Goal: Information Seeking & Learning: Learn about a topic

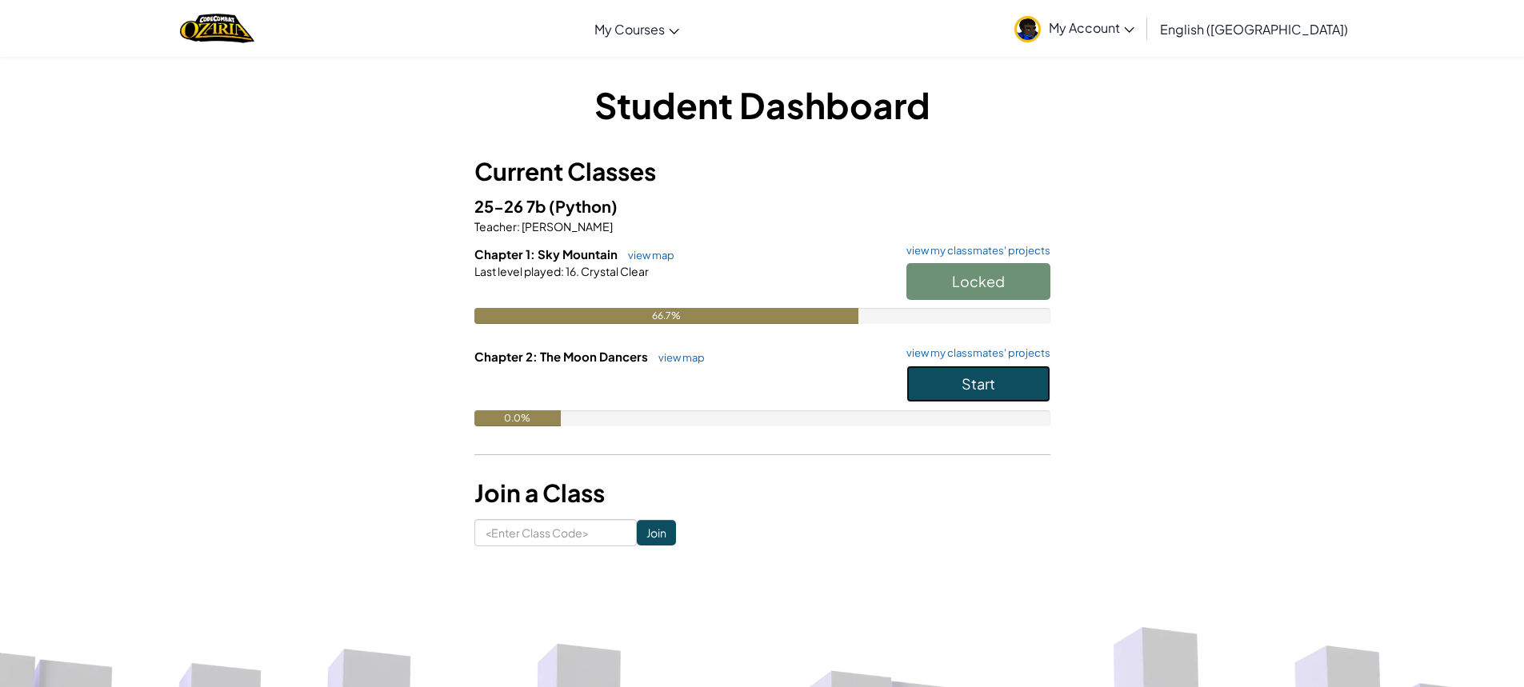
click at [957, 388] on button "Start" at bounding box center [978, 384] width 144 height 37
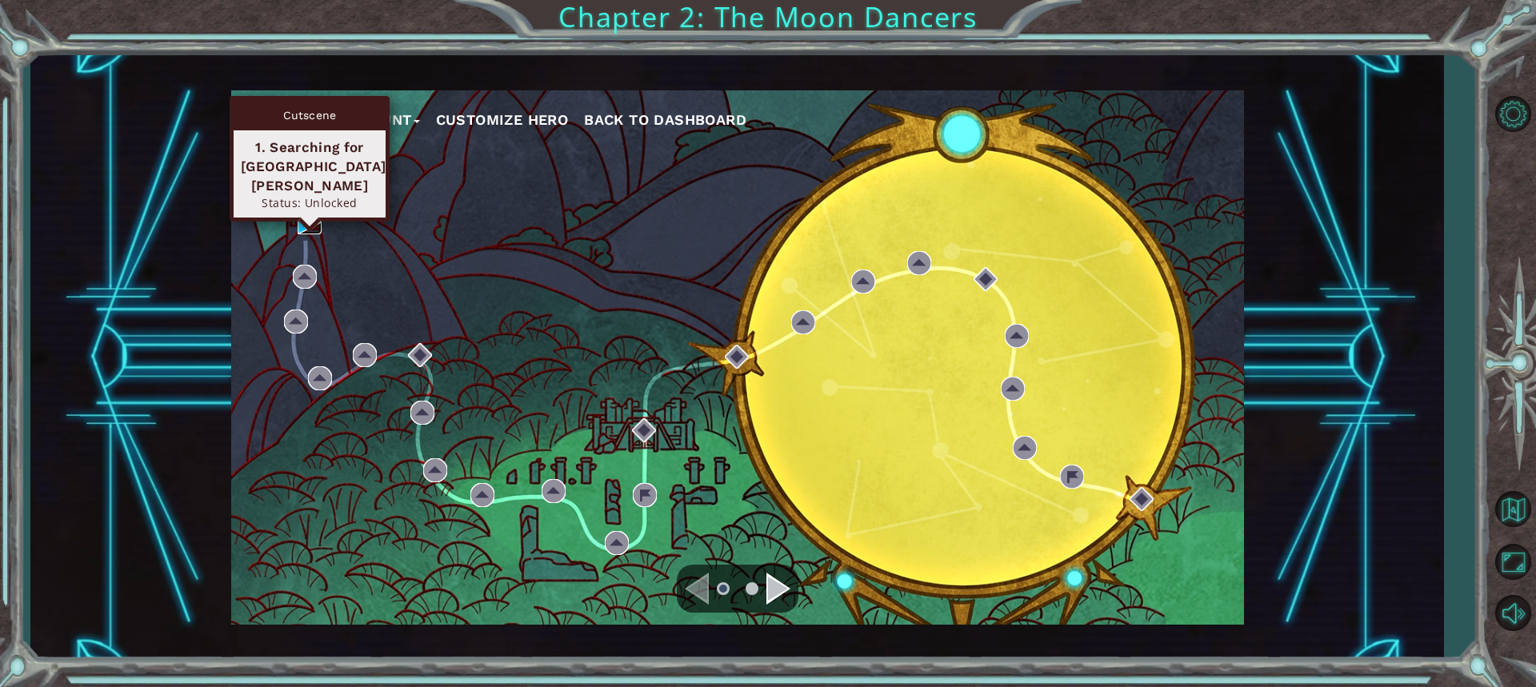
click at [302, 219] on img at bounding box center [310, 222] width 24 height 24
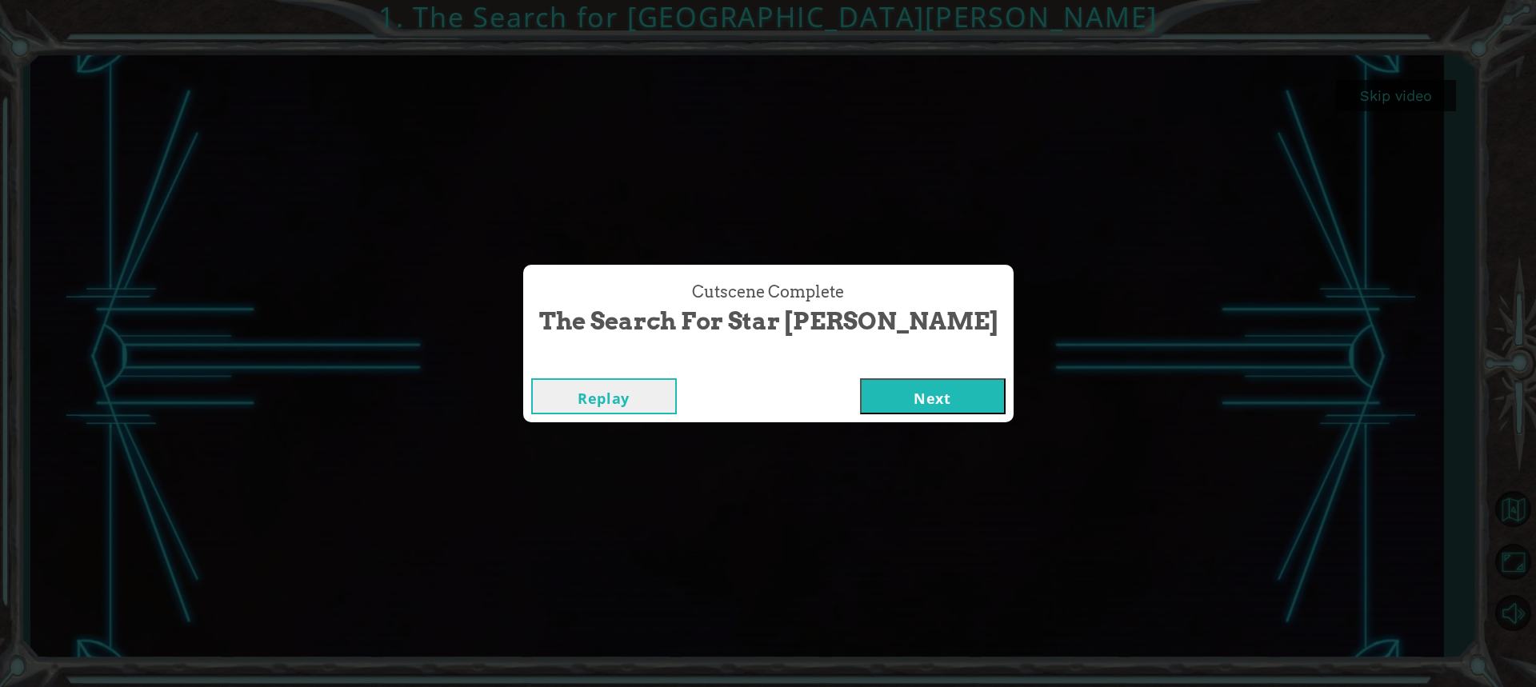
click at [875, 403] on button "Next" at bounding box center [933, 396] width 146 height 36
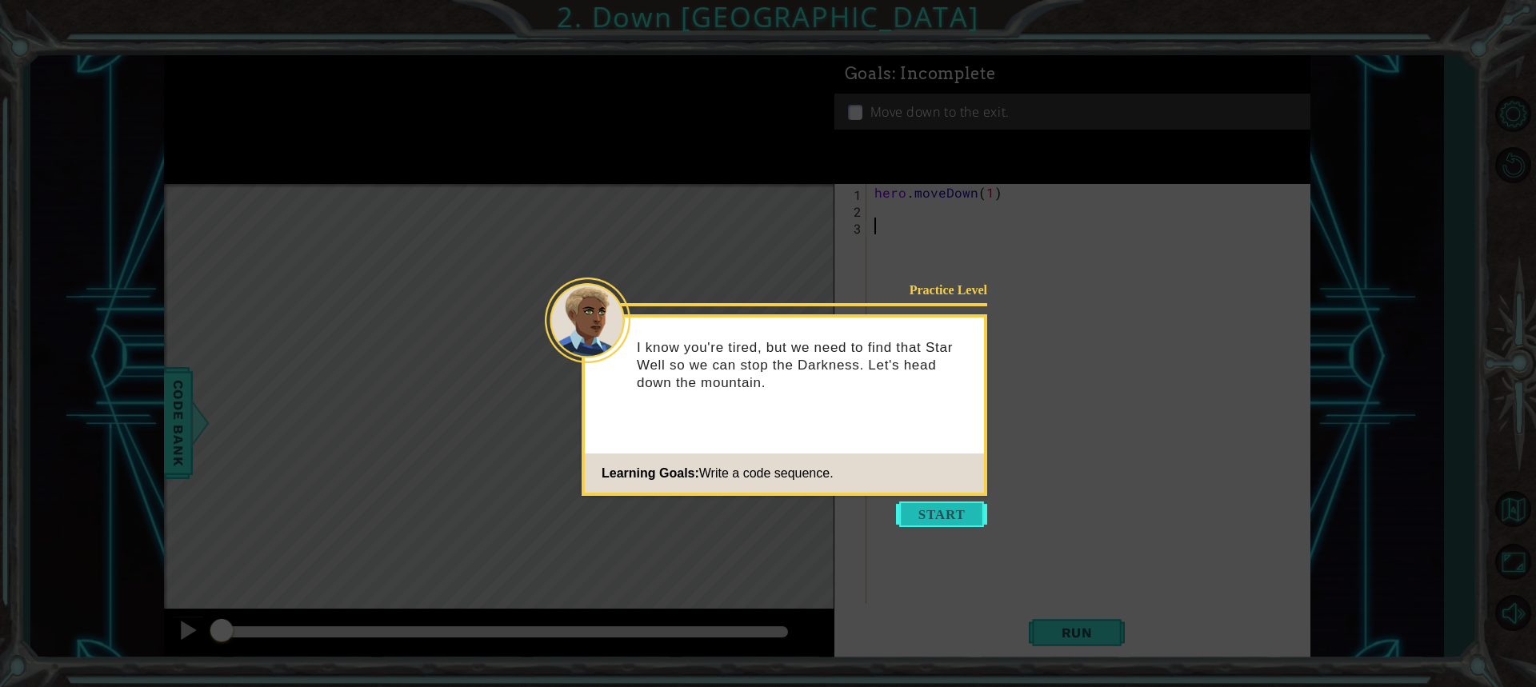
click at [957, 505] on button "Start" at bounding box center [941, 514] width 91 height 26
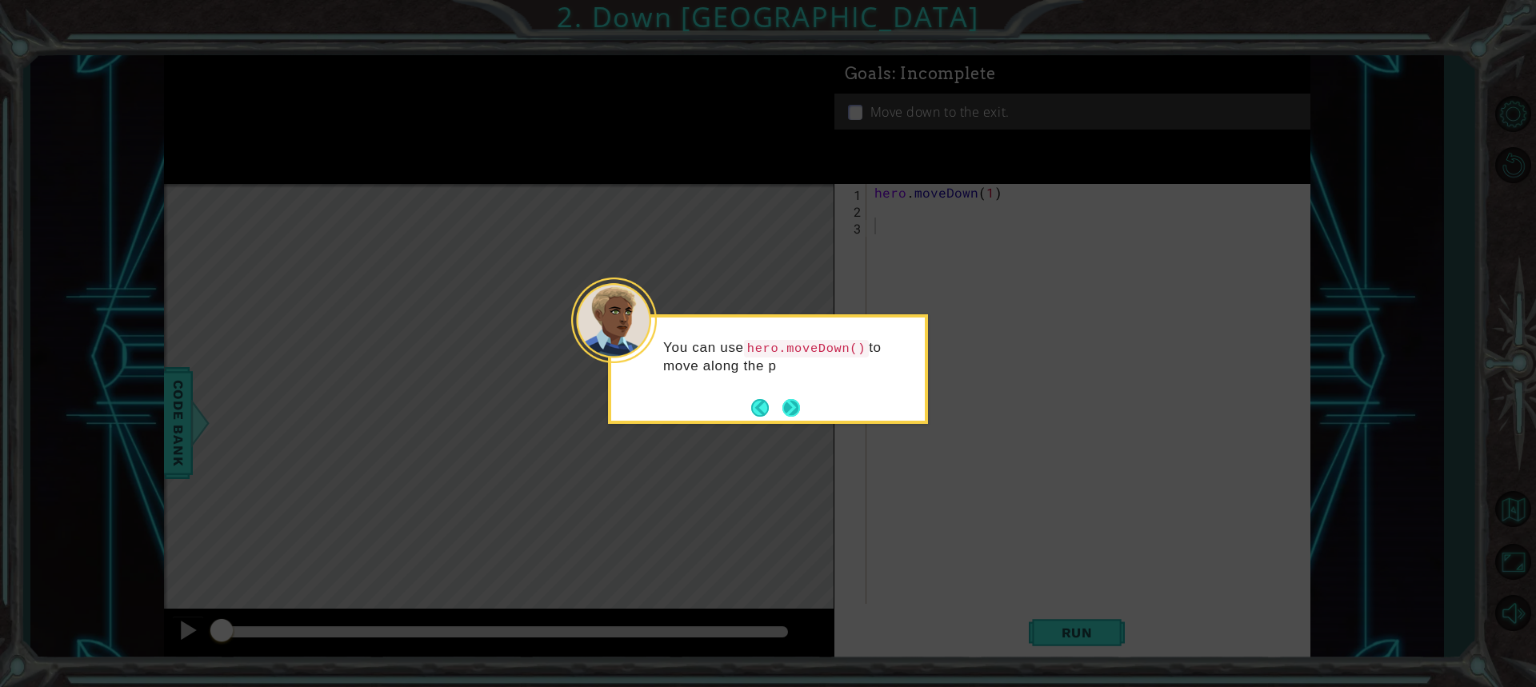
click at [793, 411] on button "Next" at bounding box center [791, 408] width 18 height 18
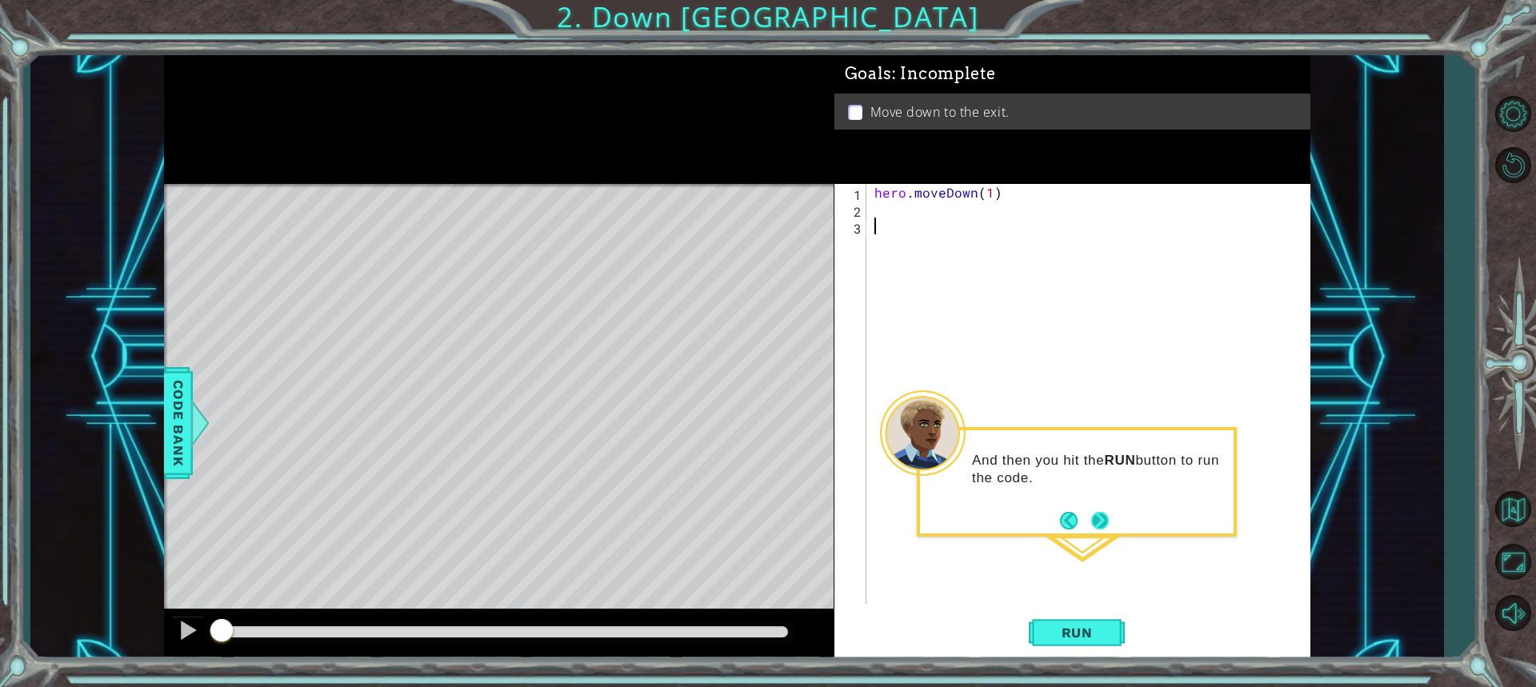
click at [1094, 526] on button "Next" at bounding box center [1100, 521] width 18 height 18
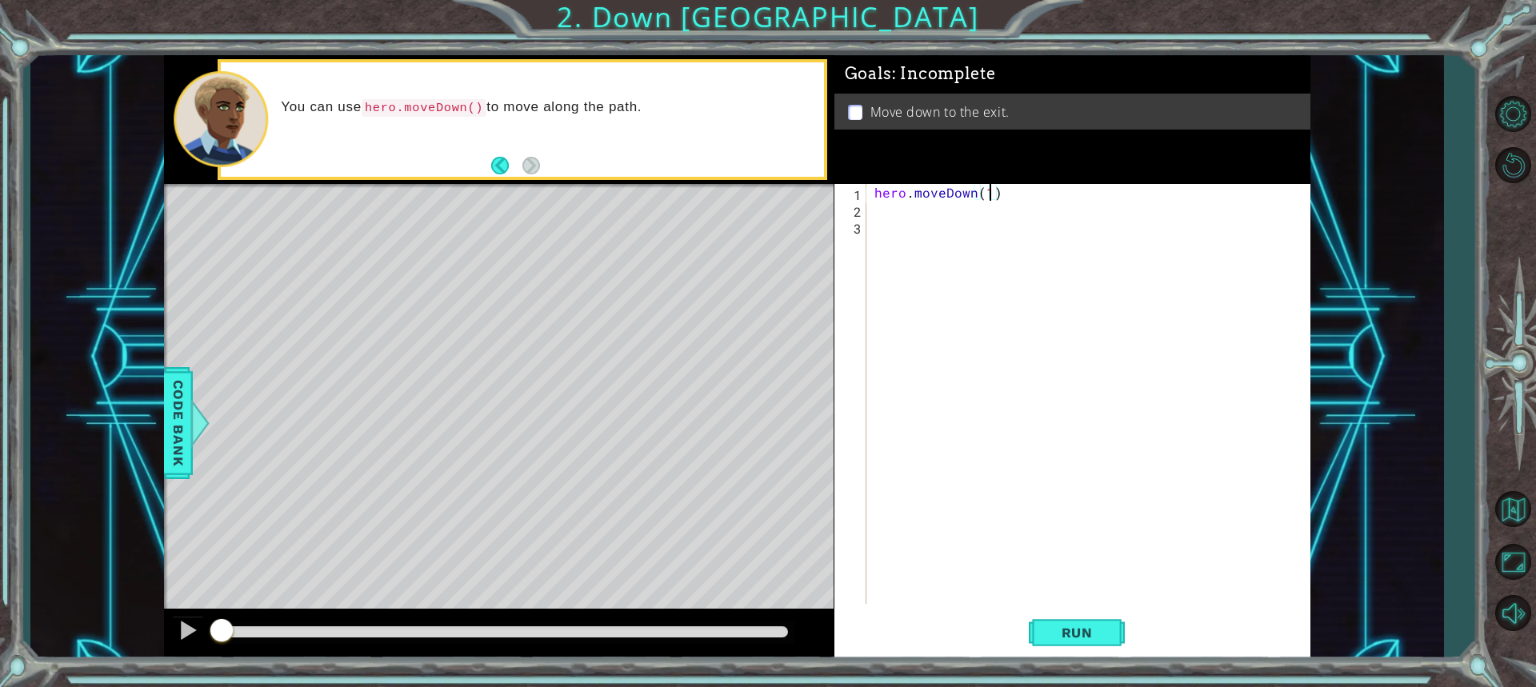
click at [986, 193] on div "hero . moveDown ( 1 )" at bounding box center [1092, 411] width 442 height 454
type textarea "hero.moveDown(2)"
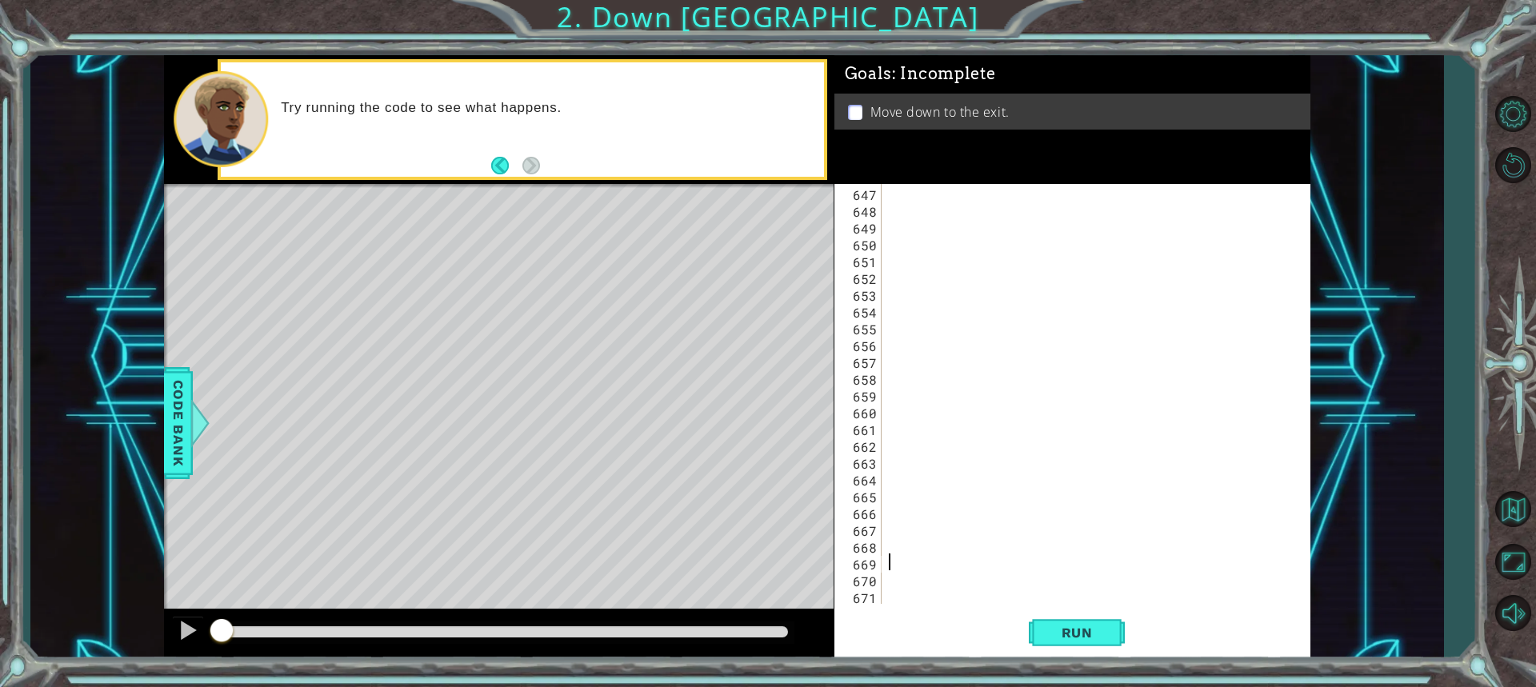
scroll to position [10850, 0]
click at [1059, 629] on span "Run" at bounding box center [1076, 633] width 63 height 16
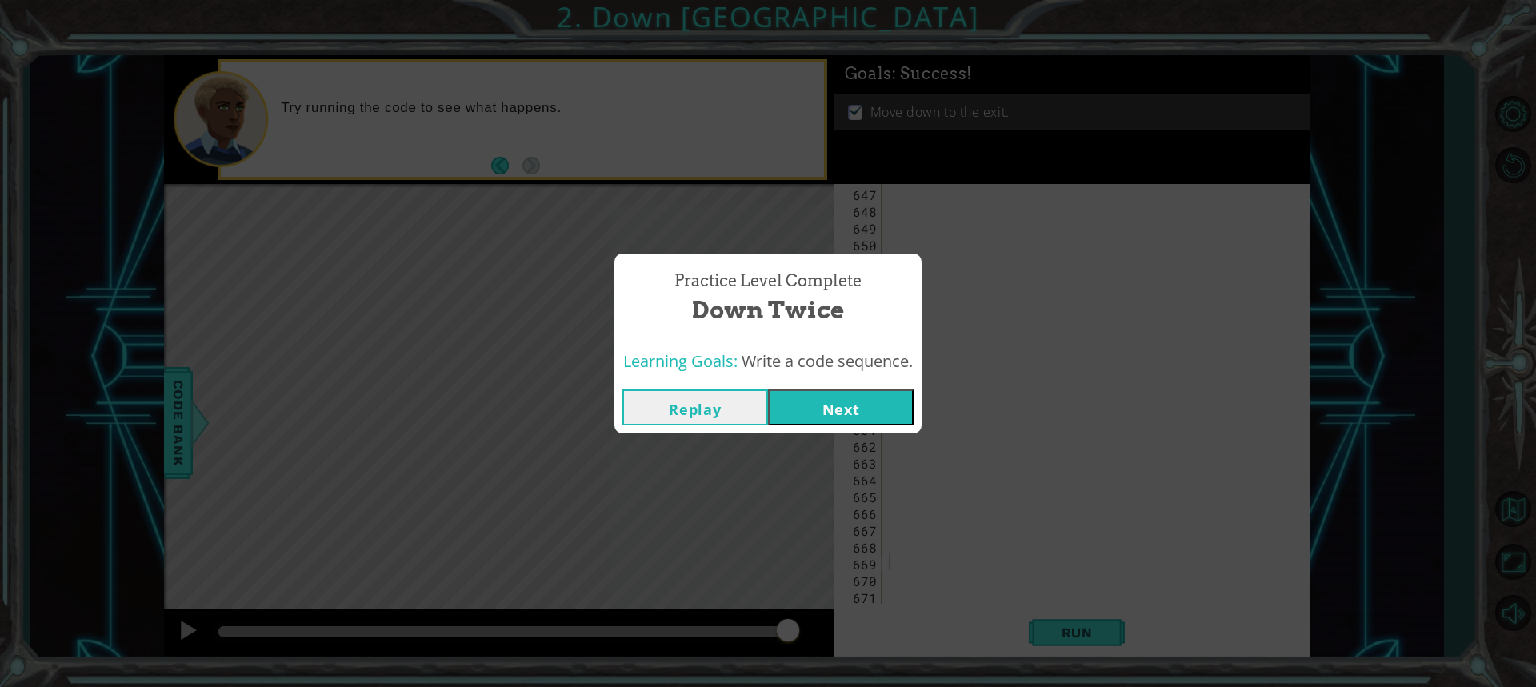
click at [883, 396] on button "Next" at bounding box center [841, 408] width 146 height 36
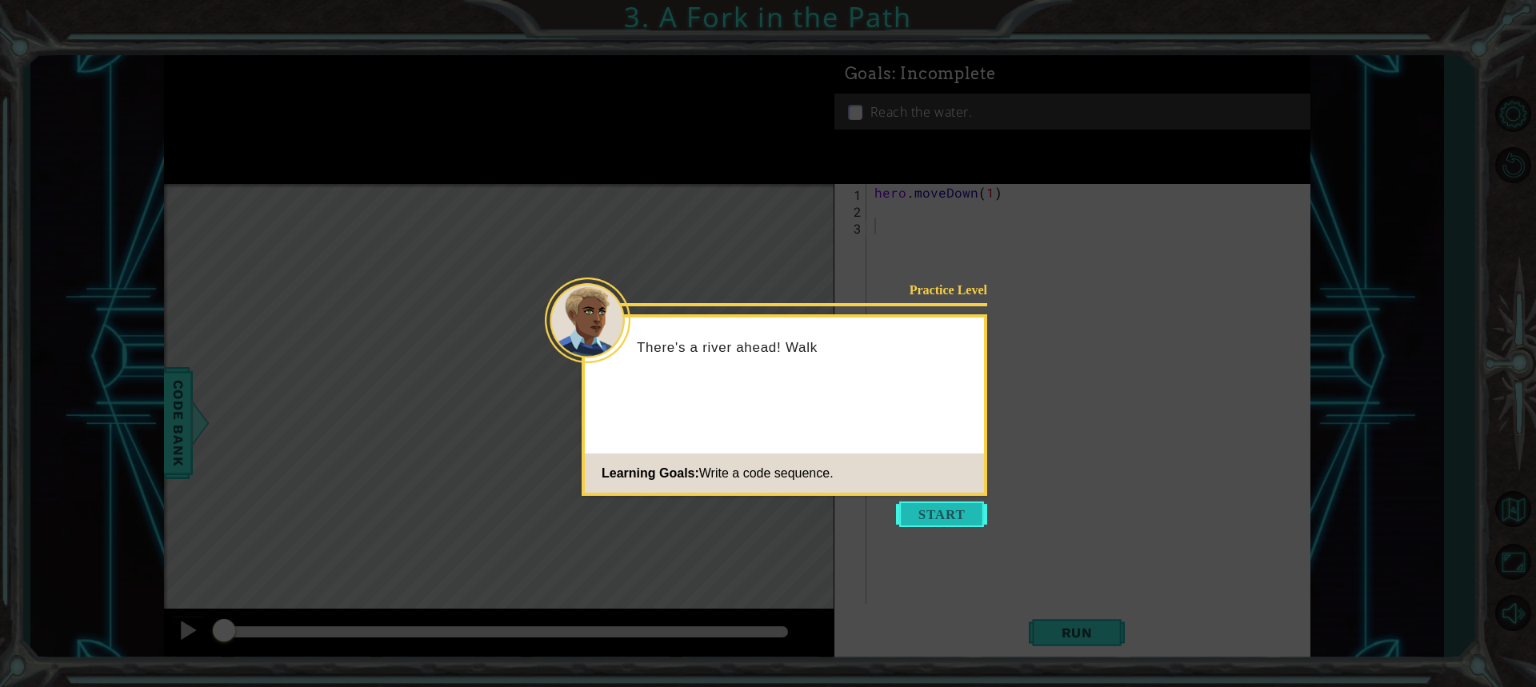
click at [955, 506] on button "Start" at bounding box center [941, 514] width 91 height 26
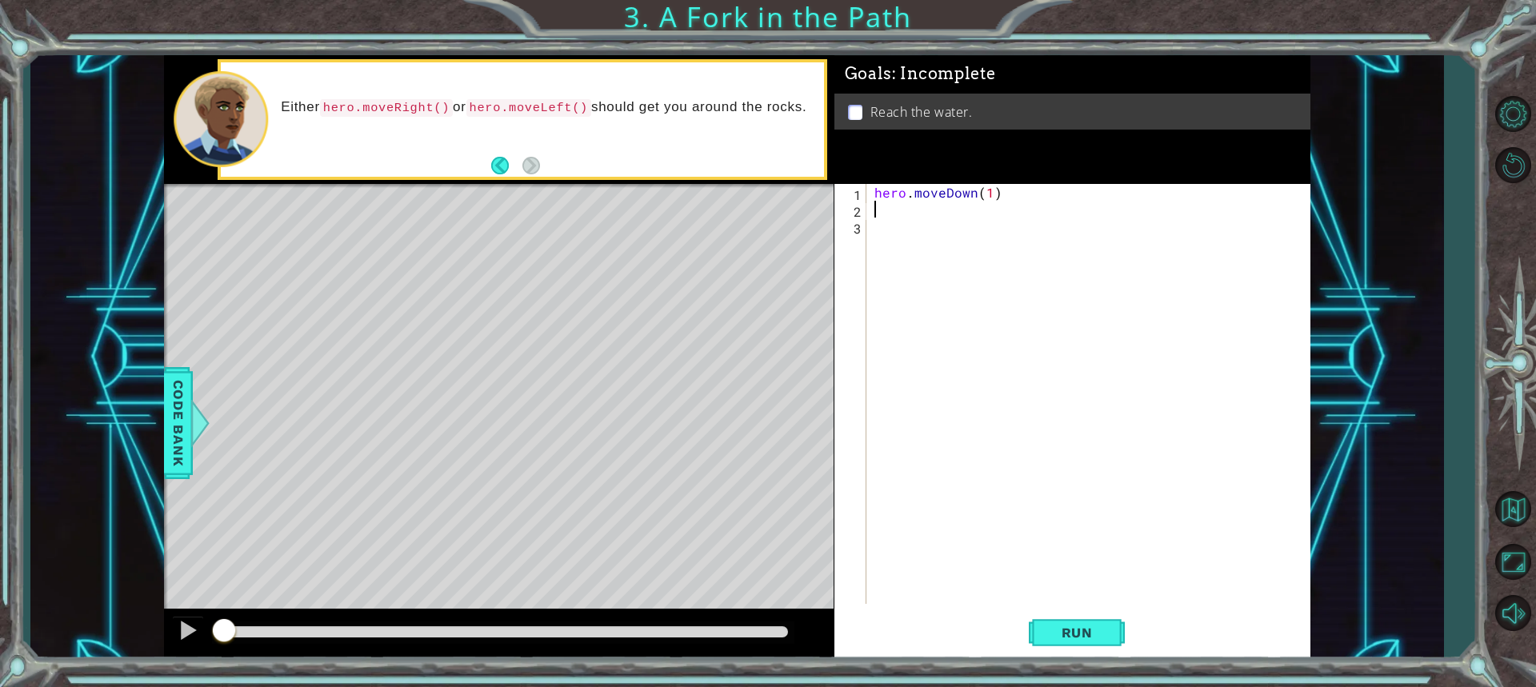
click at [882, 210] on div "hero . moveDown ( 1 )" at bounding box center [1092, 411] width 442 height 454
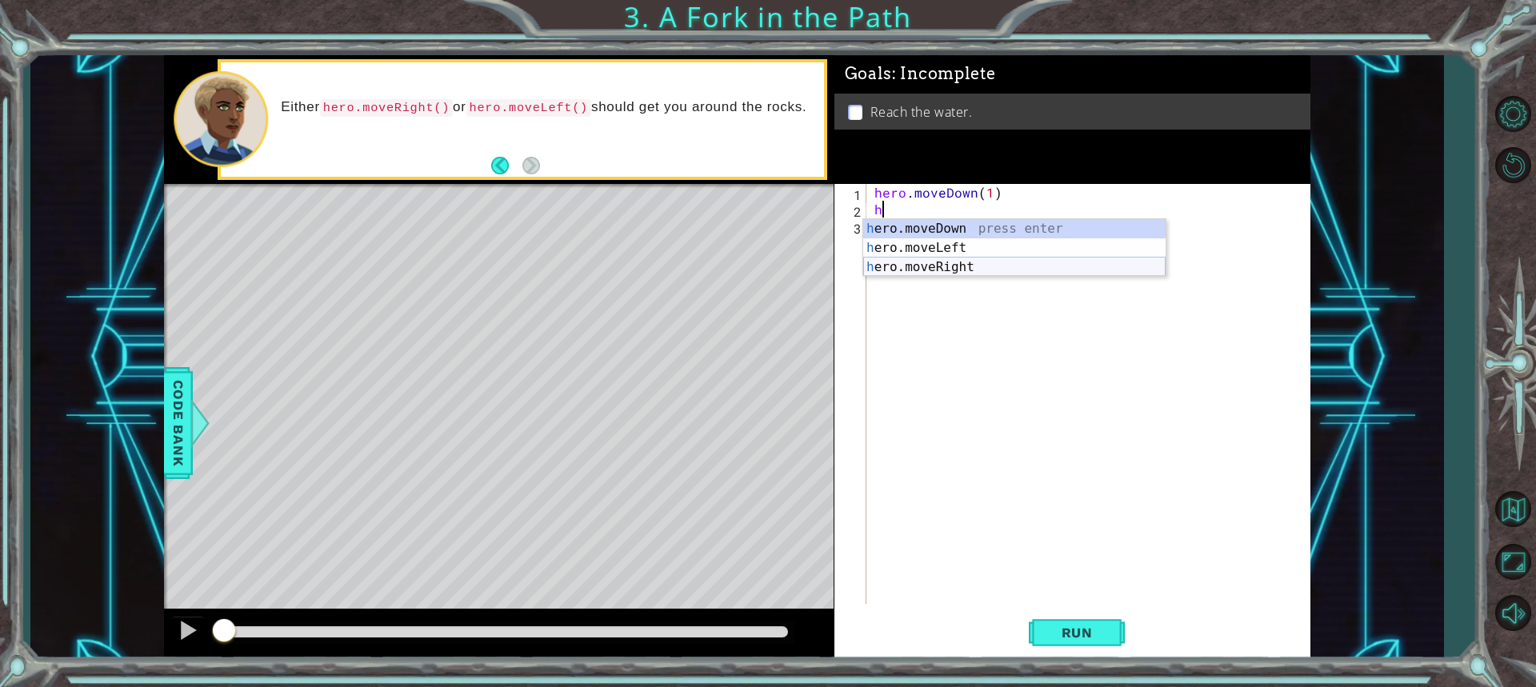
click at [957, 273] on div "h ero.moveDown press enter h ero.moveLeft press enter h ero.moveRight press ent…" at bounding box center [1014, 267] width 302 height 96
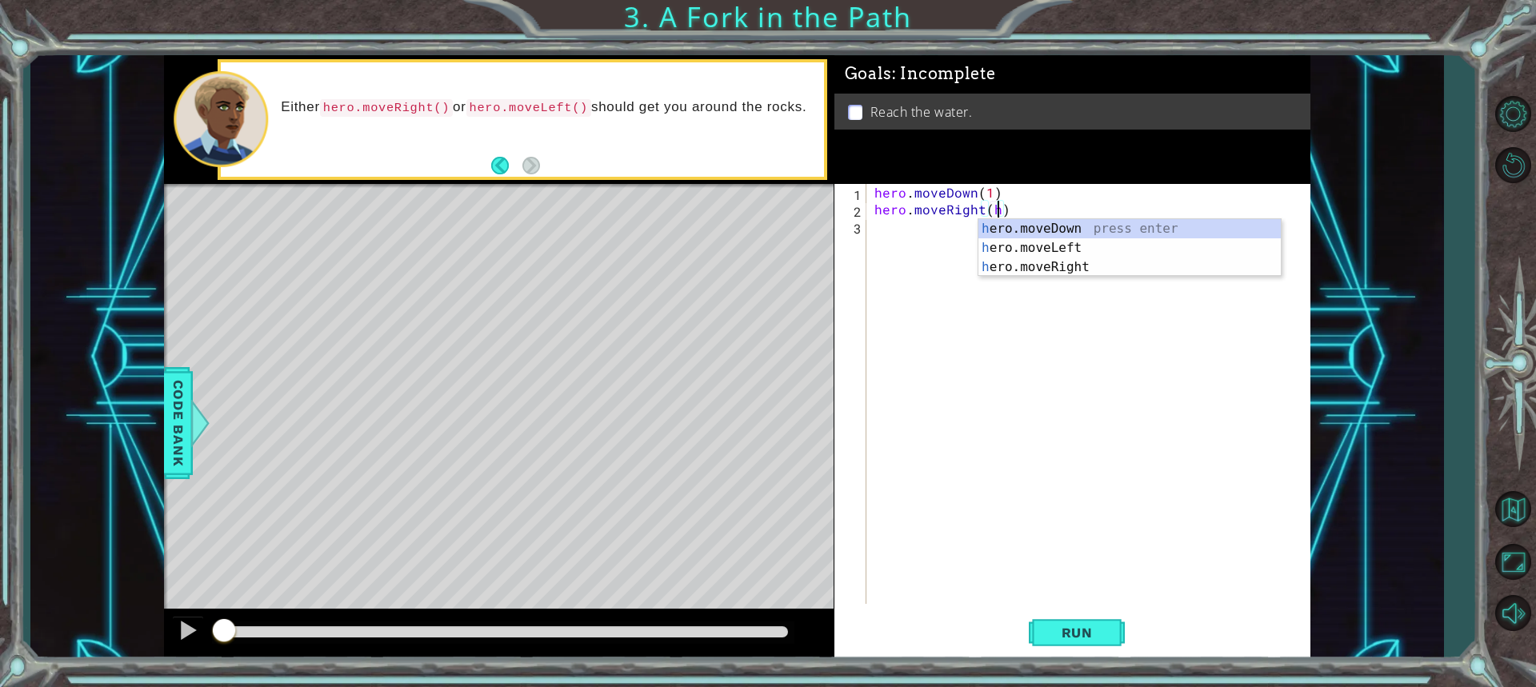
scroll to position [0, 7]
type textarea "hero.moveRight()"
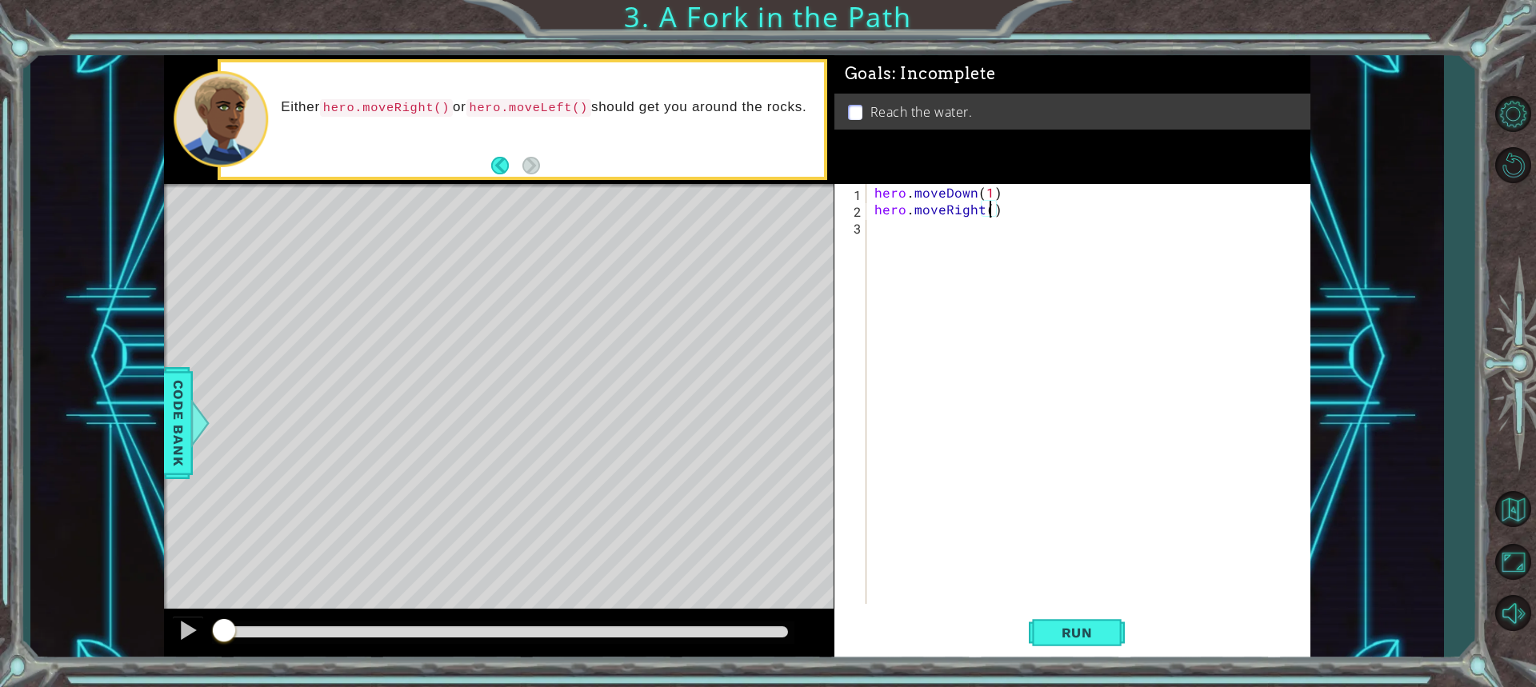
click at [912, 227] on div "hero . moveDown ( 1 ) hero . moveRight ( )" at bounding box center [1092, 411] width 442 height 454
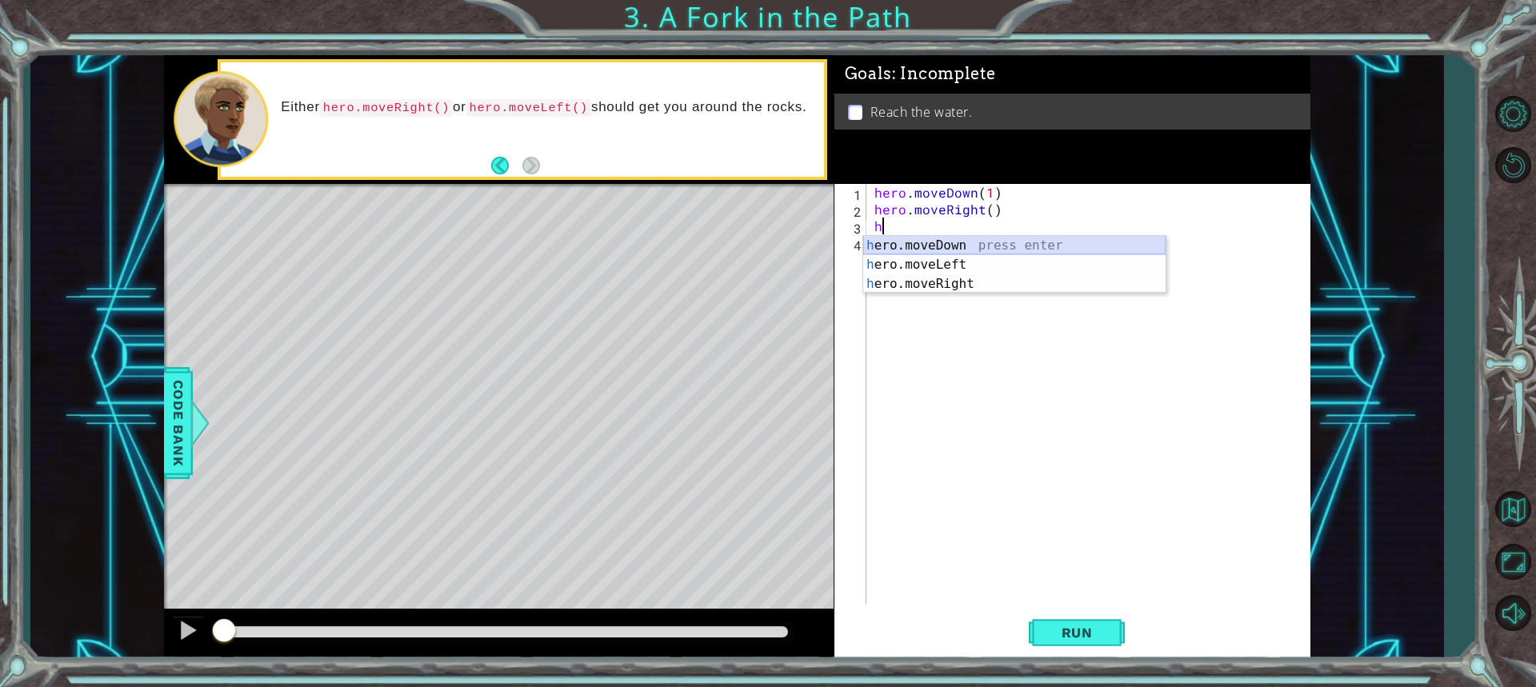
click at [924, 243] on div "h ero.moveDown press enter h ero.moveLeft press enter h ero.moveRight press ent…" at bounding box center [1014, 284] width 302 height 96
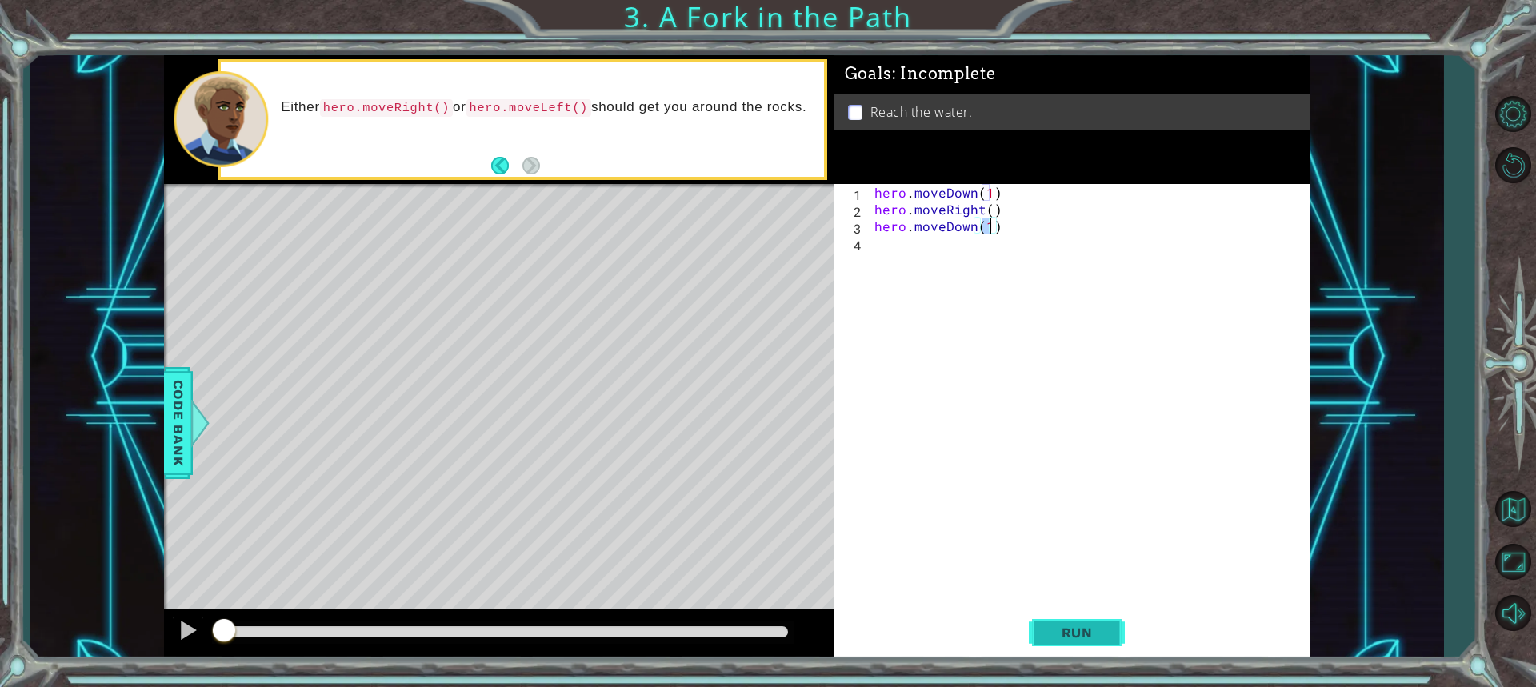
type textarea "hero.moveDown(1)"
click at [1087, 637] on span "Run" at bounding box center [1076, 633] width 63 height 16
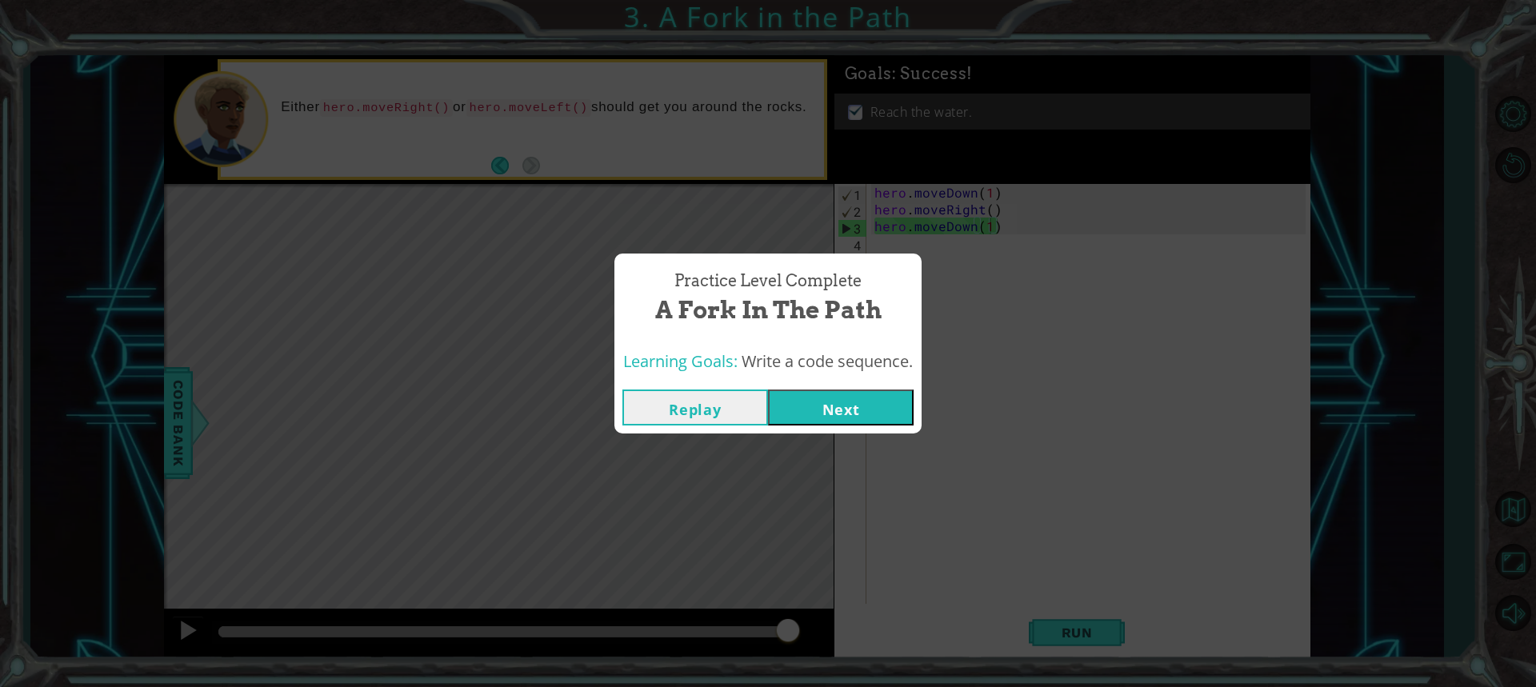
click at [831, 398] on button "Next" at bounding box center [841, 408] width 146 height 36
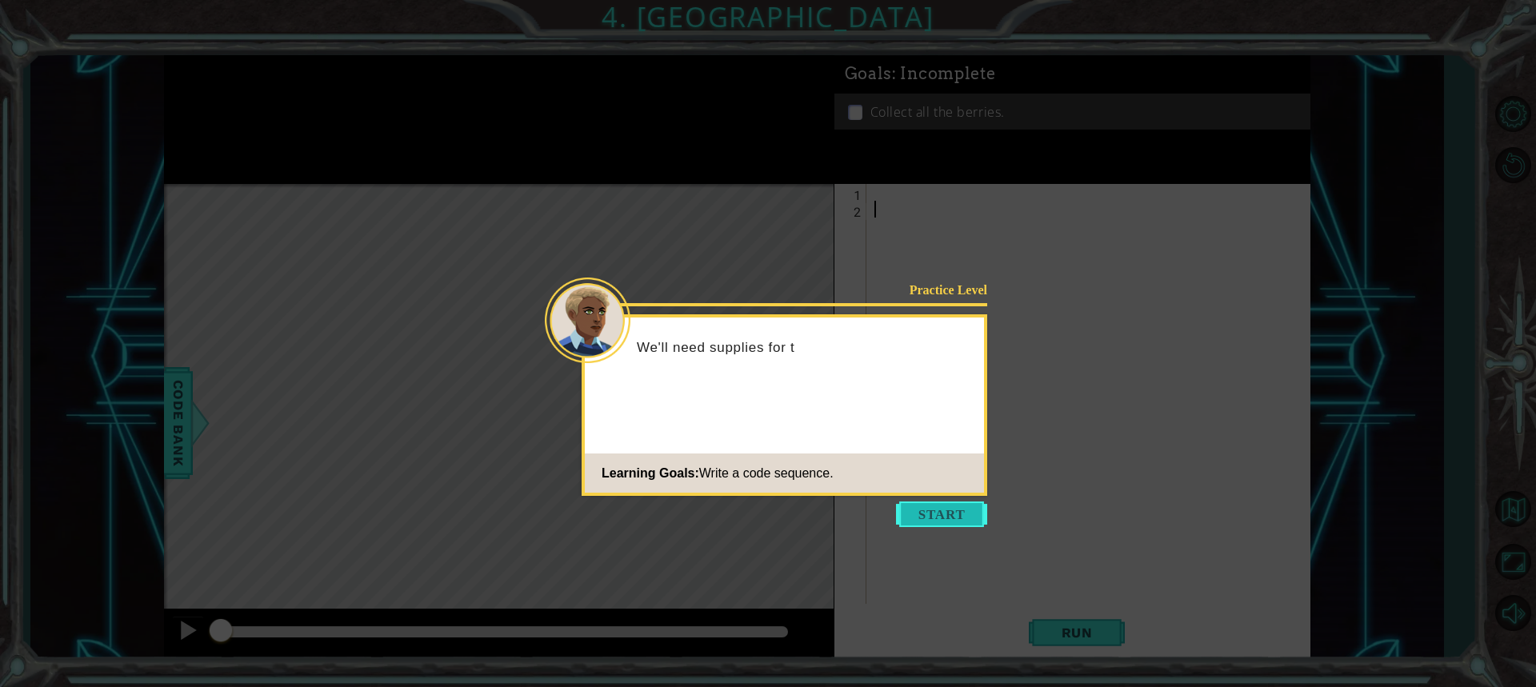
click at [925, 502] on button "Start" at bounding box center [941, 514] width 91 height 26
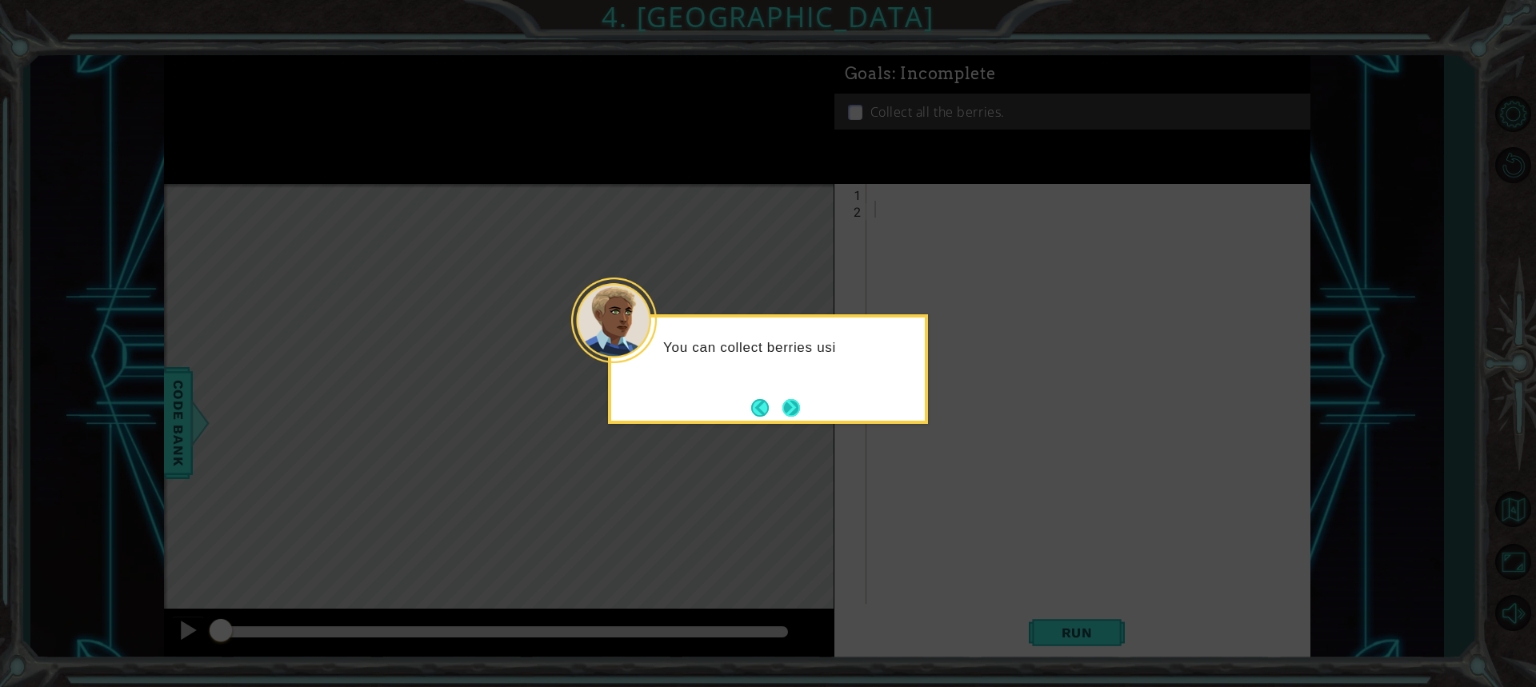
click at [800, 411] on button "Next" at bounding box center [791, 408] width 18 height 18
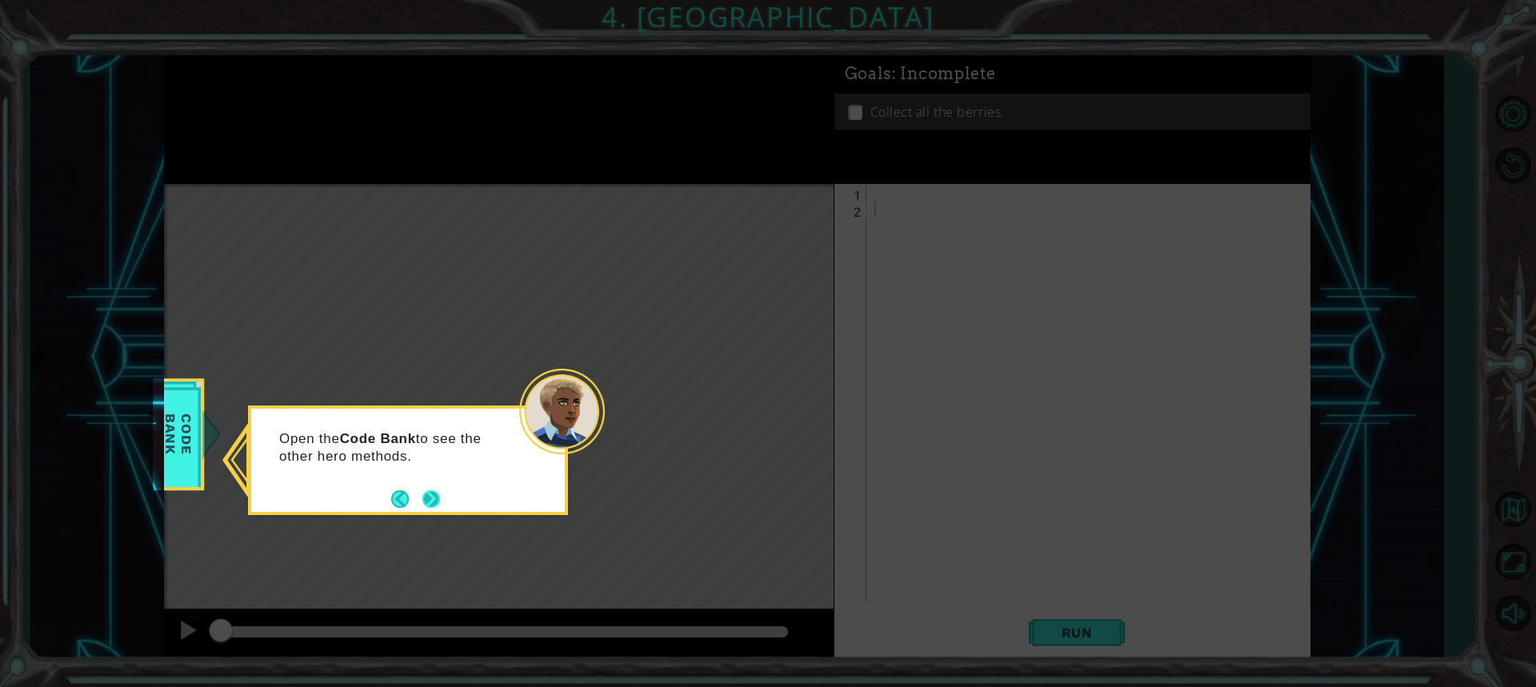
click at [430, 498] on button "Next" at bounding box center [431, 499] width 18 height 18
click at [430, 498] on div "Level Map" at bounding box center [533, 419] width 739 height 471
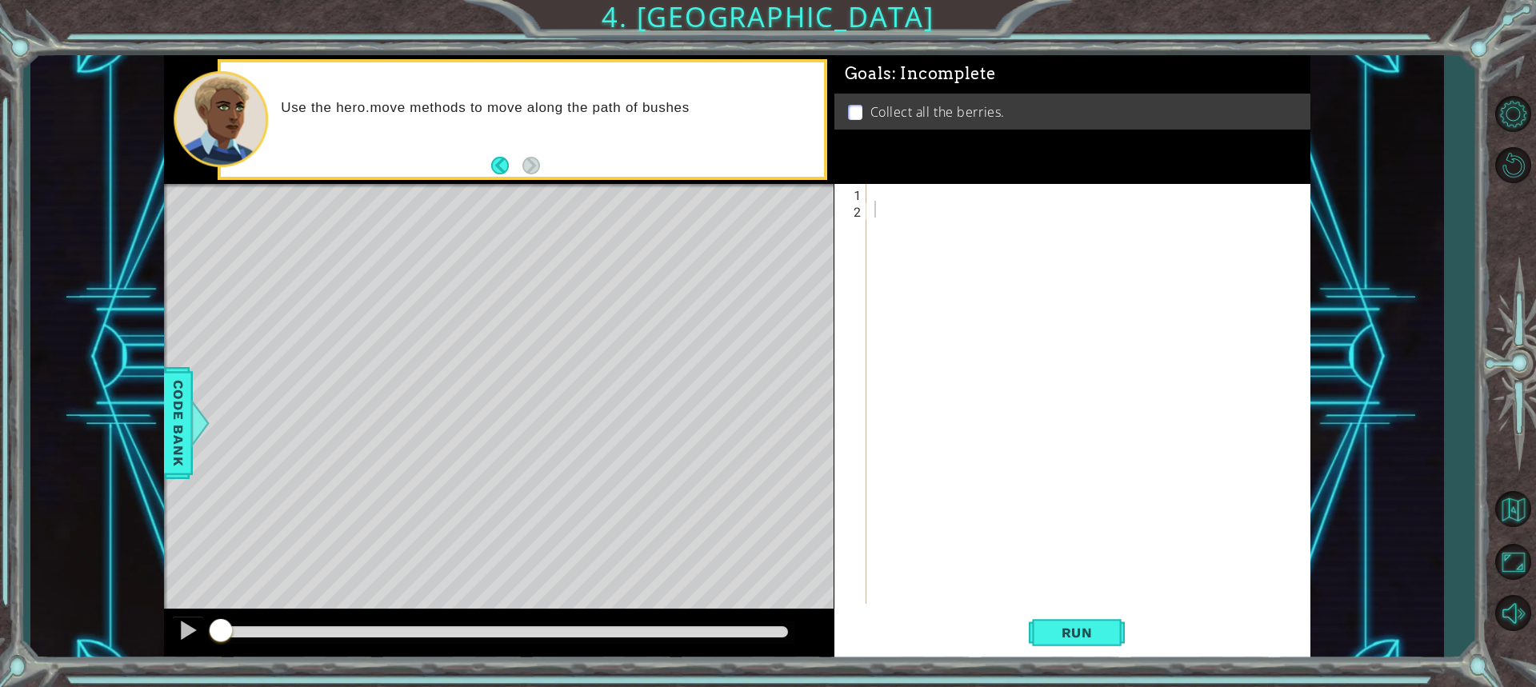
click at [880, 202] on div at bounding box center [1092, 411] width 442 height 454
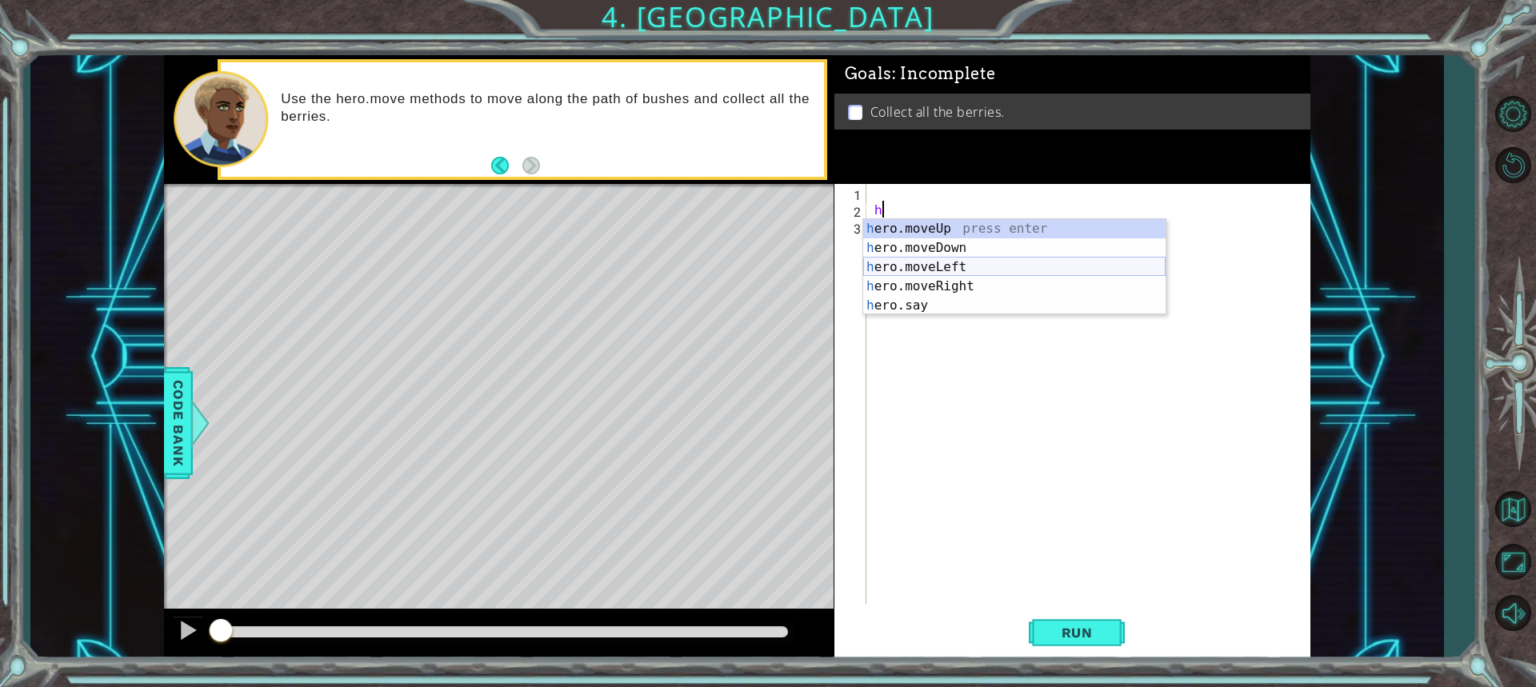
click at [895, 262] on div "h ero.moveUp press enter h ero.moveDown press enter h ero.moveLeft press enter …" at bounding box center [1014, 286] width 302 height 134
type textarea "hero.moveLeft(1)"
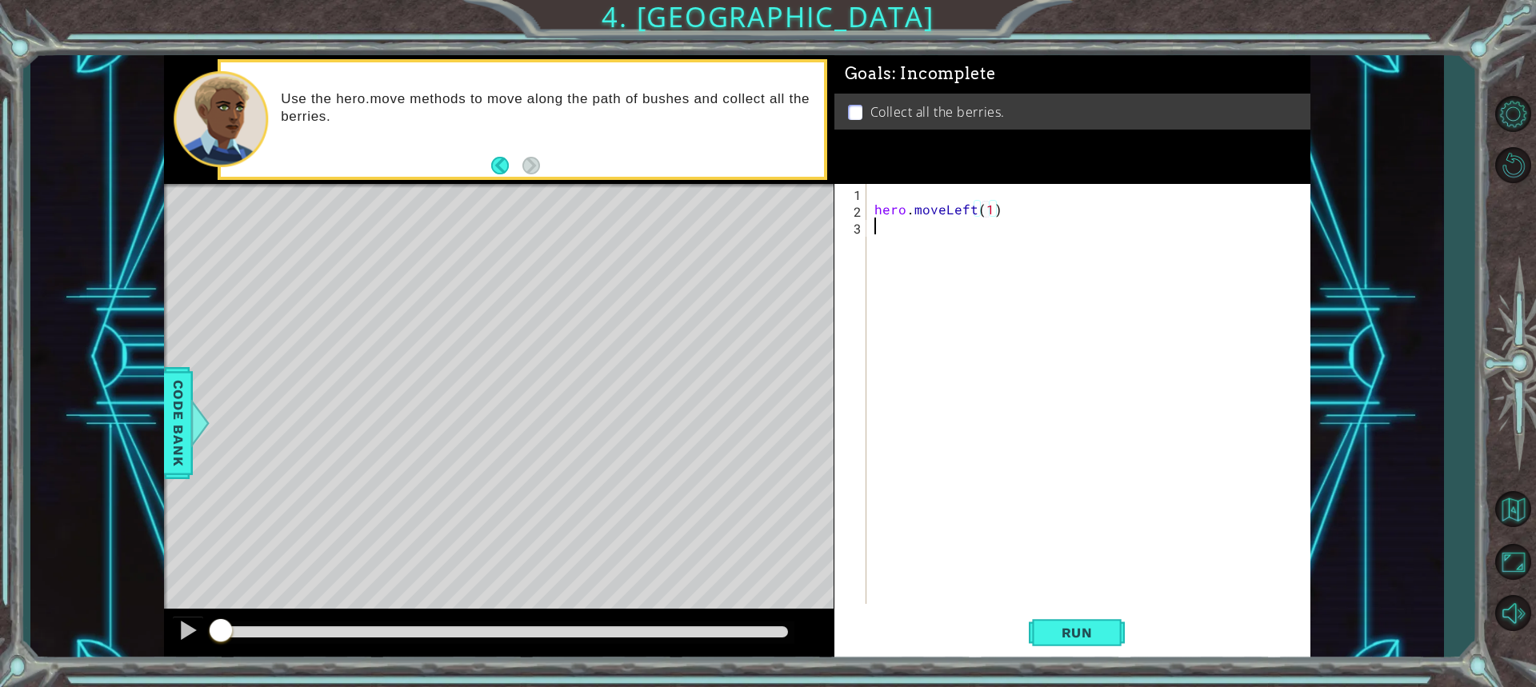
click at [873, 235] on div "hero . moveLeft ( 1 )" at bounding box center [1092, 411] width 442 height 454
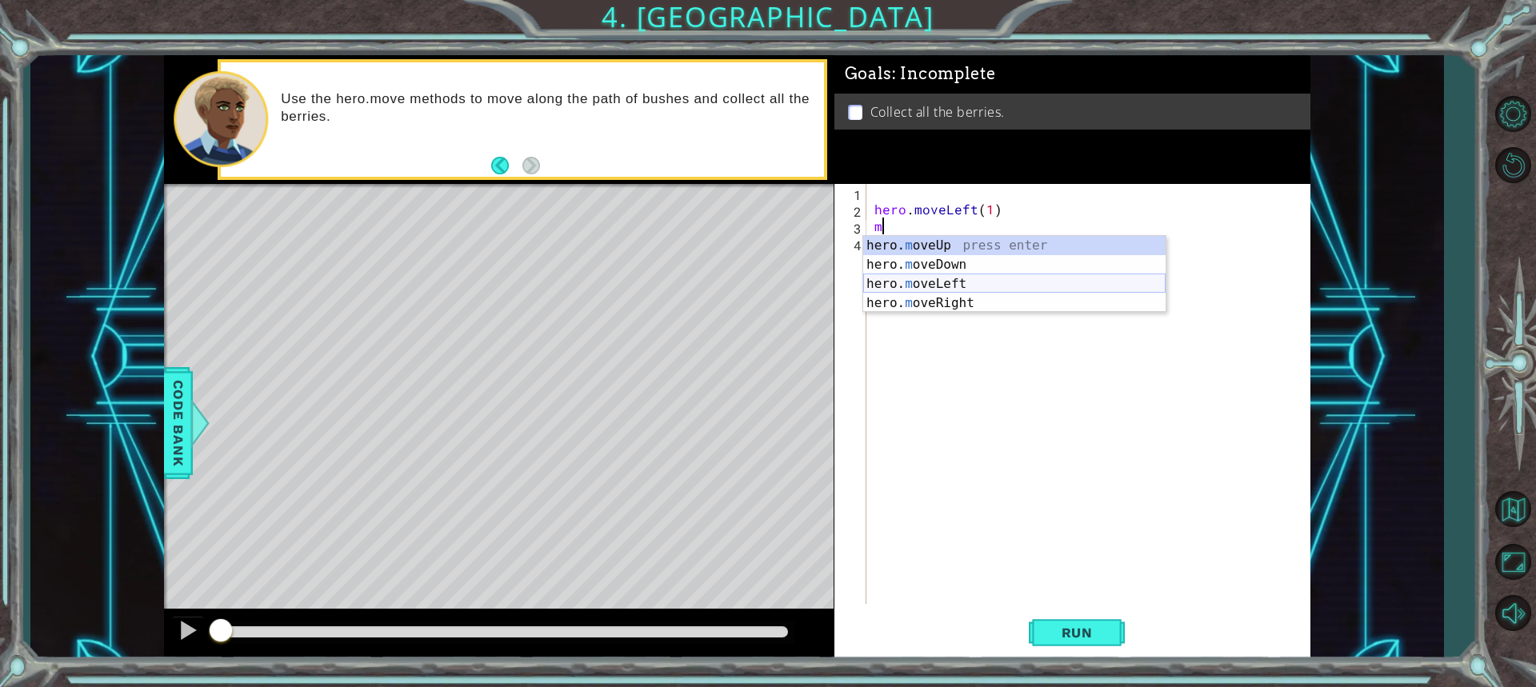
click at [937, 284] on div "hero. m oveUp press enter hero. m oveDown press enter hero. m oveLeft press ent…" at bounding box center [1014, 293] width 302 height 115
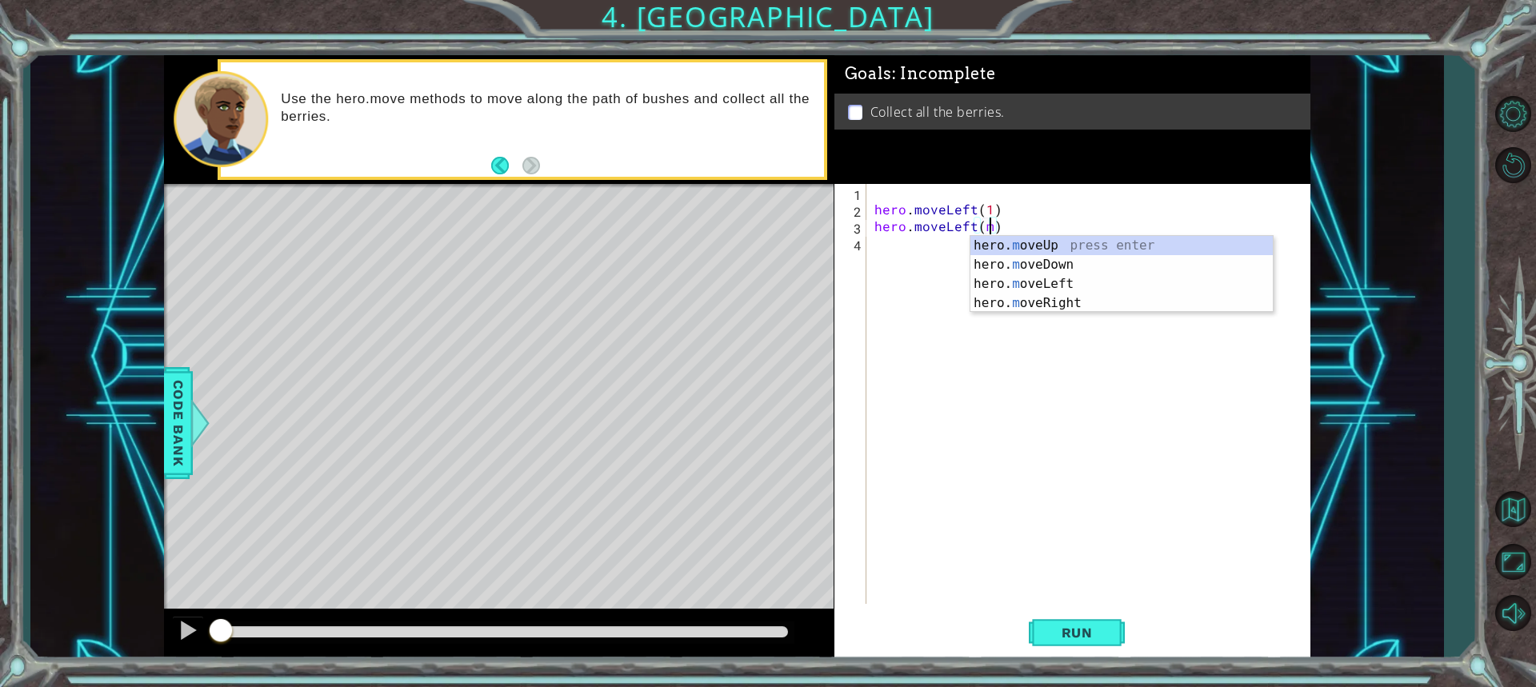
scroll to position [0, 6]
type textarea "hero.moveLeft()"
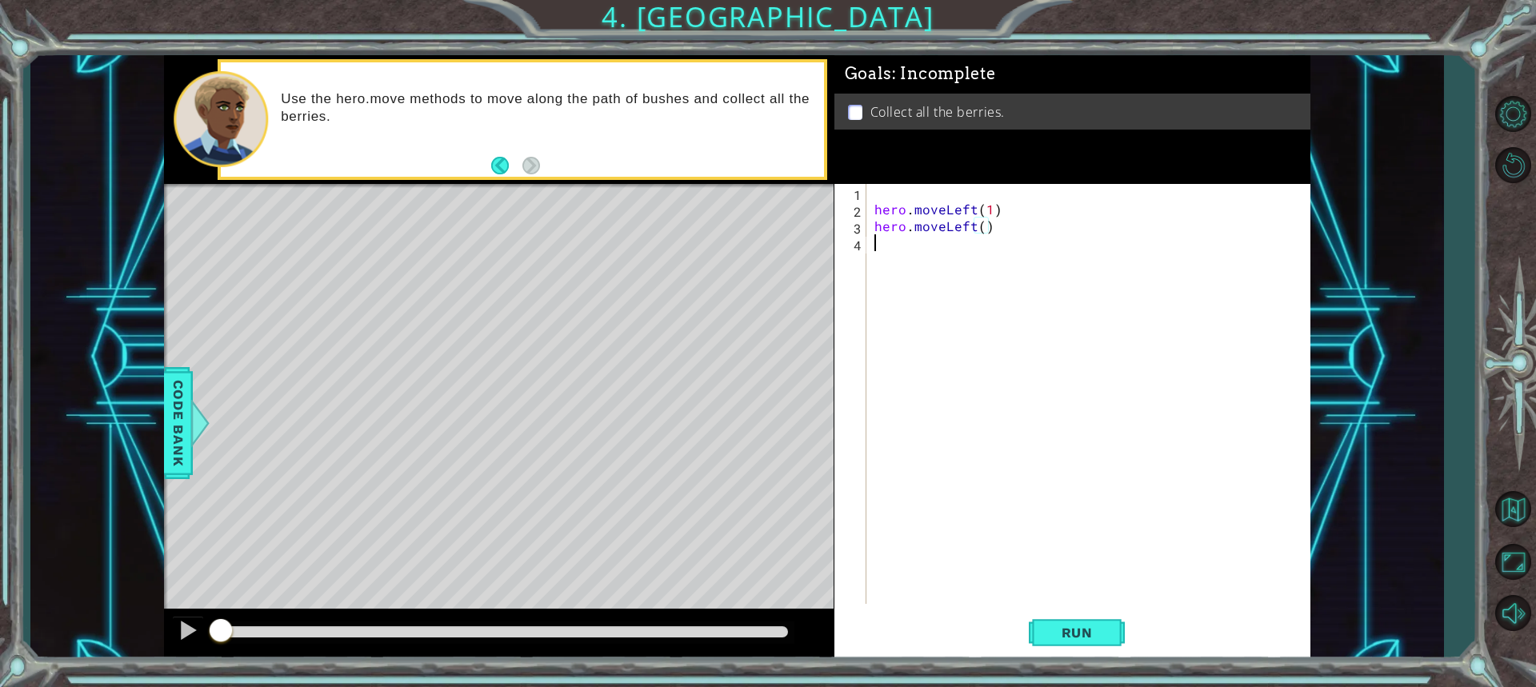
click at [881, 245] on div "hero . moveLeft ( 1 ) hero . moveLeft ( )" at bounding box center [1092, 411] width 442 height 454
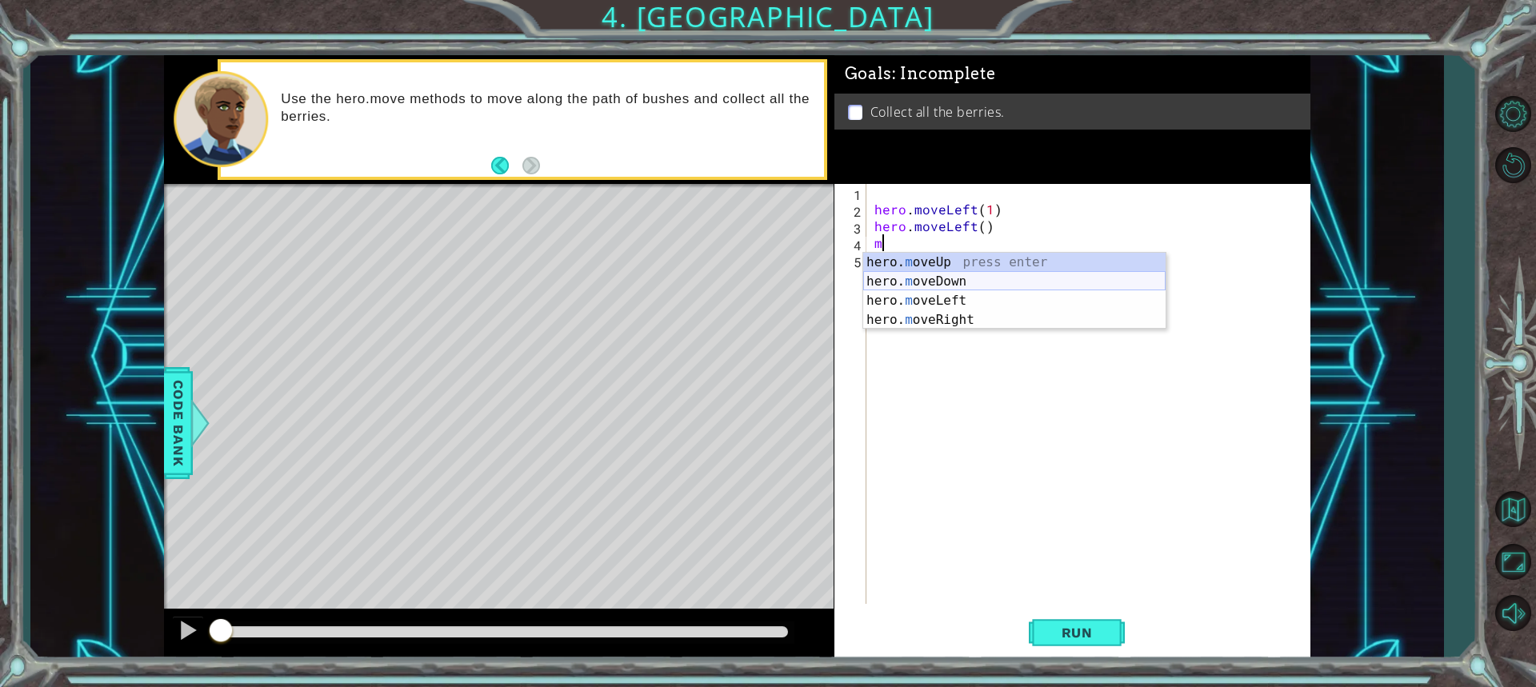
click at [917, 286] on div "hero. m oveUp press enter hero. m oveDown press enter hero. m oveLeft press ent…" at bounding box center [1014, 310] width 302 height 115
type textarea "hero.moveDown(1)"
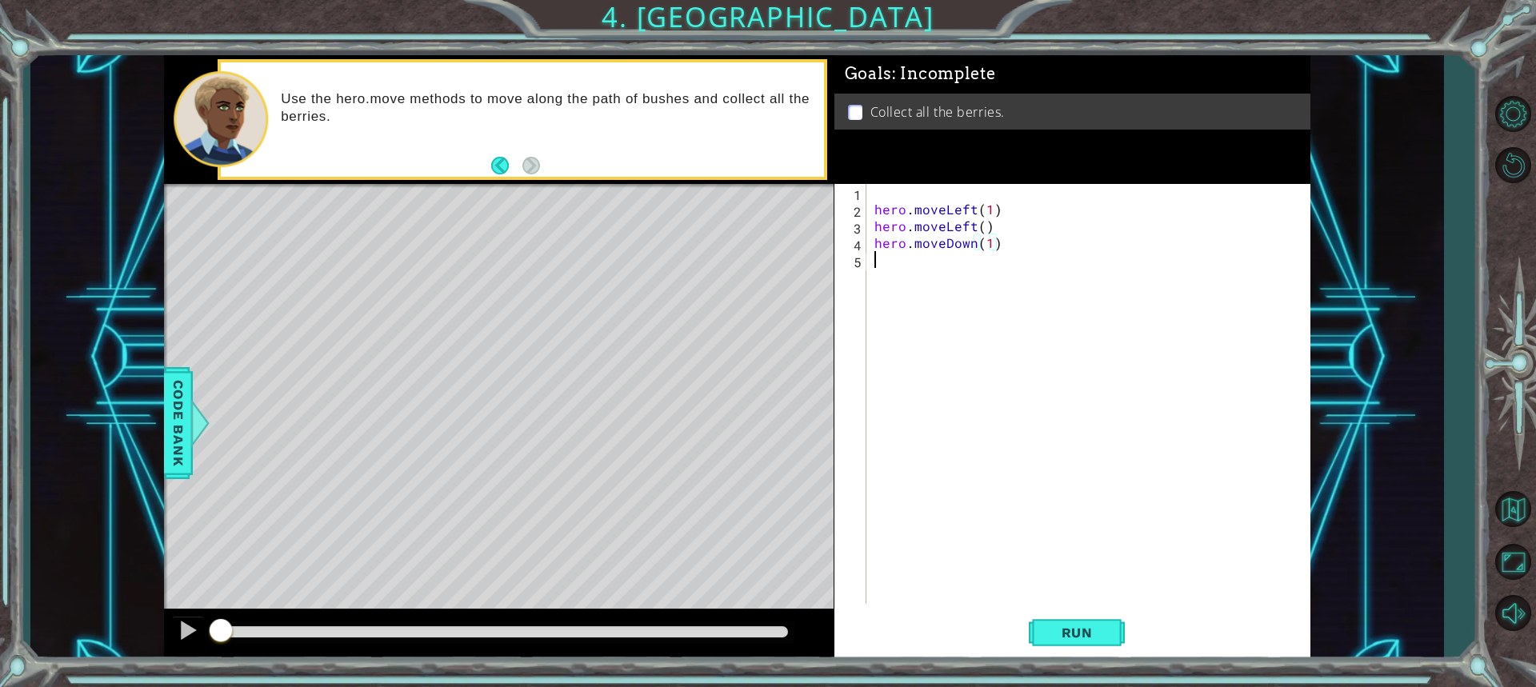
click at [910, 270] on div "hero . moveLeft ( 1 ) hero . moveLeft ( ) hero . moveDown ( 1 )" at bounding box center [1092, 411] width 442 height 454
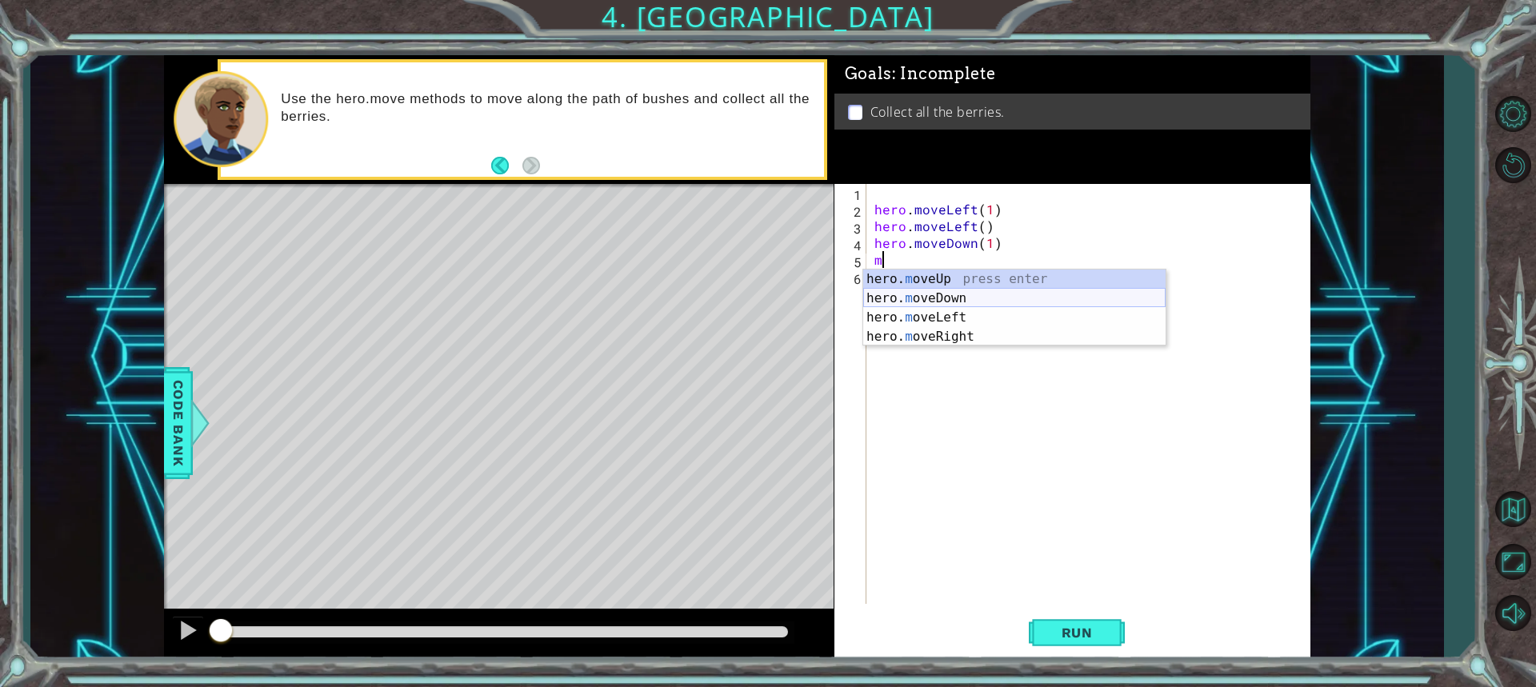
click at [913, 298] on div "hero. m oveUp press enter hero. m oveDown press enter hero. m oveLeft press ent…" at bounding box center [1014, 327] width 302 height 115
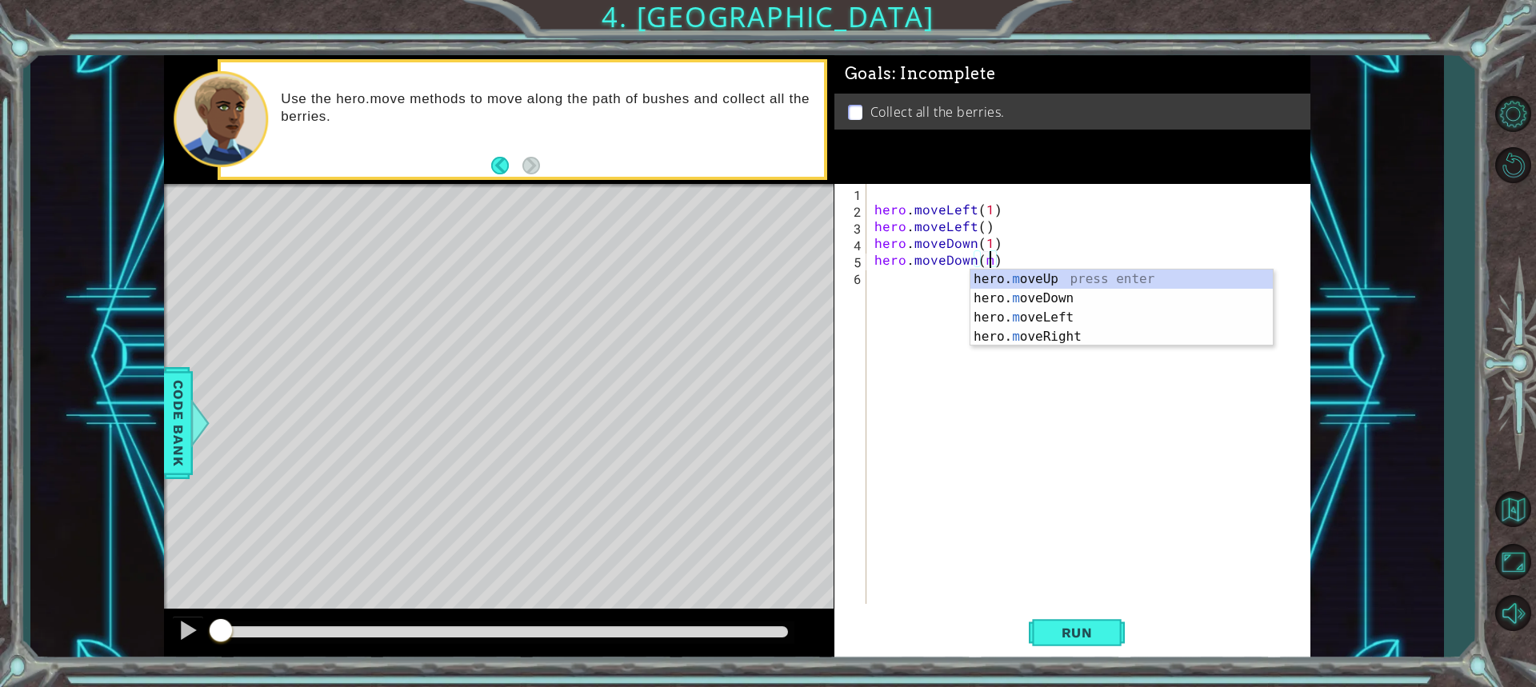
scroll to position [0, 6]
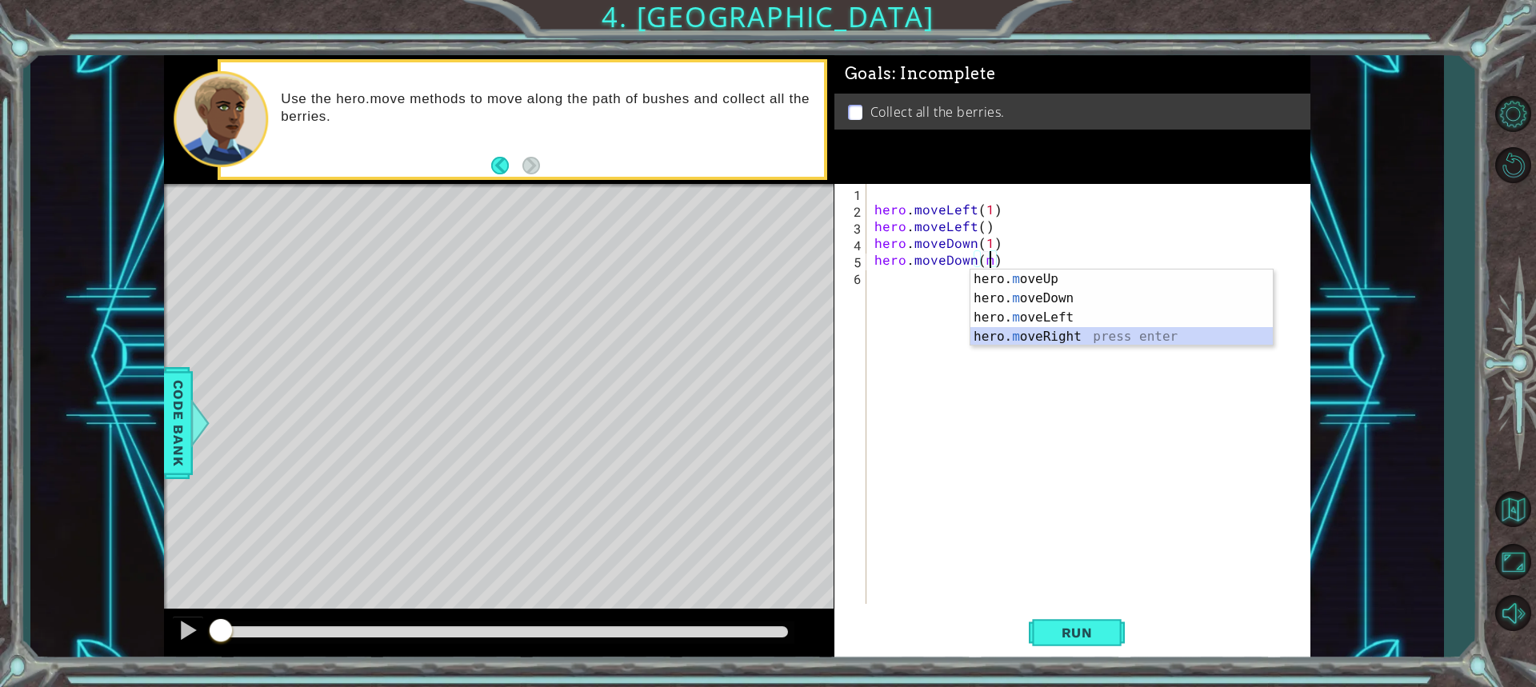
click at [1013, 332] on div "hero. m oveUp press enter hero. m oveDown press enter hero. m oveLeft press ent…" at bounding box center [1121, 327] width 302 height 115
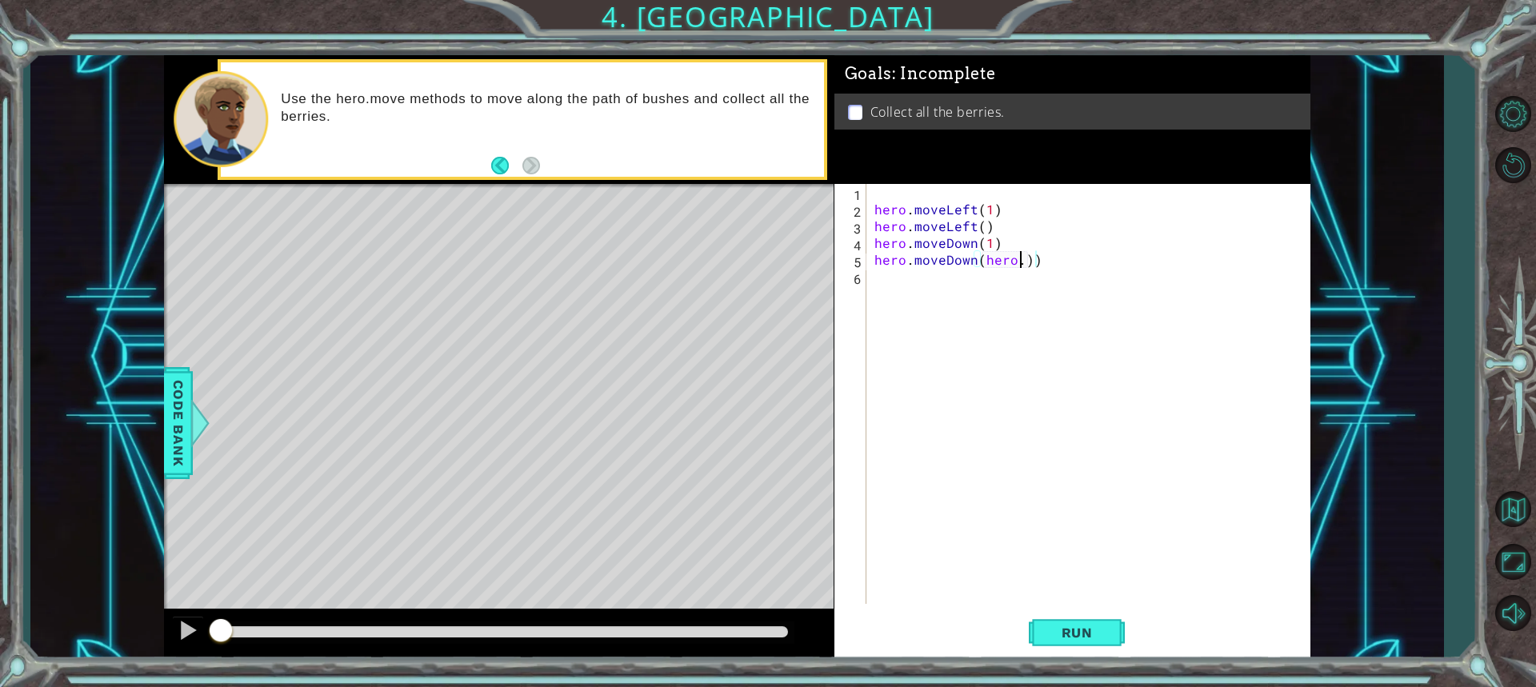
scroll to position [0, 7]
click at [1002, 260] on div "hero . moveLeft ( 1 ) hero . moveLeft ( ) hero . moveDown ( 1 ) hero . moveDown…" at bounding box center [1092, 411] width 442 height 454
type textarea "hero.moveDown()"
click at [878, 294] on div "hero . moveLeft ( 1 ) hero . moveLeft ( ) hero . moveDown ( 1 ) hero . moveDown…" at bounding box center [1092, 411] width 442 height 454
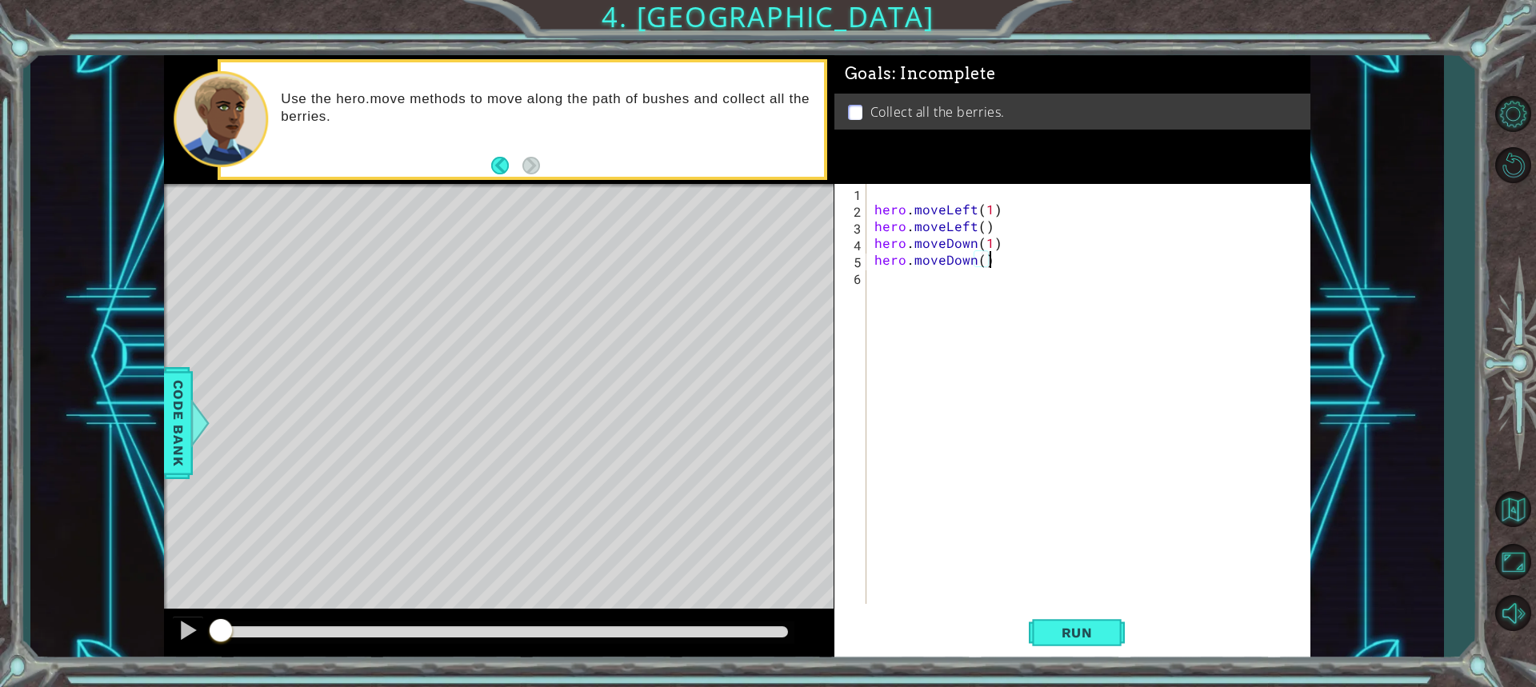
scroll to position [0, 0]
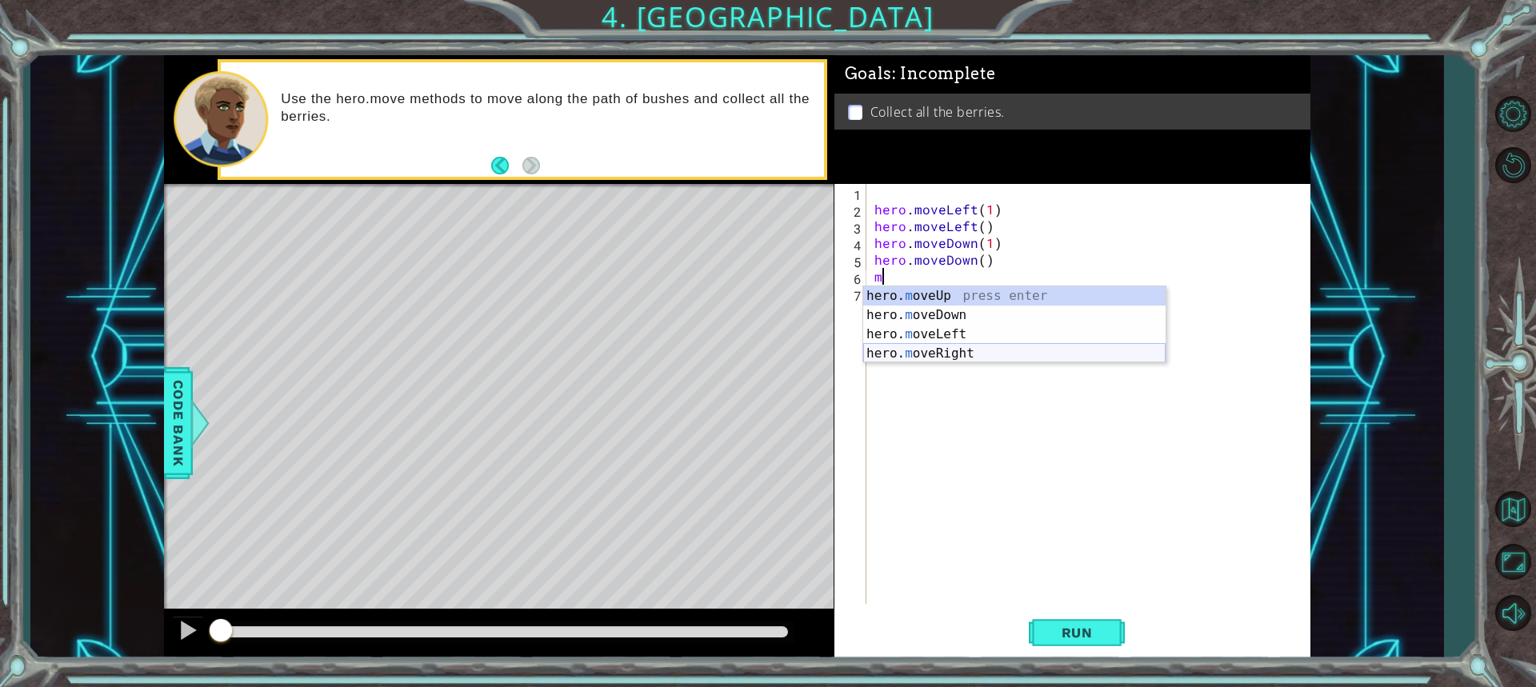
click at [954, 350] on div "hero. m oveUp press enter hero. m oveDown press enter hero. m oveLeft press ent…" at bounding box center [1014, 343] width 302 height 115
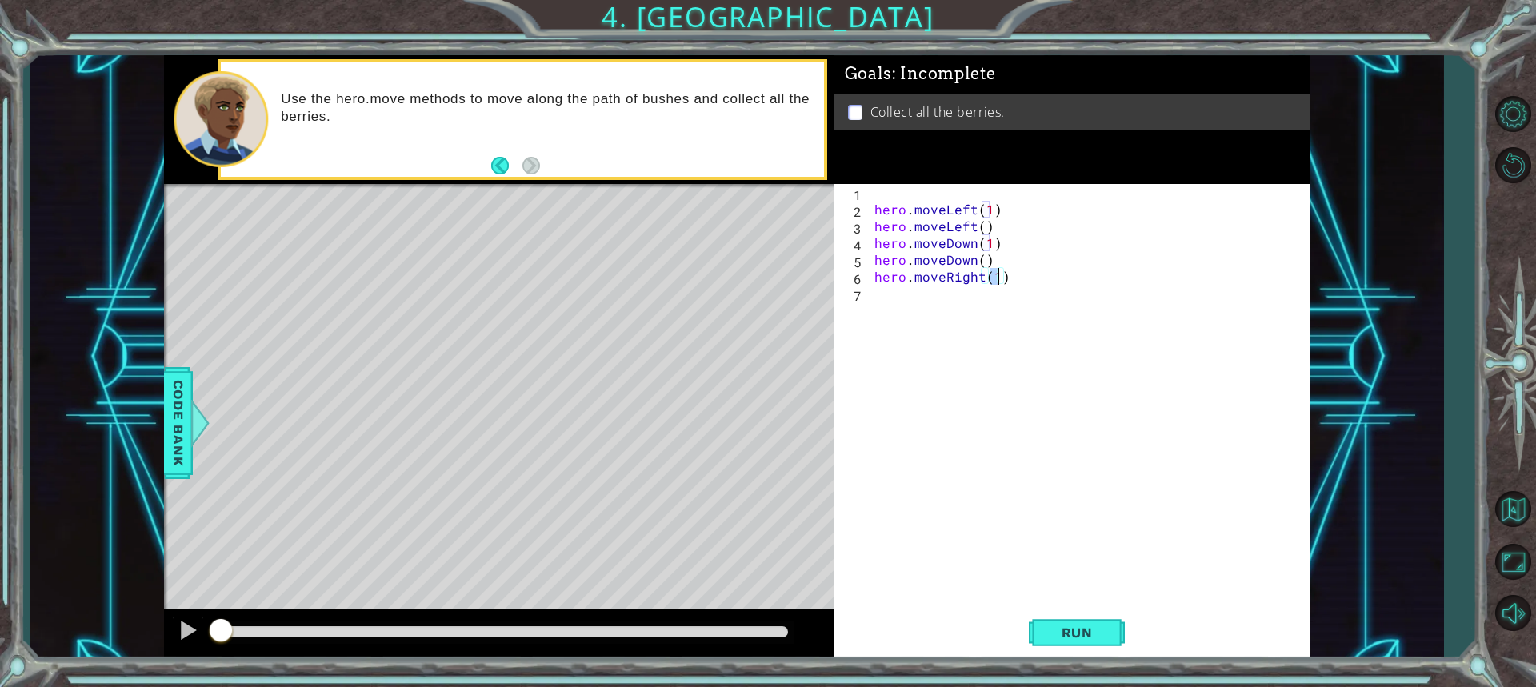
scroll to position [0, 7]
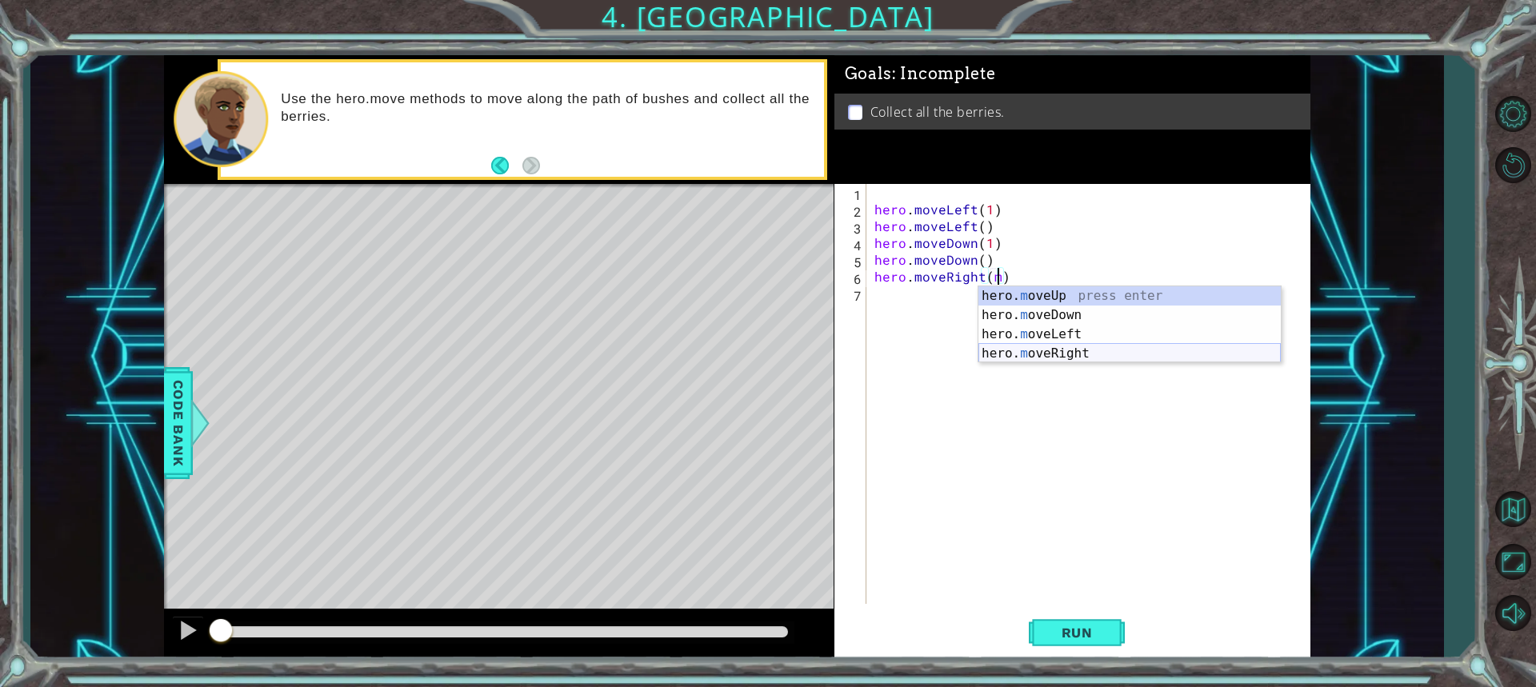
click at [1029, 346] on div "hero. m oveUp press enter hero. m oveDown press enter hero. m oveLeft press ent…" at bounding box center [1129, 343] width 302 height 115
type textarea "hero.moveRight()"
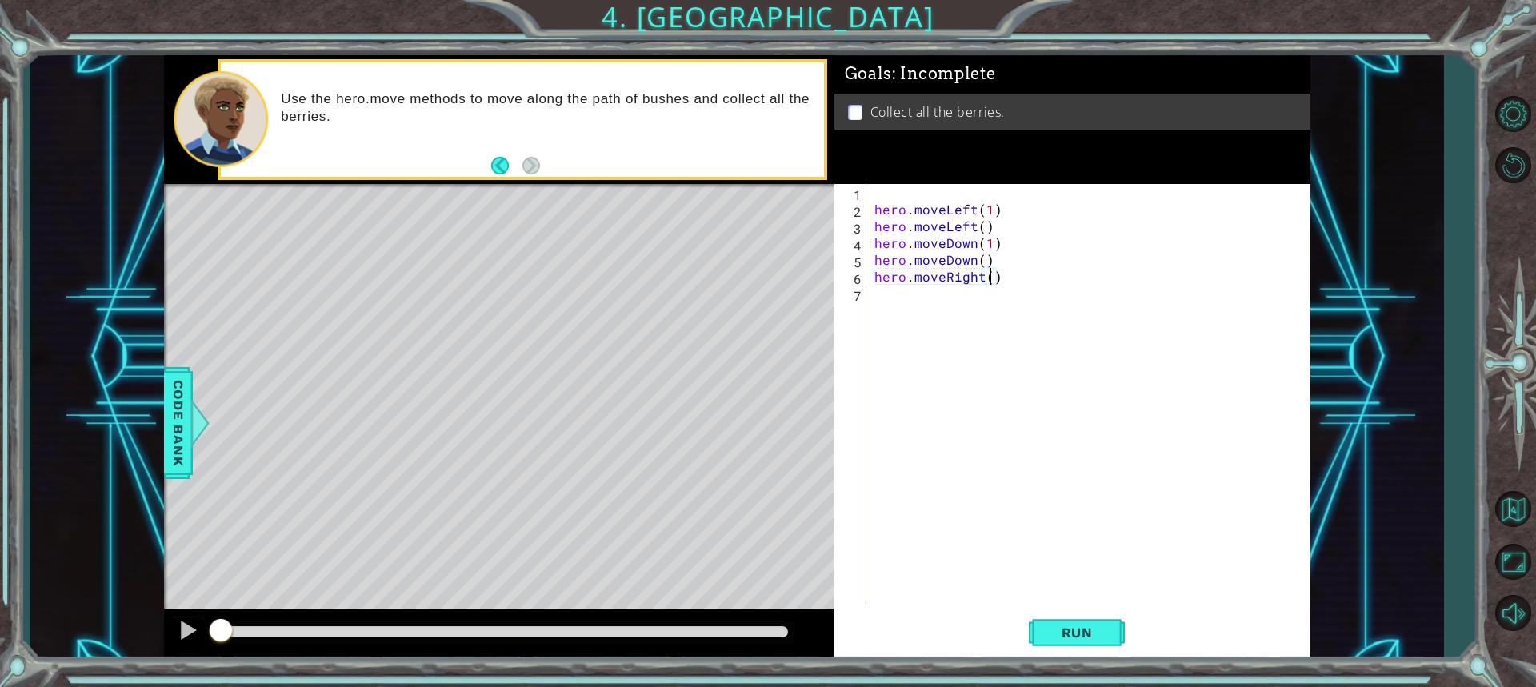
click at [877, 298] on div "hero . moveLeft ( 1 ) hero . moveLeft ( ) hero . moveDown ( 1 ) hero . moveDown…" at bounding box center [1092, 411] width 442 height 454
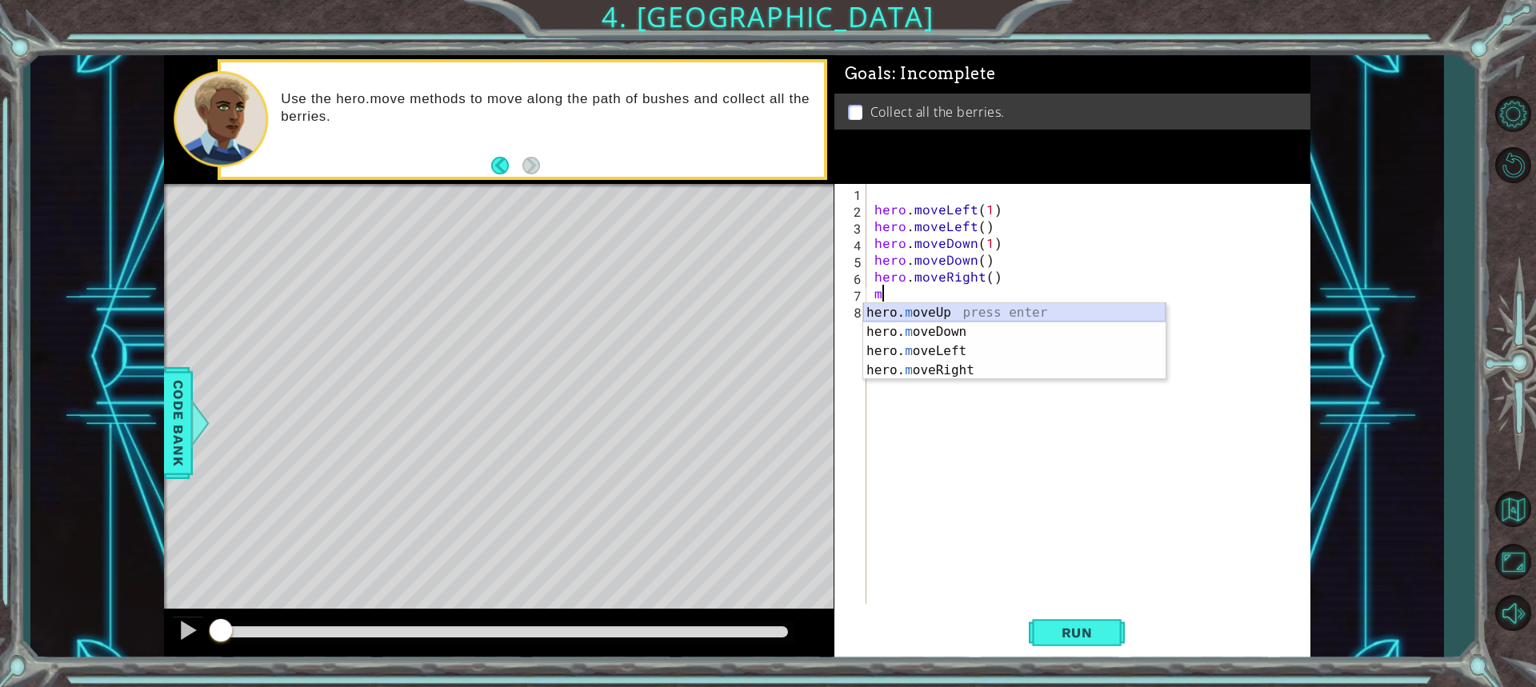
click at [919, 314] on div "hero. m oveUp press enter hero. m oveDown press enter hero. m oveLeft press ent…" at bounding box center [1014, 360] width 302 height 115
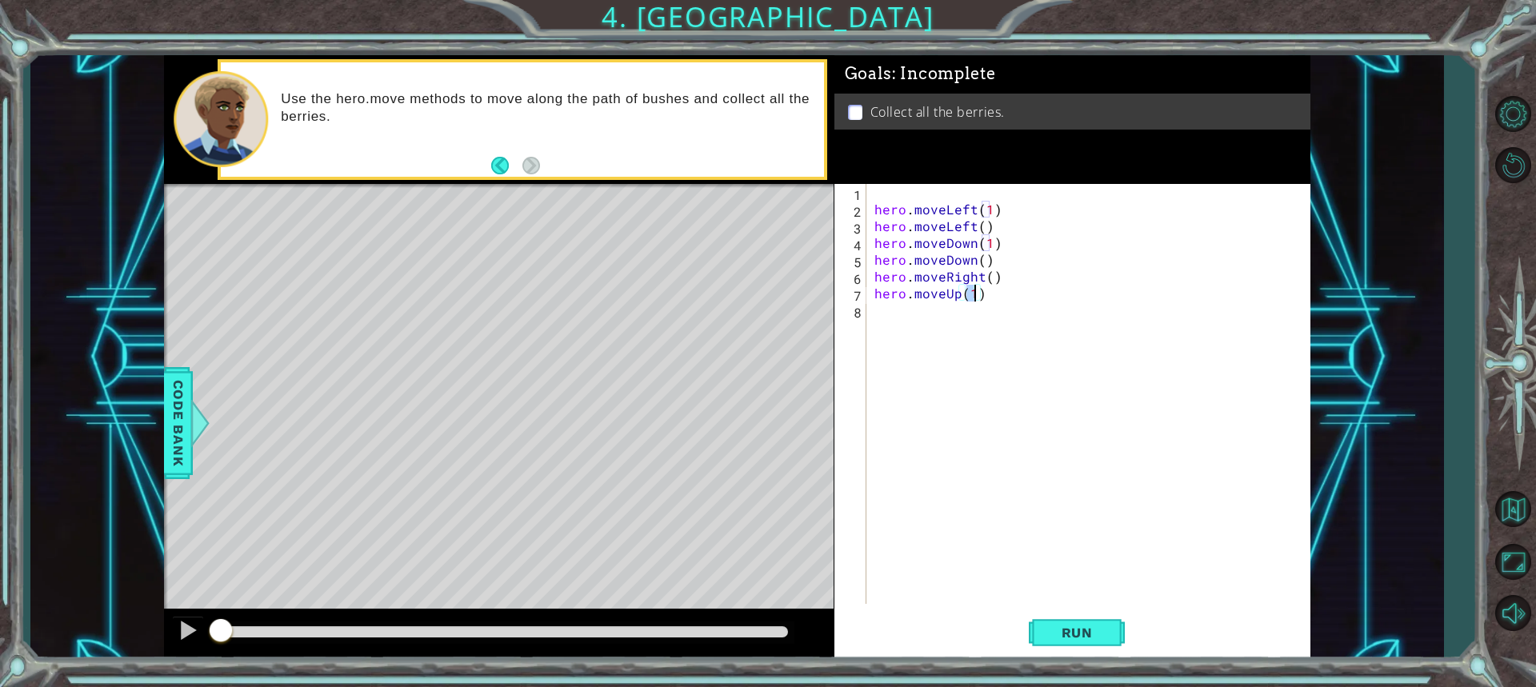
scroll to position [0, 6]
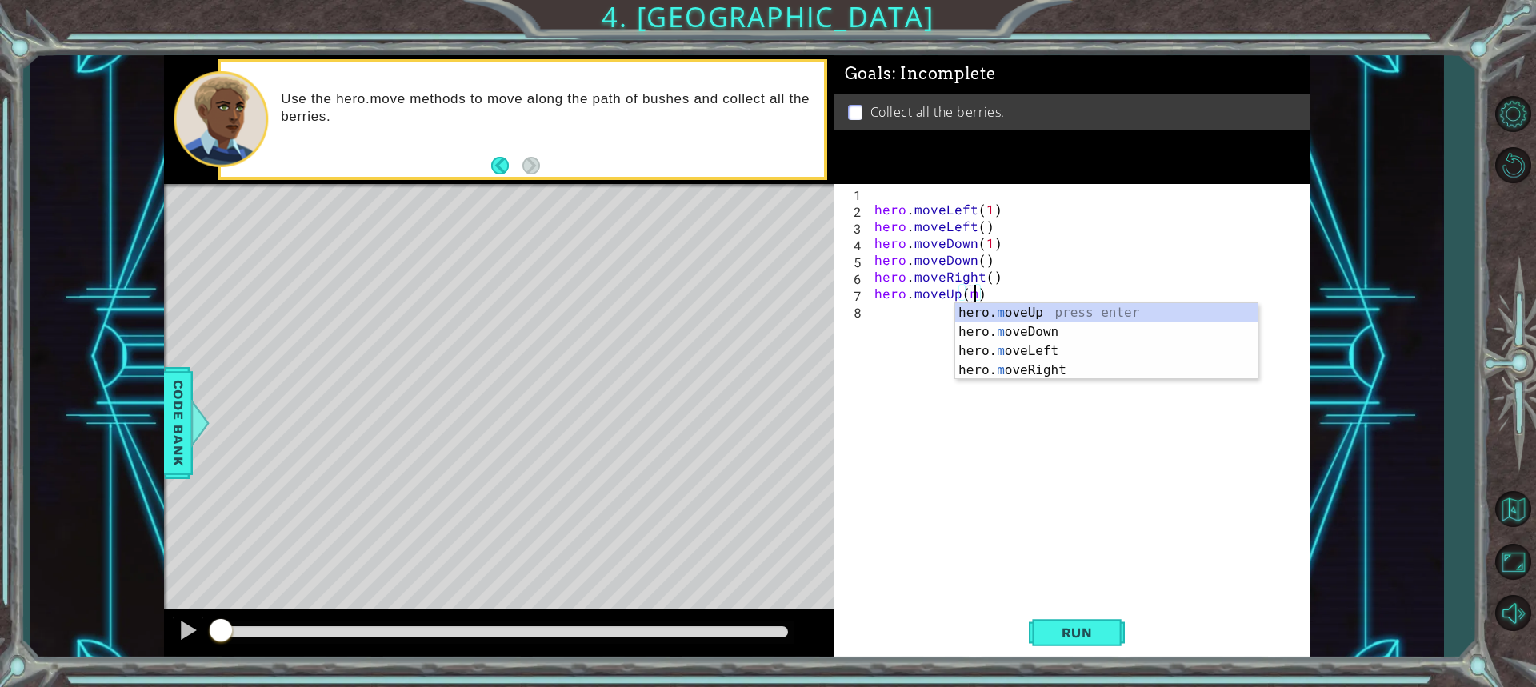
type textarea "hero.moveUp()"
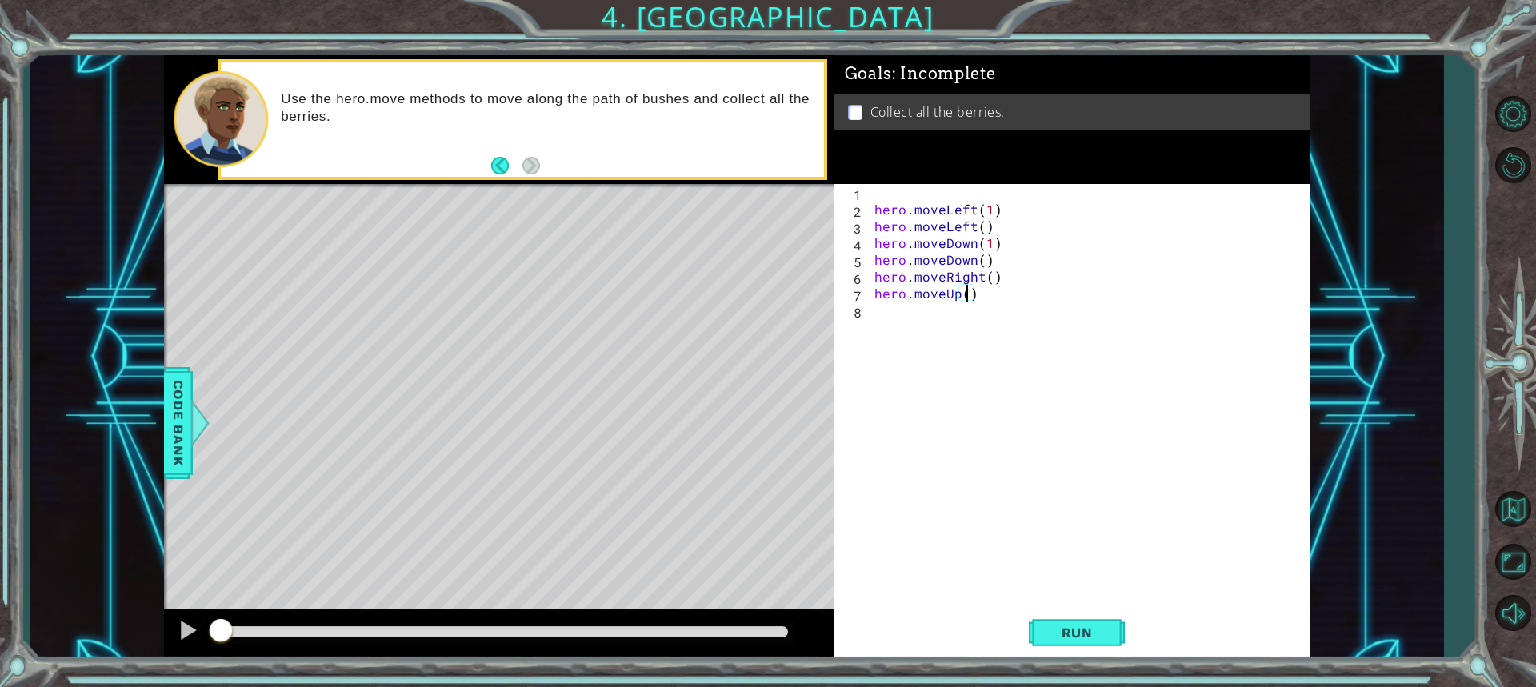
click at [872, 313] on div "hero . moveLeft ( 1 ) hero . moveLeft ( ) hero . moveDown ( 1 ) hero . moveDown…" at bounding box center [1092, 411] width 442 height 454
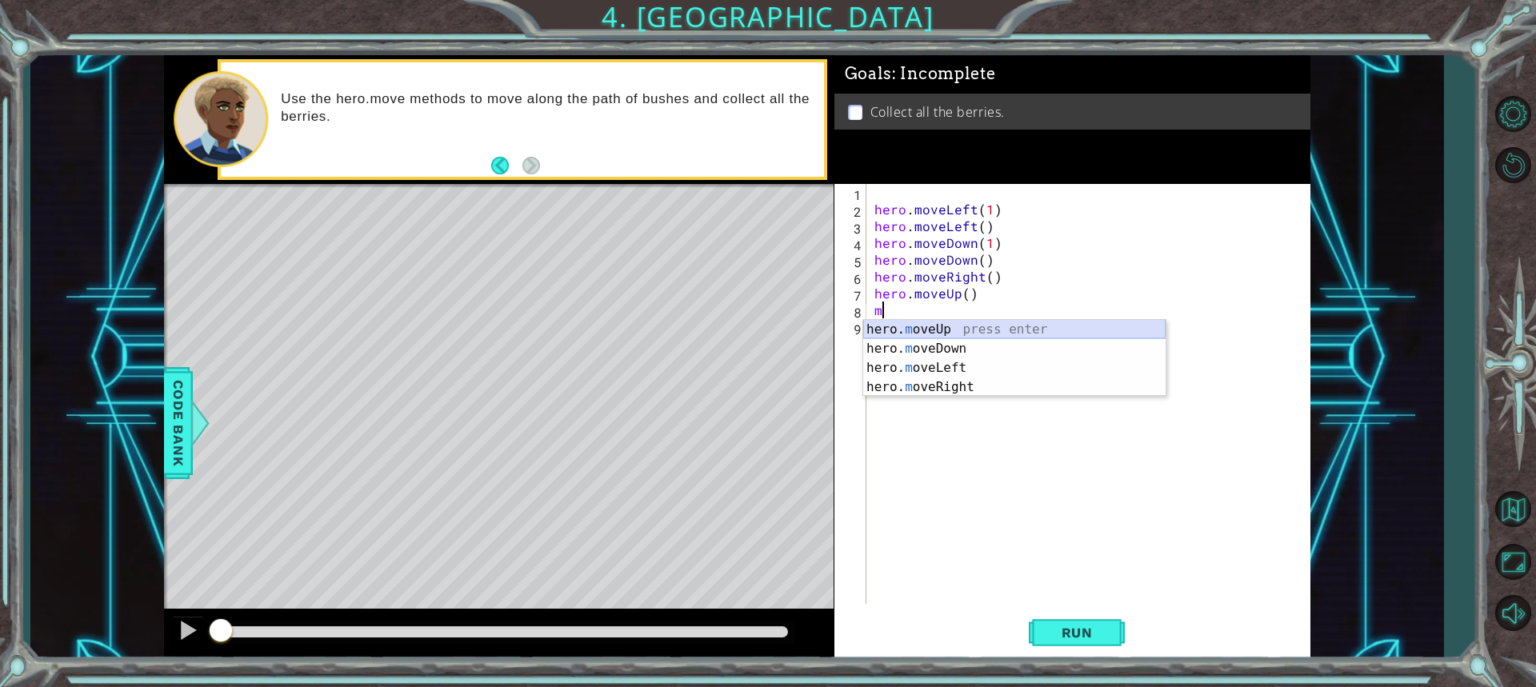
click at [925, 330] on div "hero. m oveUp press enter hero. m oveDown press enter hero. m oveLeft press ent…" at bounding box center [1014, 377] width 302 height 115
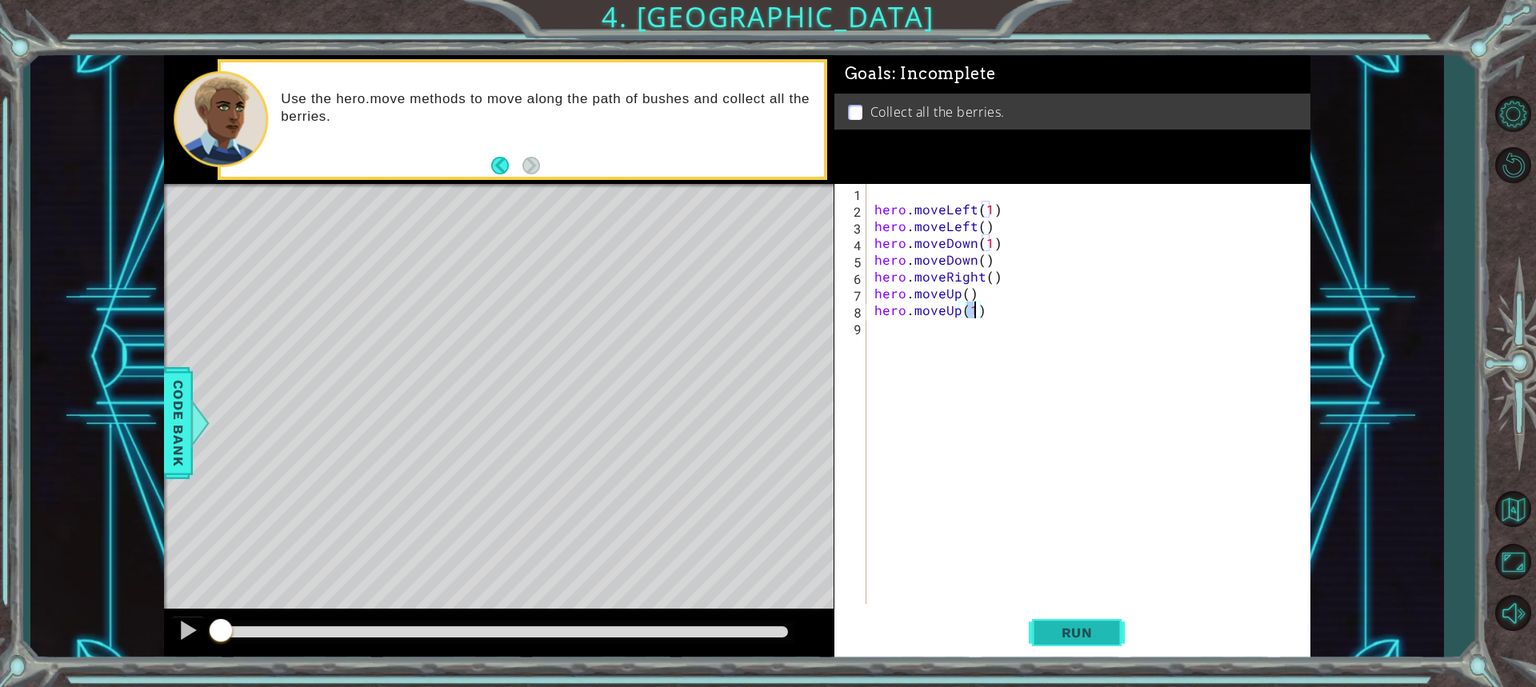
click at [1065, 627] on span "Run" at bounding box center [1076, 633] width 63 height 16
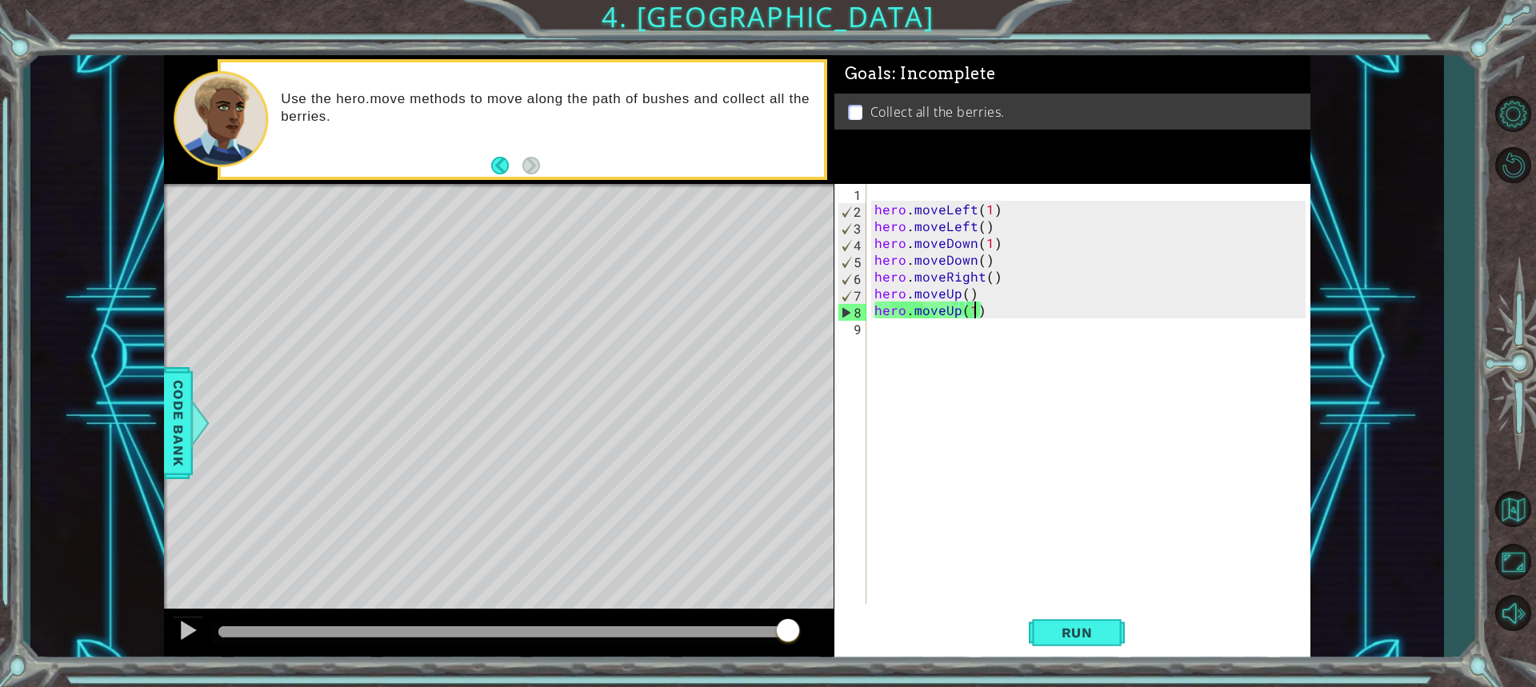
drag, startPoint x: 292, startPoint y: 627, endPoint x: 825, endPoint y: 653, distance: 533.3
click at [825, 653] on div at bounding box center [498, 634] width 669 height 51
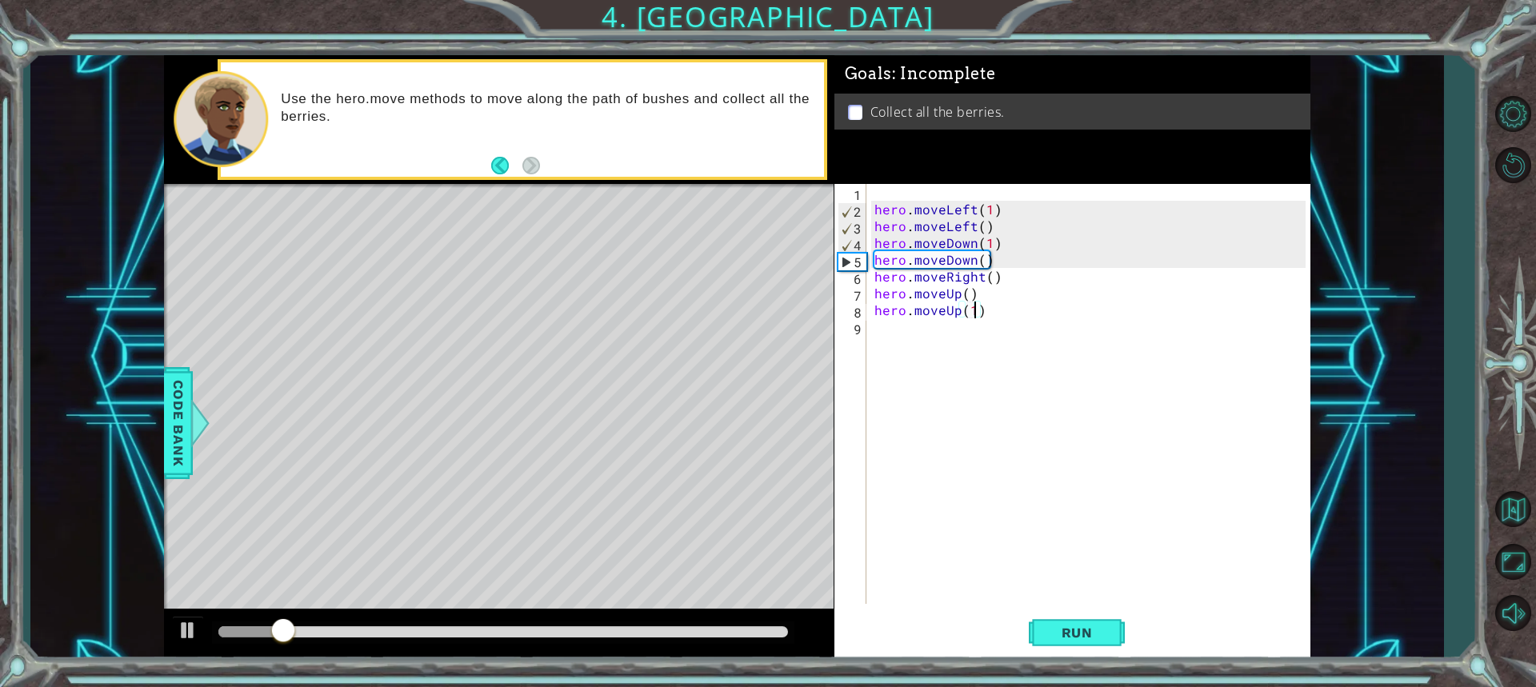
click at [1004, 282] on div "hero . moveLeft ( 1 ) hero . moveLeft ( ) hero . moveDown ( 1 ) hero . moveDown…" at bounding box center [1092, 411] width 442 height 454
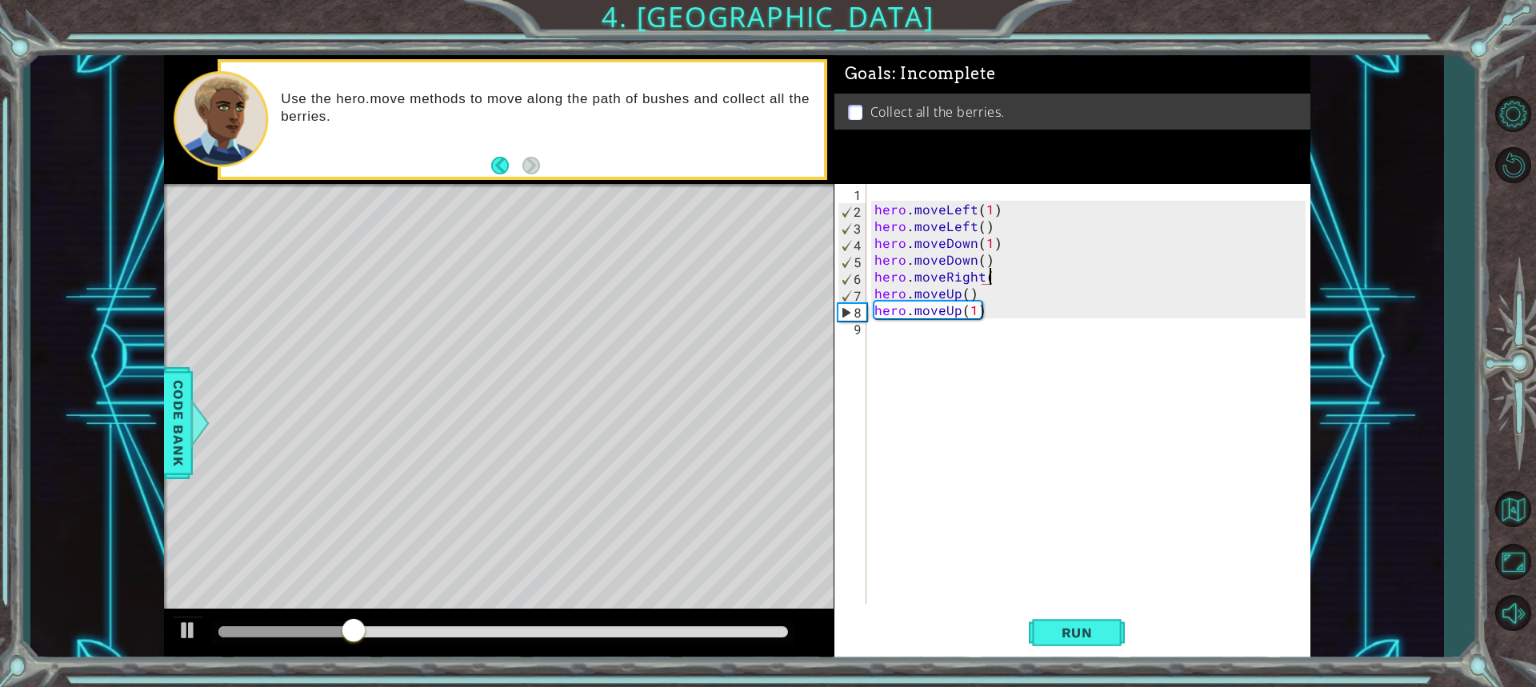
scroll to position [0, 6]
type textarea "hero.moveRight()"
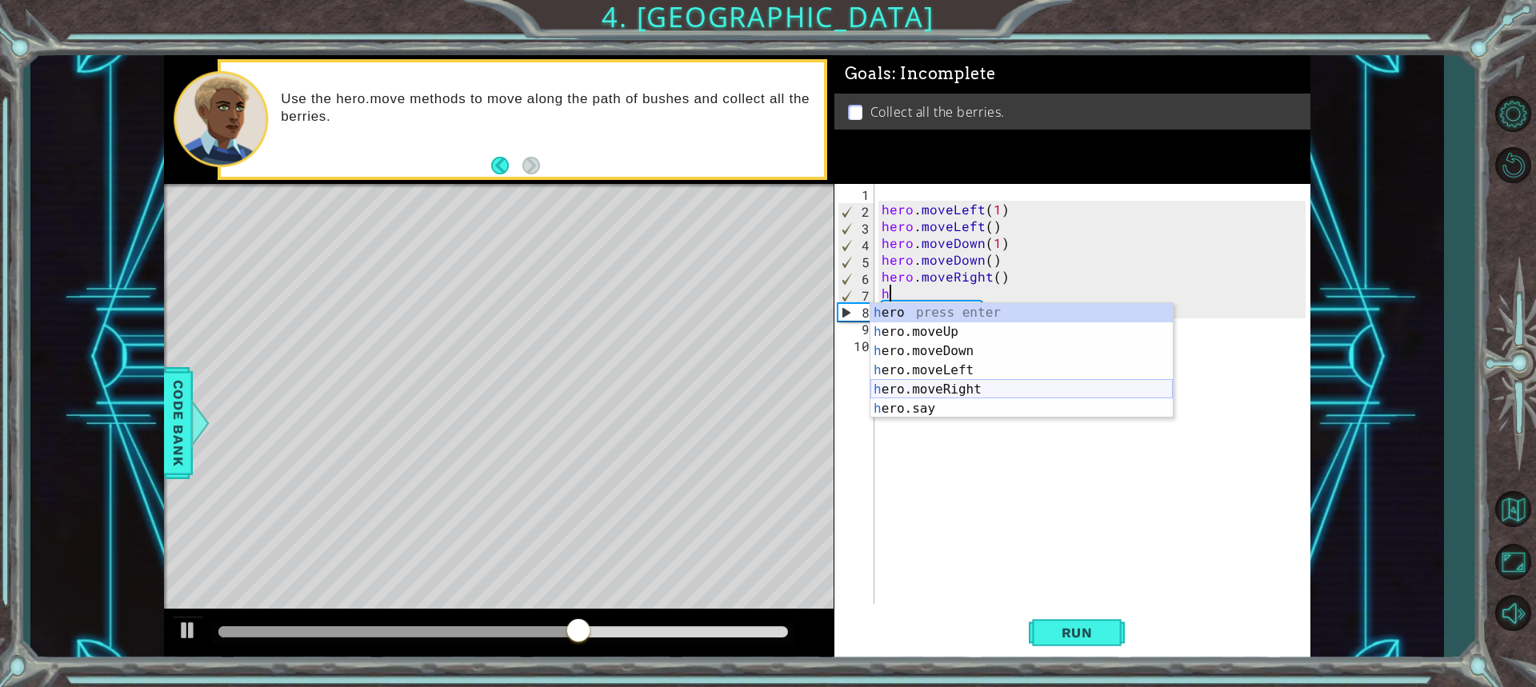
click at [937, 386] on div "h ero press enter h ero.moveUp press enter h ero.moveDown press enter h ero.mov…" at bounding box center [1021, 380] width 302 height 154
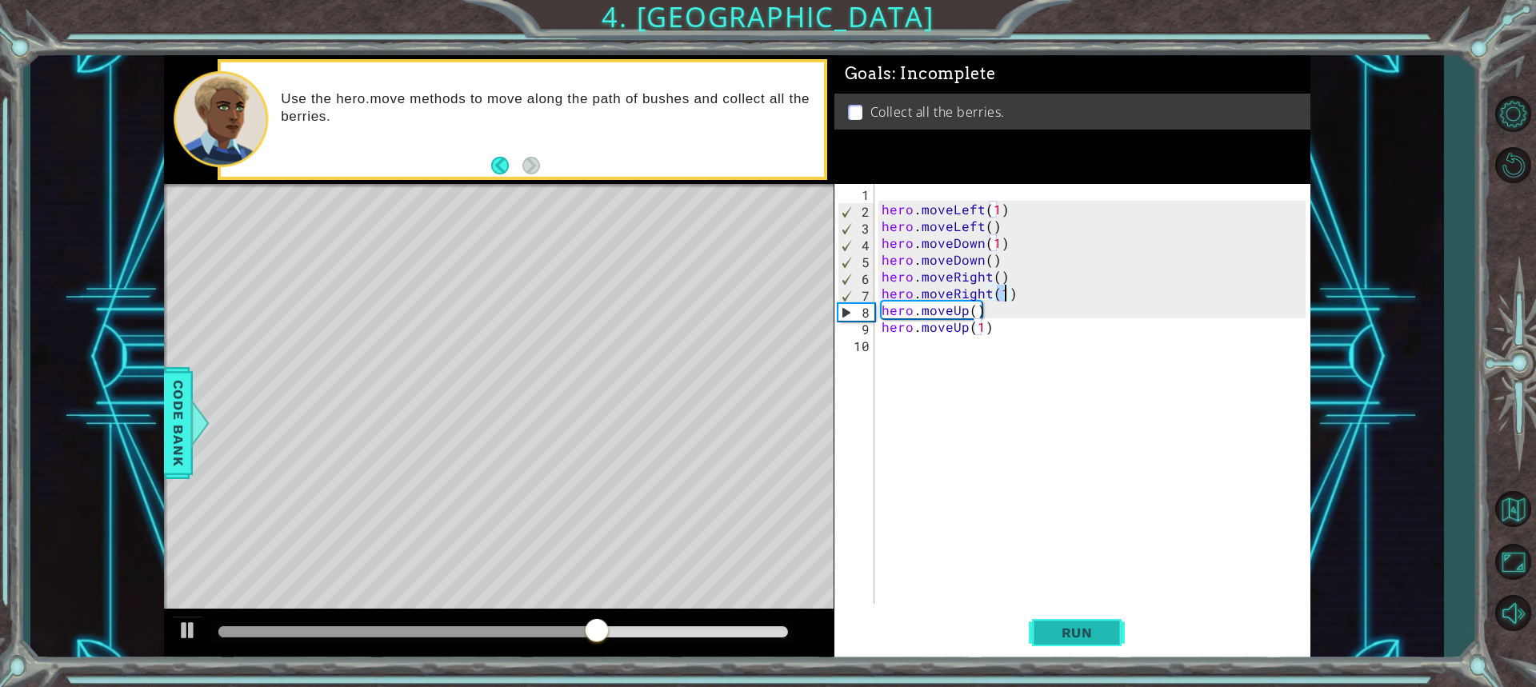
type textarea "hero.moveRight(1)"
click at [1049, 634] on span "Run" at bounding box center [1076, 633] width 63 height 16
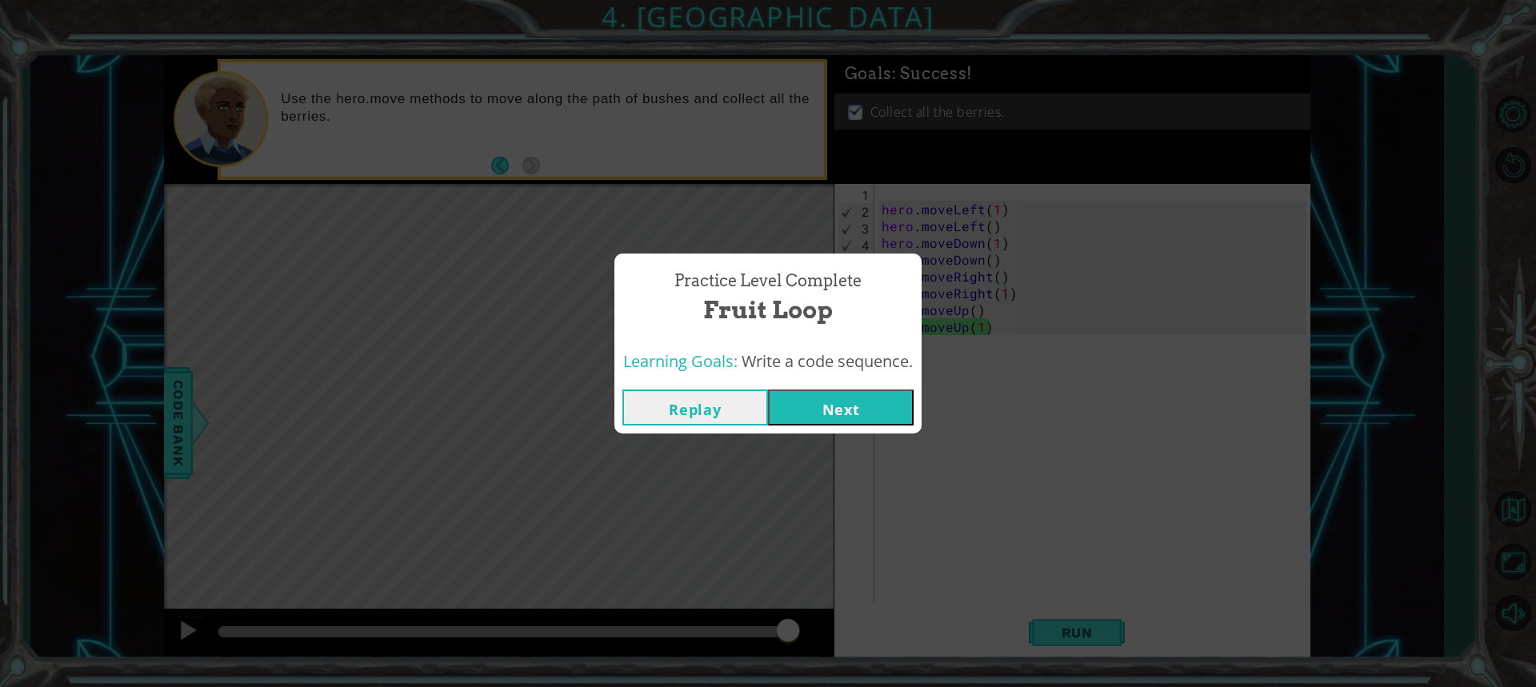
drag, startPoint x: 268, startPoint y: 620, endPoint x: 873, endPoint y: 595, distance: 606.0
click at [871, 595] on body "1 ההההההההההההההההההההההההההההההההההההההההההההההההההההההההההההההההההההההההההההה…" at bounding box center [768, 343] width 1536 height 687
click at [849, 416] on button "Next" at bounding box center [841, 408] width 146 height 36
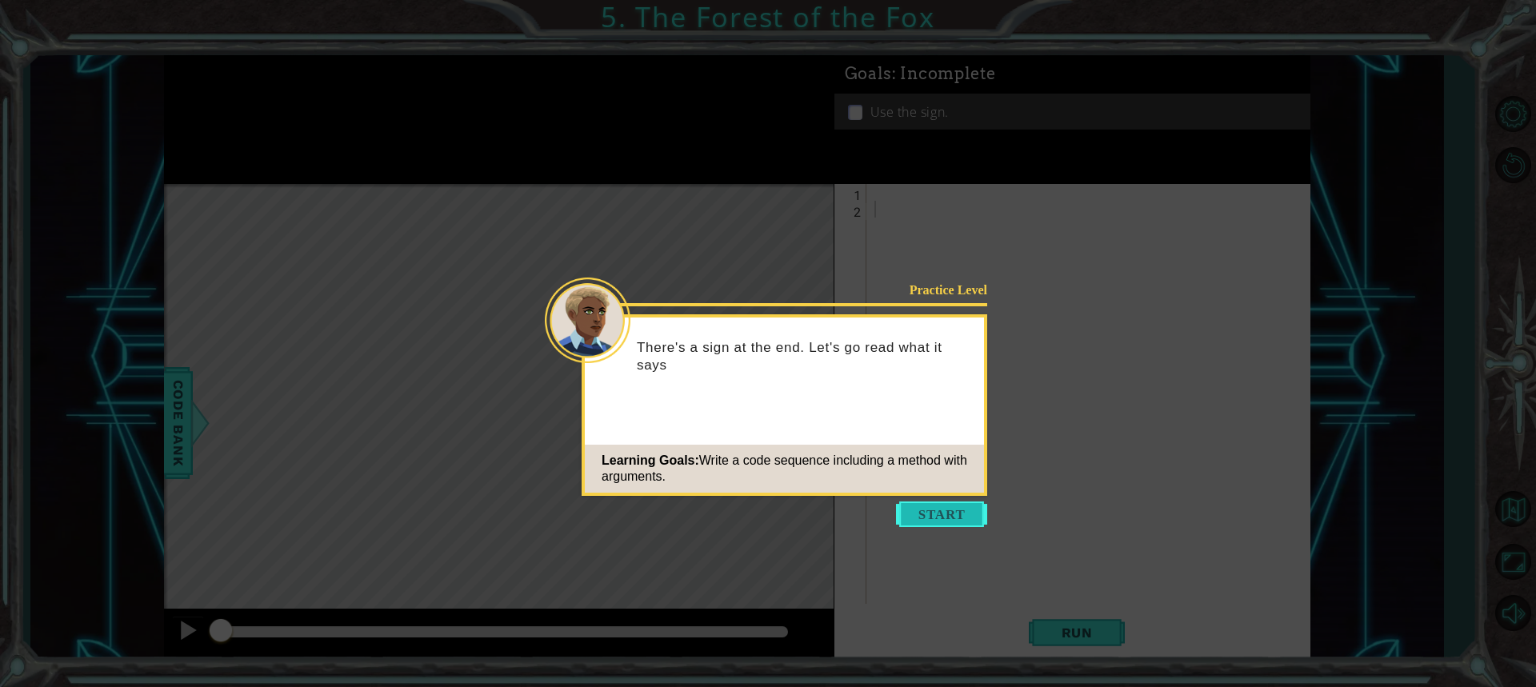
click at [969, 522] on button "Start" at bounding box center [941, 514] width 91 height 26
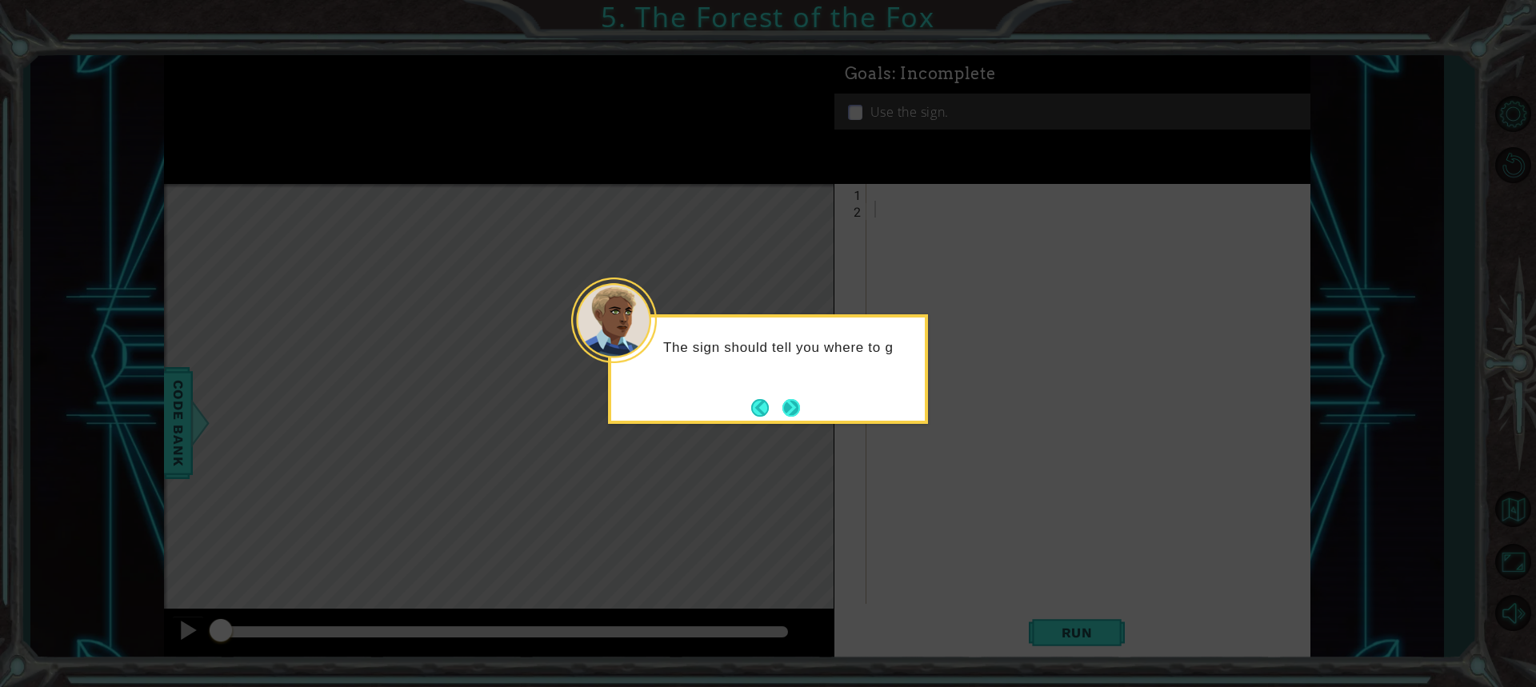
click at [794, 407] on button "Next" at bounding box center [791, 408] width 18 height 18
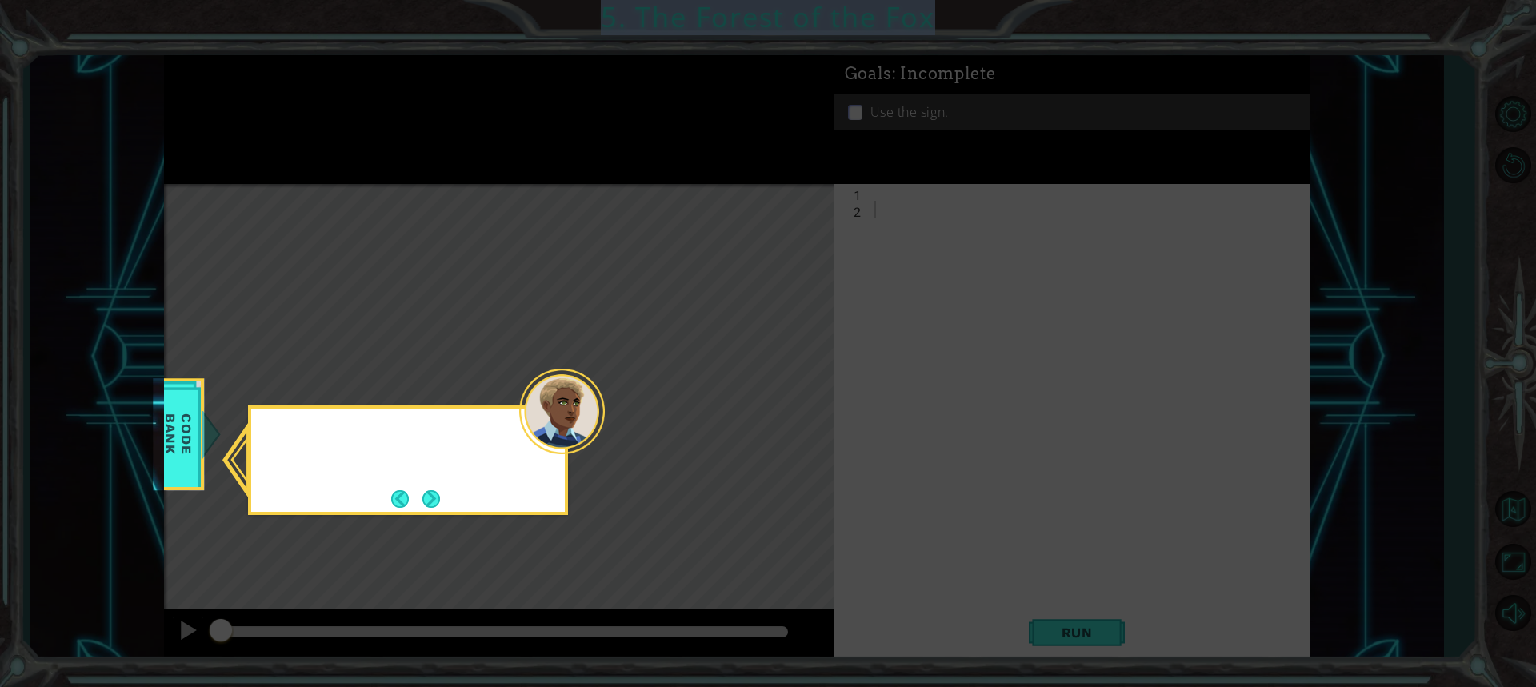
click at [794, 407] on icon at bounding box center [768, 343] width 1536 height 687
click at [422, 490] on button "Next" at bounding box center [431, 499] width 18 height 18
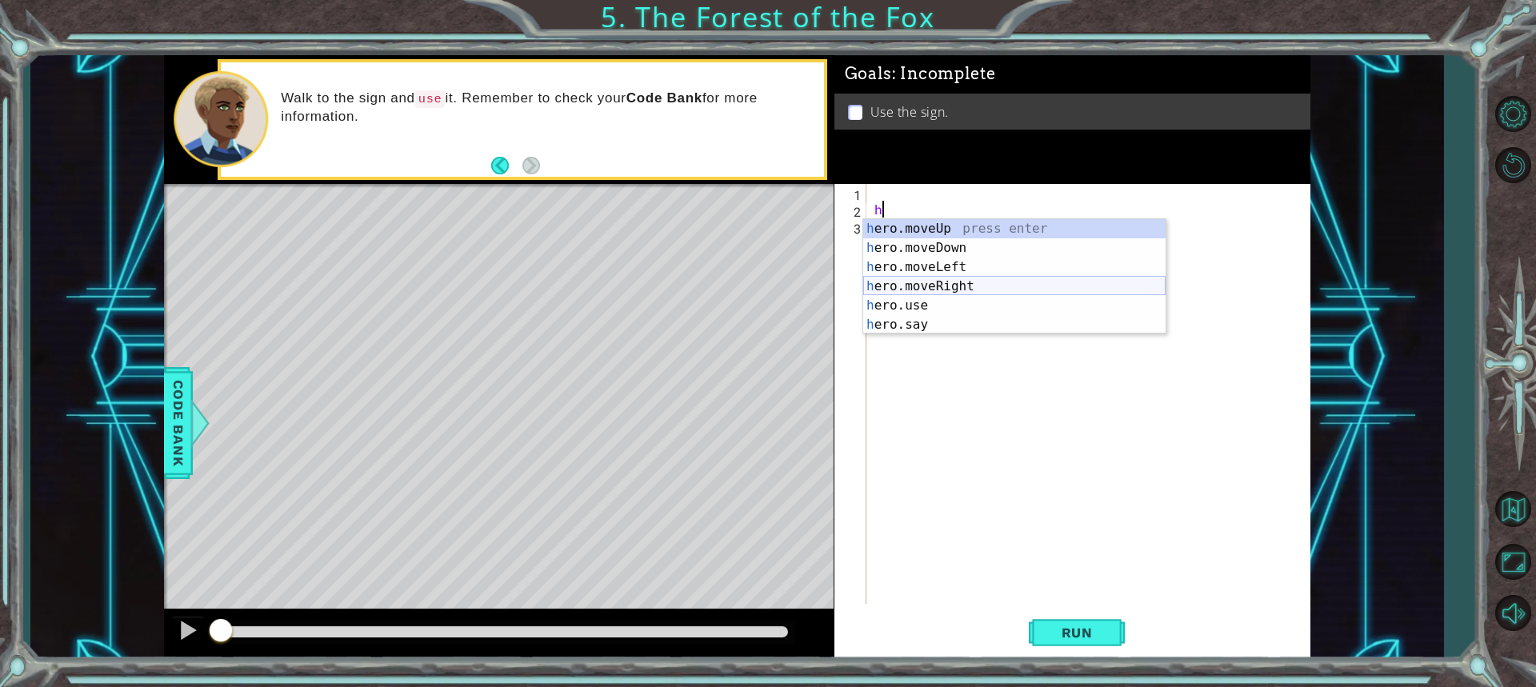
click at [922, 292] on div "h ero.moveUp press enter h ero.moveDown press enter h ero.moveLeft press enter …" at bounding box center [1014, 296] width 302 height 154
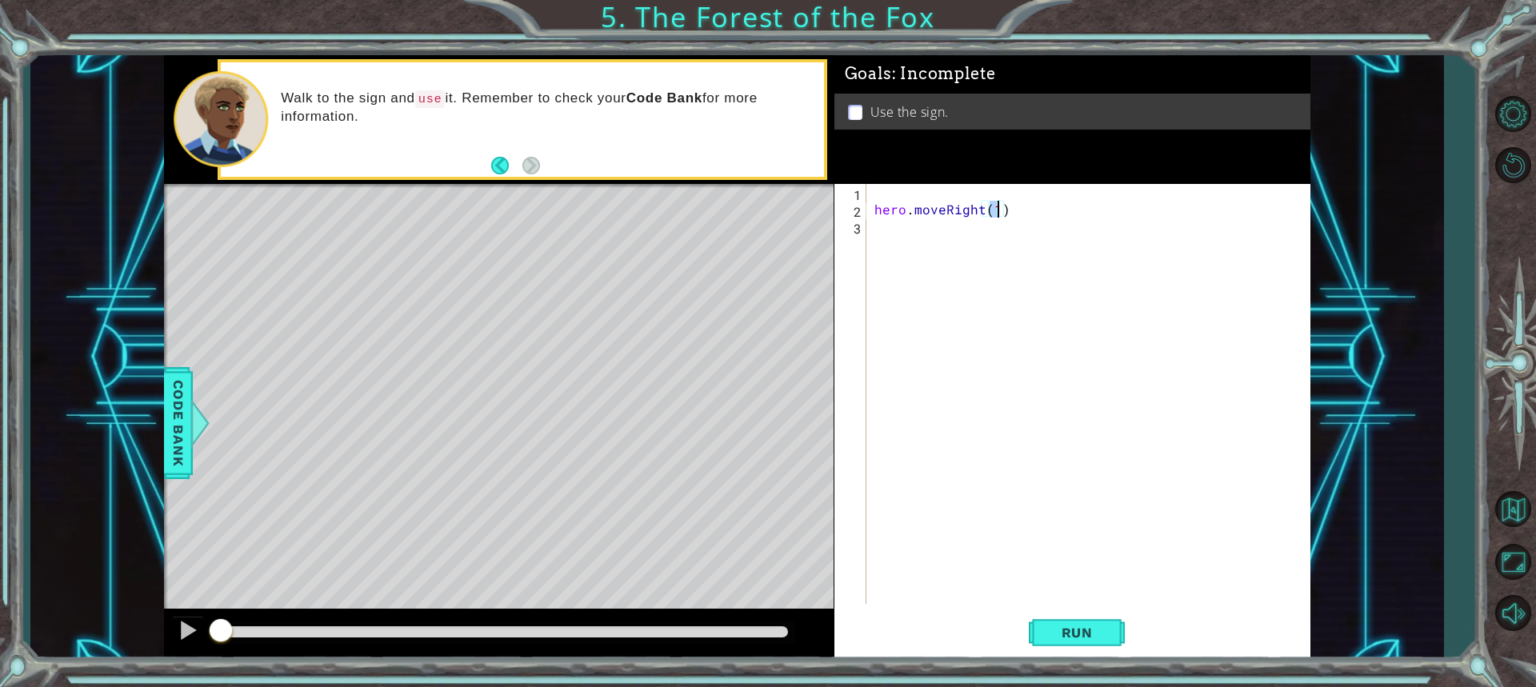
type textarea "hero.moveRight(h)"
click at [960, 286] on div "hero . moveRight ( h )" at bounding box center [1092, 411] width 442 height 454
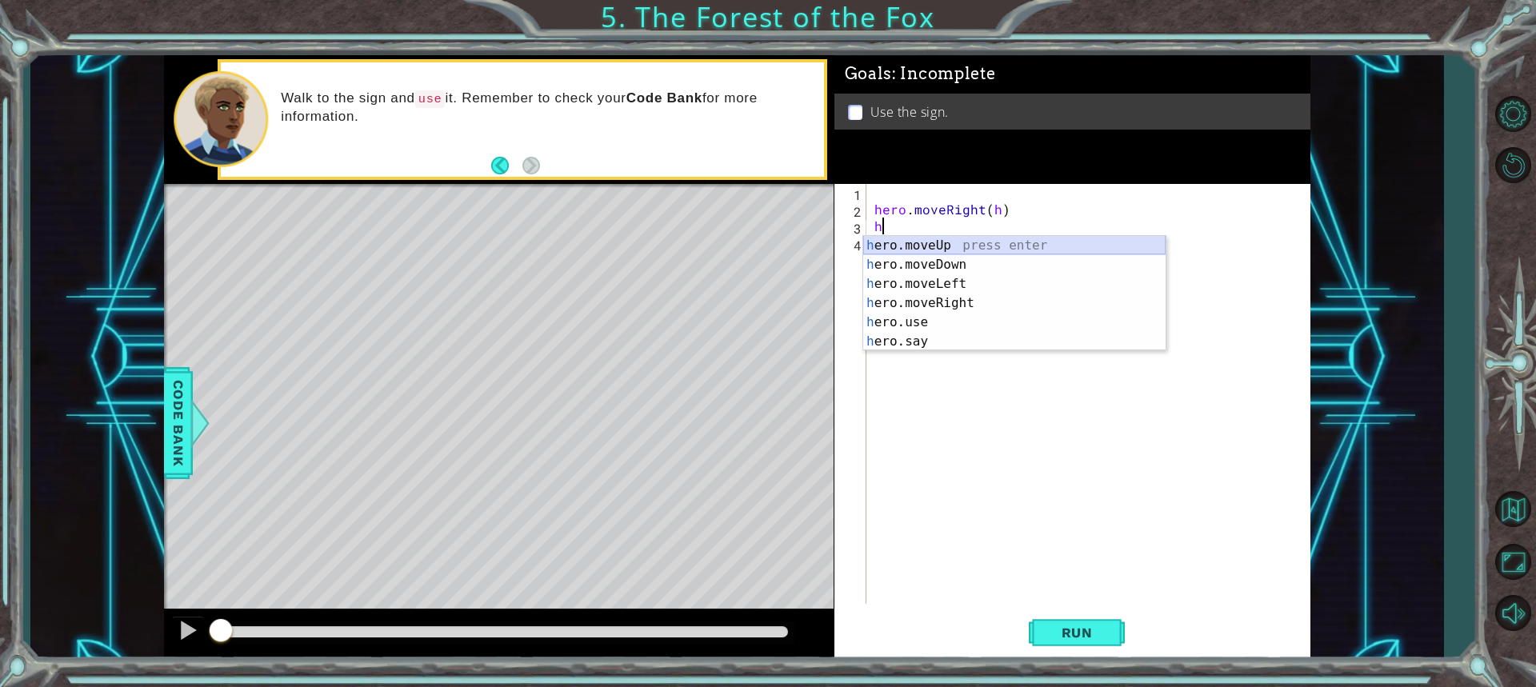
click at [943, 250] on div "h ero.moveUp press enter h ero.moveDown press enter h ero.moveLeft press enter …" at bounding box center [1014, 313] width 302 height 154
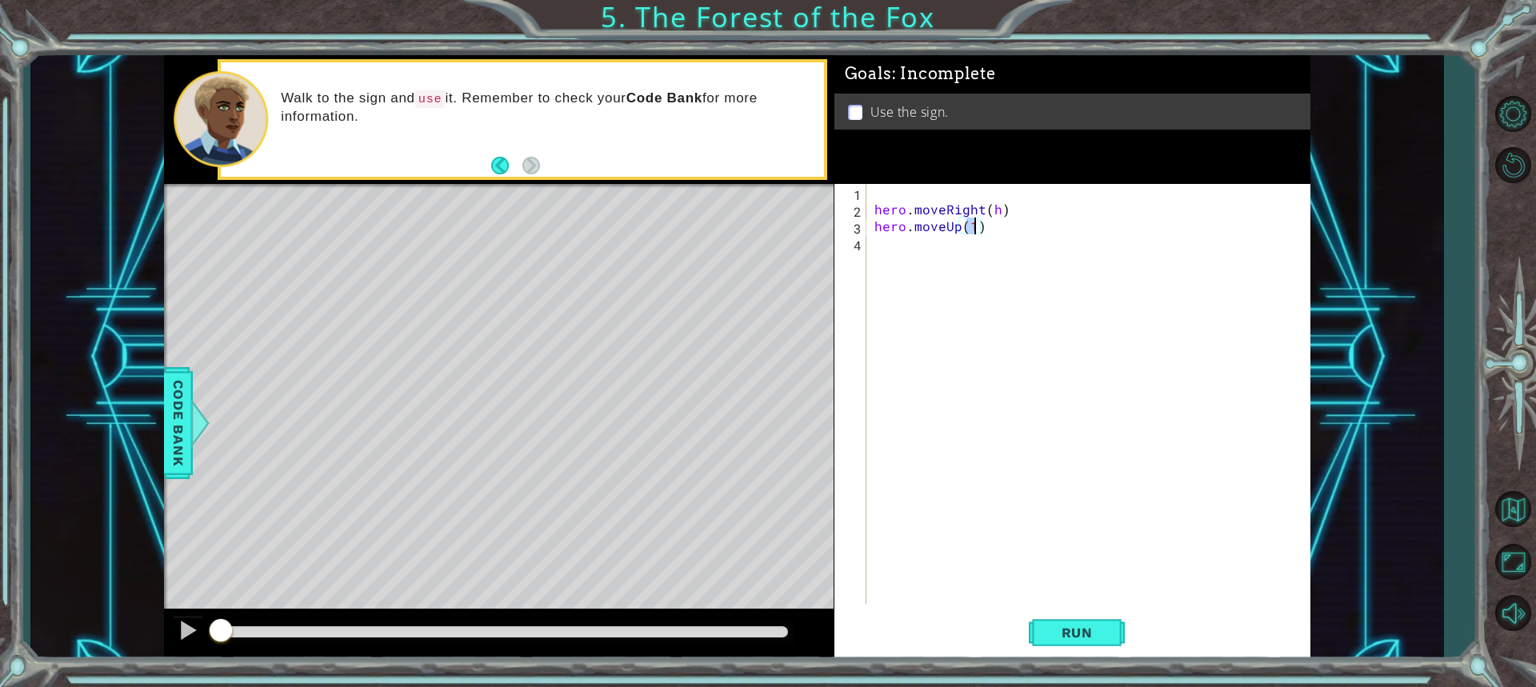
scroll to position [0, 6]
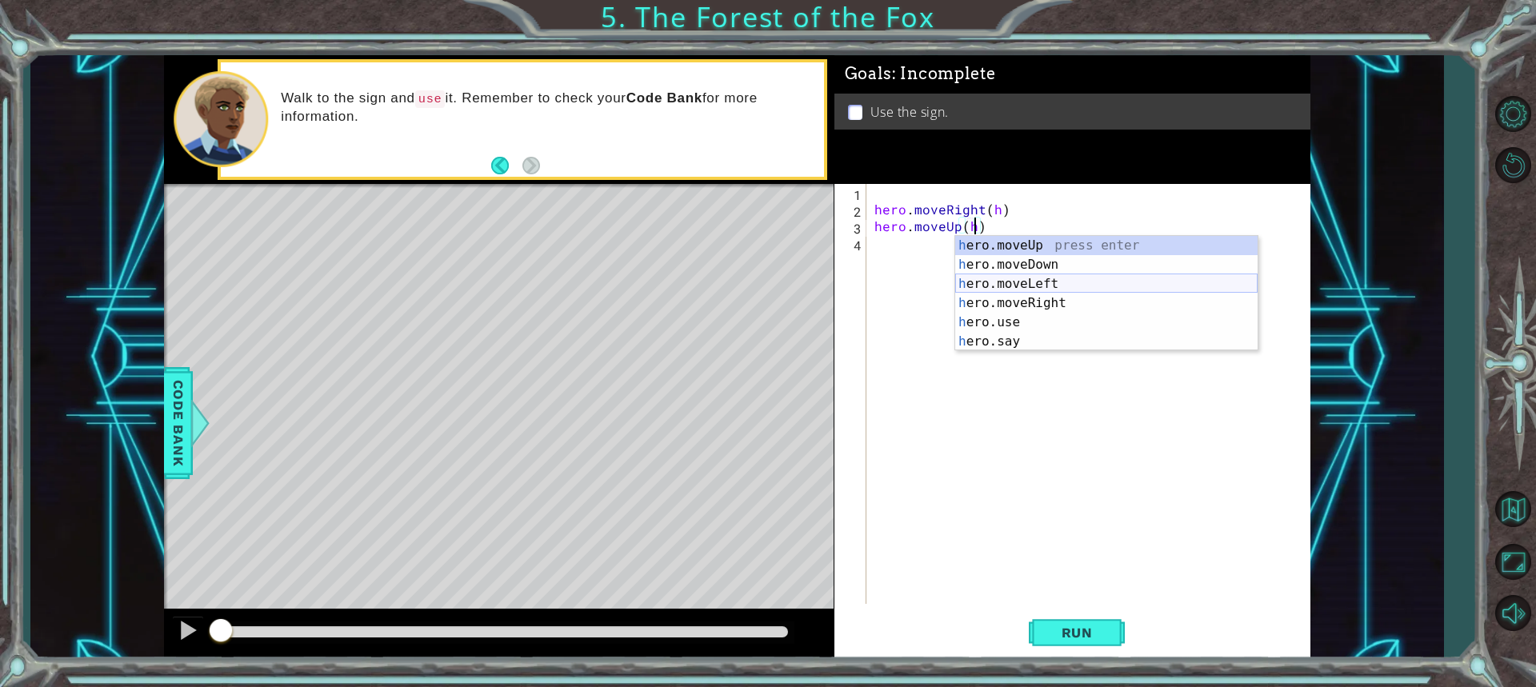
click at [999, 286] on div "h ero.moveUp press enter h ero.moveDown press enter h ero.moveLeft press enter …" at bounding box center [1106, 313] width 302 height 154
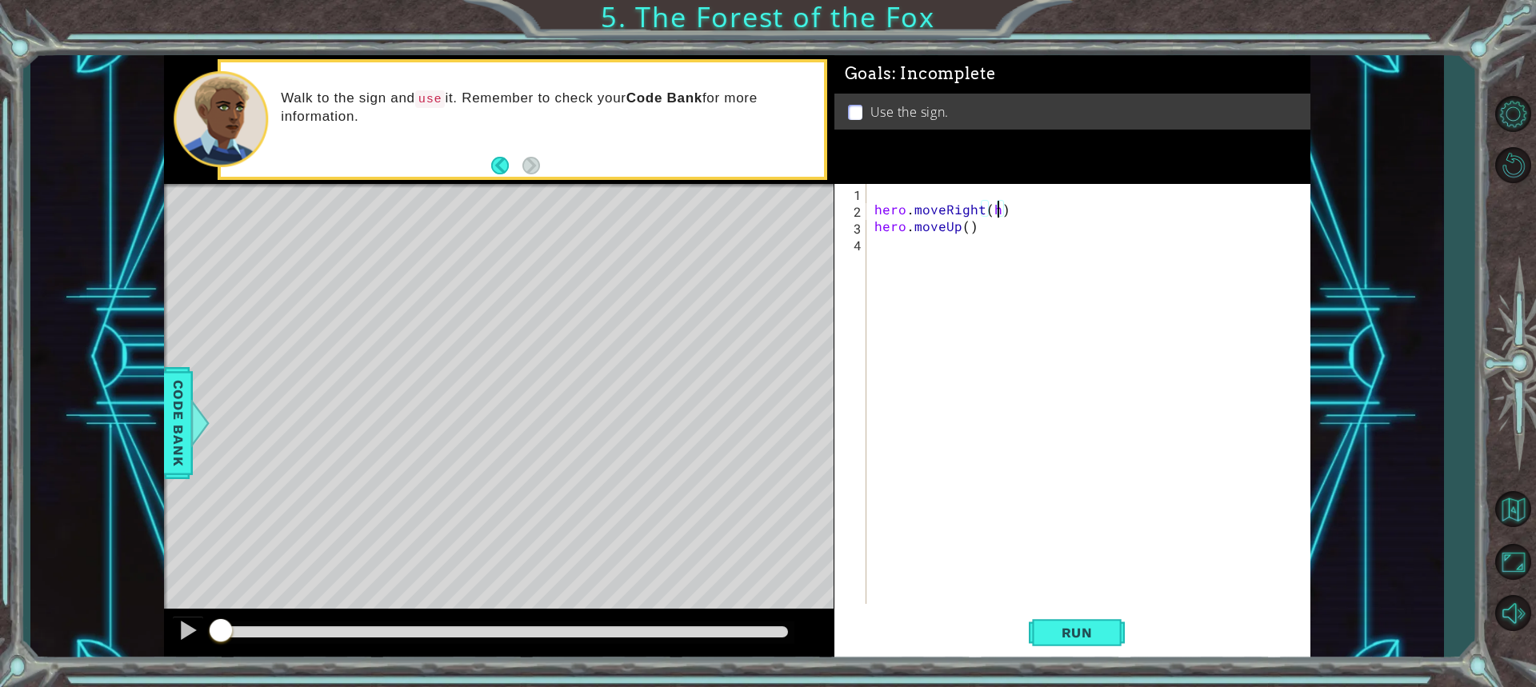
type textarea "hero.moveRight()"
click at [878, 247] on div "hero . moveRight ( ) hero . moveUp ( )" at bounding box center [1092, 411] width 442 height 454
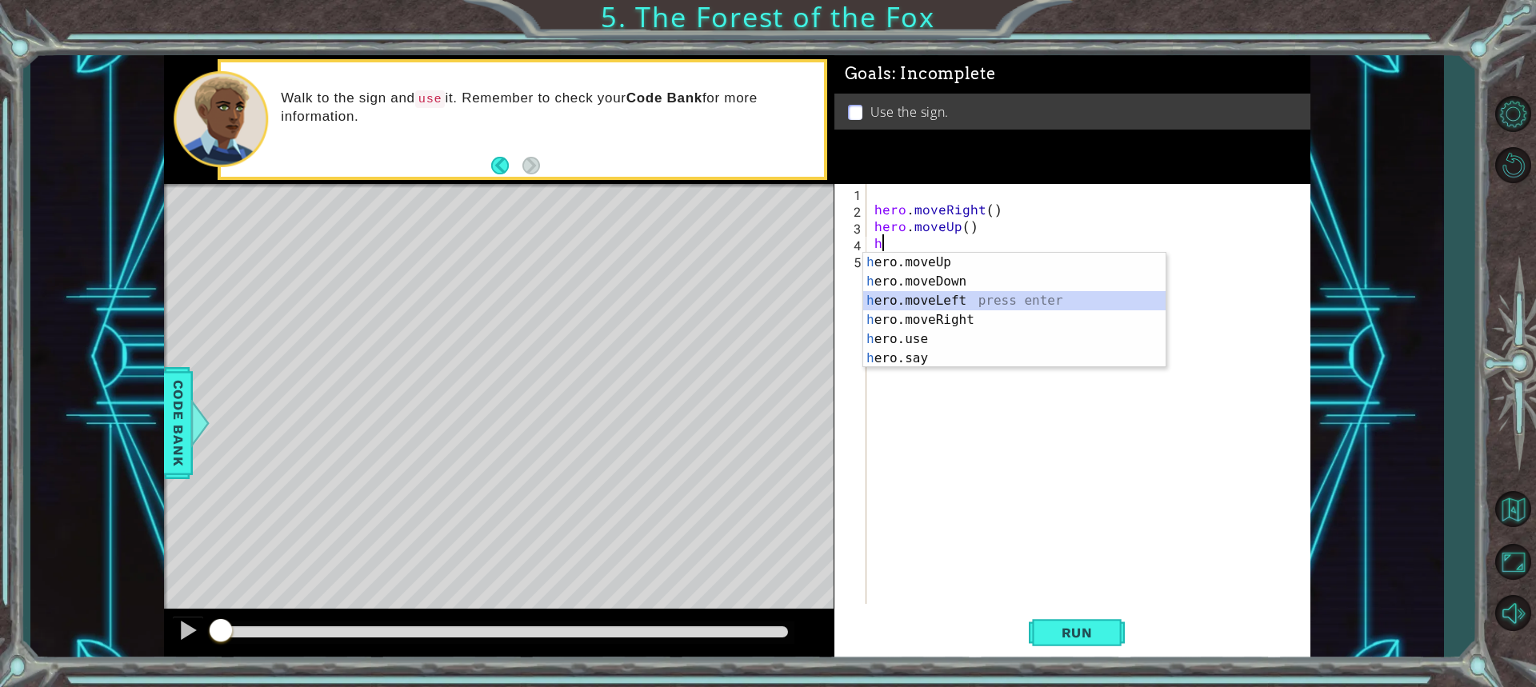
click at [901, 295] on div "h ero.moveUp press enter h ero.moveDown press enter h ero.moveLeft press enter …" at bounding box center [1014, 330] width 302 height 154
type textarea "hero.moveLeft(1)"
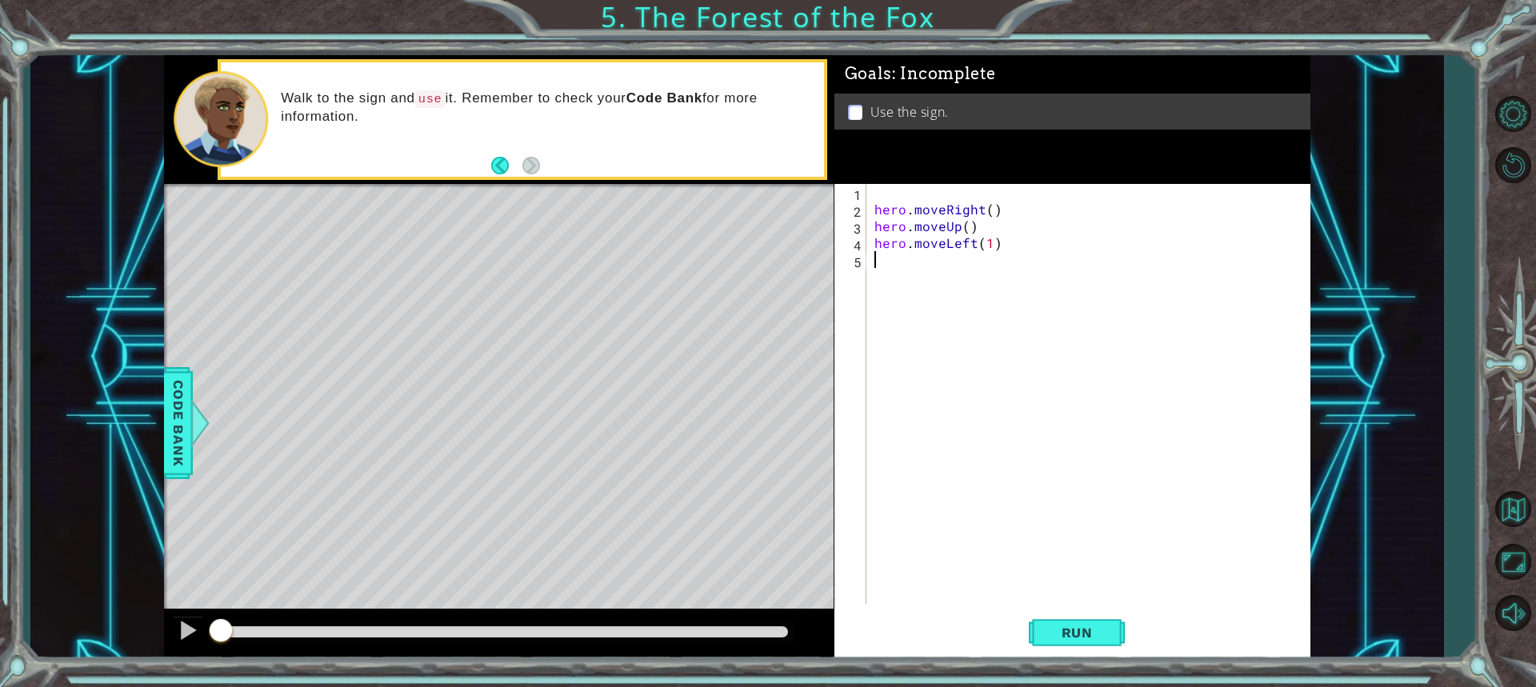
click at [900, 276] on div "hero . moveRight ( ) hero . moveUp ( ) hero . moveLeft ( 1 )" at bounding box center [1092, 411] width 442 height 454
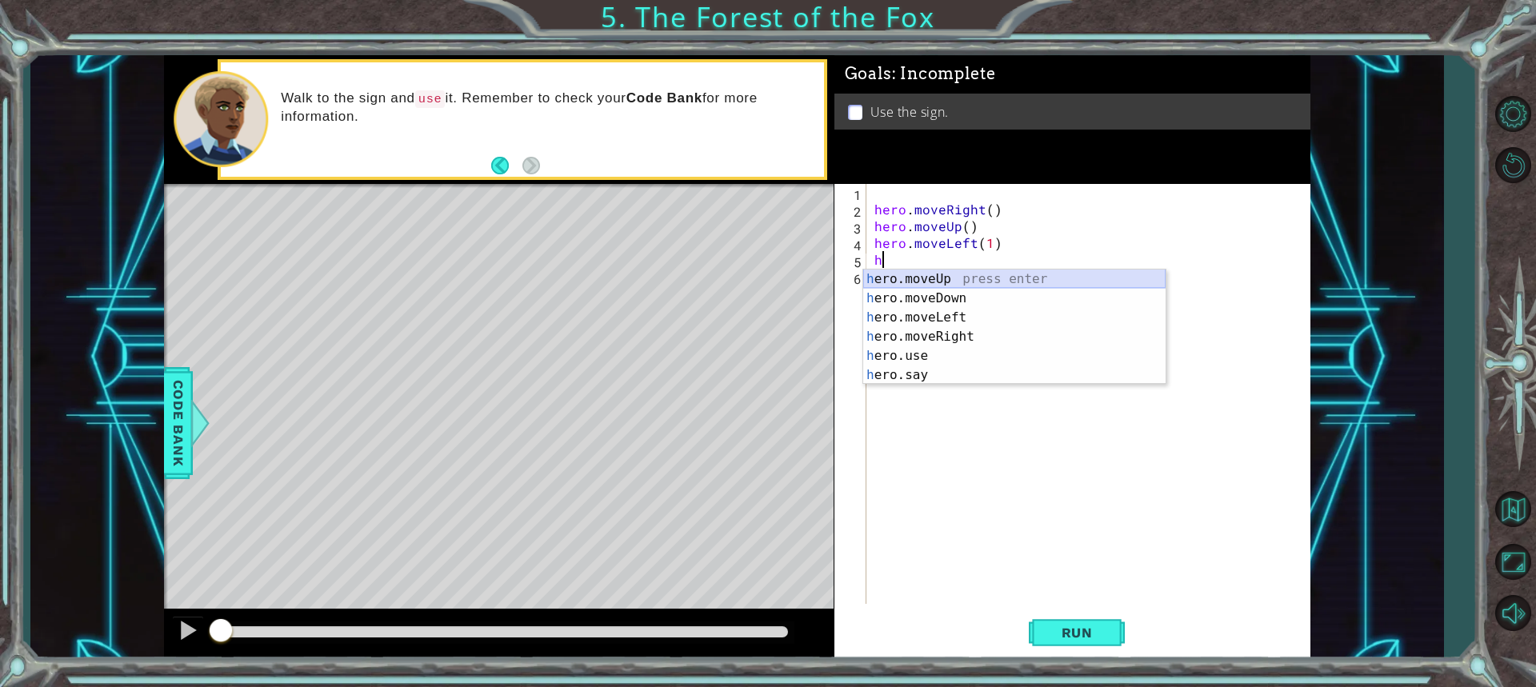
click at [904, 282] on div "h ero.moveUp press enter h ero.moveDown press enter h ero.moveLeft press enter …" at bounding box center [1014, 347] width 302 height 154
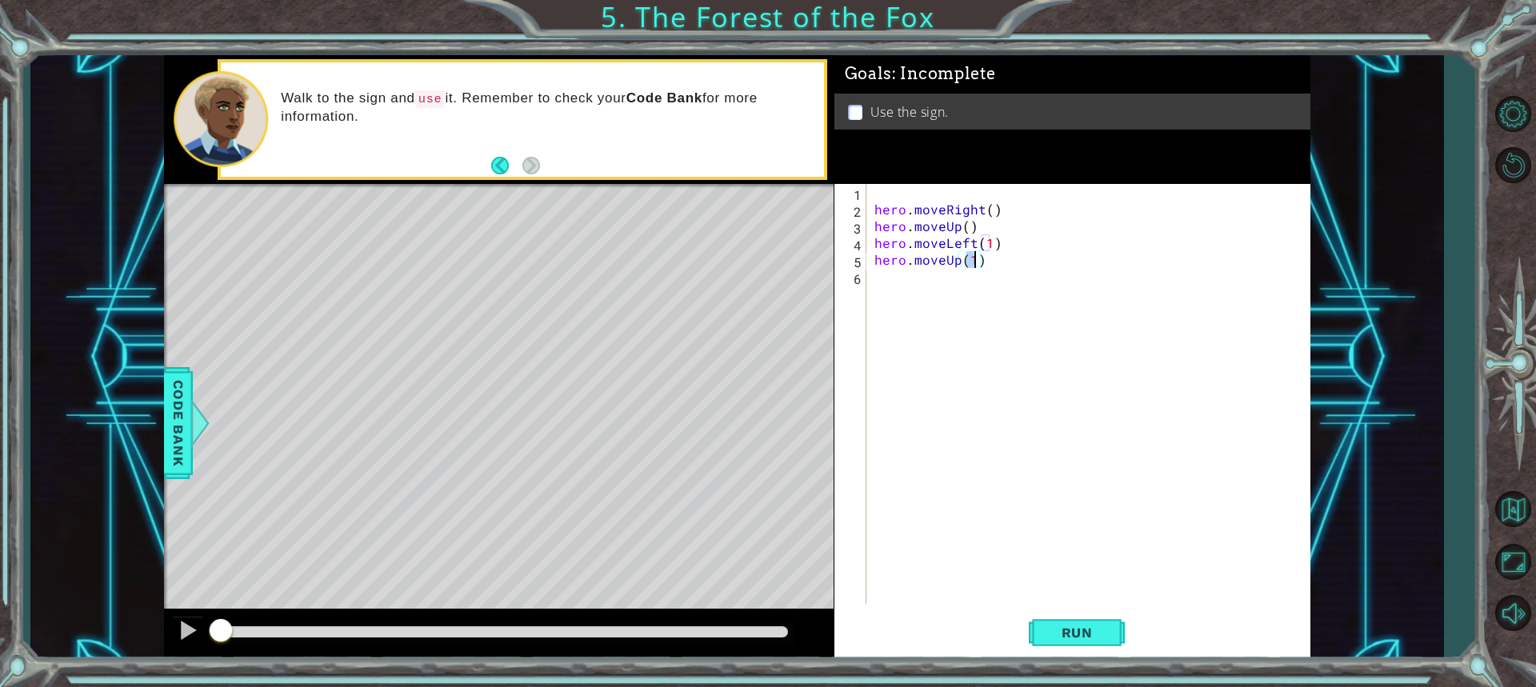
scroll to position [0, 6]
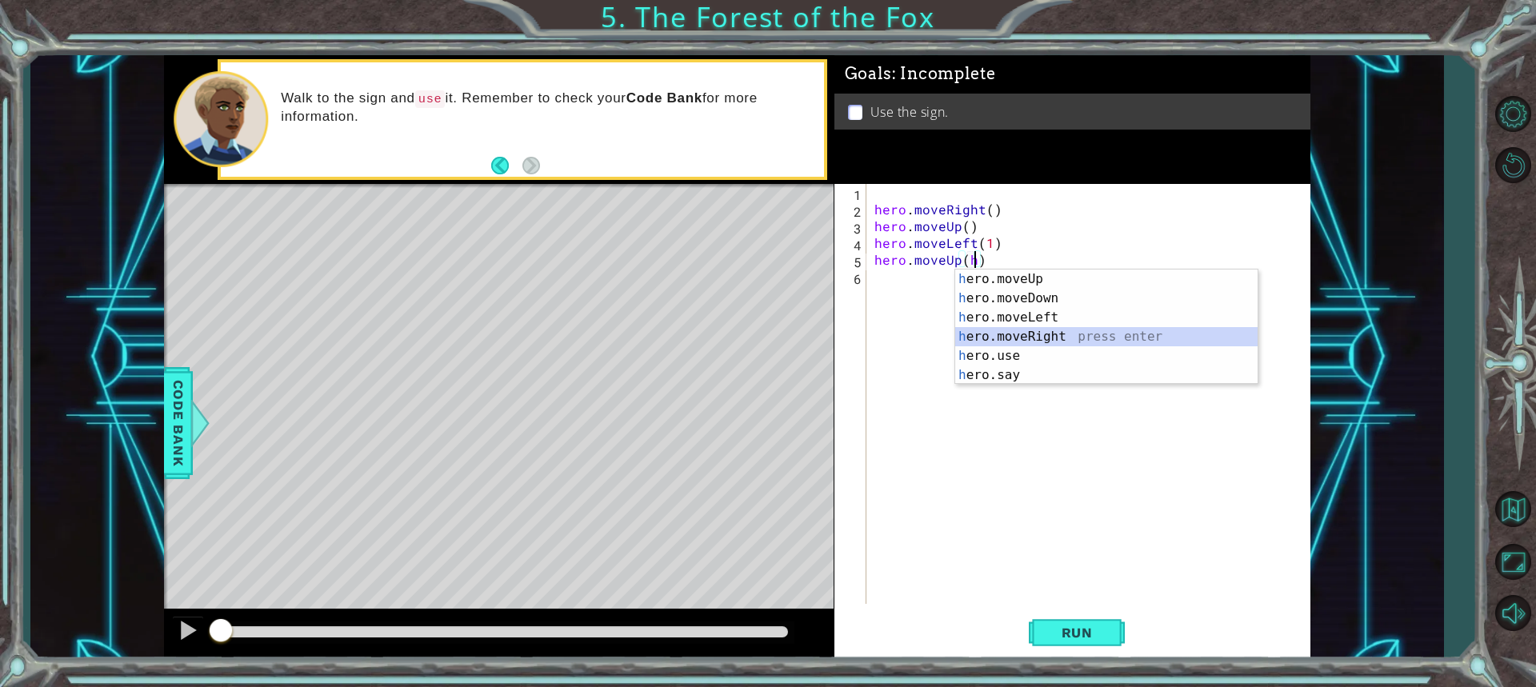
click at [994, 330] on div "h ero.moveUp press enter h ero.moveDown press enter h ero.moveLeft press enter …" at bounding box center [1106, 347] width 302 height 154
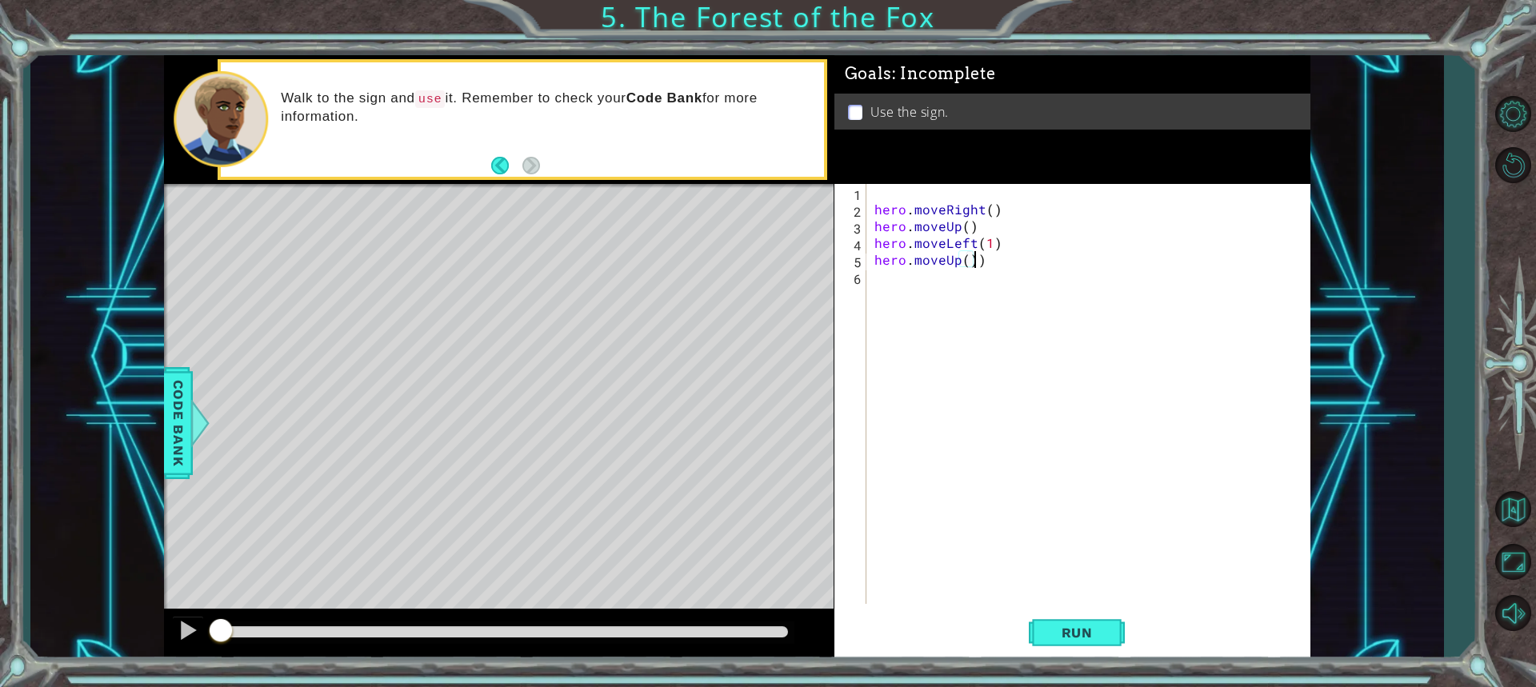
type textarea "hero.moveUp()"
click at [877, 279] on div "hero . moveRight ( ) hero . moveUp ( ) hero . moveLeft ( 1 ) hero . moveUp ( )" at bounding box center [1092, 411] width 442 height 454
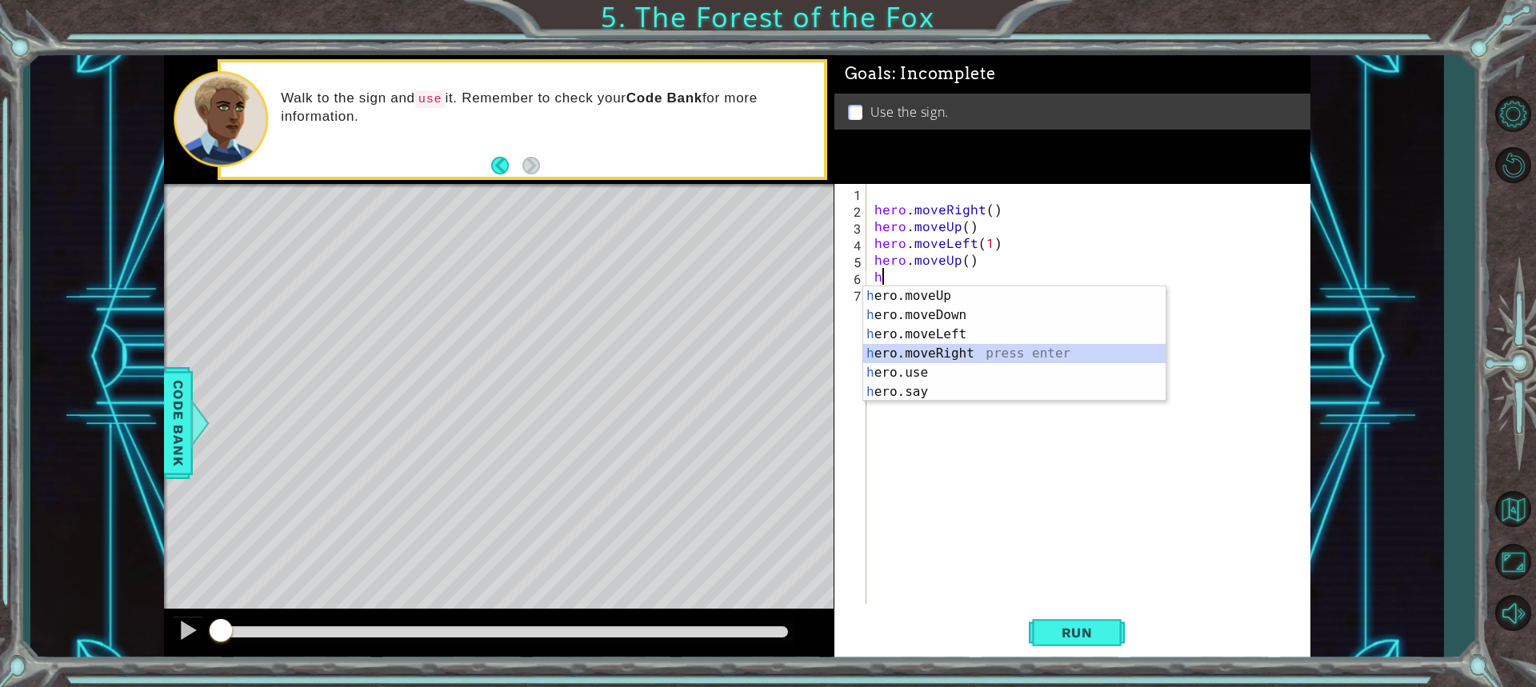
click at [926, 354] on div "h ero.moveUp press enter h ero.moveDown press enter h ero.moveLeft press enter …" at bounding box center [1014, 363] width 302 height 154
type textarea "hero.moveRight(1)"
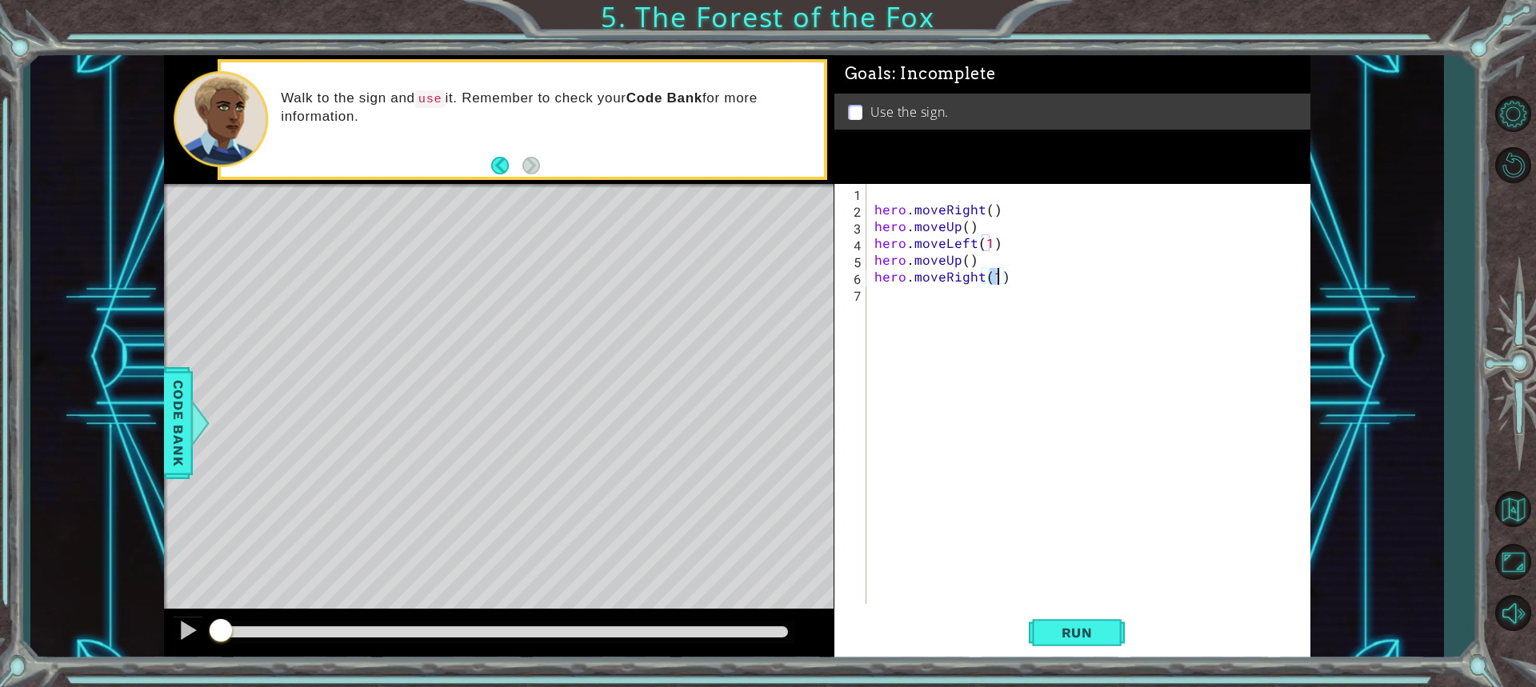
click at [886, 297] on div "hero . moveRight ( ) hero . moveUp ( ) hero . moveLeft ( 1 ) hero . moveUp ( ) …" at bounding box center [1092, 411] width 442 height 454
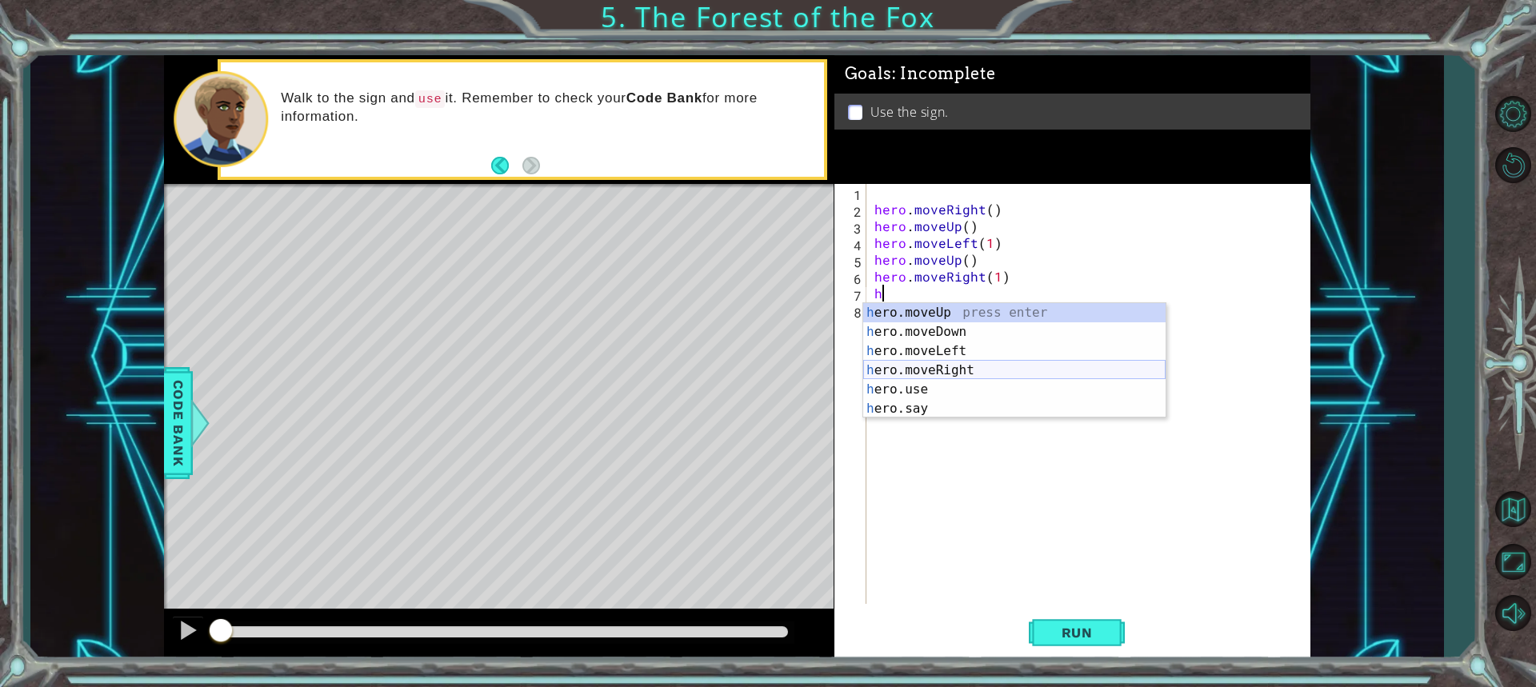
click at [961, 368] on div "h ero.moveUp press enter h ero.moveDown press enter h ero.moveLeft press enter …" at bounding box center [1014, 380] width 302 height 154
type textarea "hero.moveRight(1)"
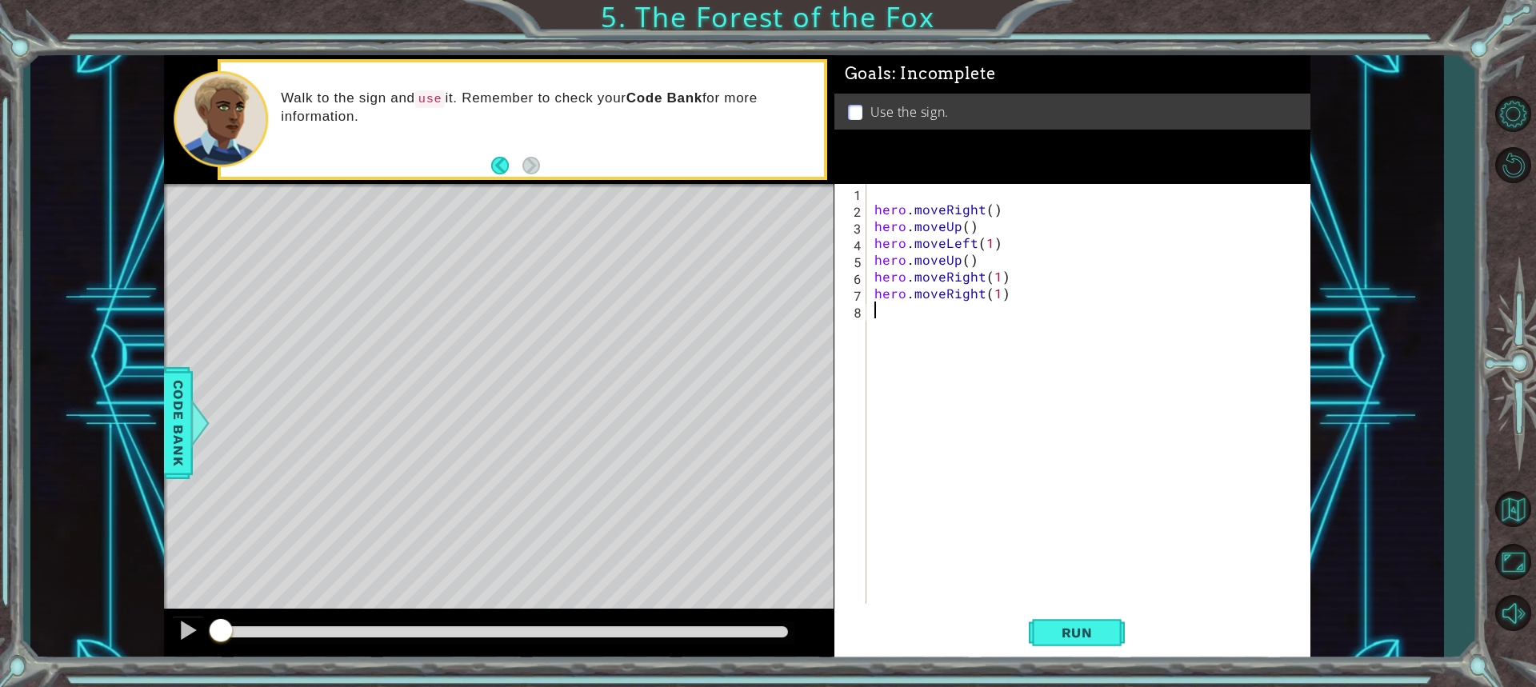
click at [905, 314] on div "hero . moveRight ( ) hero . moveUp ( ) hero . moveLeft ( 1 ) hero . moveUp ( ) …" at bounding box center [1092, 411] width 442 height 454
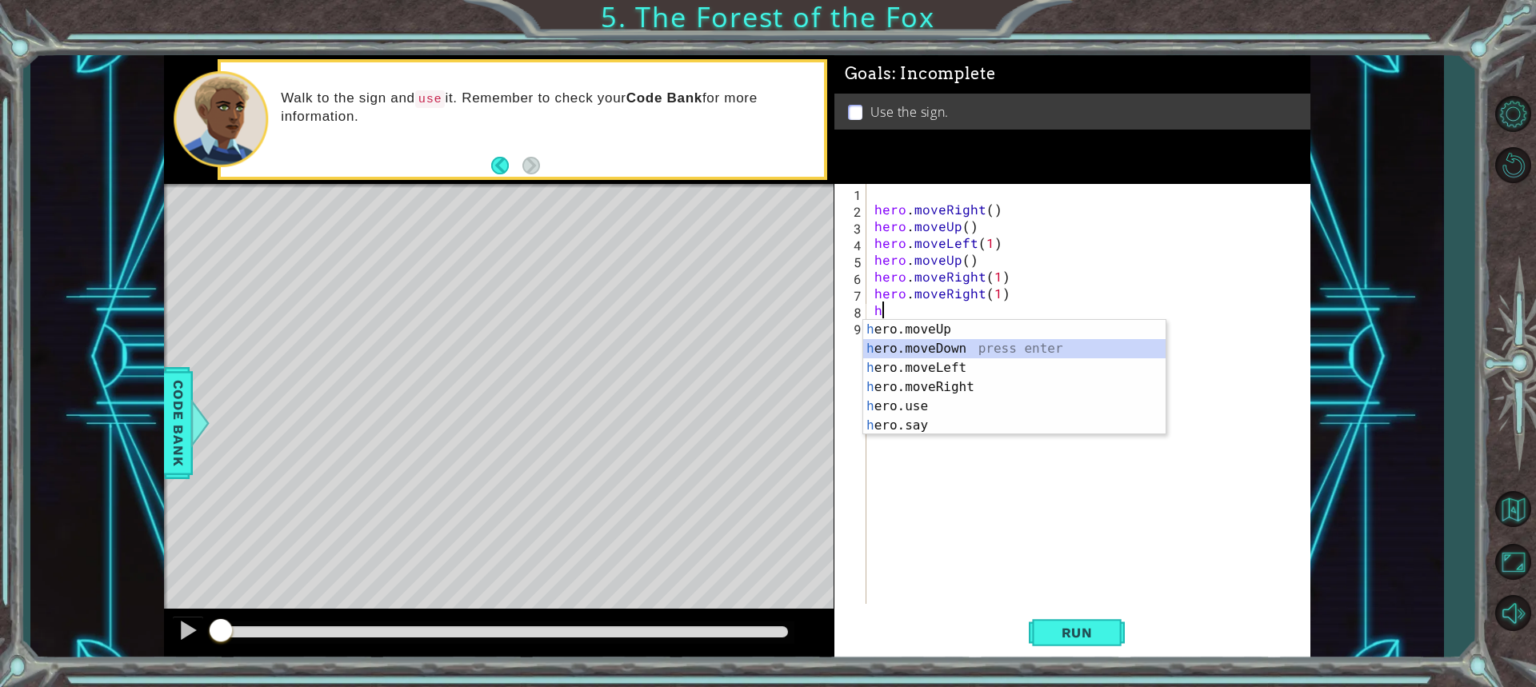
click at [941, 354] on div "h ero.moveUp press enter h ero.moveDown press enter h ero.moveLeft press enter …" at bounding box center [1014, 397] width 302 height 154
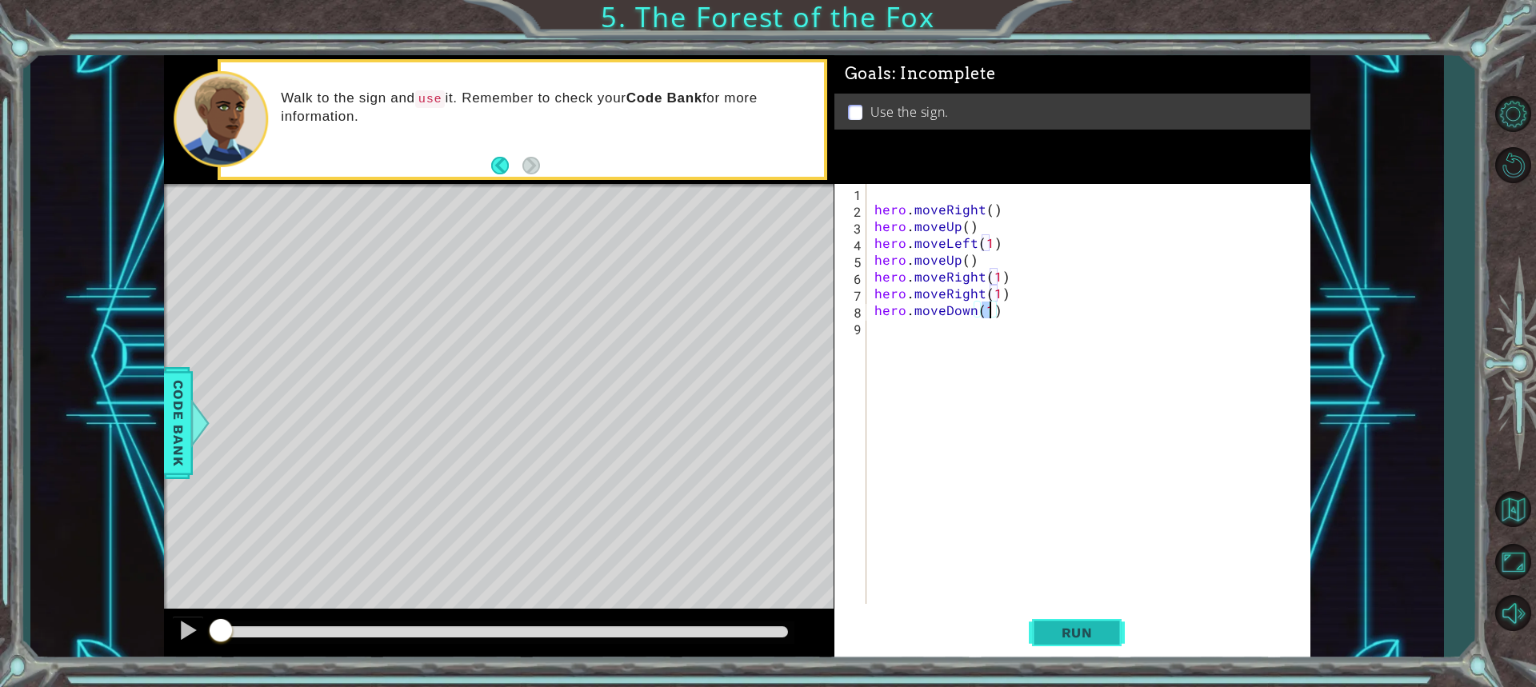
type textarea "hero.moveDown(1)"
click at [1112, 635] on button "Run" at bounding box center [1077, 632] width 96 height 47
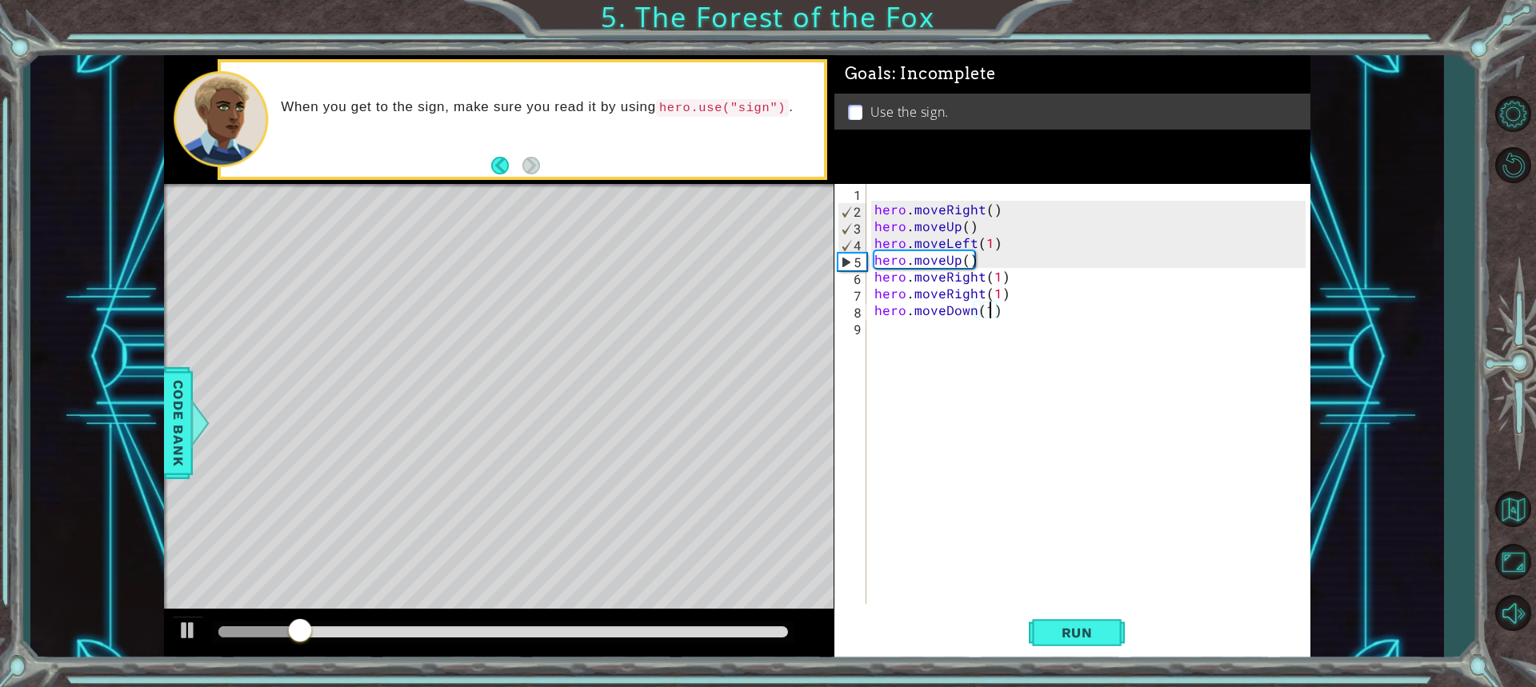
click at [865, 333] on div "9" at bounding box center [851, 329] width 29 height 17
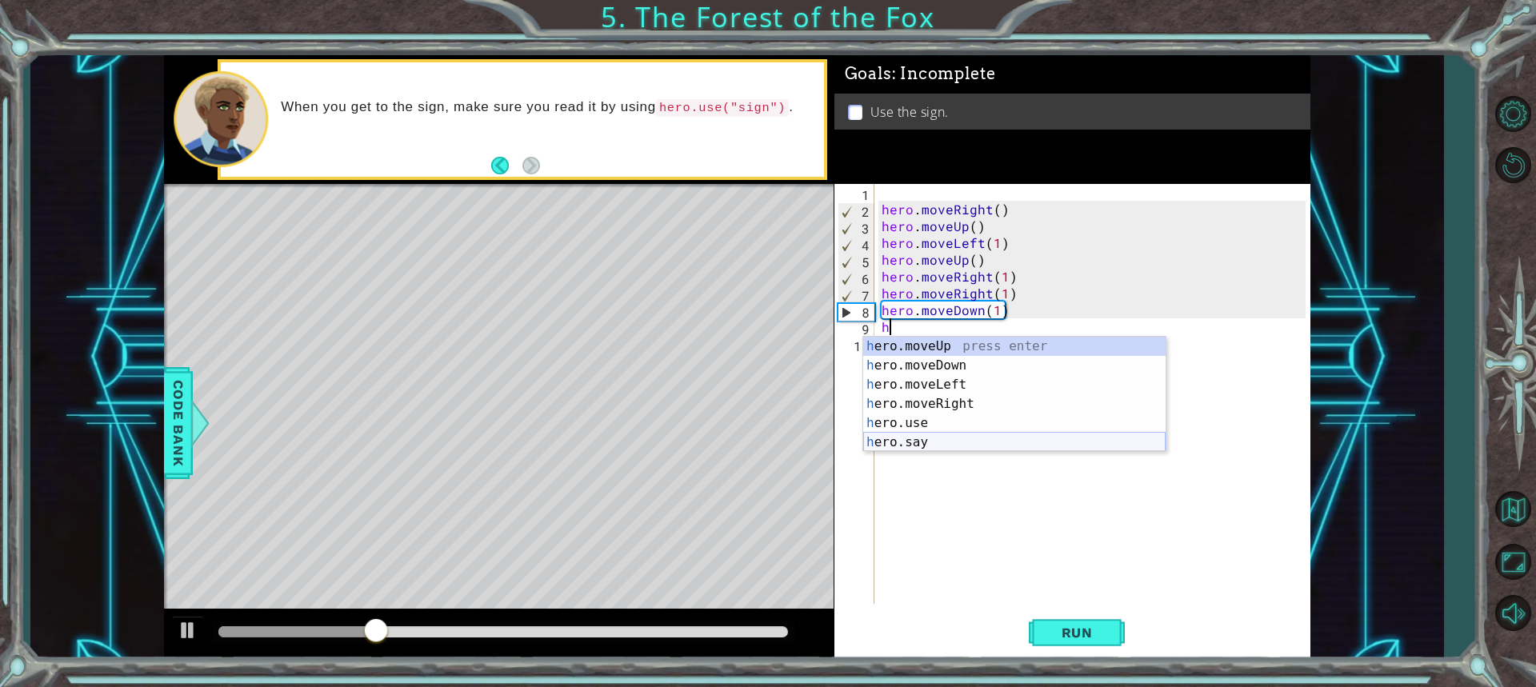
click at [902, 437] on div "h ero.moveUp press enter h ero.moveDown press enter h ero.moveLeft press enter …" at bounding box center [1014, 414] width 302 height 154
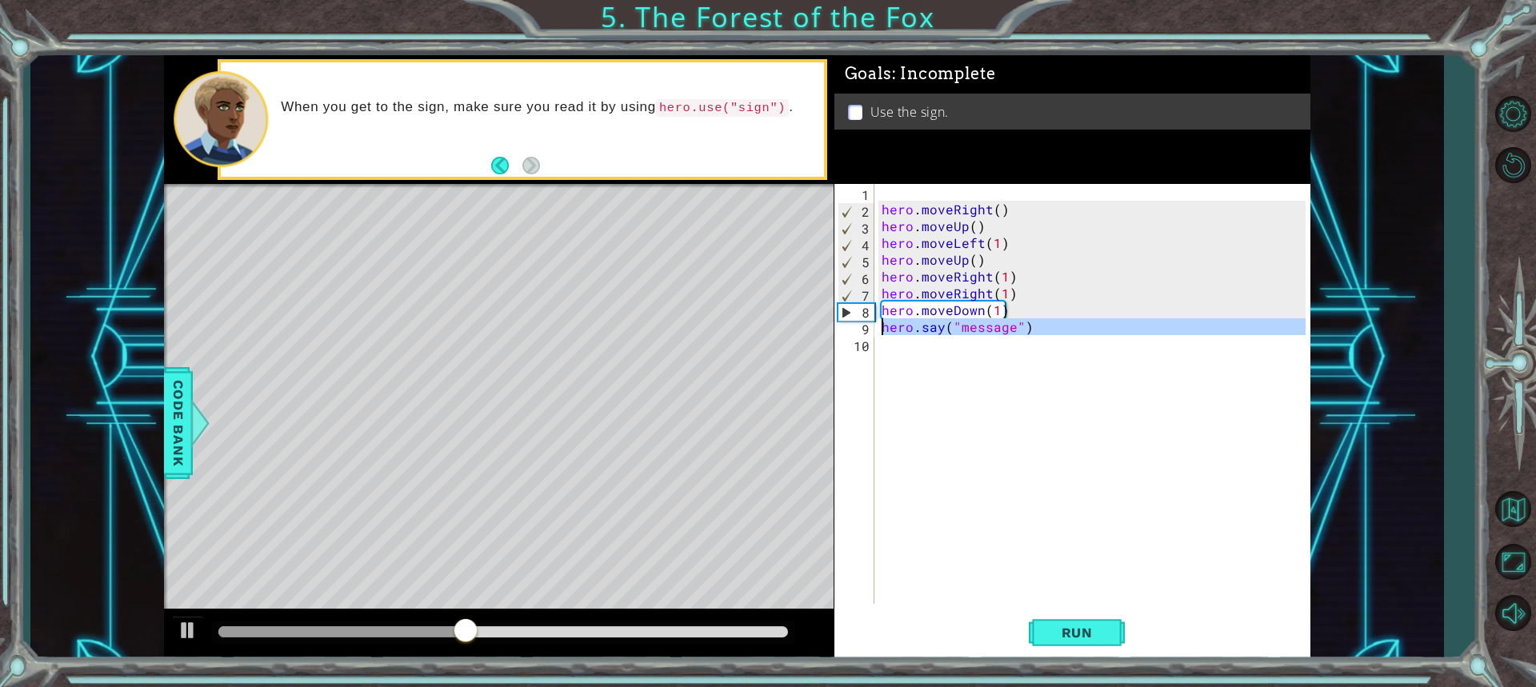
click at [825, 326] on div "1 ההההההההההההההההההההההההההההההההההההההההההההההההההההההההההההההההההההההההההההה…" at bounding box center [737, 357] width 1146 height 605
type textarea "hero.say("message")"
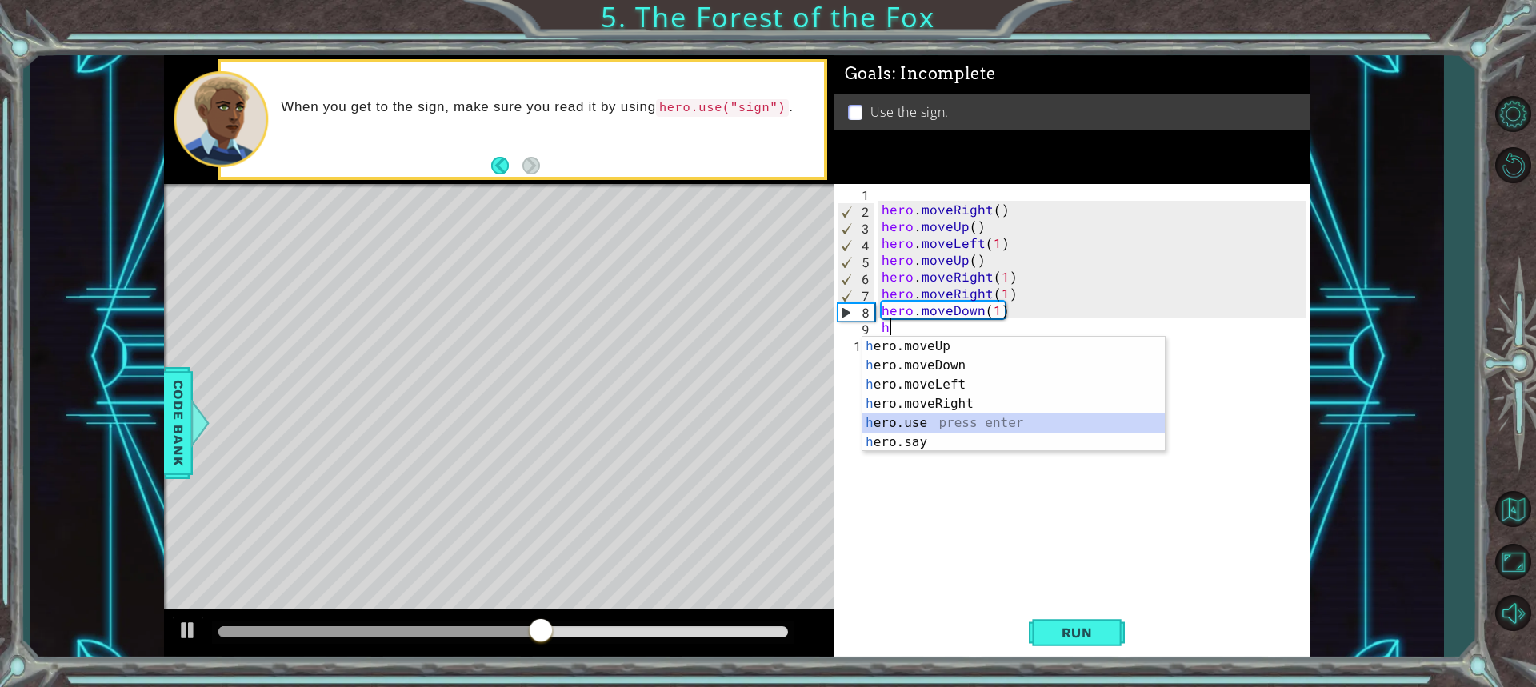
click at [906, 414] on div "h ero.moveUp press enter h ero.moveDown press enter h ero.moveLeft press enter …" at bounding box center [1013, 414] width 302 height 154
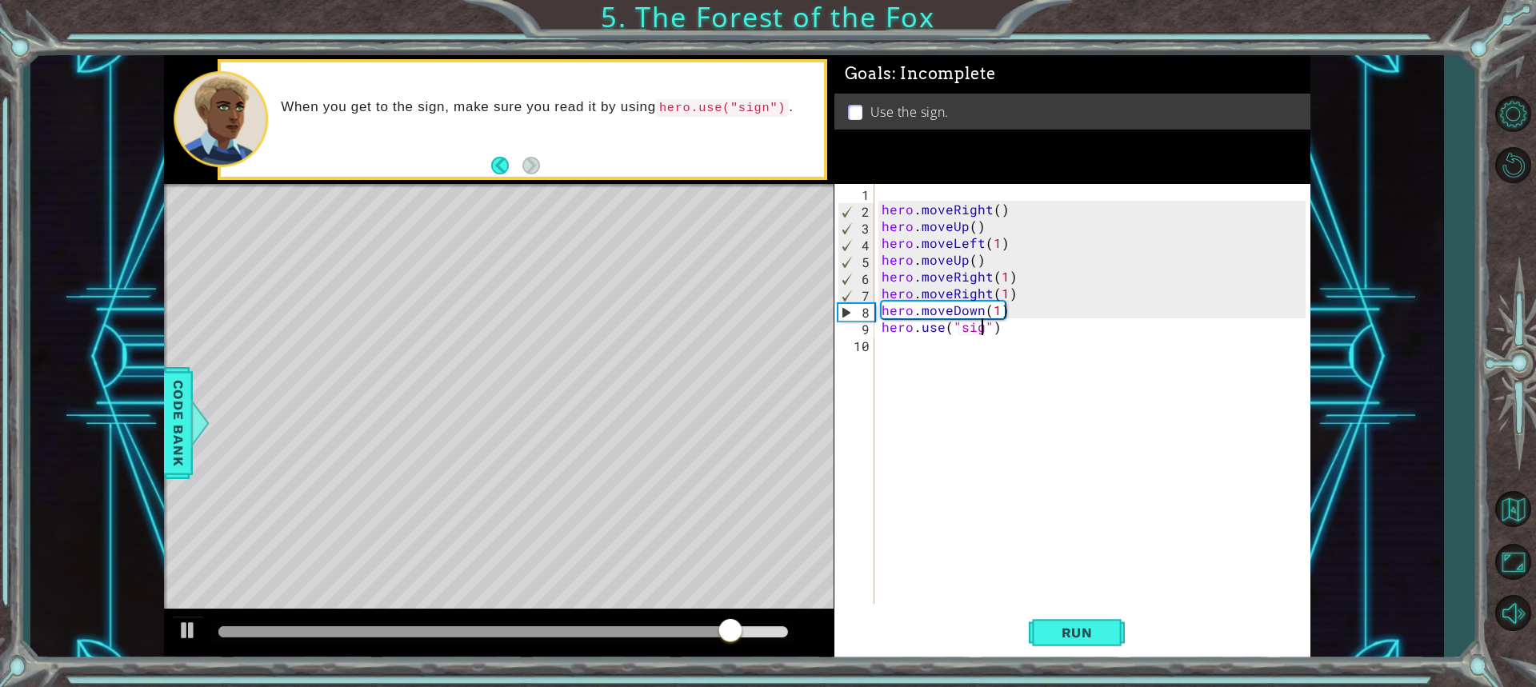
scroll to position [0, 6]
type textarea "hero.use("sign")"
click at [1065, 641] on button "Run" at bounding box center [1077, 632] width 96 height 47
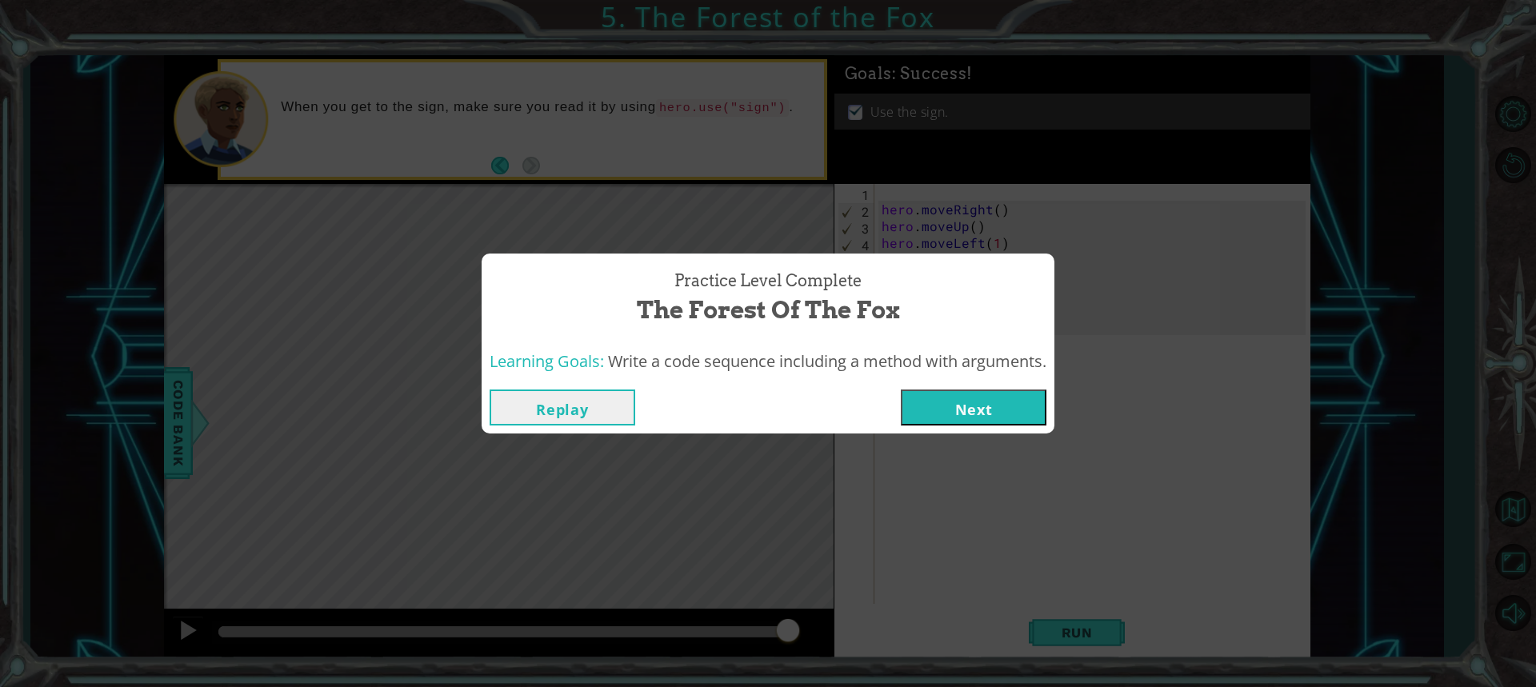
drag, startPoint x: 281, startPoint y: 624, endPoint x: 882, endPoint y: 655, distance: 602.3
click at [882, 655] on body "1 ההההההההההההההההההההההההההההההההההההההההההההההההההההההההההההההההההההההההההההה…" at bounding box center [768, 343] width 1536 height 687
click at [957, 411] on button "Next" at bounding box center [974, 408] width 146 height 36
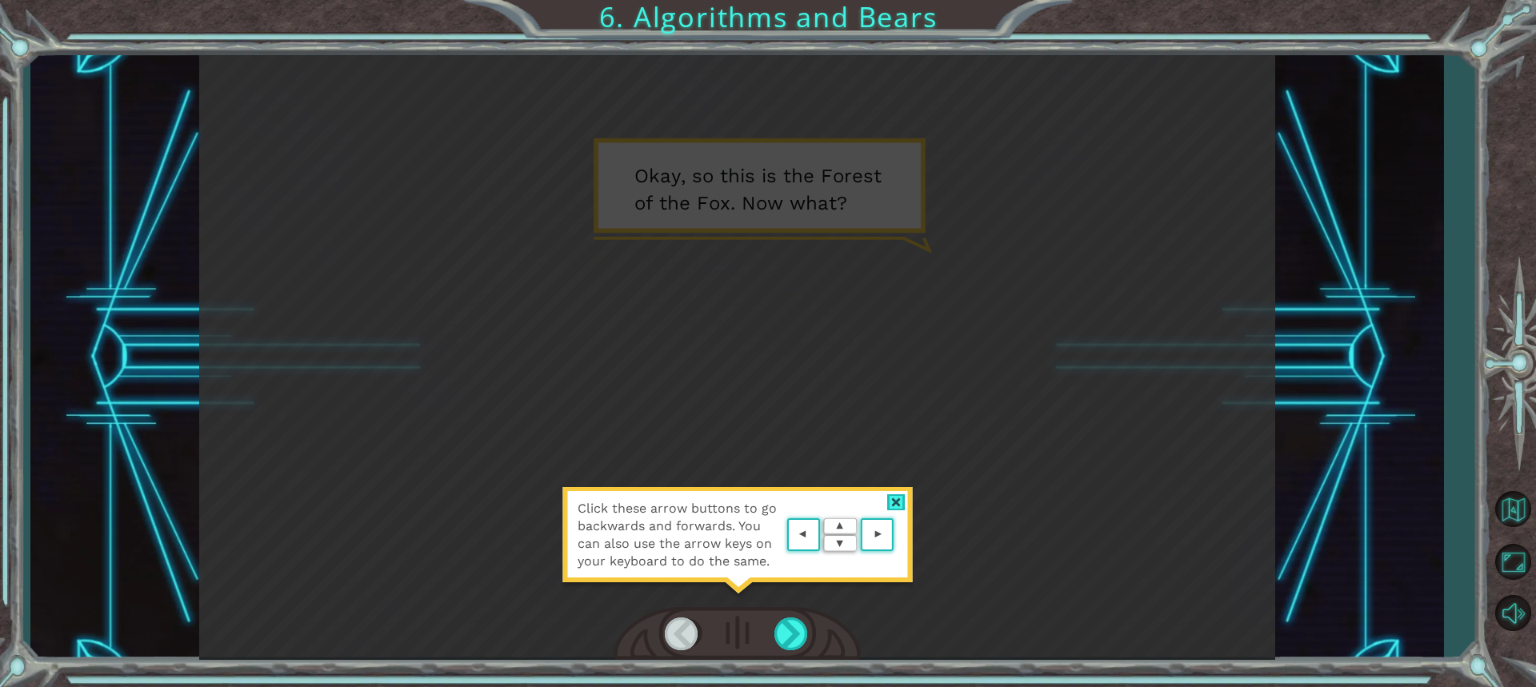
click at [897, 535] on area at bounding box center [897, 535] width 0 height 0
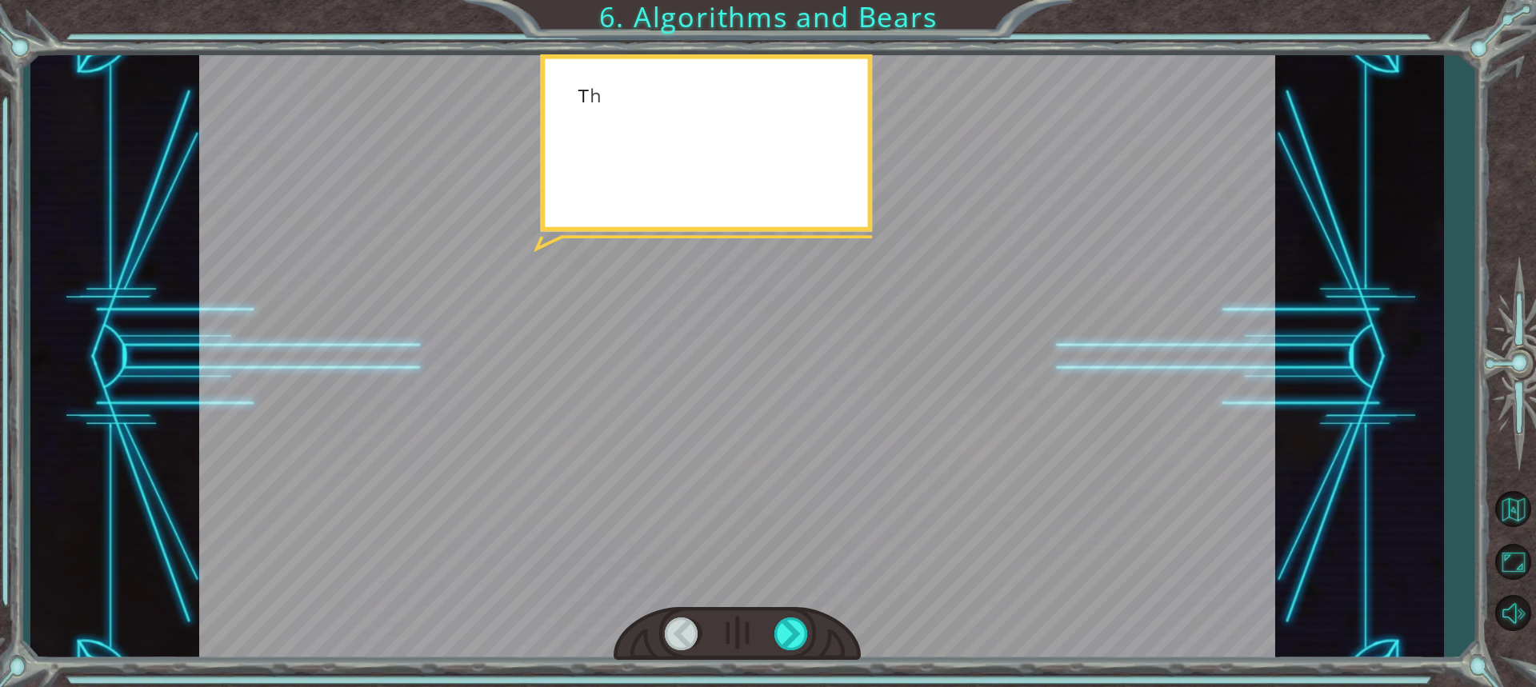
click at [885, 528] on div at bounding box center [737, 357] width 1076 height 605
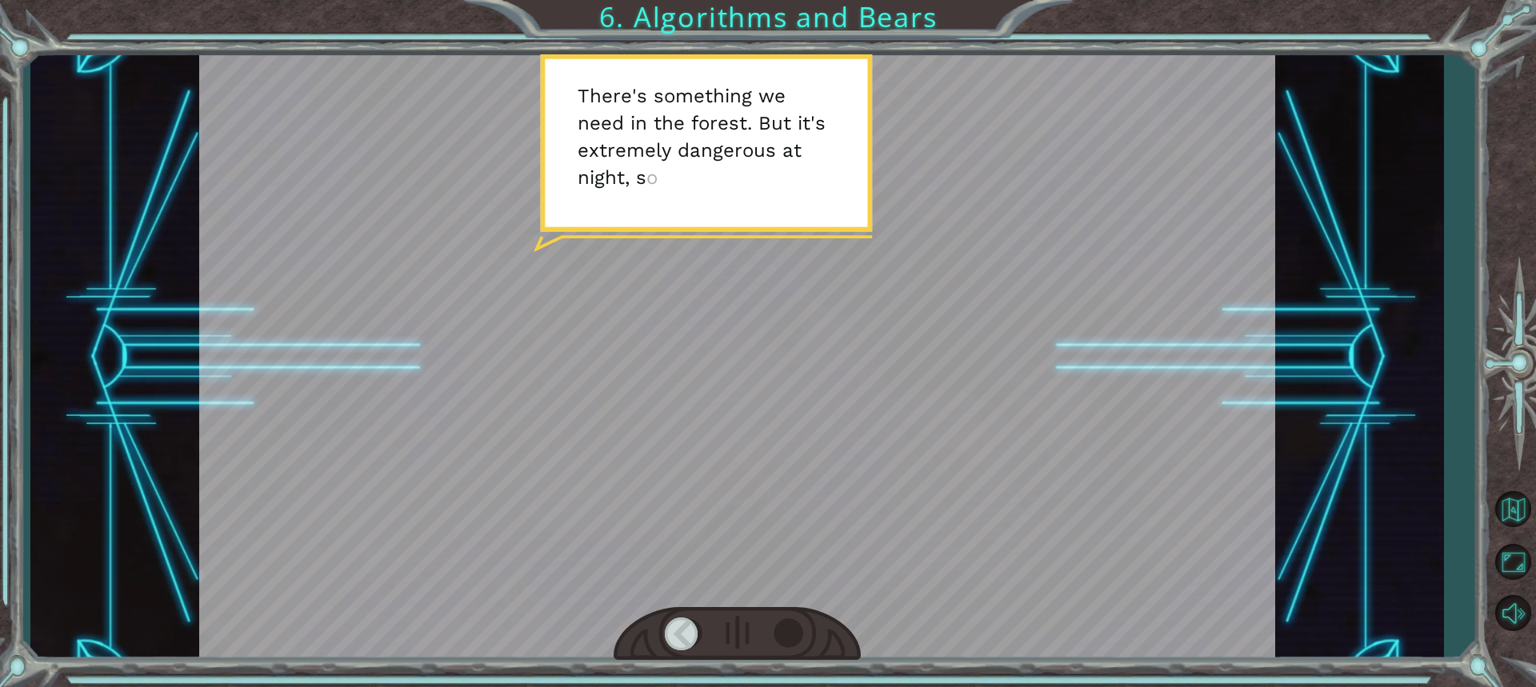
click at [791, 637] on div at bounding box center [791, 633] width 35 height 33
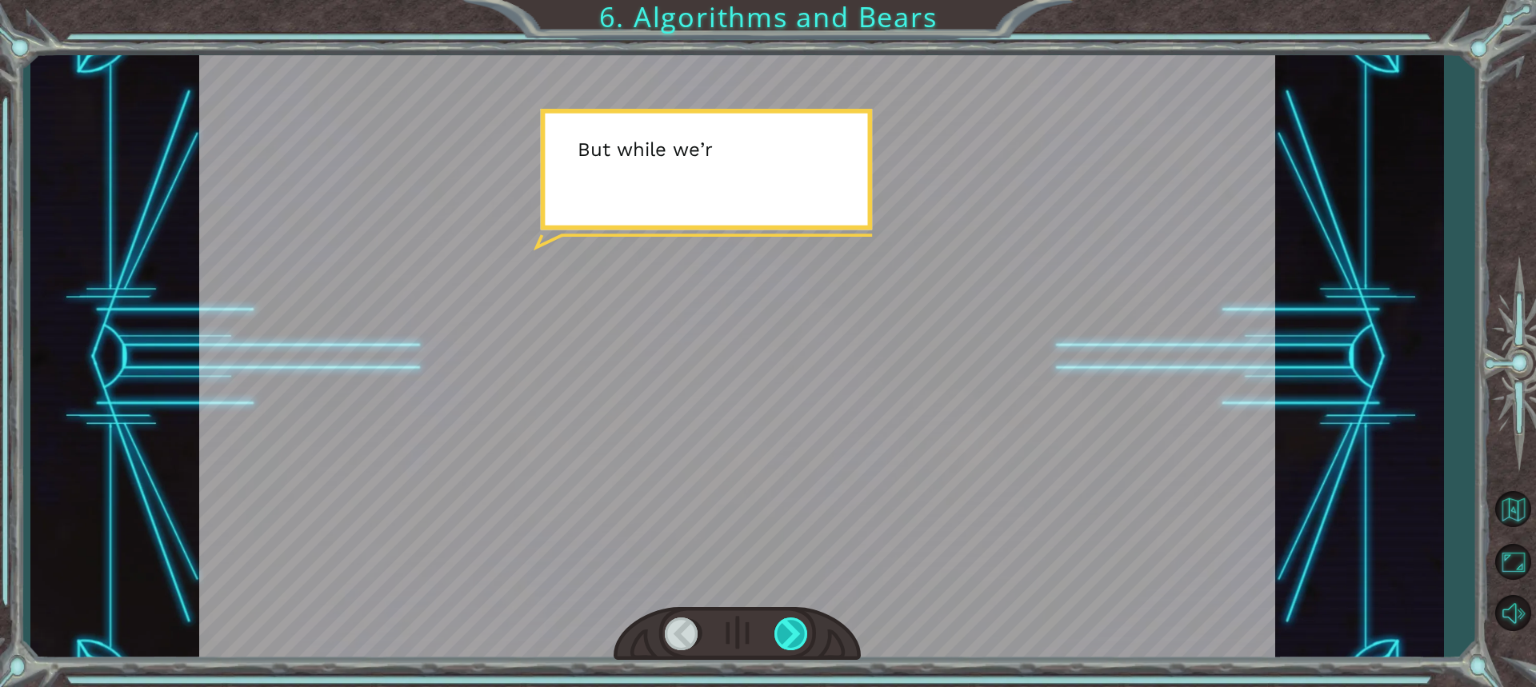
click at [791, 637] on div at bounding box center [791, 633] width 35 height 33
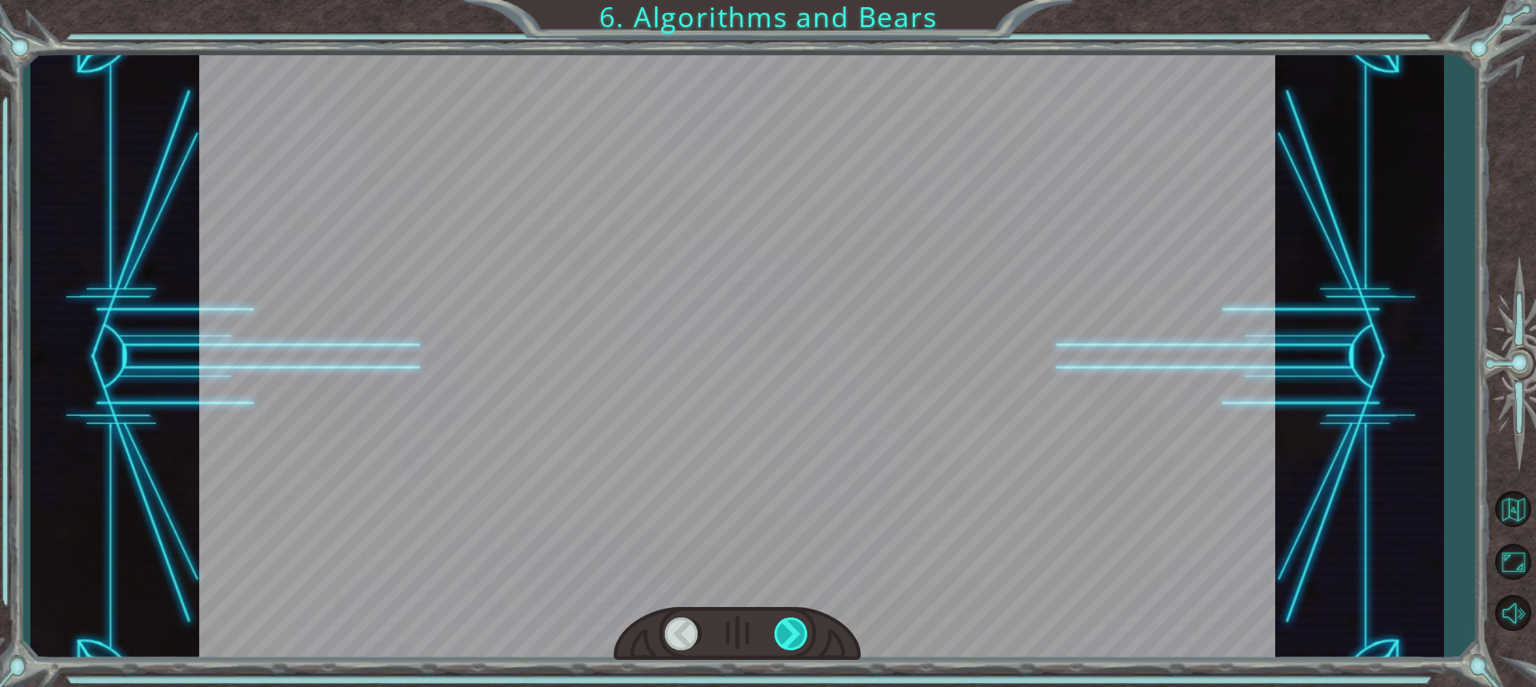
click at [791, 637] on div at bounding box center [791, 633] width 35 height 33
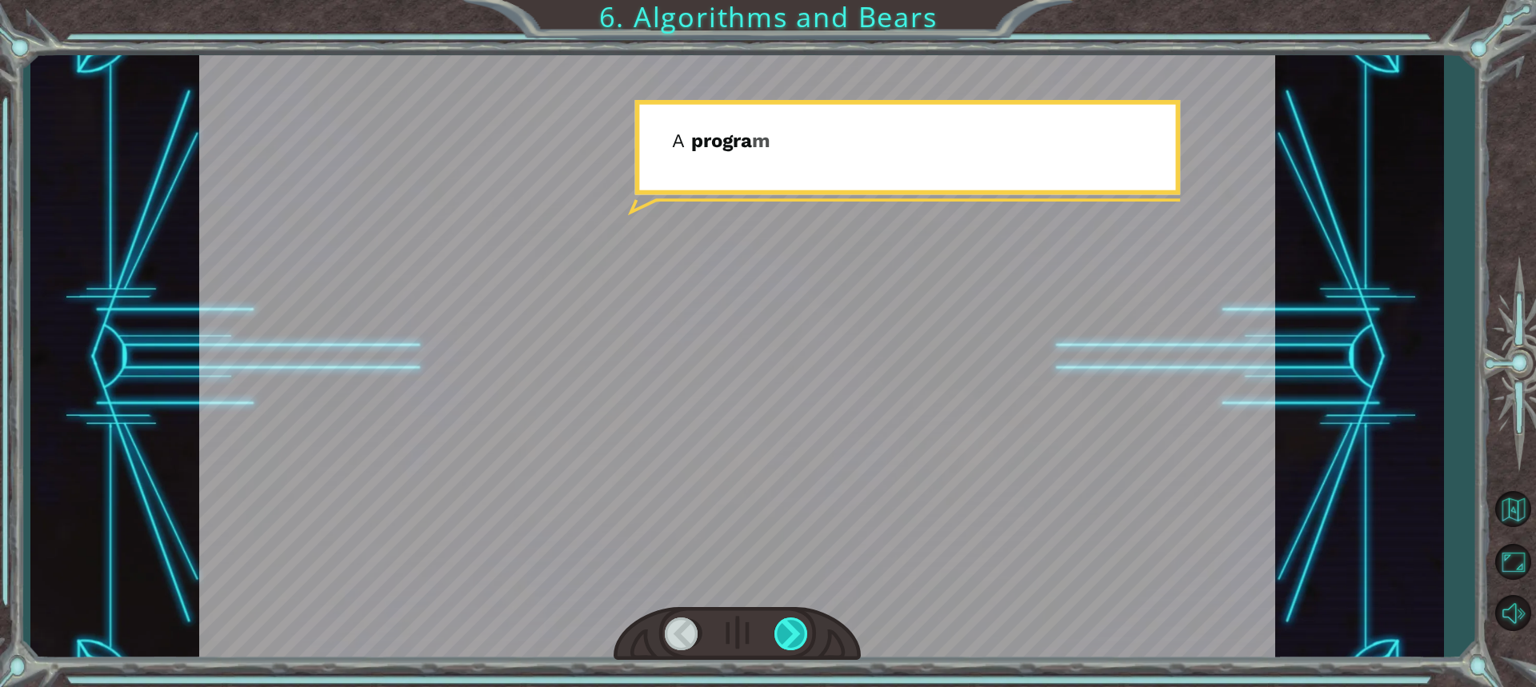
click at [791, 637] on div at bounding box center [791, 633] width 35 height 33
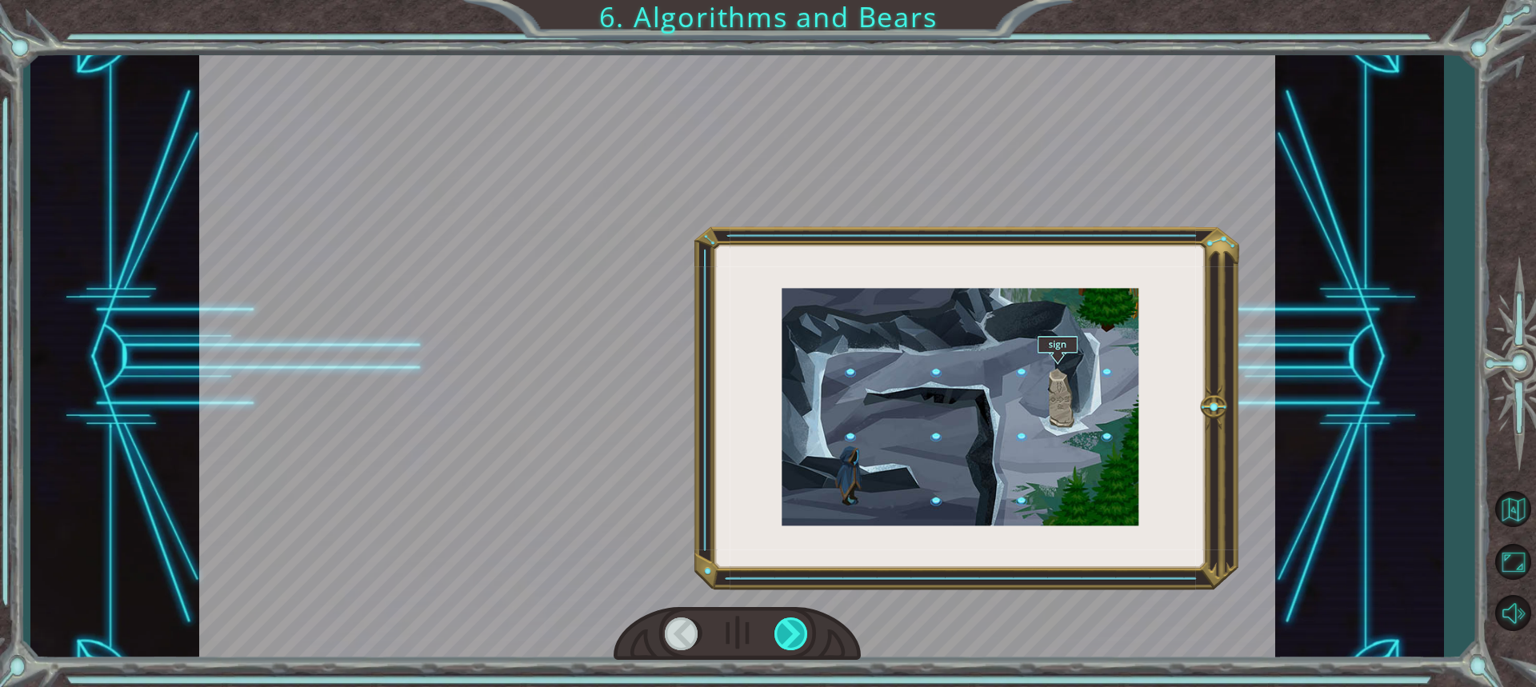
click at [791, 637] on div at bounding box center [791, 633] width 35 height 33
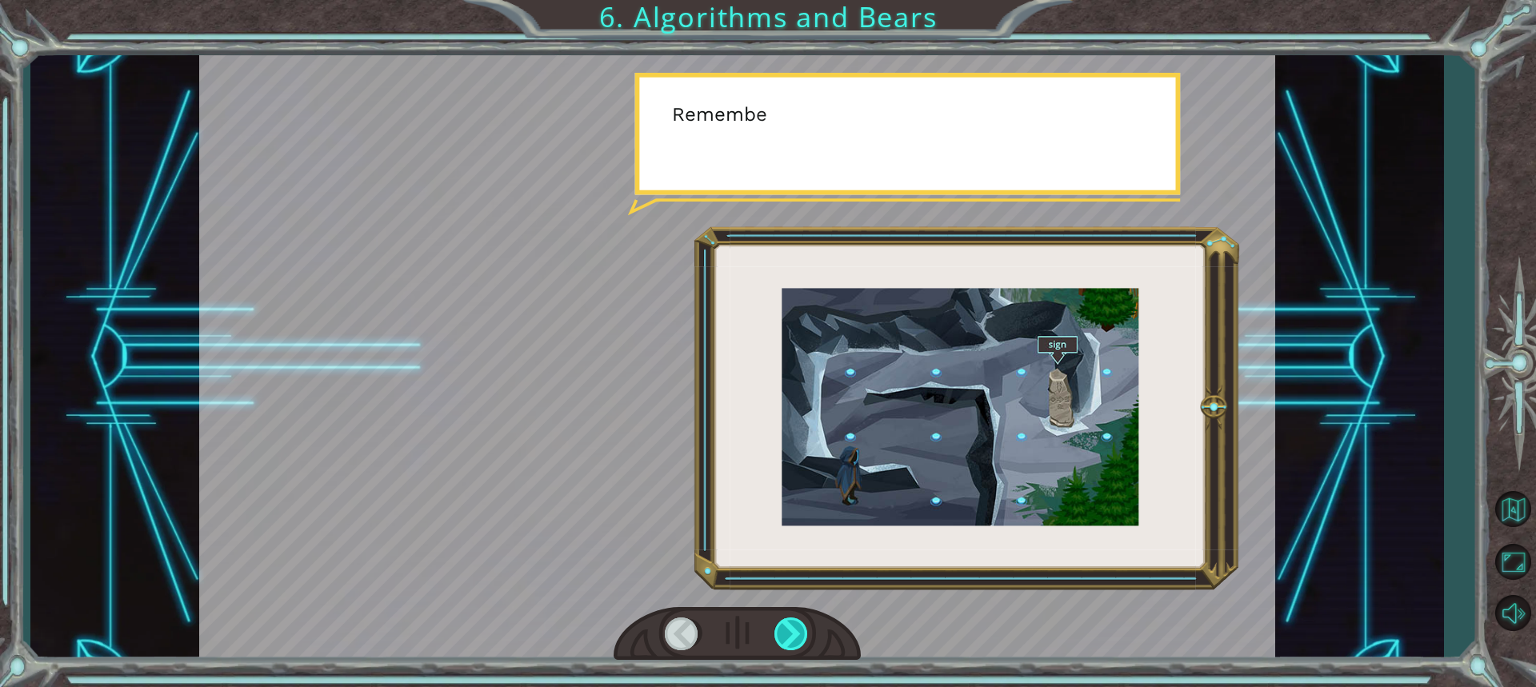
click at [791, 637] on div at bounding box center [791, 633] width 35 height 33
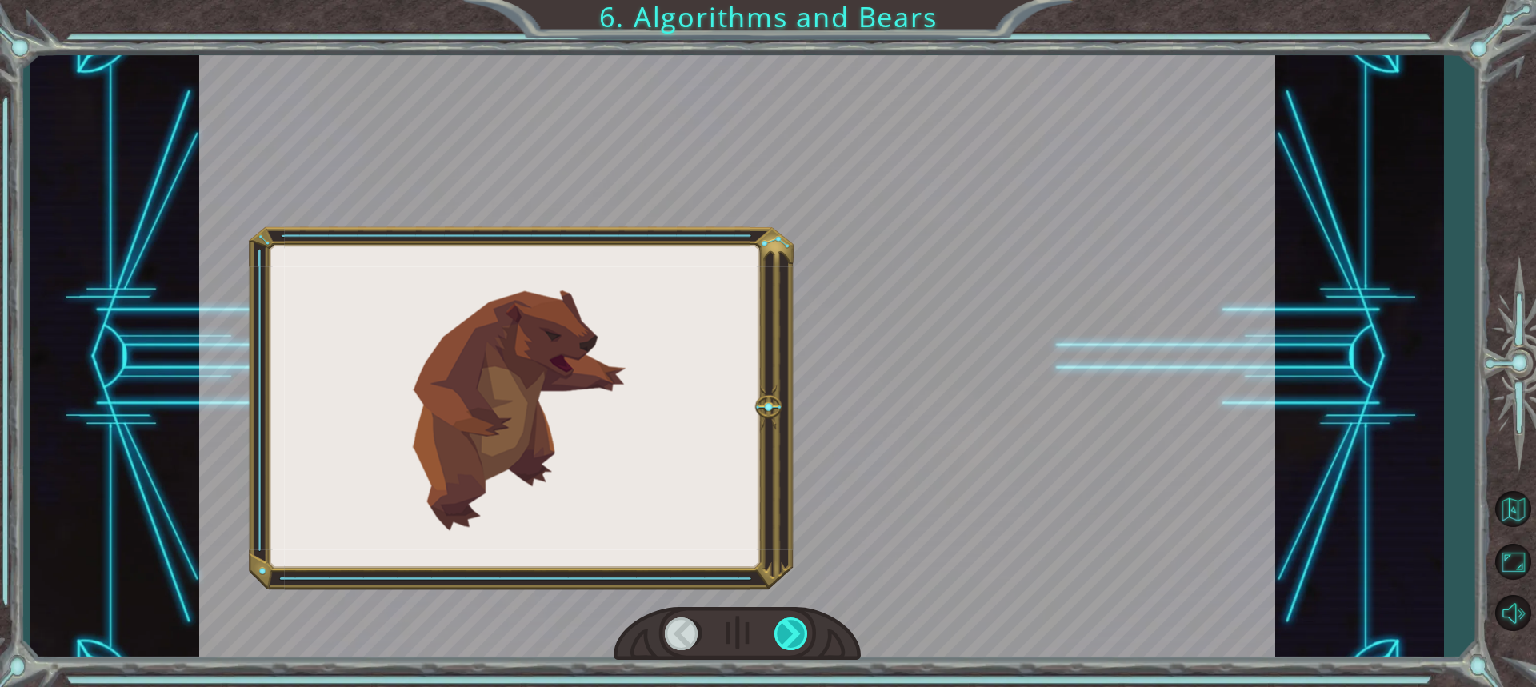
click at [791, 637] on div at bounding box center [791, 633] width 35 height 33
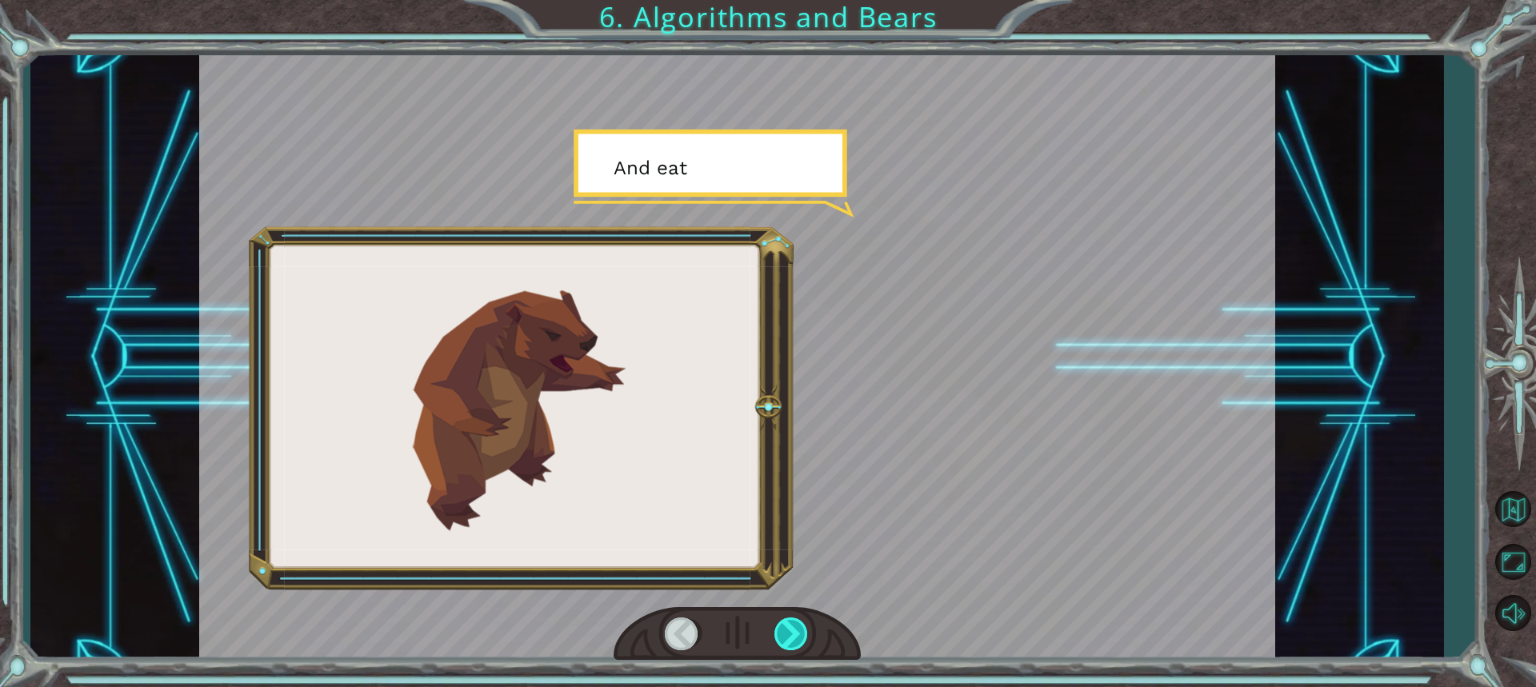
click at [791, 637] on div at bounding box center [791, 633] width 35 height 33
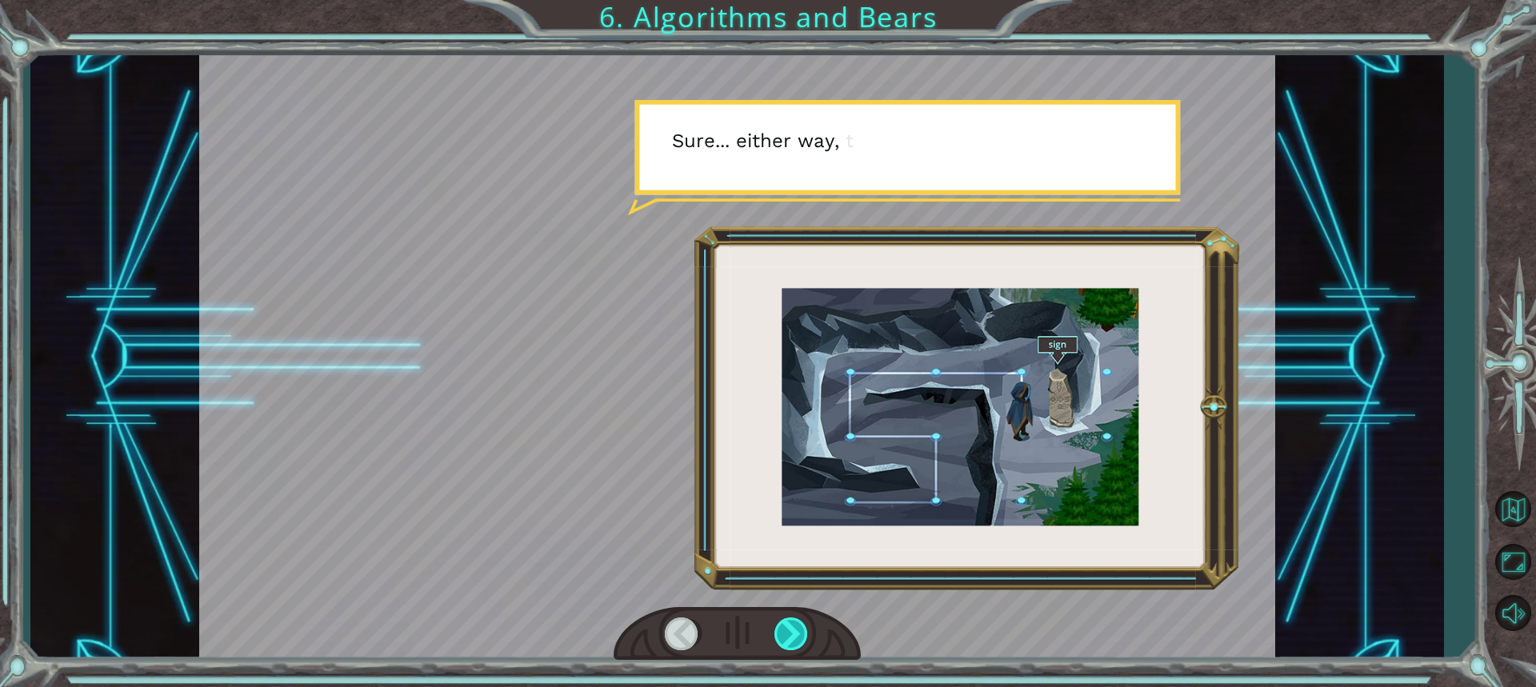
click at [791, 637] on div at bounding box center [791, 633] width 35 height 33
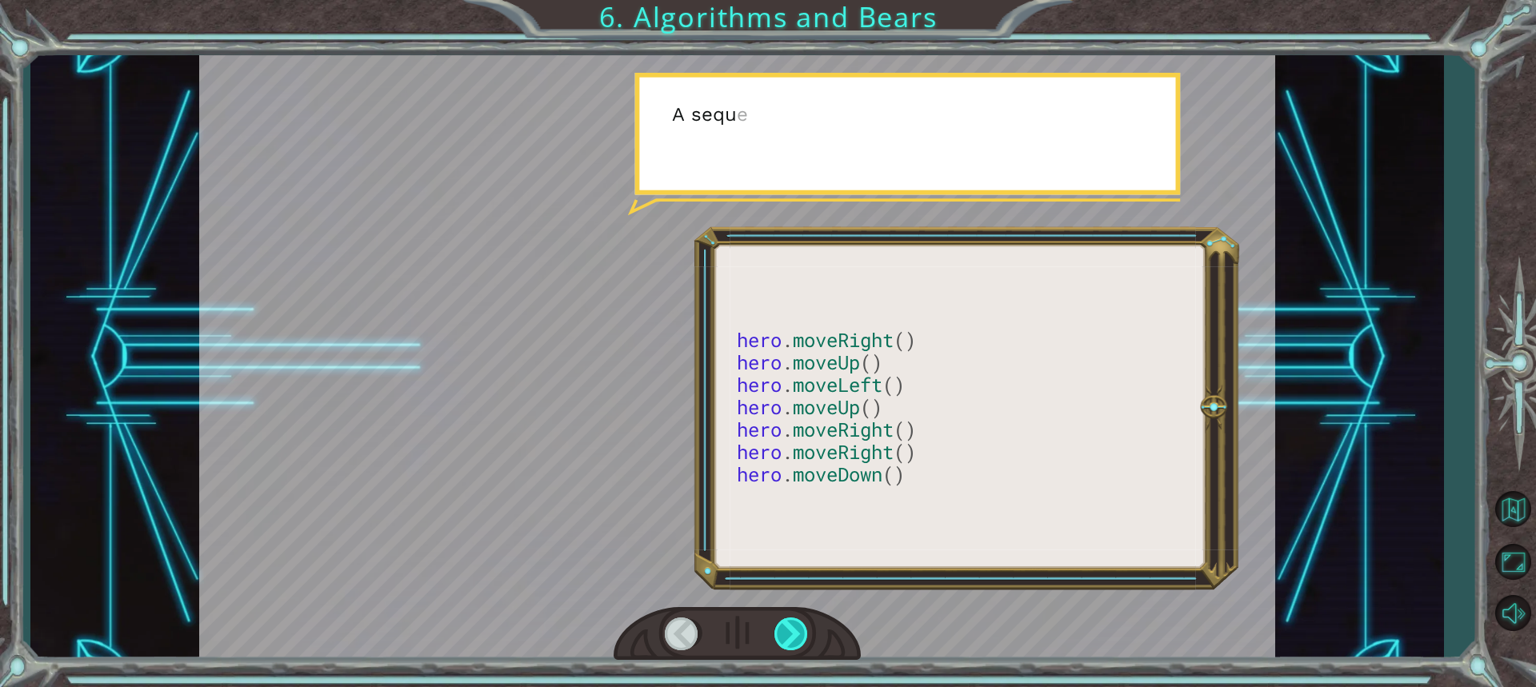
click at [791, 637] on div at bounding box center [791, 633] width 35 height 33
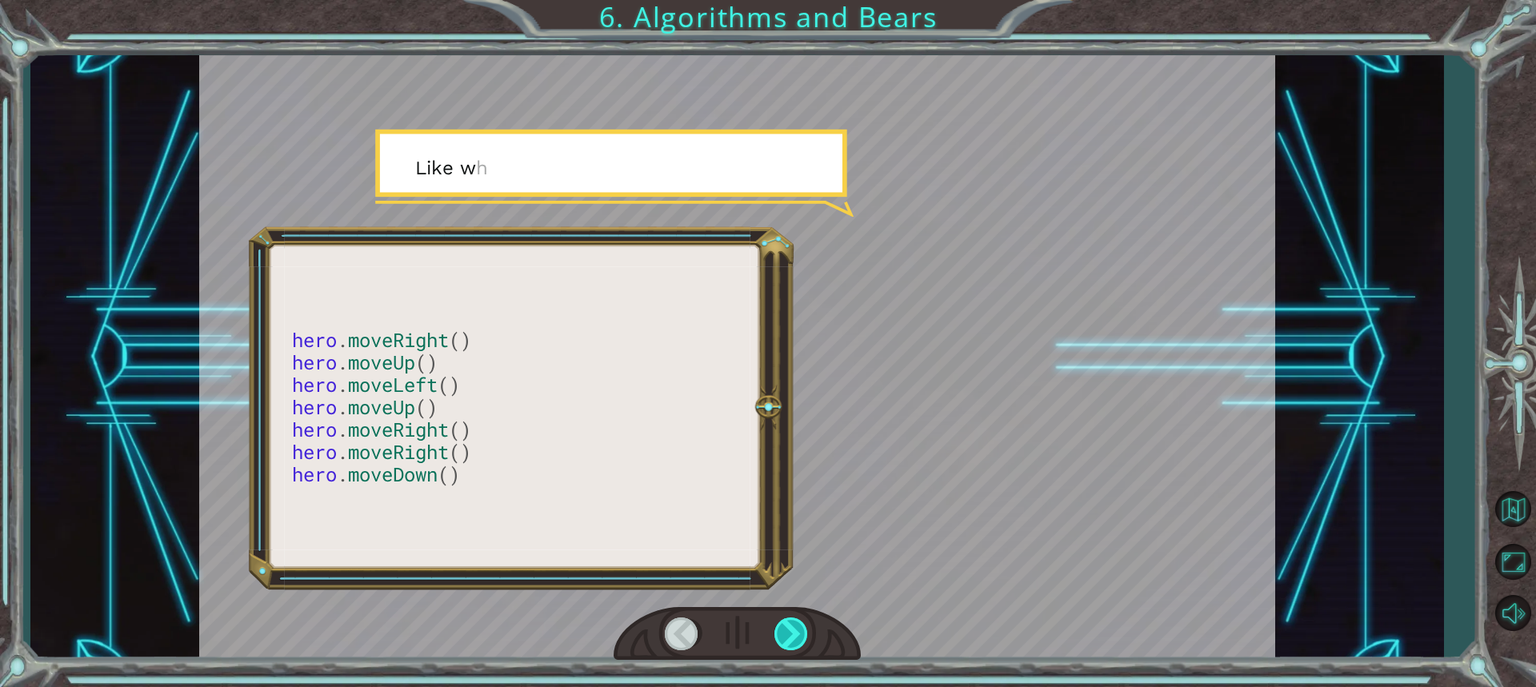
click at [791, 637] on div at bounding box center [791, 633] width 35 height 33
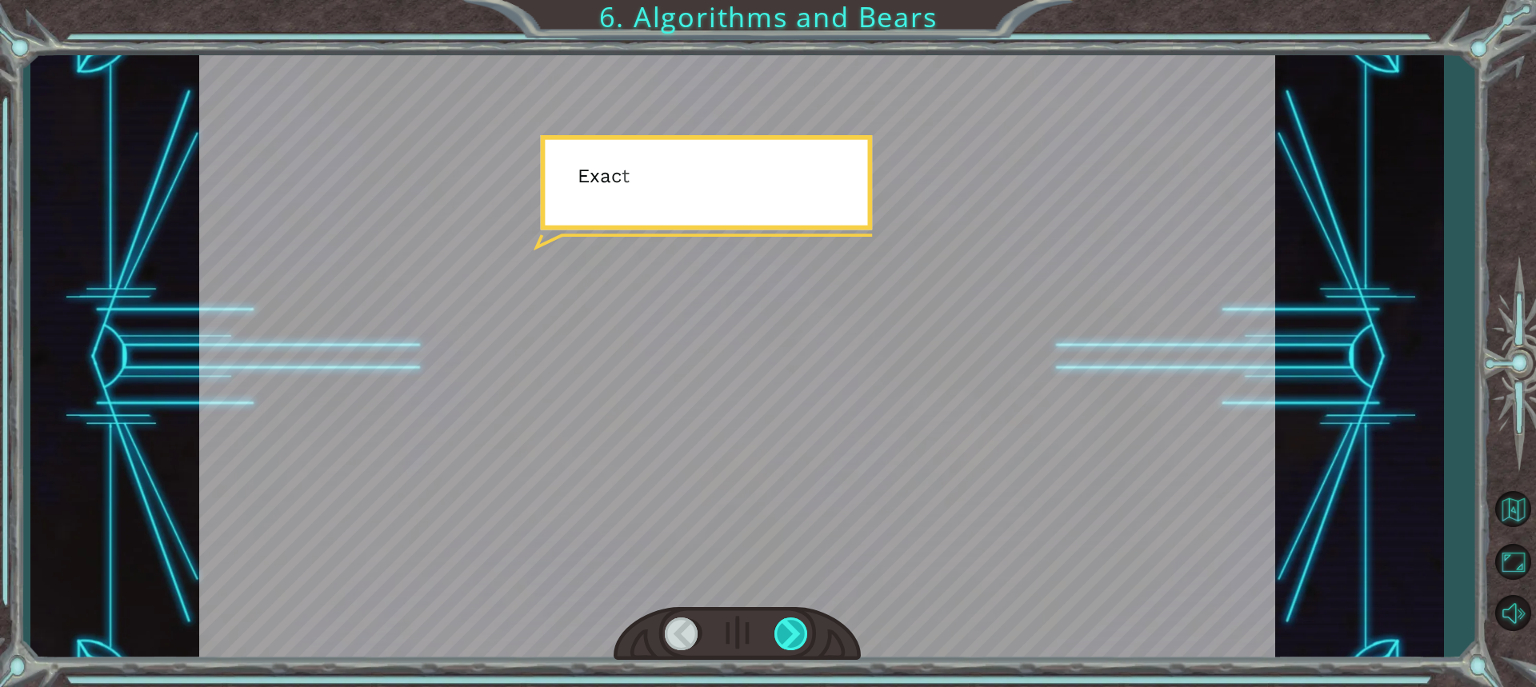
click at [791, 637] on div at bounding box center [791, 633] width 35 height 33
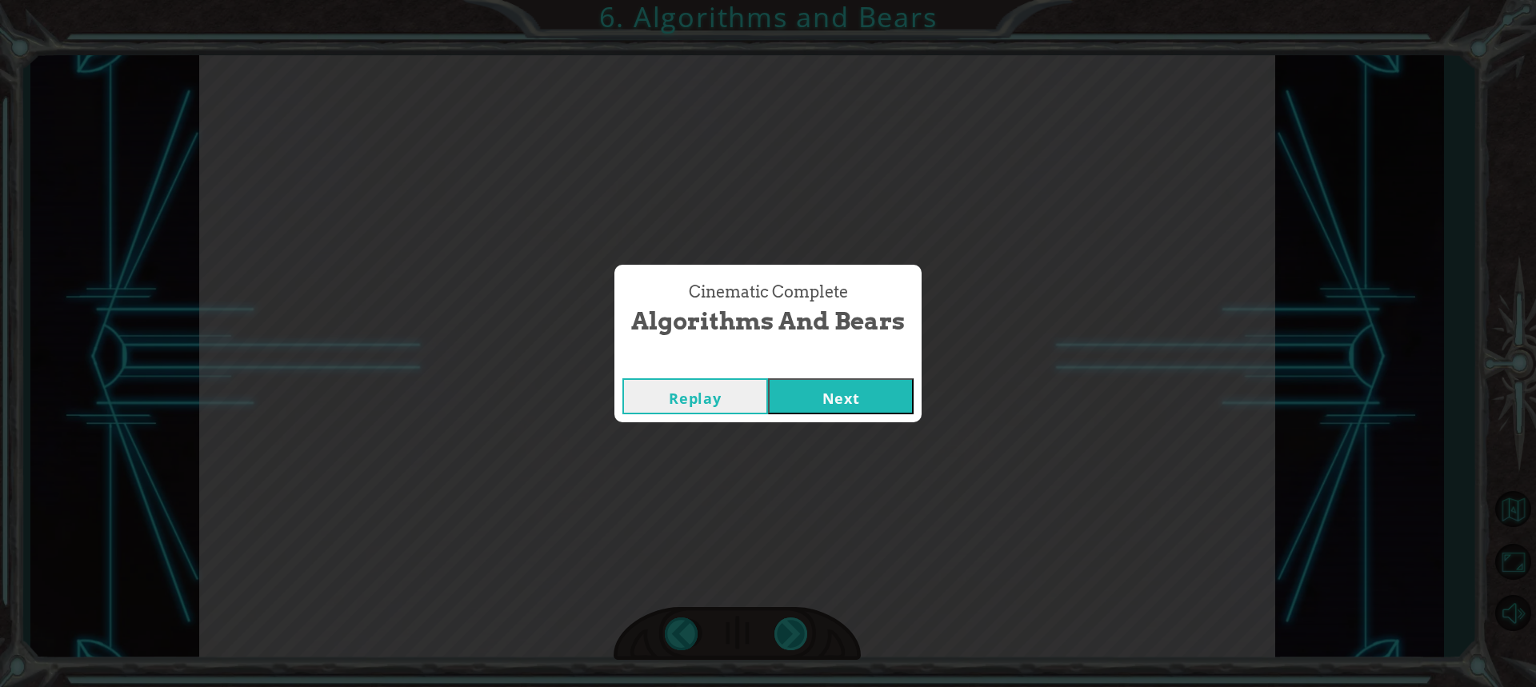
click at [791, 637] on div "Cinematic Complete Algorithms and Bears Replay Next" at bounding box center [768, 343] width 1536 height 687
click at [838, 389] on button "Next" at bounding box center [841, 396] width 146 height 36
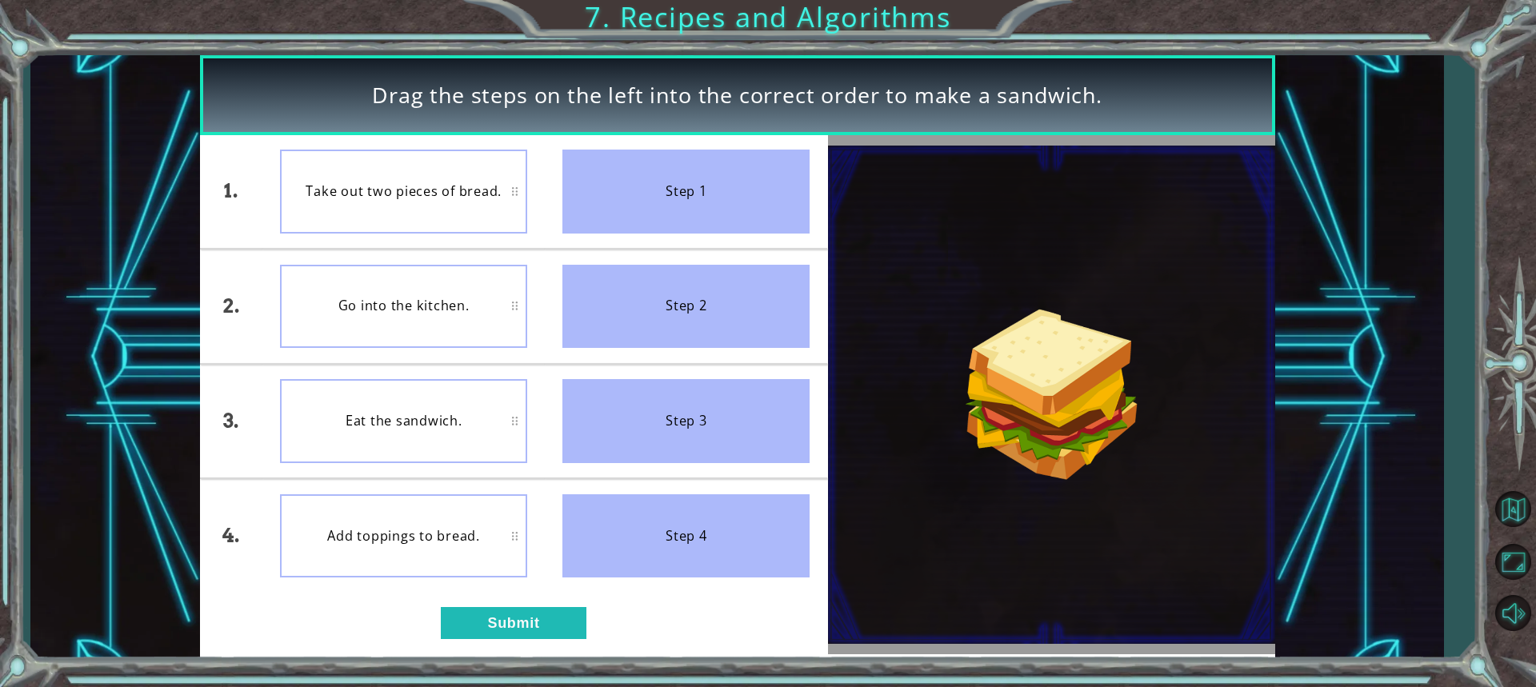
drag, startPoint x: 631, startPoint y: 182, endPoint x: 382, endPoint y: 162, distance: 249.6
click at [382, 162] on div "1. 2. 3. 4. Take out two pieces of bread. Go into the kitchen. Eat the sandwich…" at bounding box center [514, 363] width 628 height 457
click at [425, 182] on div "Take out two pieces of bread." at bounding box center [403, 192] width 247 height 84
drag, startPoint x: 425, startPoint y: 182, endPoint x: 478, endPoint y: 189, distance: 54.1
click at [476, 187] on div "Take out two pieces of bread." at bounding box center [403, 192] width 247 height 84
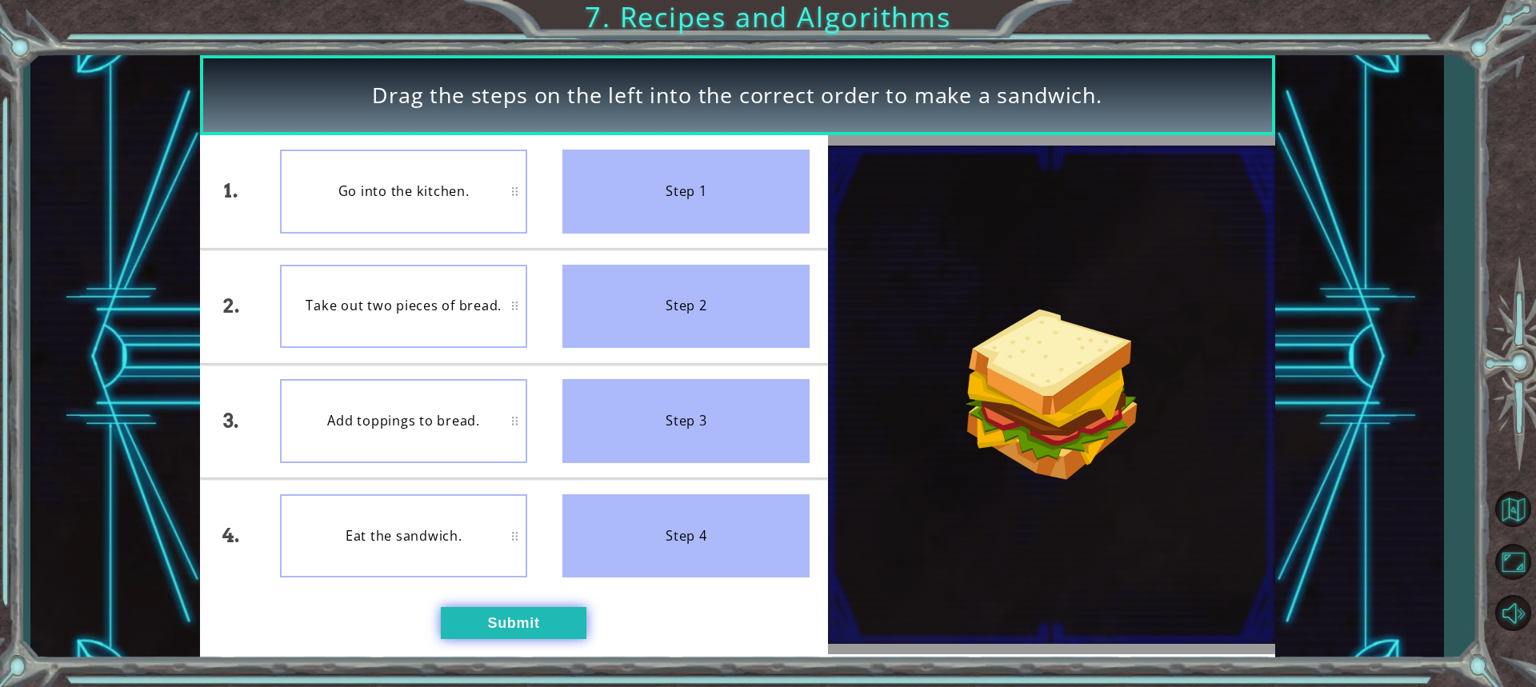
click at [521, 630] on button "Submit" at bounding box center [514, 623] width 146 height 32
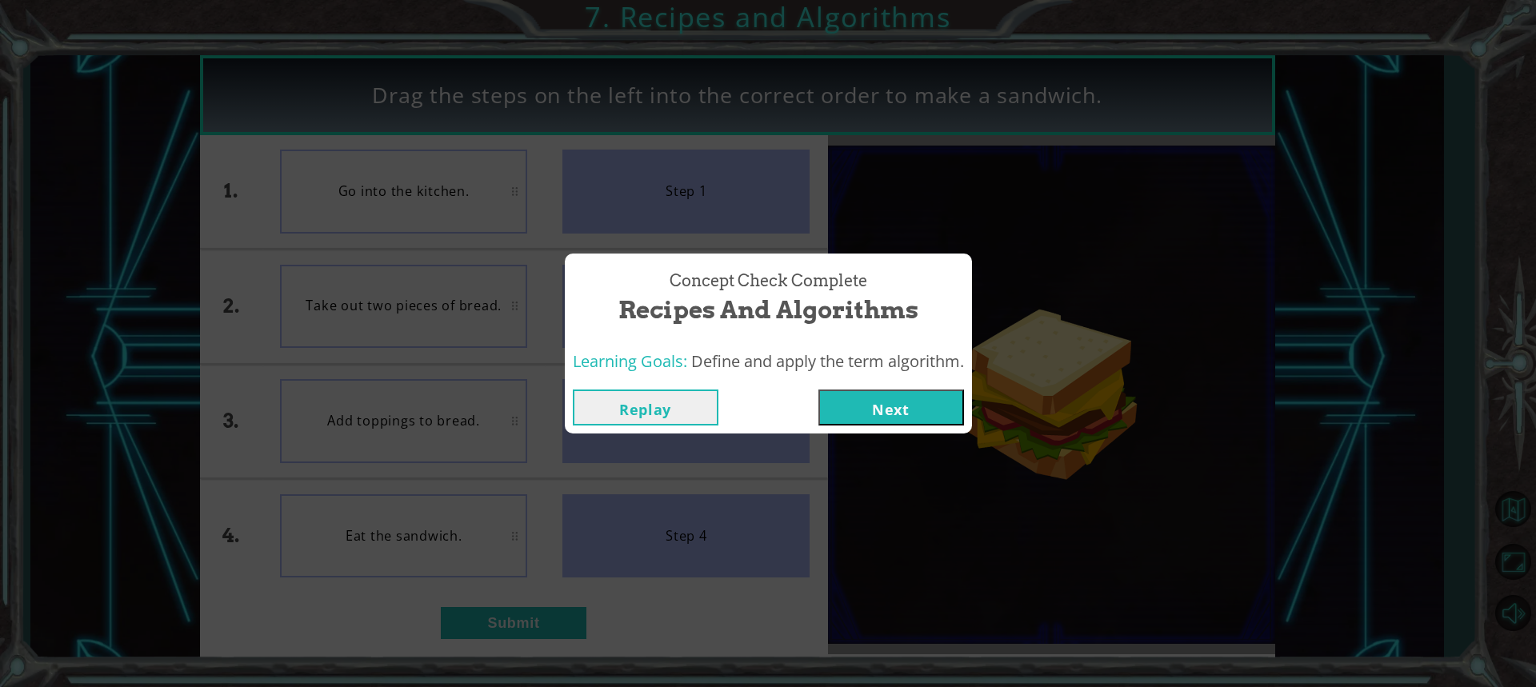
click at [877, 411] on button "Next" at bounding box center [891, 408] width 146 height 36
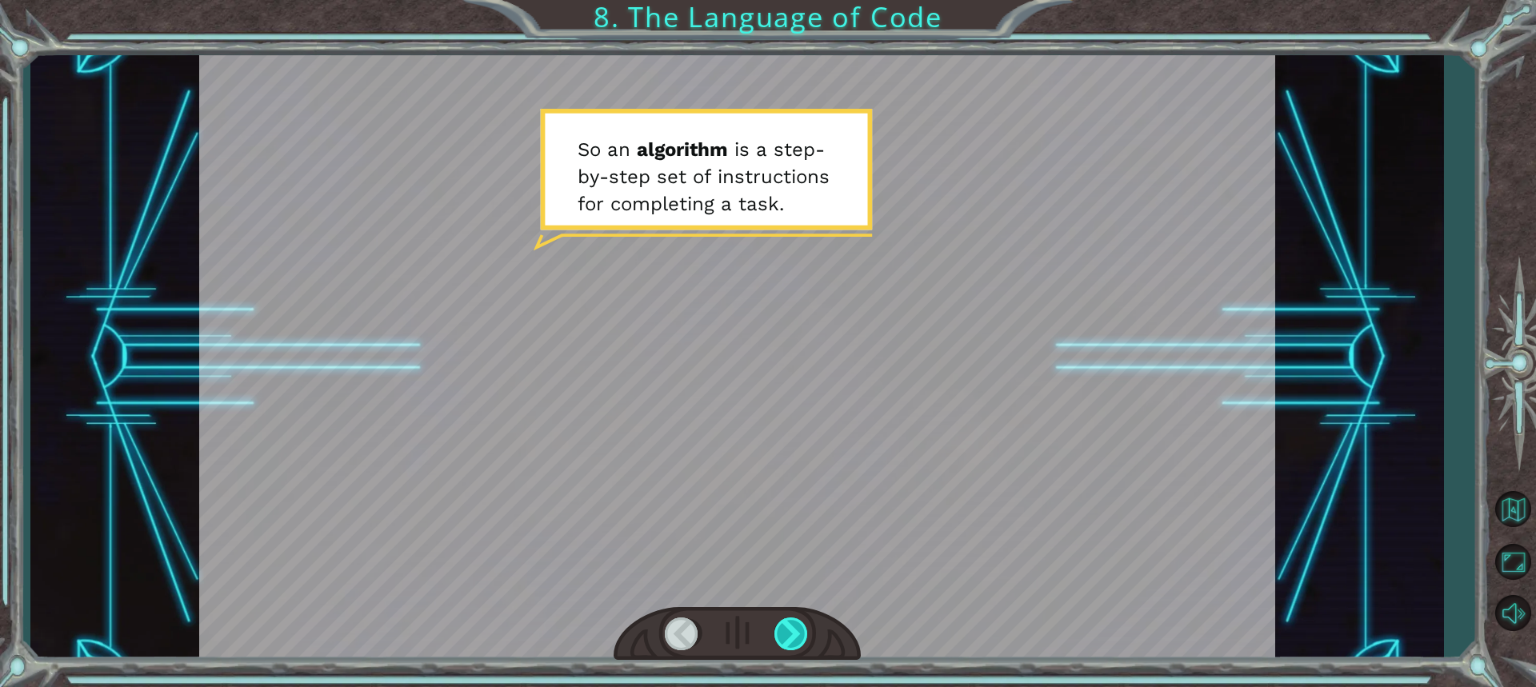
drag, startPoint x: 787, startPoint y: 624, endPoint x: 796, endPoint y: 624, distance: 8.8
click at [796, 624] on div at bounding box center [791, 633] width 35 height 33
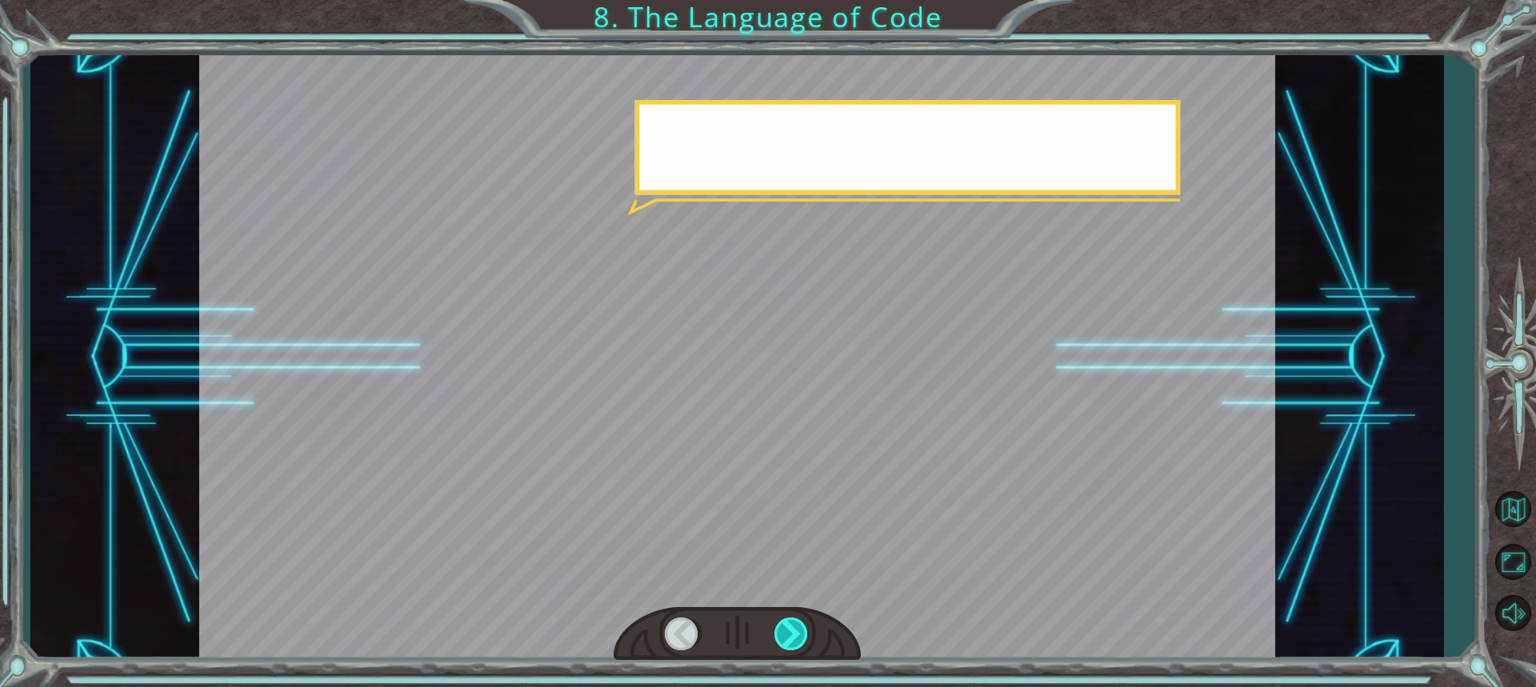
click at [796, 624] on div at bounding box center [791, 633] width 35 height 33
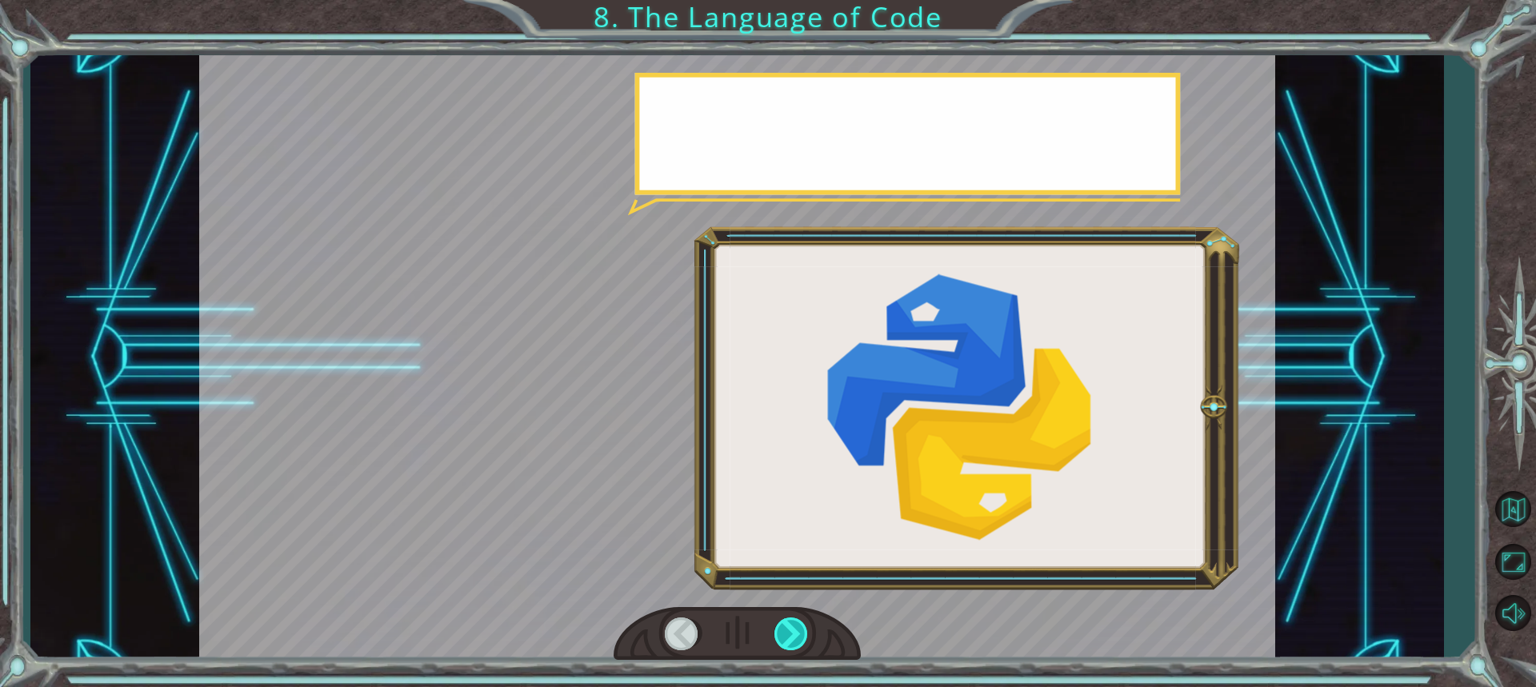
click at [796, 624] on div at bounding box center [791, 633] width 35 height 33
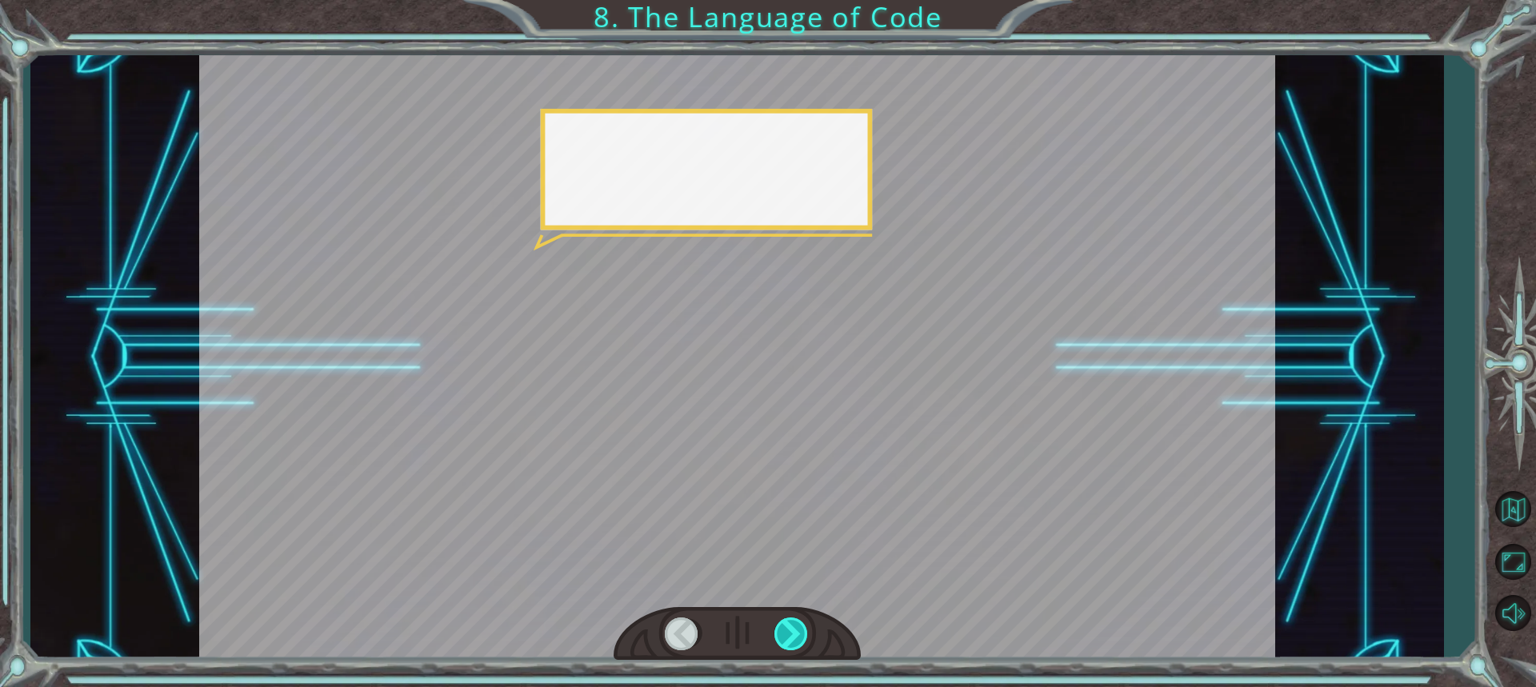
click at [796, 624] on div at bounding box center [791, 633] width 35 height 33
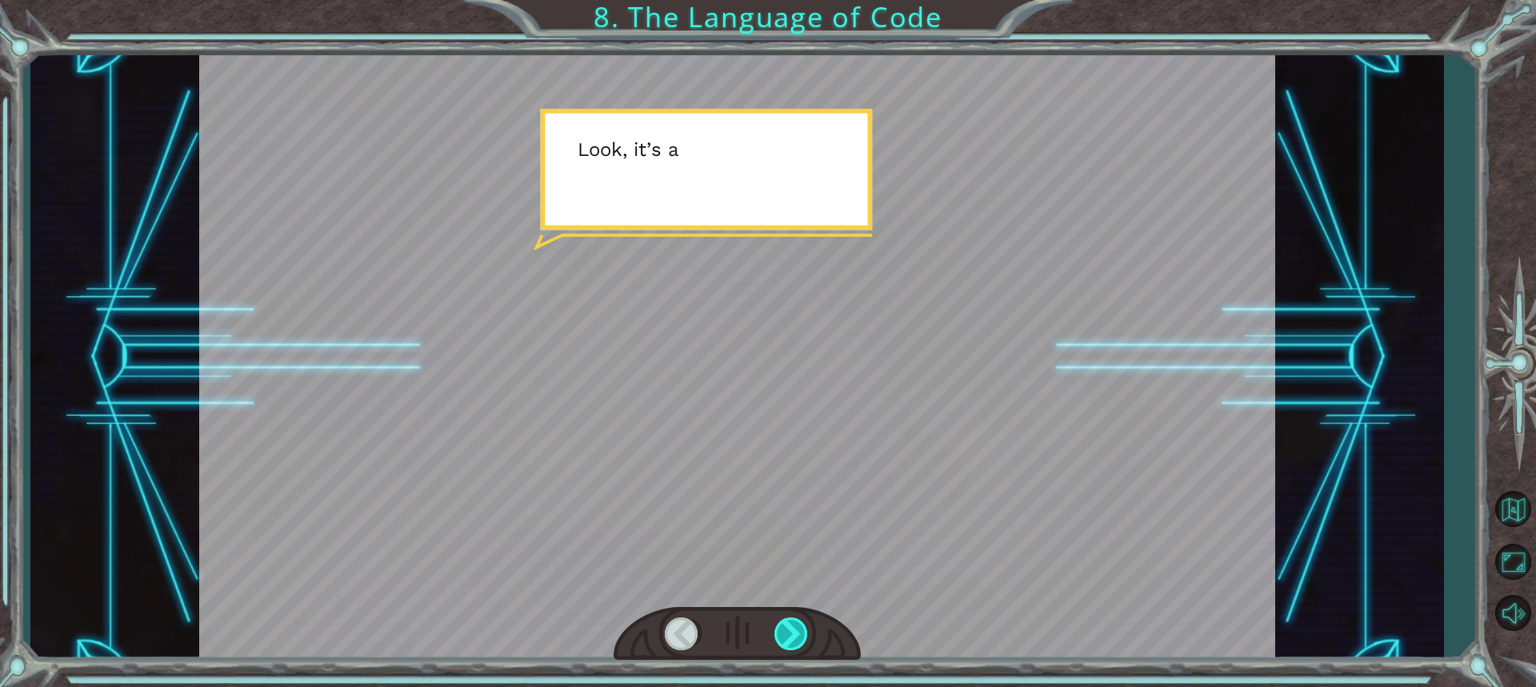
click at [796, 624] on div at bounding box center [791, 633] width 35 height 33
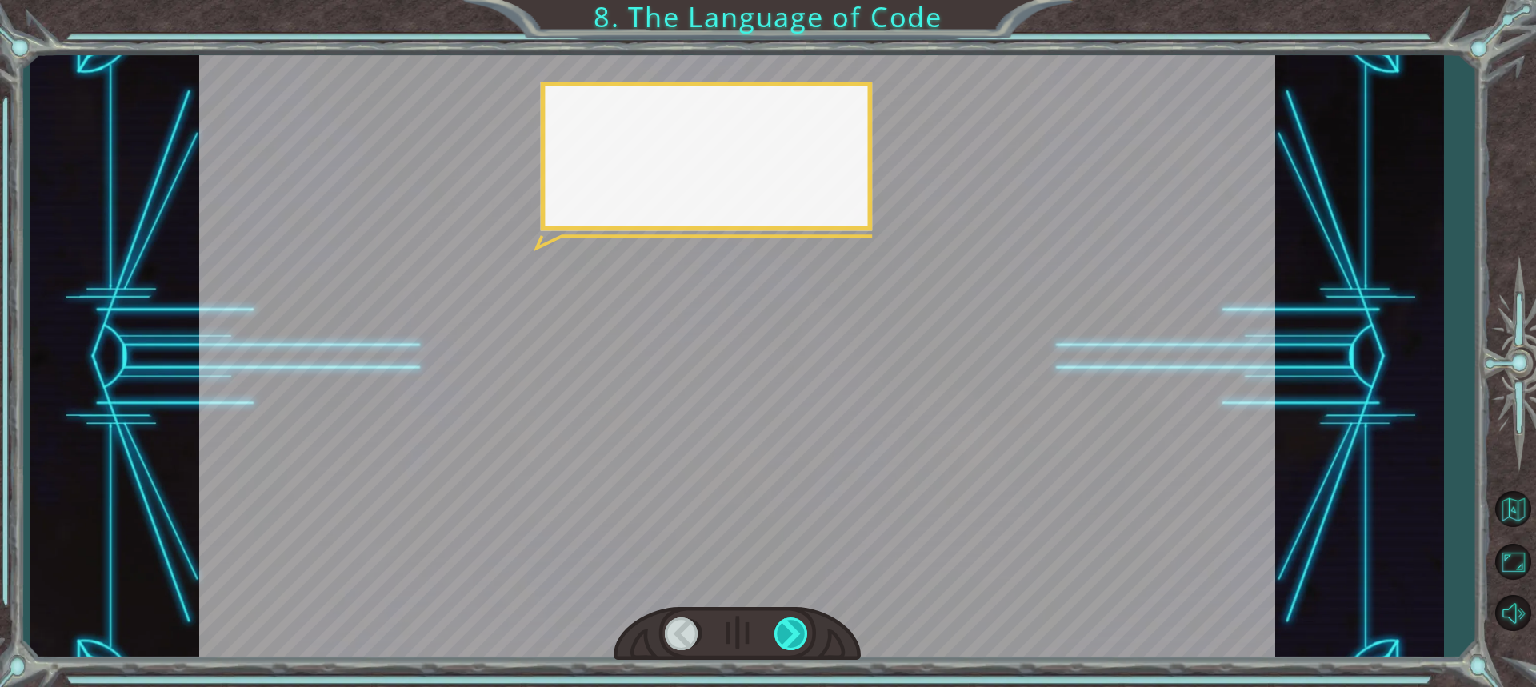
click at [796, 624] on div at bounding box center [791, 633] width 35 height 33
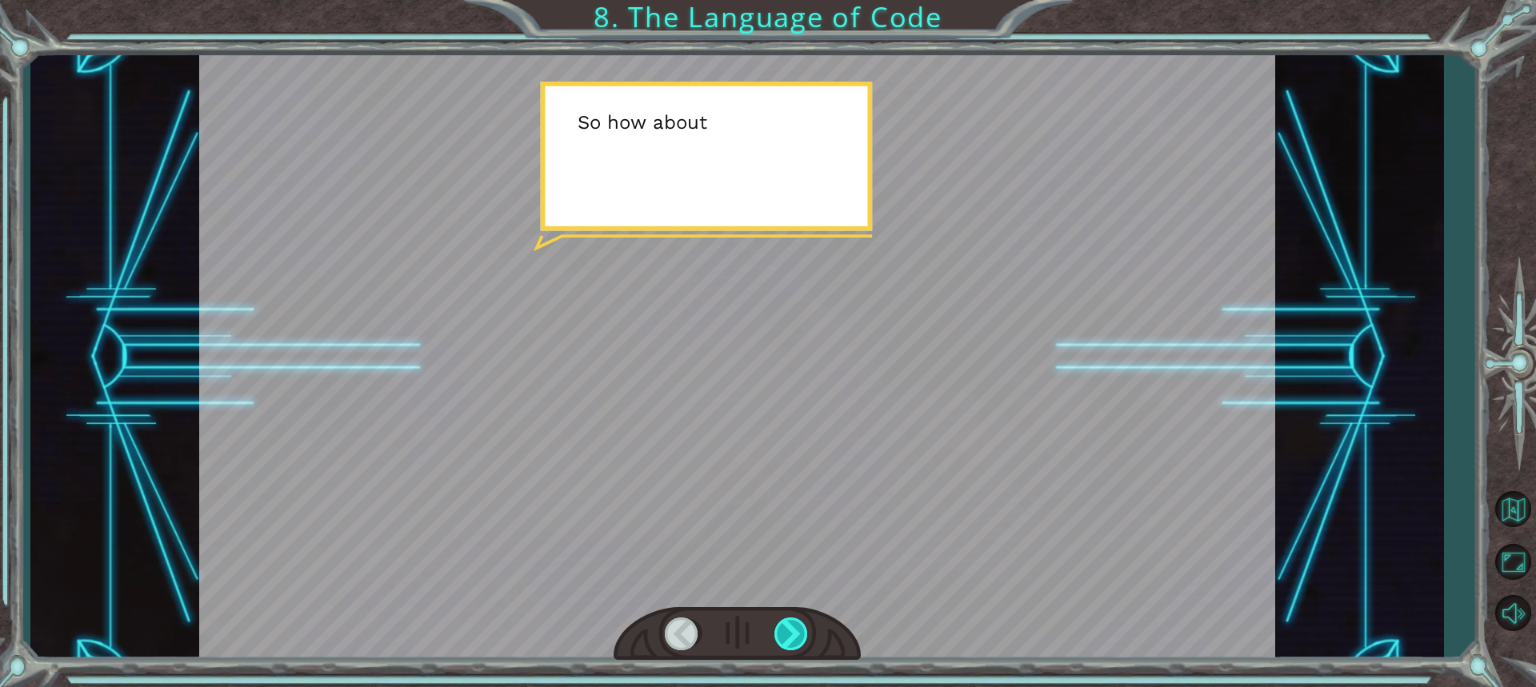
click at [796, 624] on div at bounding box center [791, 633] width 35 height 33
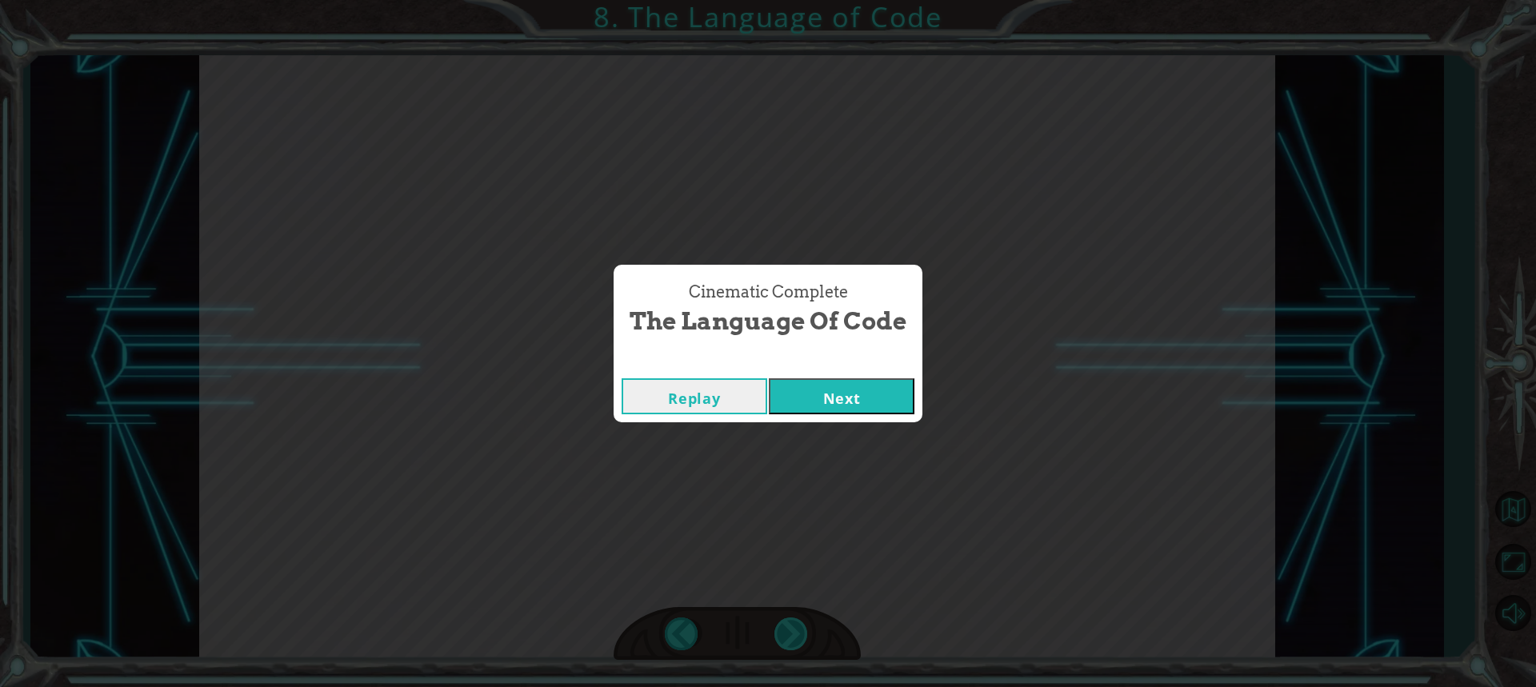
click at [796, 0] on div "S o a n a l g o r i t h m i s a s t e p - b y - s t e p s e t o f i n s t r u c…" at bounding box center [768, 0] width 1536 height 0
click at [796, 624] on div "Cinematic Complete The Language of Code Replay Next" at bounding box center [768, 343] width 1536 height 687
click at [841, 407] on button "Next" at bounding box center [842, 396] width 146 height 36
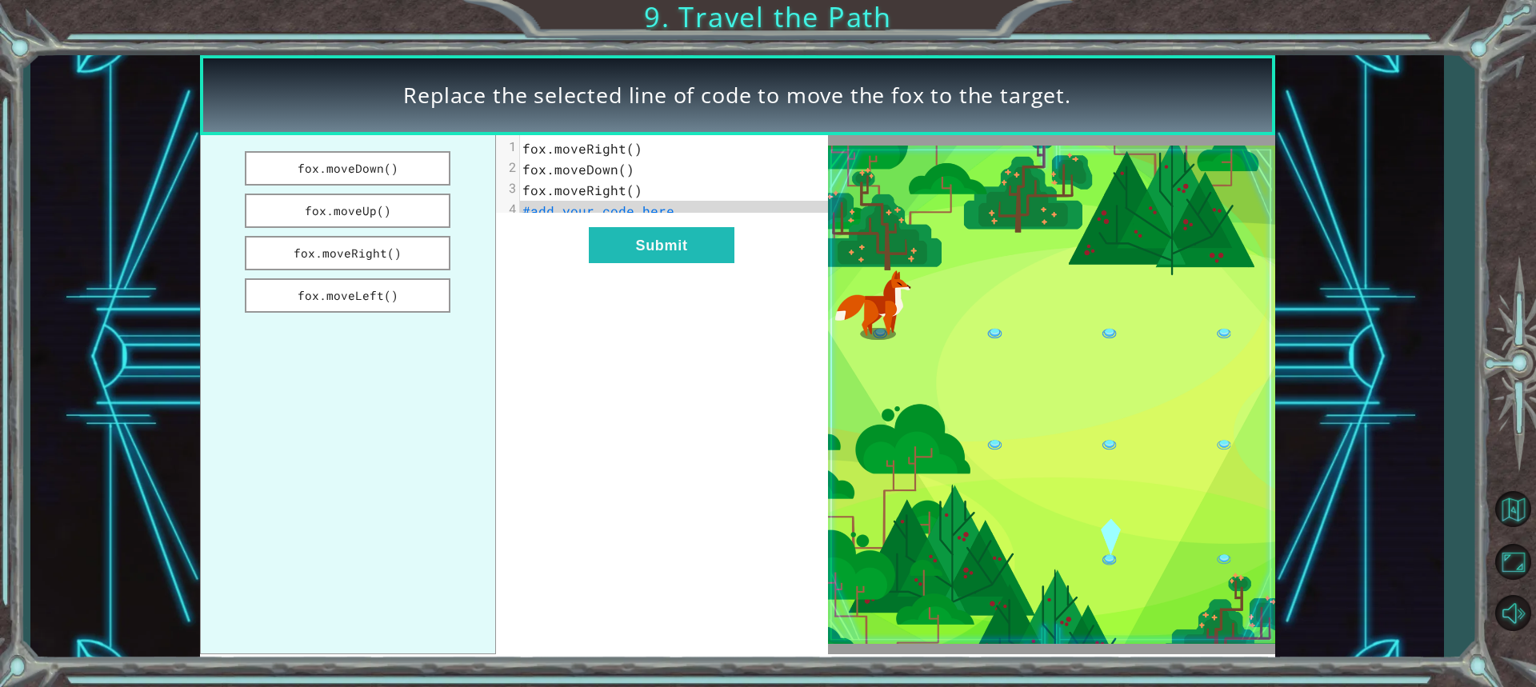
drag, startPoint x: 344, startPoint y: 249, endPoint x: 422, endPoint y: 230, distance: 79.7
click at [422, 230] on ul "fox.moveDown() fox.moveUp() fox.moveRight() fox.moveLeft()" at bounding box center [348, 394] width 296 height 519
click at [629, 151] on span "fox.moveRight()" at bounding box center [582, 148] width 120 height 17
drag, startPoint x: 405, startPoint y: 254, endPoint x: 570, endPoint y: 200, distance: 174.0
click at [540, 200] on div "fox.moveDown() fox.moveUp() fox.moveRight() fox.moveLeft() xxxxxxxxxx 4 1 fox.m…" at bounding box center [514, 394] width 628 height 519
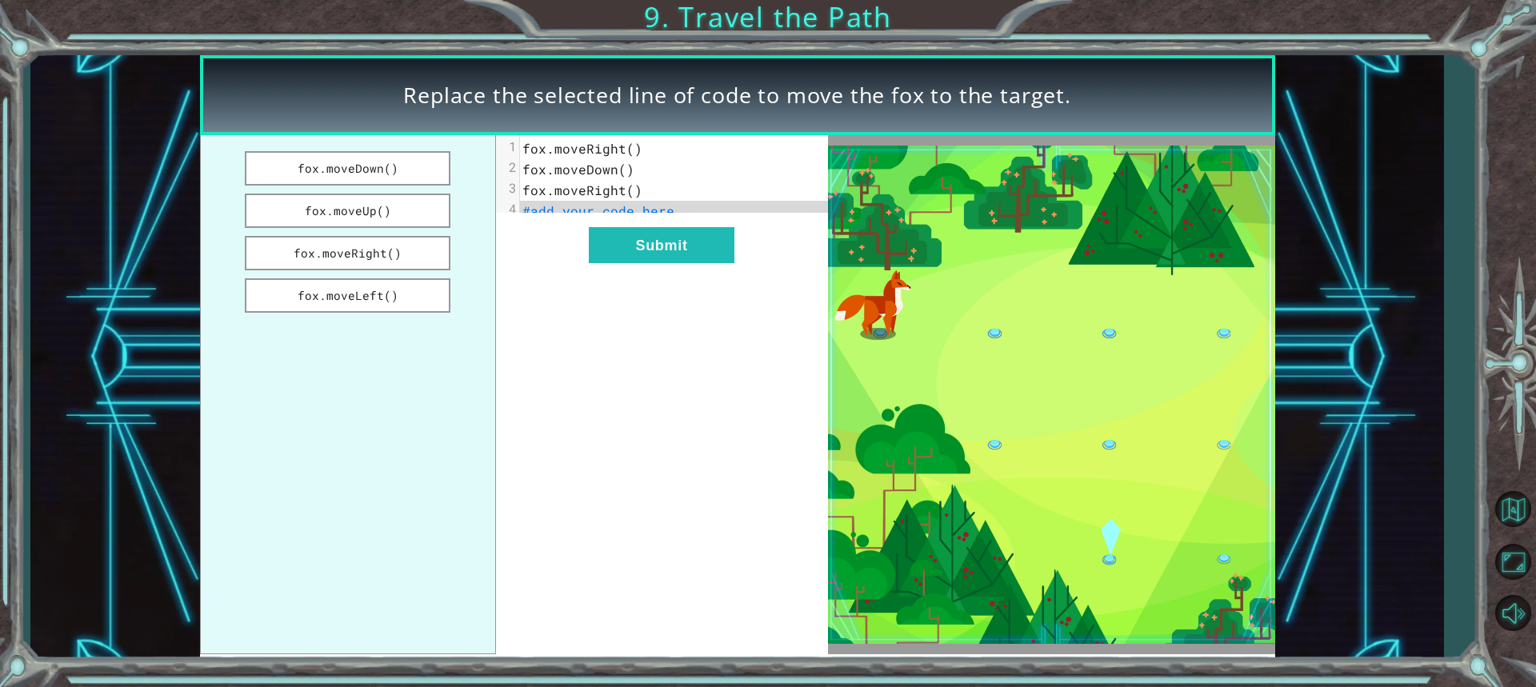
click at [583, 212] on span "#add your code here" at bounding box center [598, 210] width 152 height 17
click at [689, 244] on button "Submit" at bounding box center [662, 245] width 146 height 36
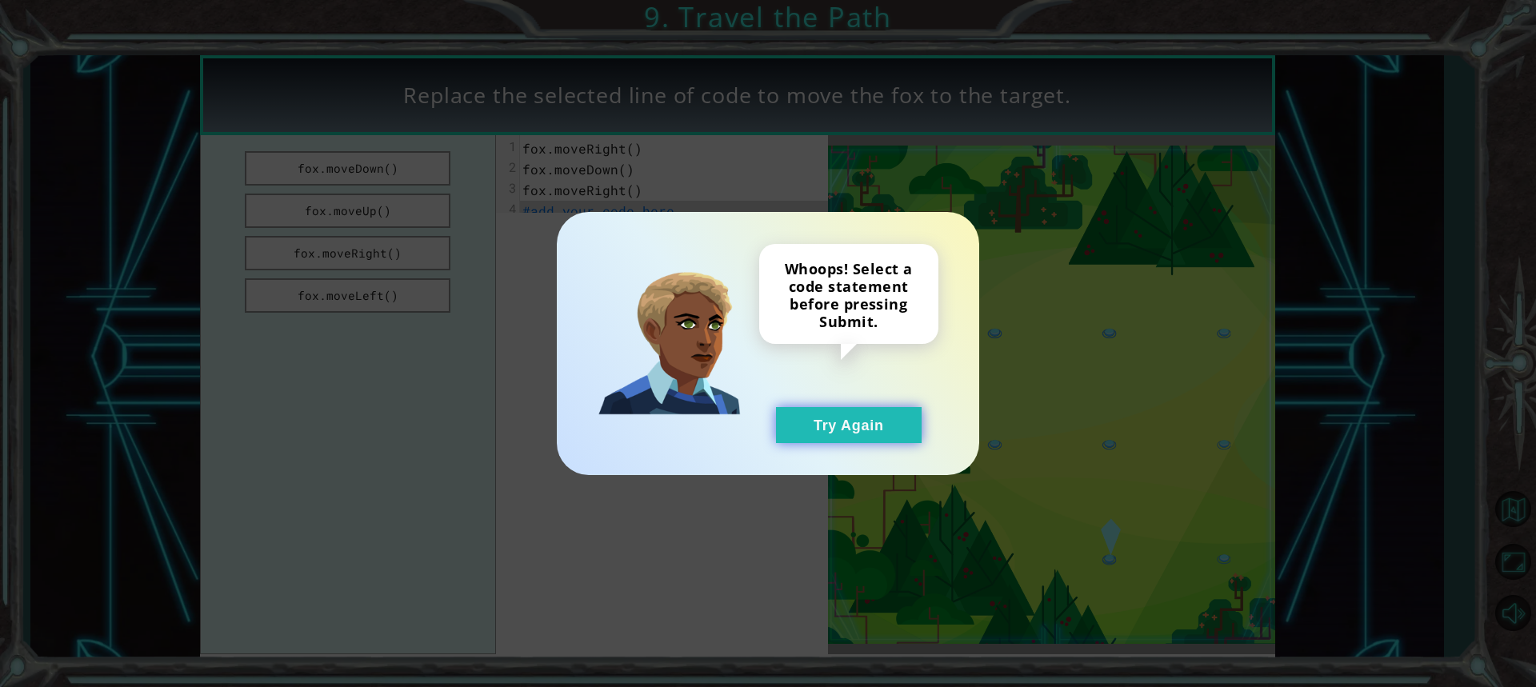
click at [822, 424] on button "Try Again" at bounding box center [849, 425] width 146 height 36
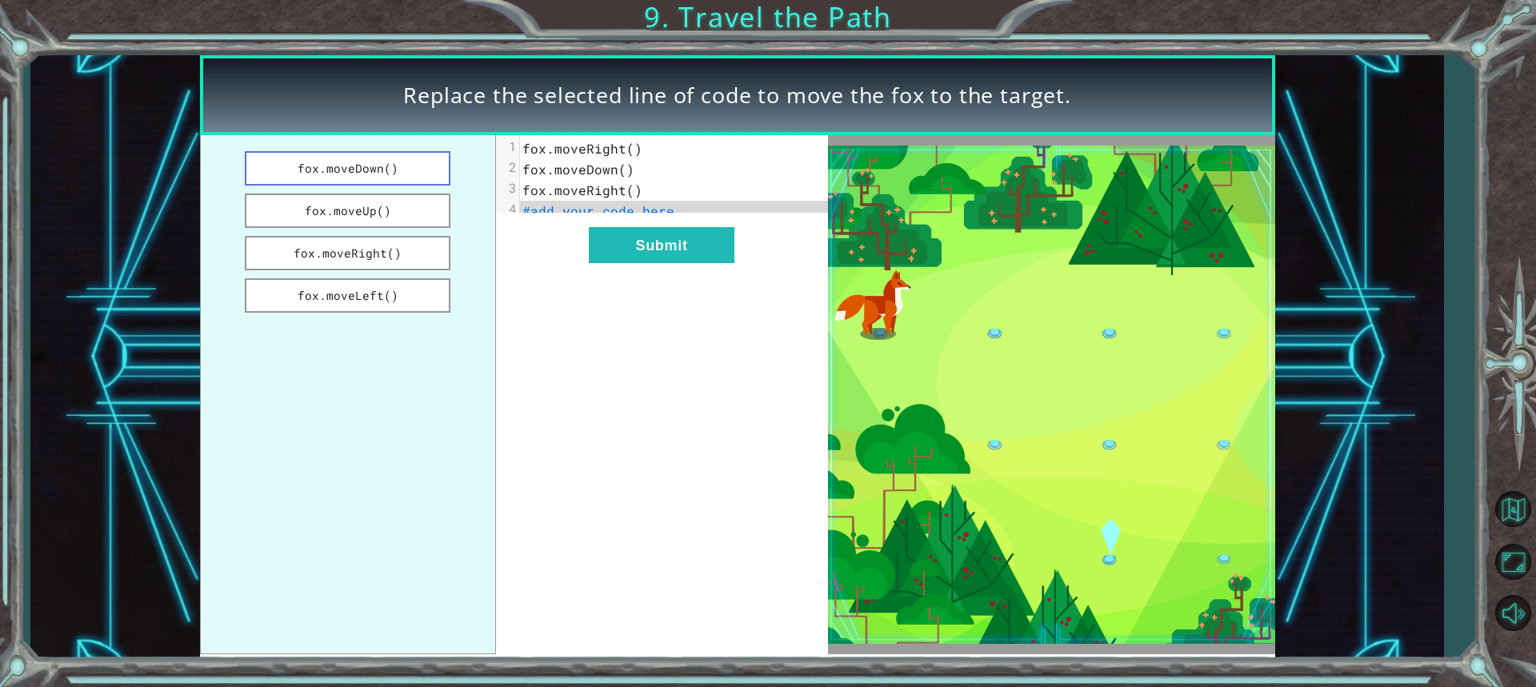
click at [342, 167] on button "fox.moveDown()" at bounding box center [348, 168] width 206 height 34
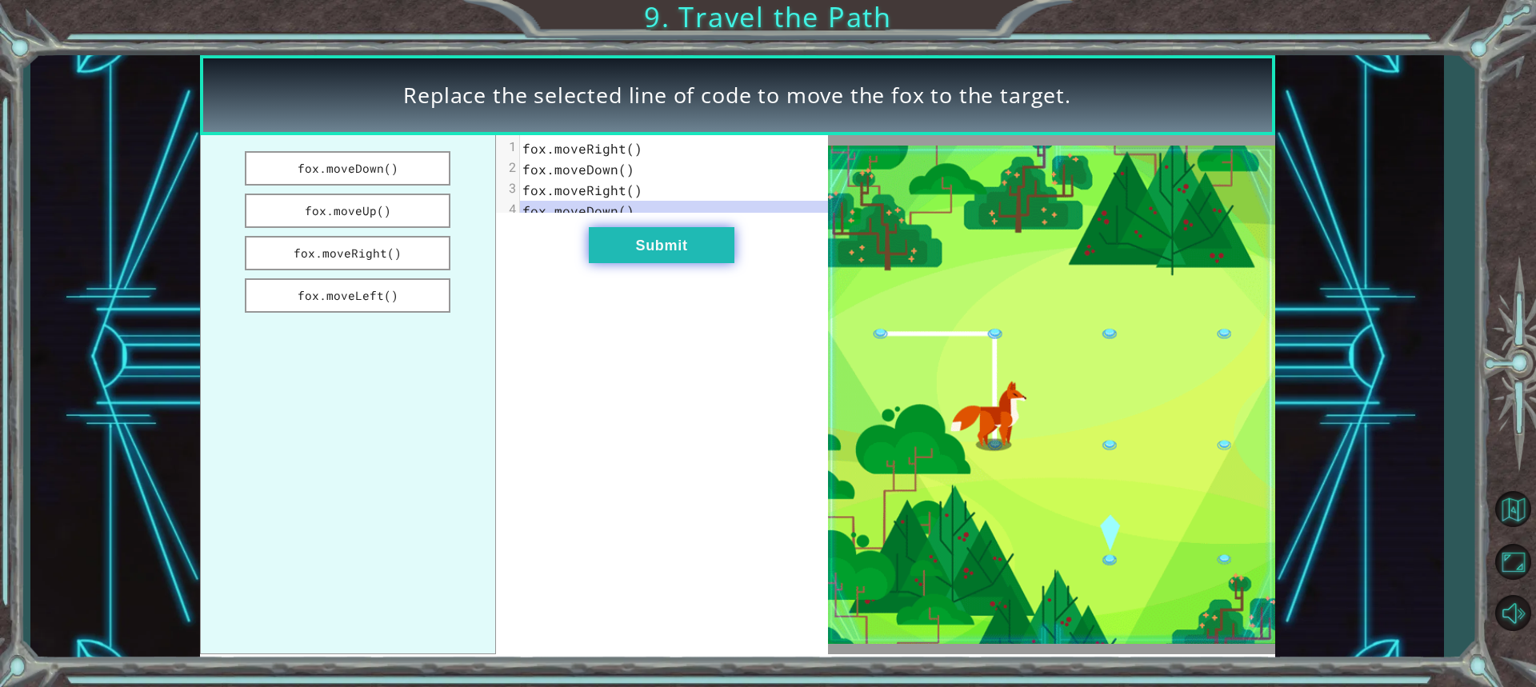
click at [641, 263] on button "Submit" at bounding box center [662, 245] width 146 height 36
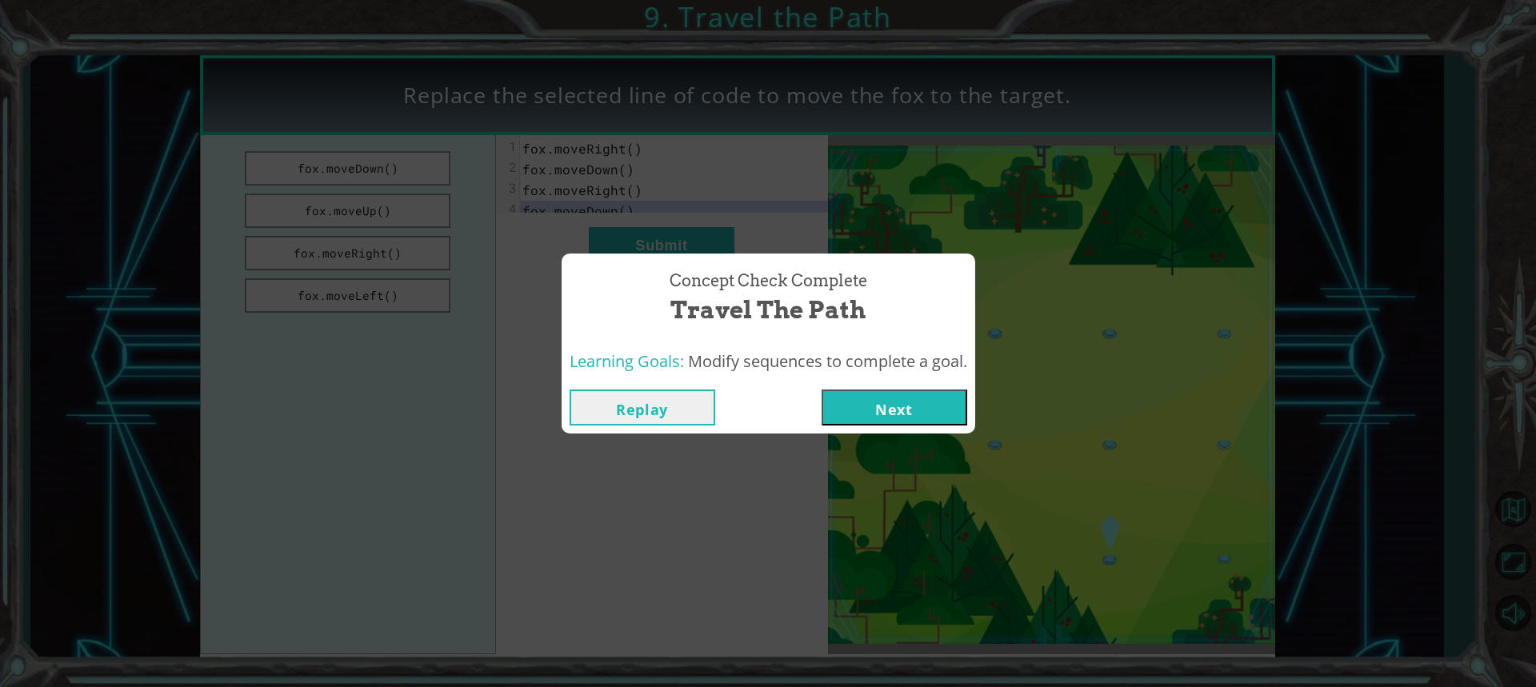
click at [909, 394] on button "Next" at bounding box center [894, 408] width 146 height 36
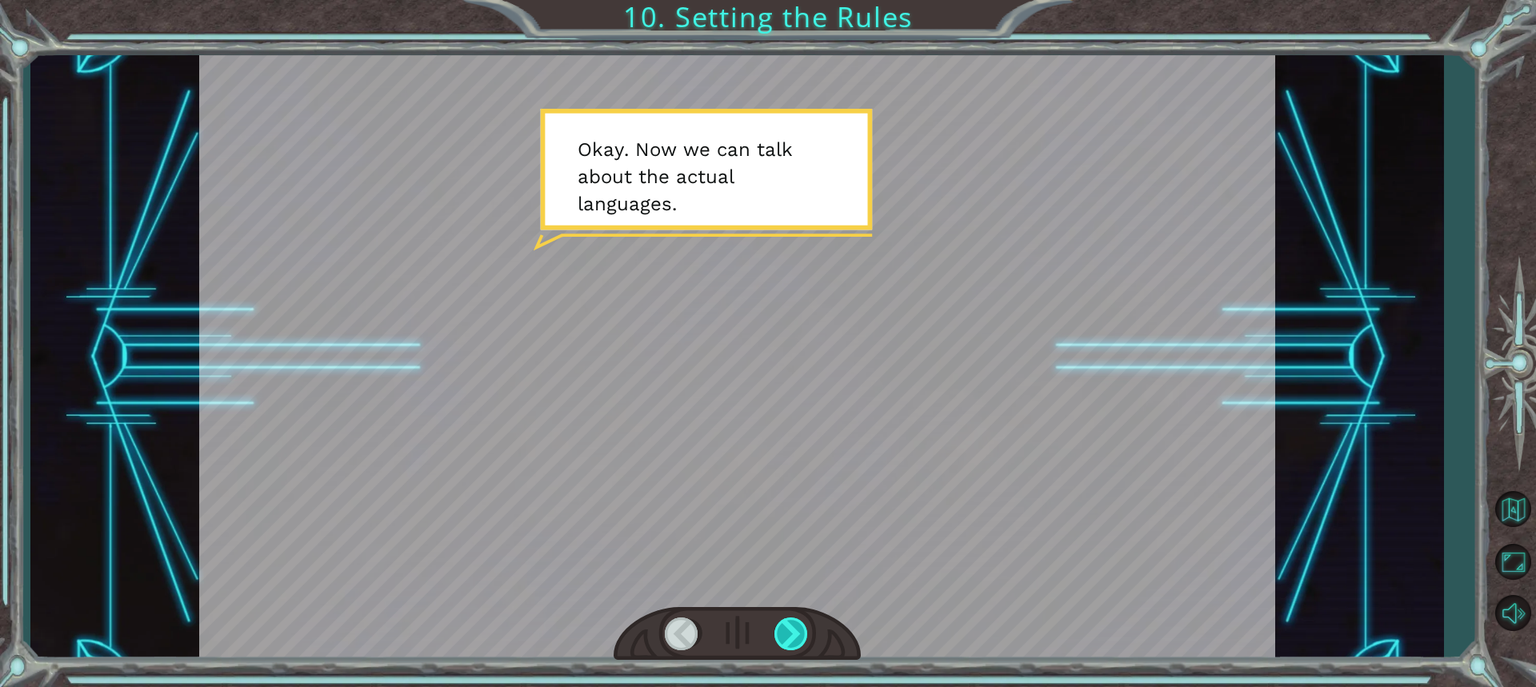
click at [791, 619] on div at bounding box center [791, 633] width 35 height 33
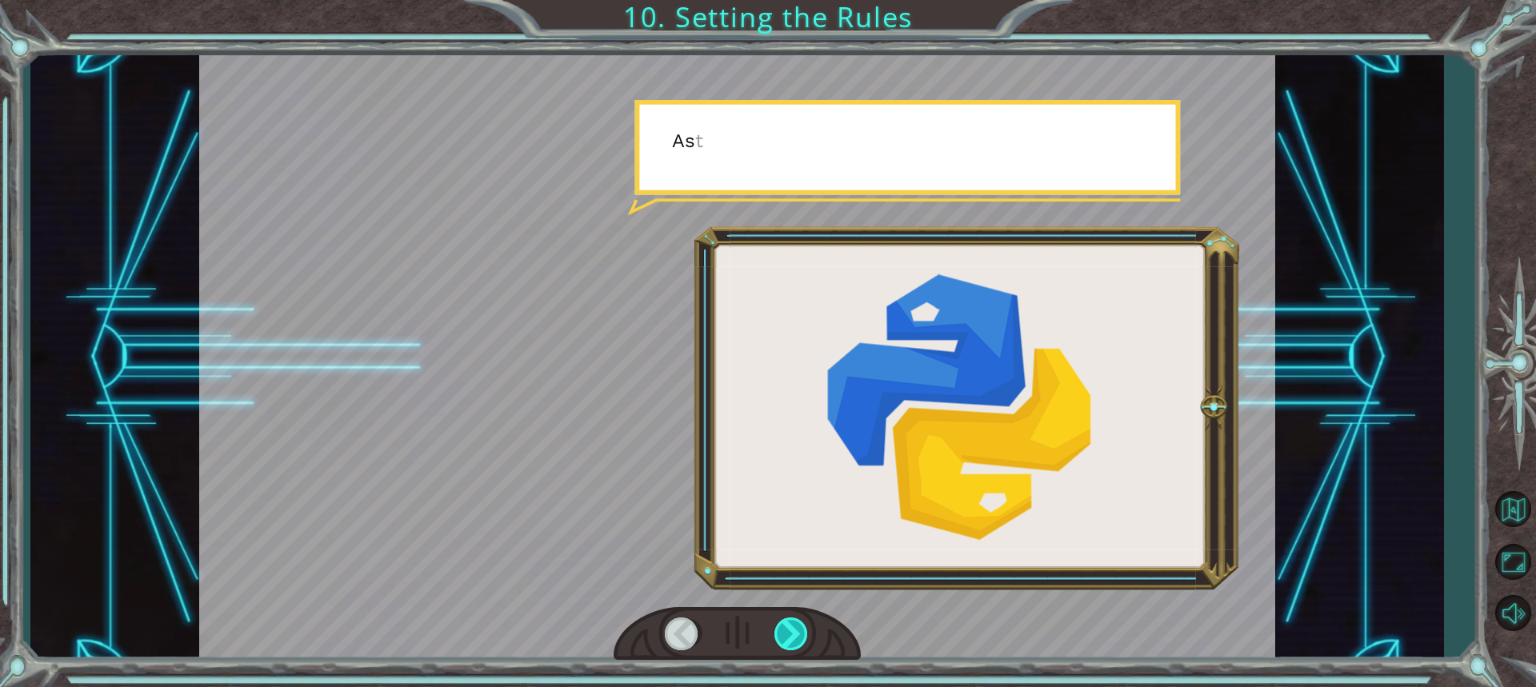
click at [791, 619] on div at bounding box center [791, 633] width 35 height 33
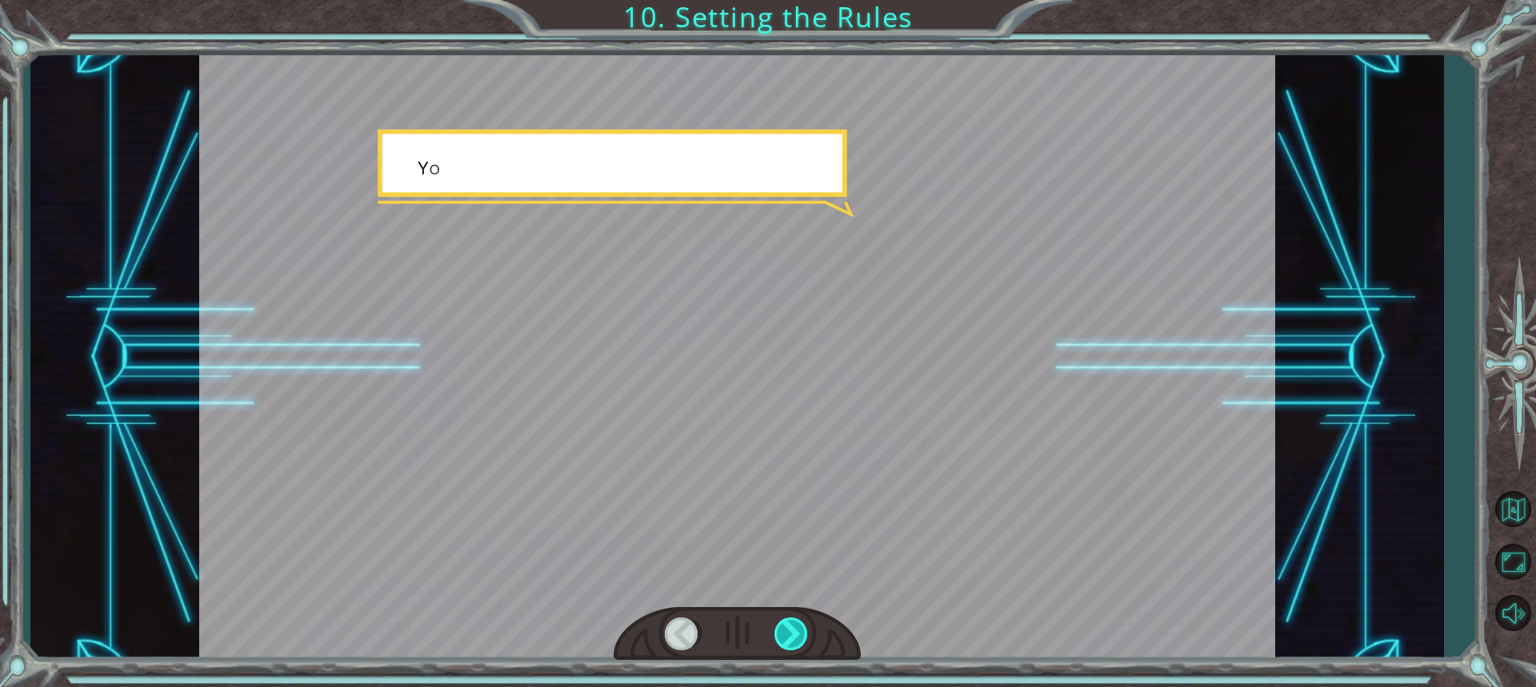
click at [791, 619] on div at bounding box center [791, 633] width 35 height 33
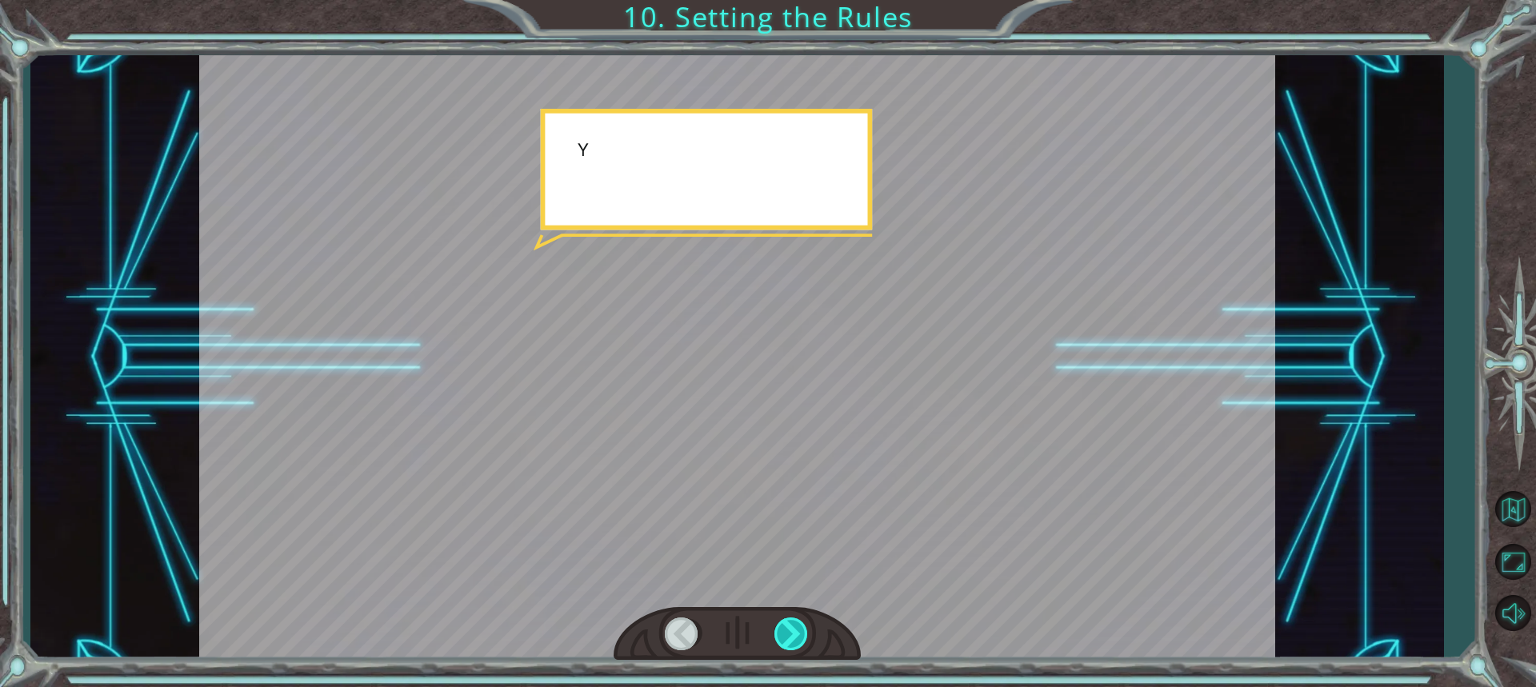
click at [791, 619] on div at bounding box center [791, 633] width 35 height 33
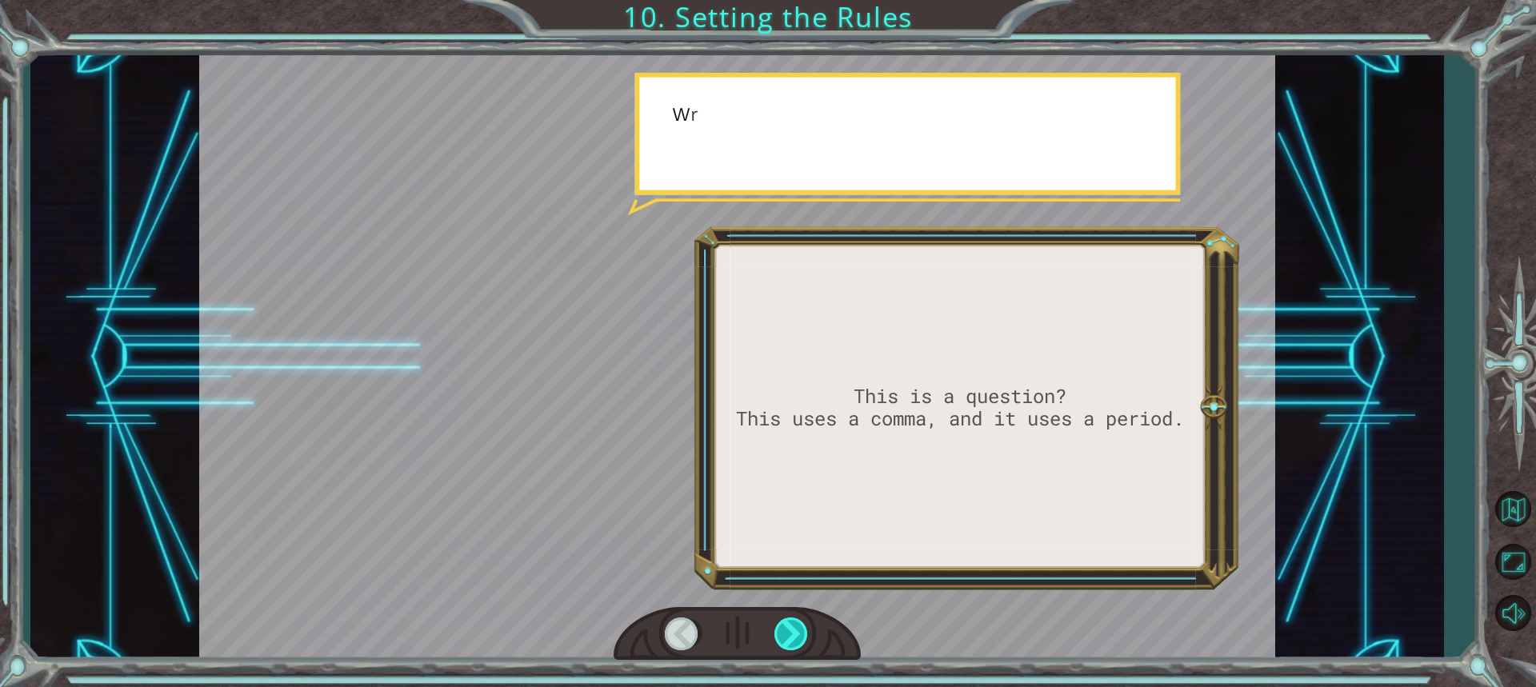
click at [791, 619] on div at bounding box center [791, 633] width 35 height 33
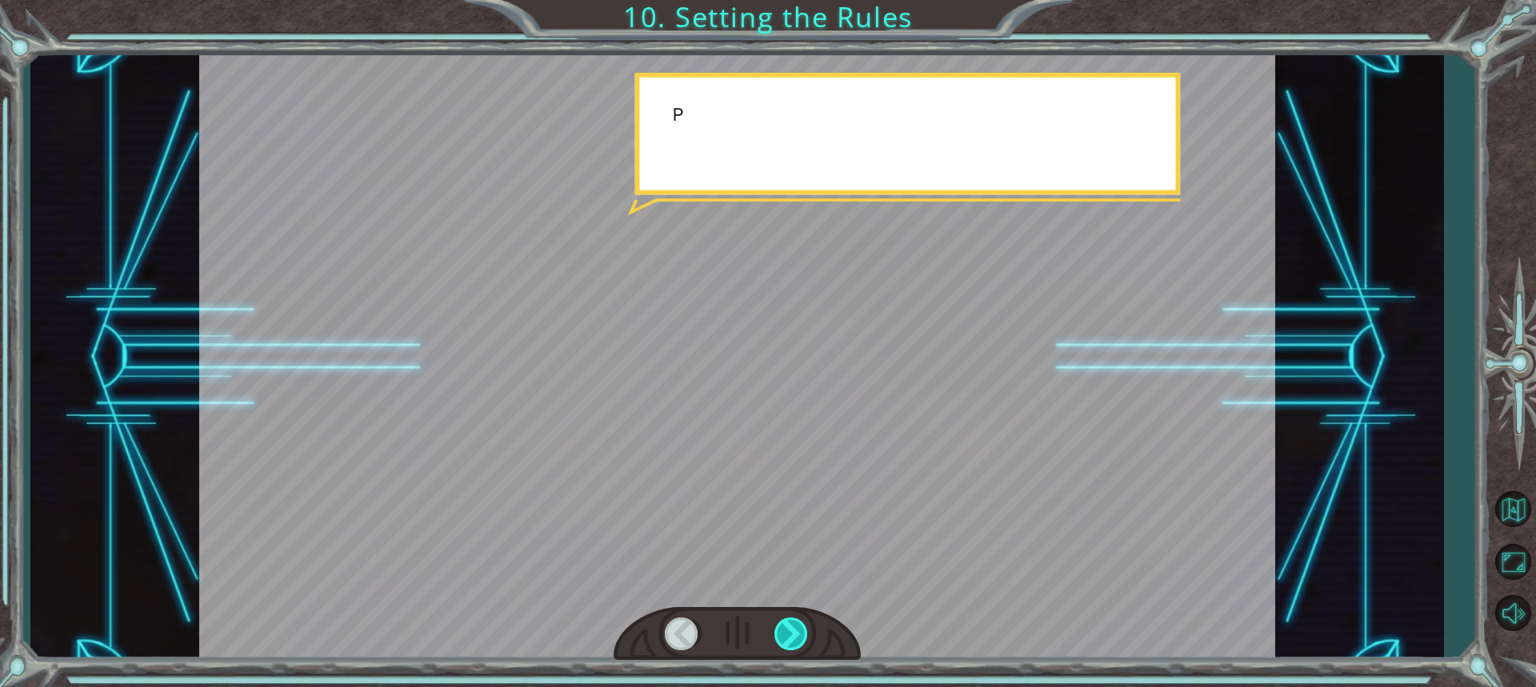
click at [791, 619] on div at bounding box center [791, 633] width 35 height 33
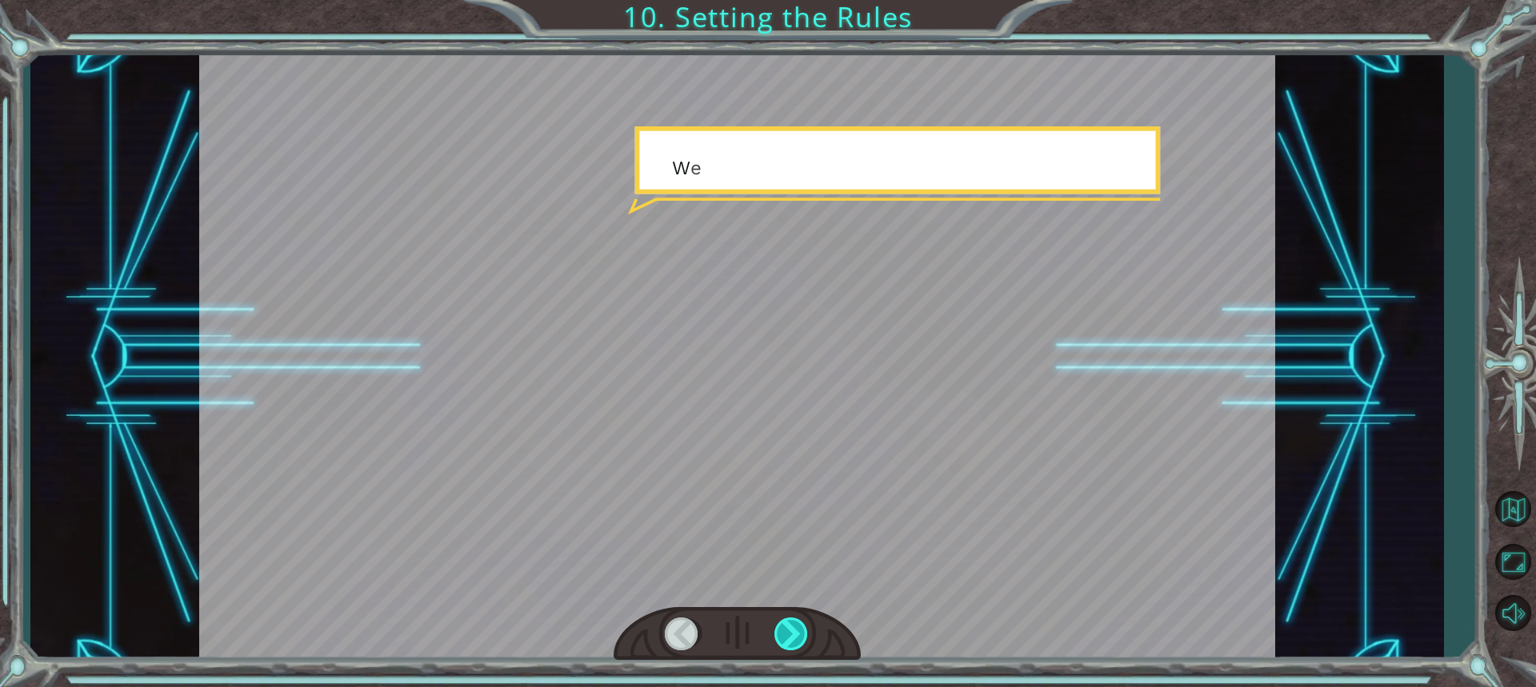
click at [791, 619] on div at bounding box center [791, 633] width 35 height 33
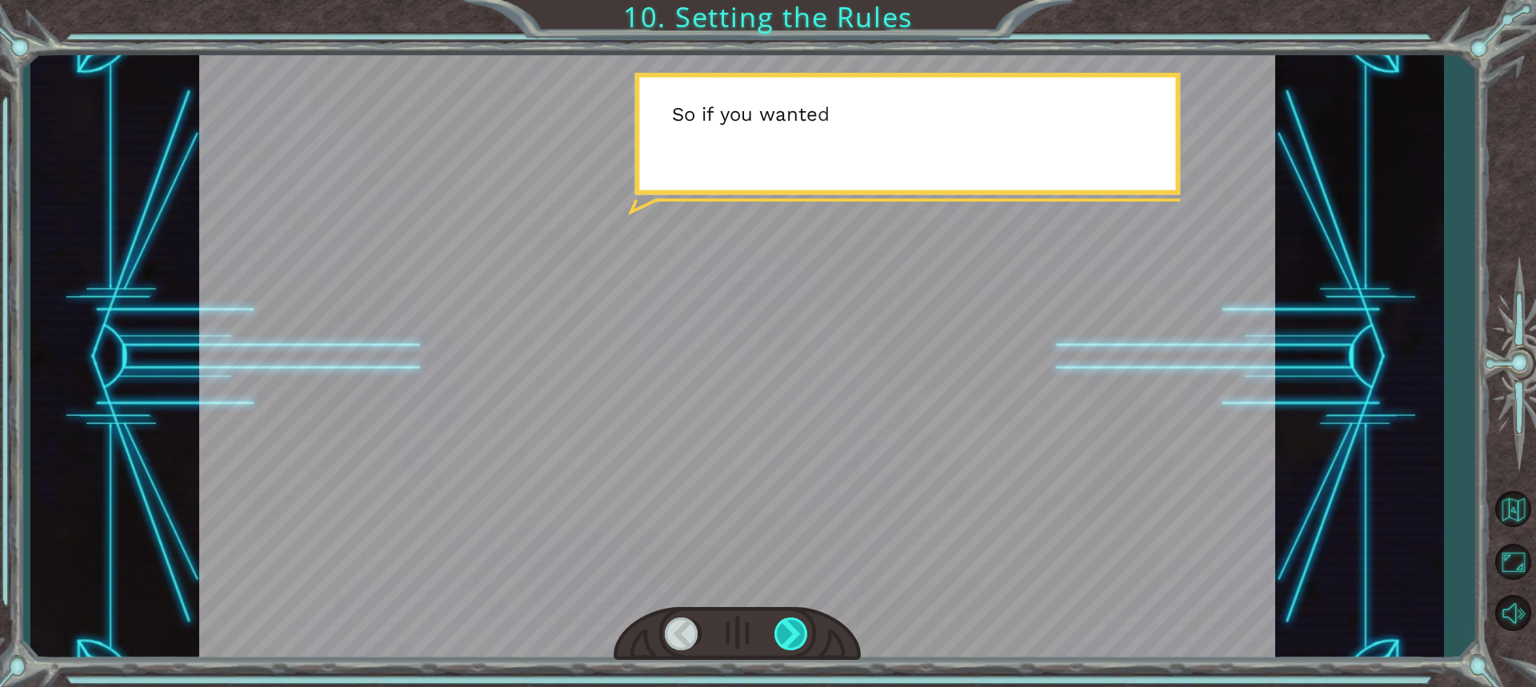
click at [791, 619] on div at bounding box center [791, 633] width 35 height 33
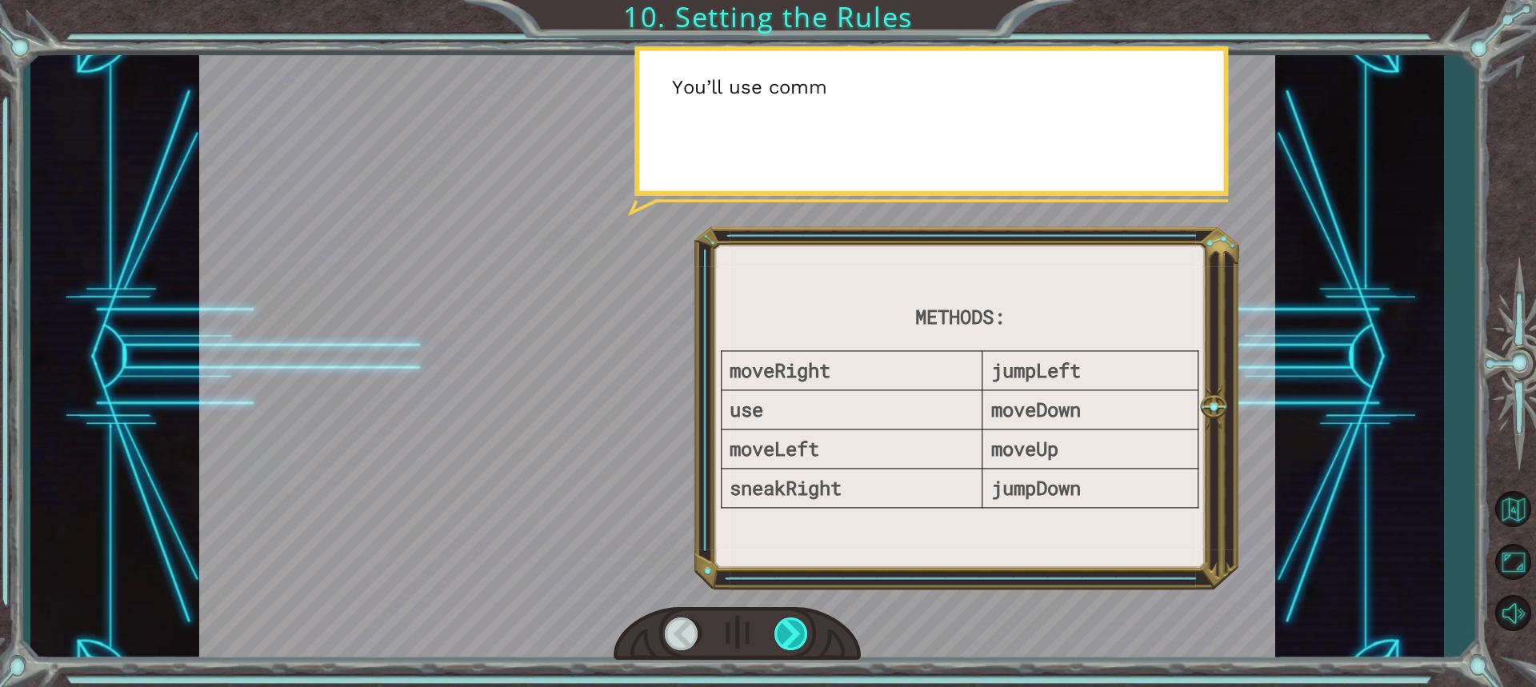
click at [791, 619] on div at bounding box center [791, 633] width 35 height 33
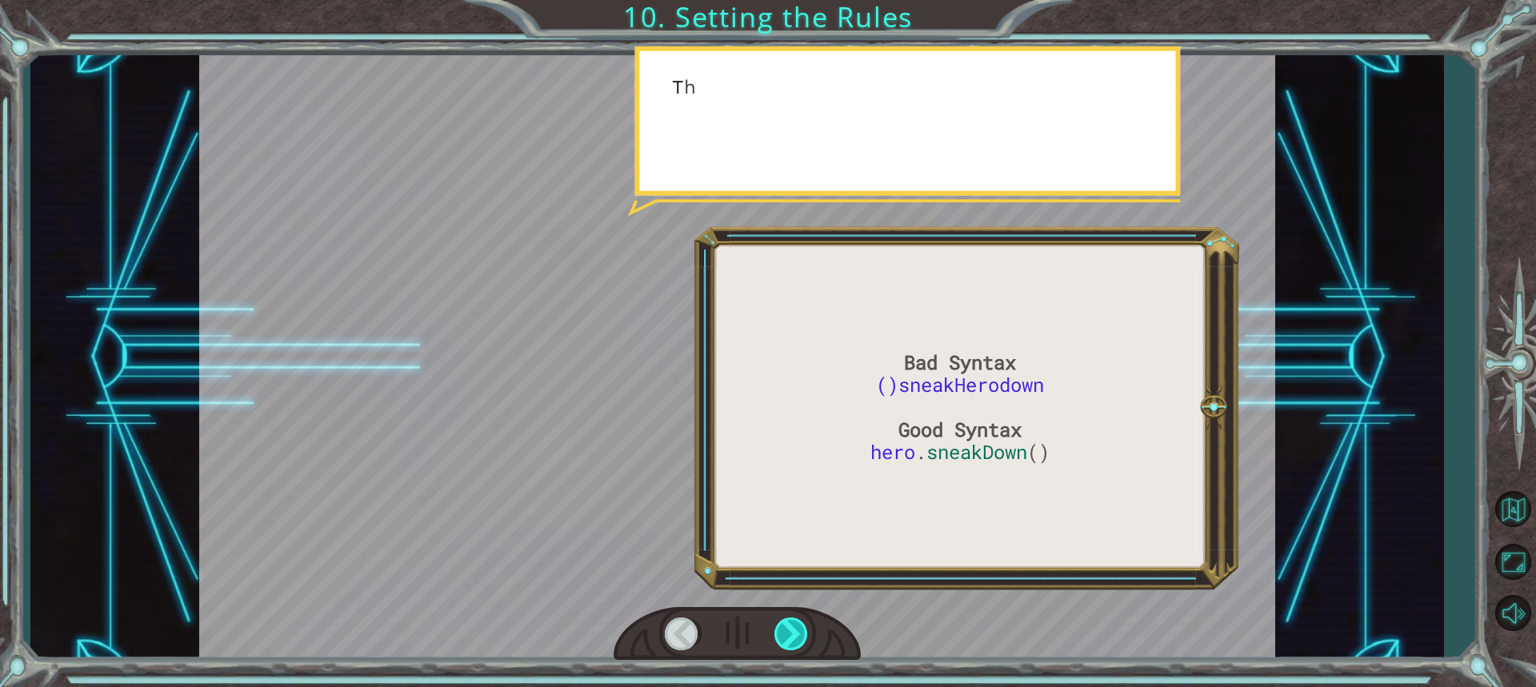
click at [791, 619] on div at bounding box center [791, 633] width 35 height 33
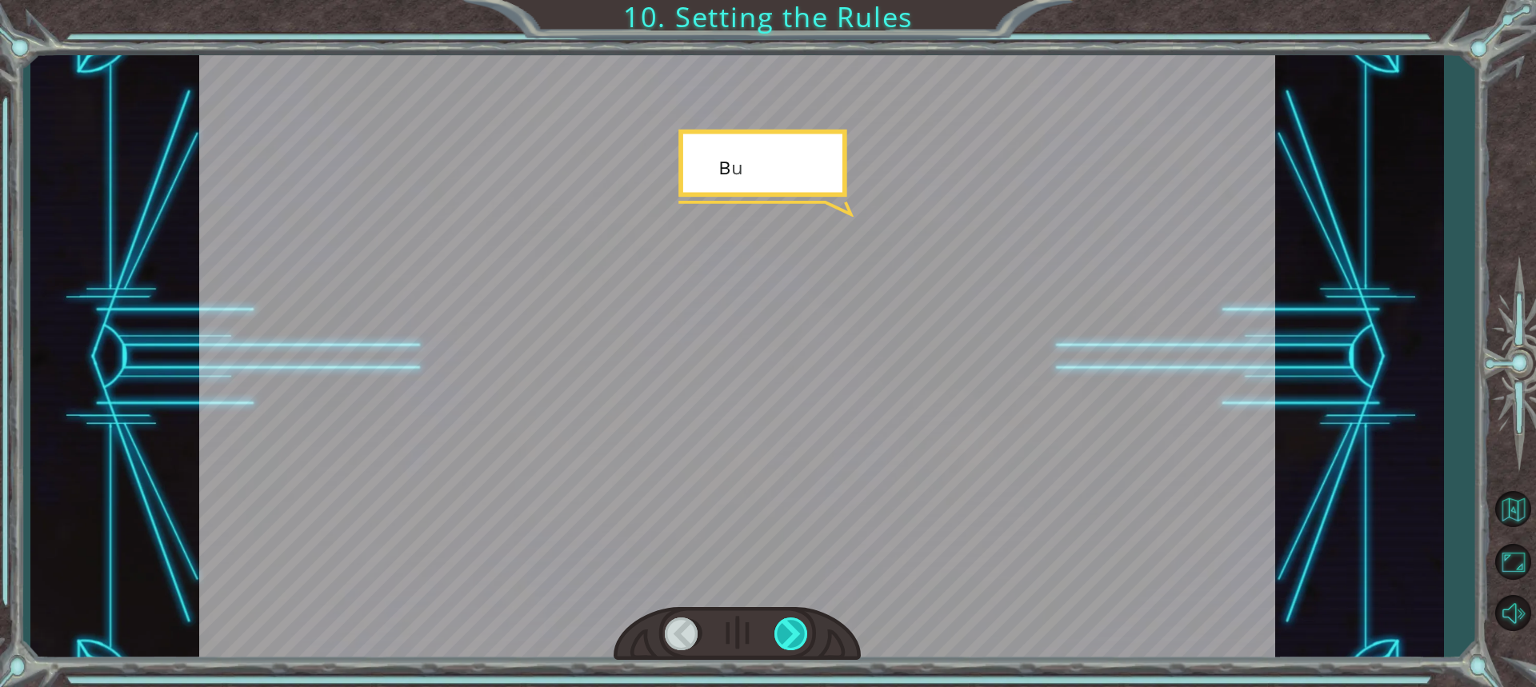
click at [791, 619] on div at bounding box center [791, 633] width 35 height 33
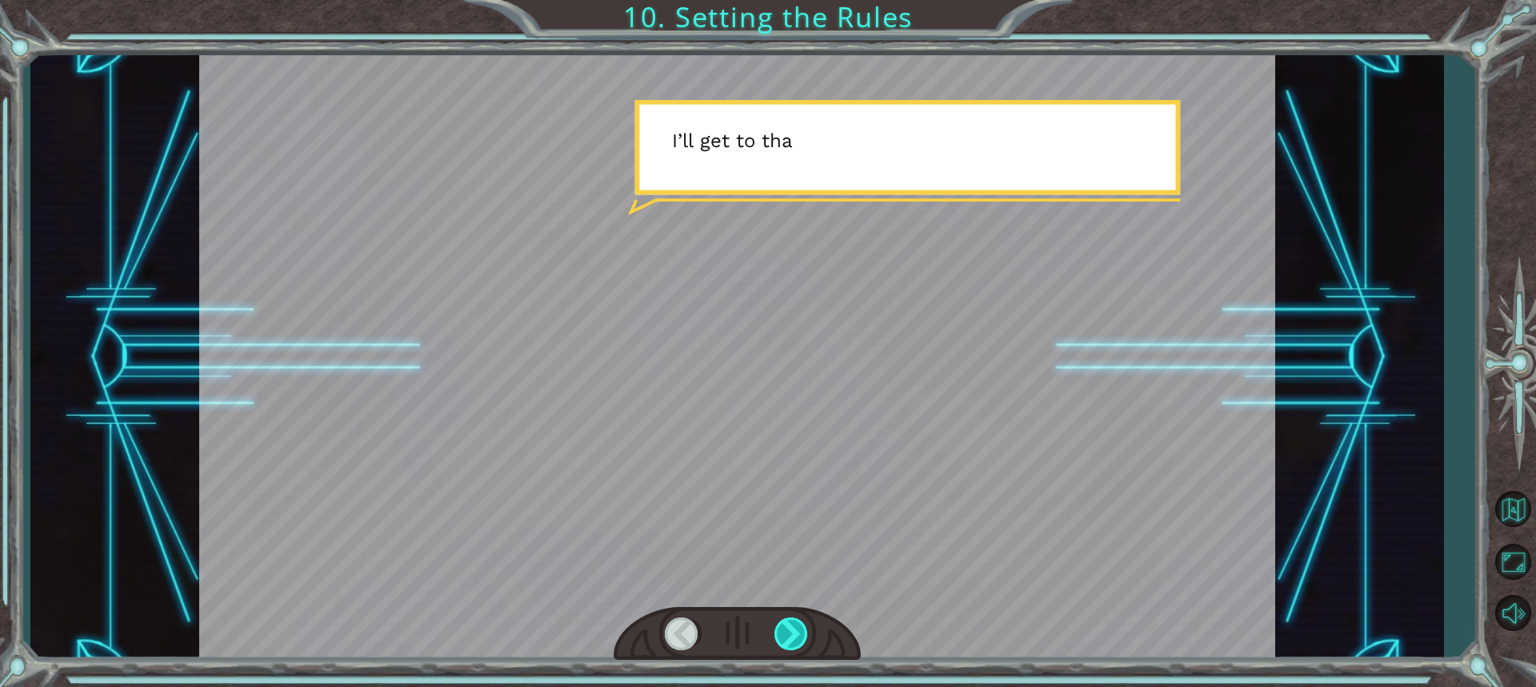
click at [791, 619] on div at bounding box center [791, 633] width 35 height 33
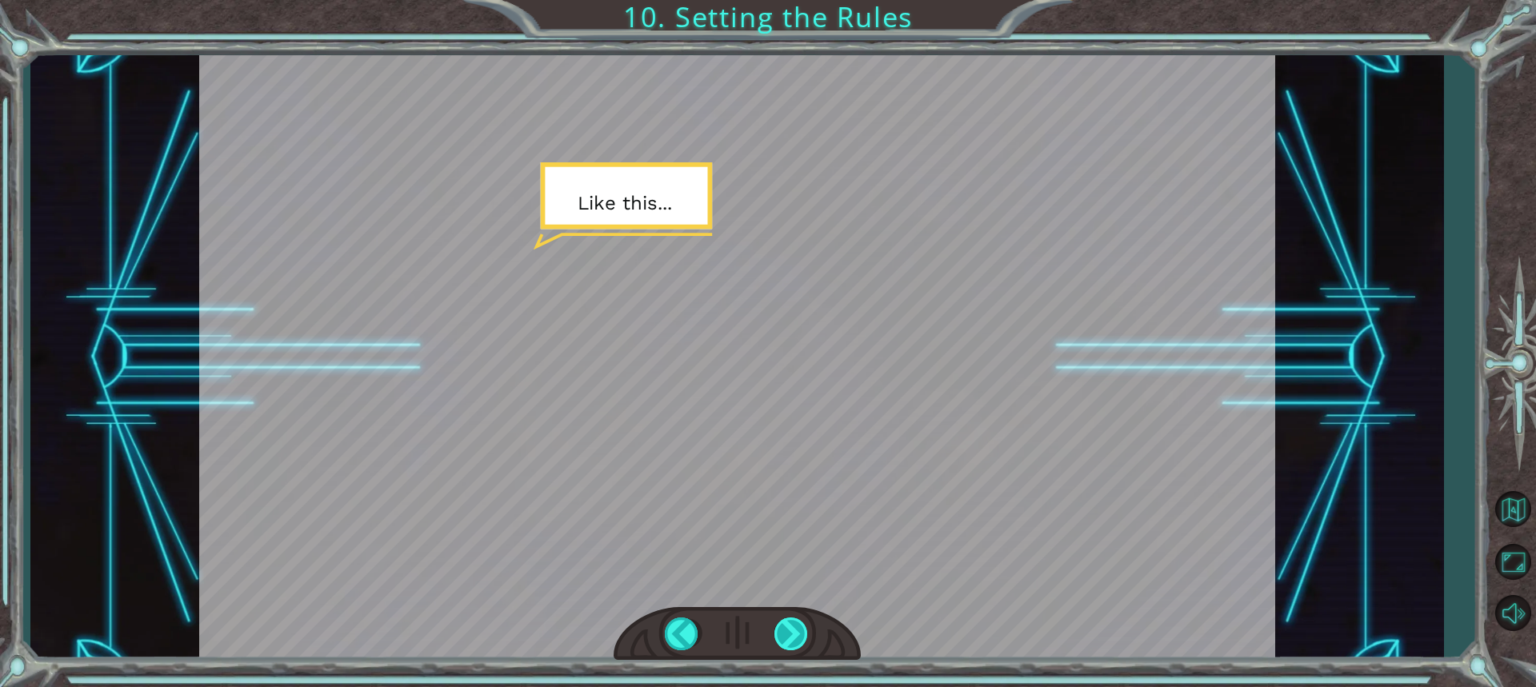
click at [791, 619] on div at bounding box center [791, 633] width 35 height 33
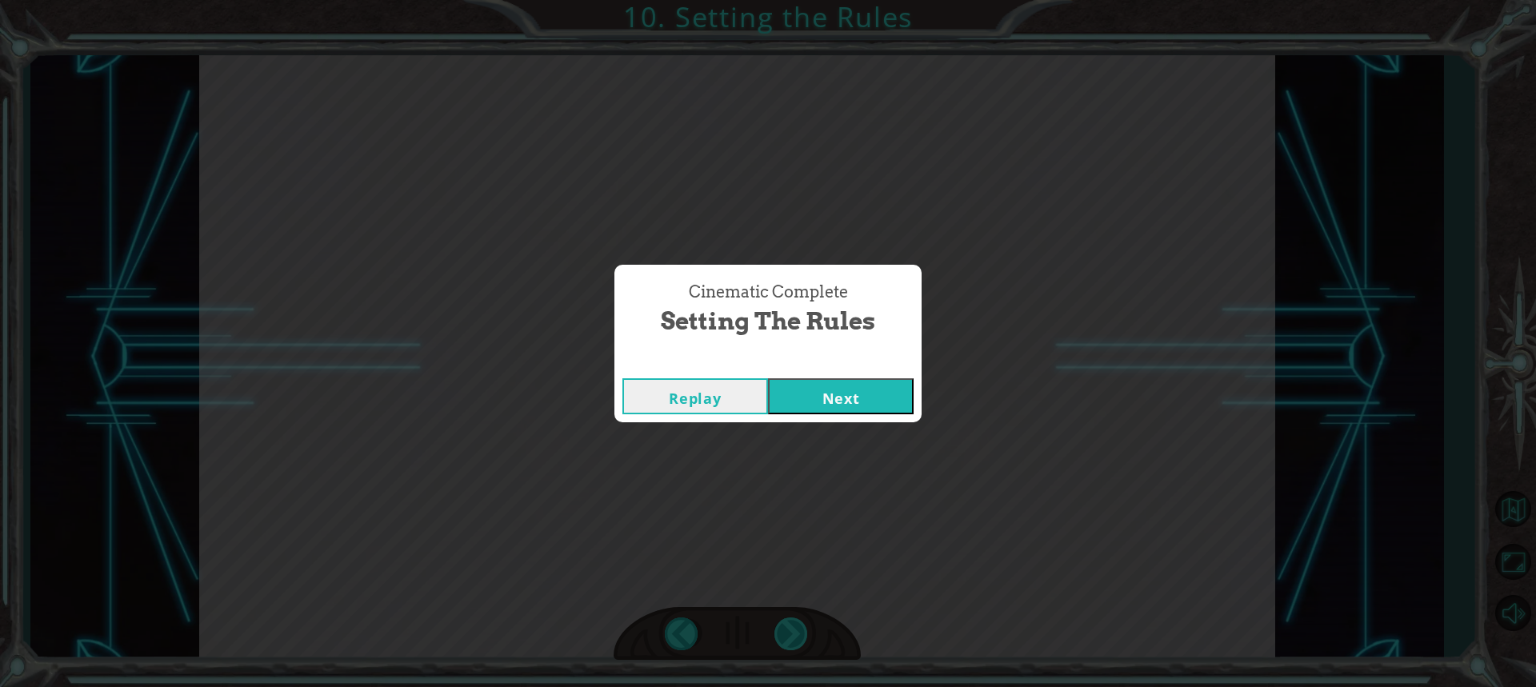
click at [791, 619] on div "Cinematic Complete Setting the Rules Replay Next" at bounding box center [768, 343] width 1536 height 687
click at [792, 394] on button "Next" at bounding box center [841, 396] width 146 height 36
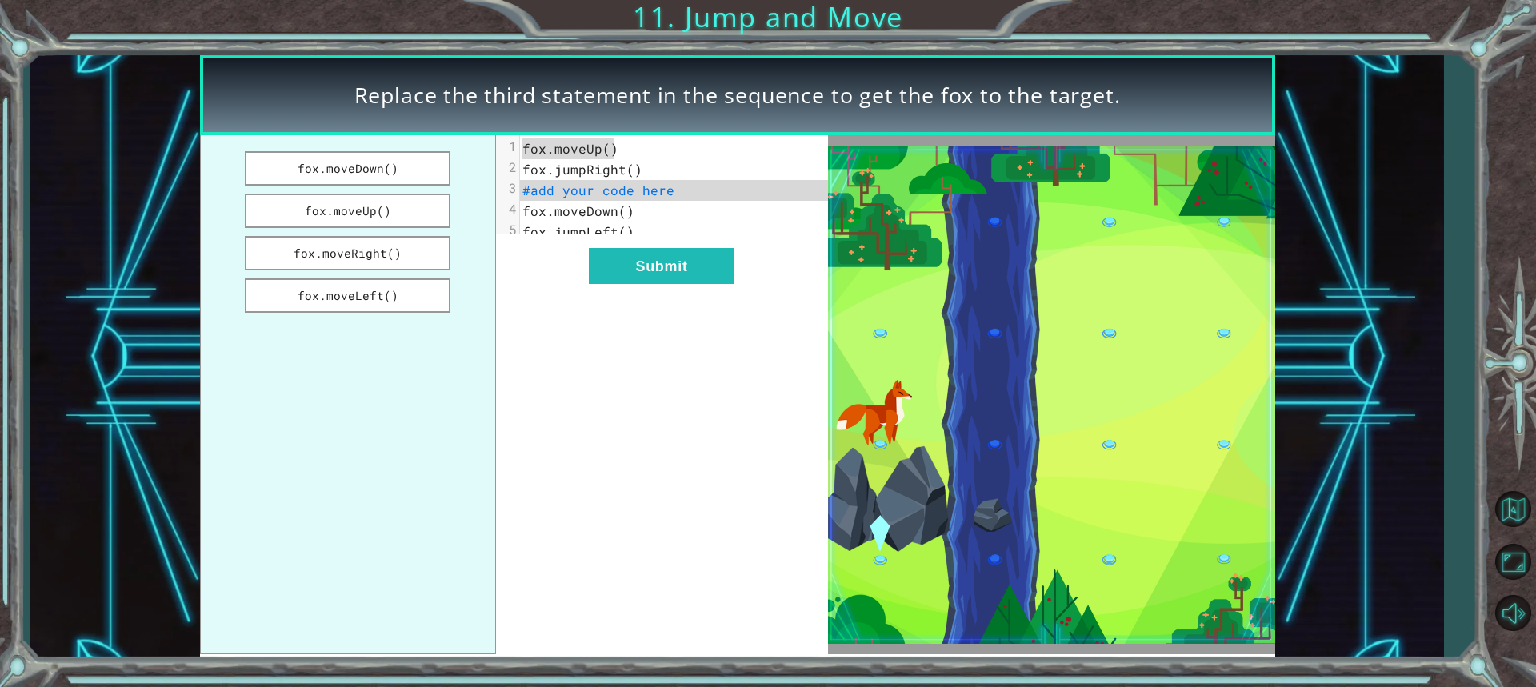
drag, startPoint x: 618, startPoint y: 158, endPoint x: 515, endPoint y: 150, distance: 103.4
click at [520, 150] on div "1 fox.moveUp()" at bounding box center [680, 148] width 320 height 21
click at [312, 466] on ul "fox.moveDown() fox.moveUp() fox.moveRight() fox.moveLeft()" at bounding box center [348, 394] width 296 height 519
click at [354, 174] on button "fox.moveDown()" at bounding box center [348, 168] width 206 height 34
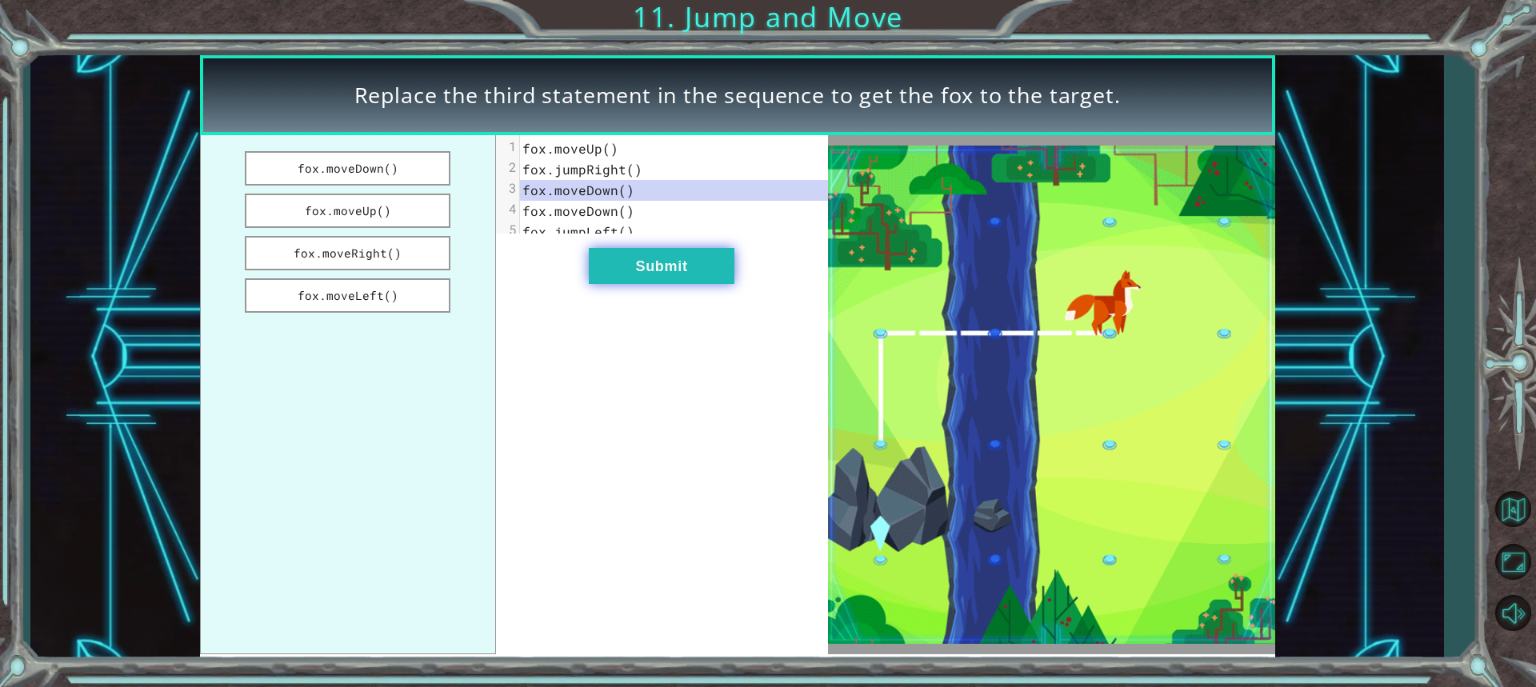
click at [612, 282] on button "Submit" at bounding box center [662, 266] width 146 height 36
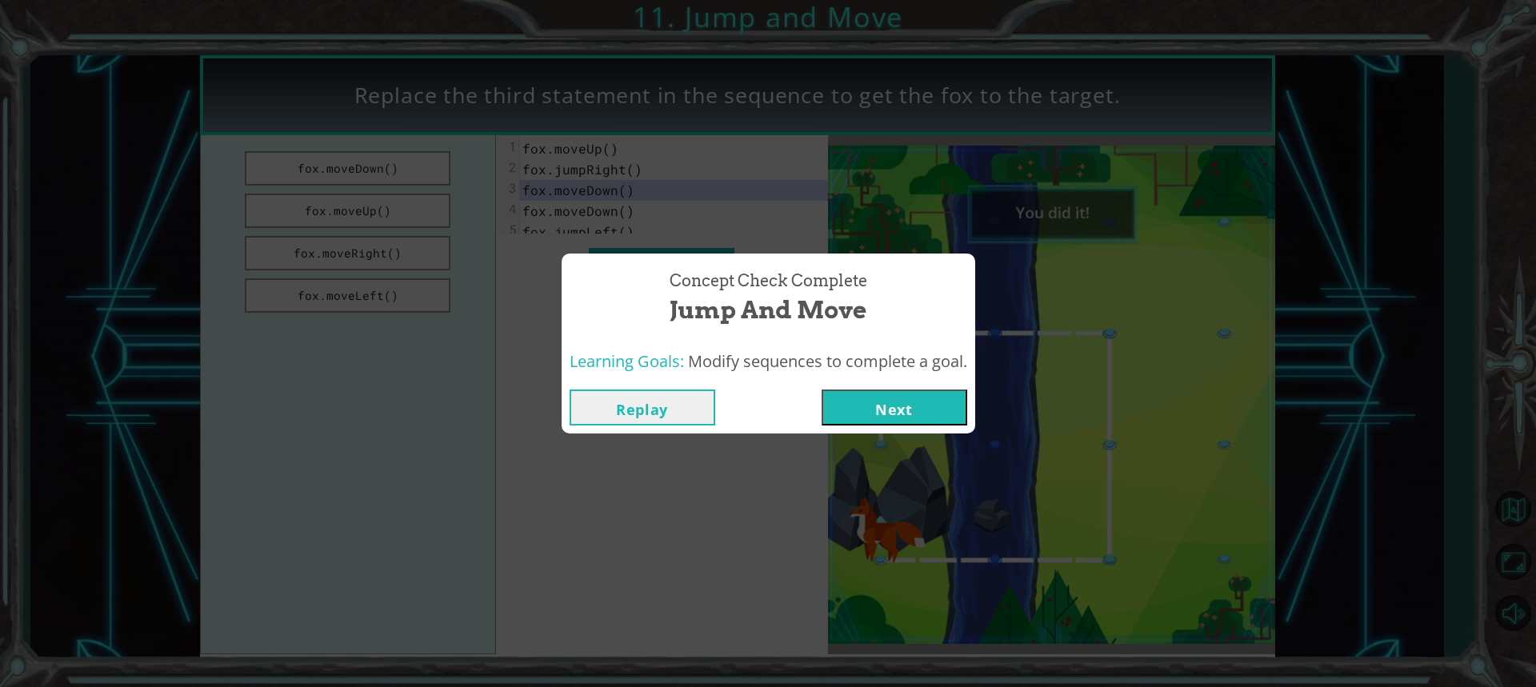
click at [907, 397] on button "Next" at bounding box center [894, 408] width 146 height 36
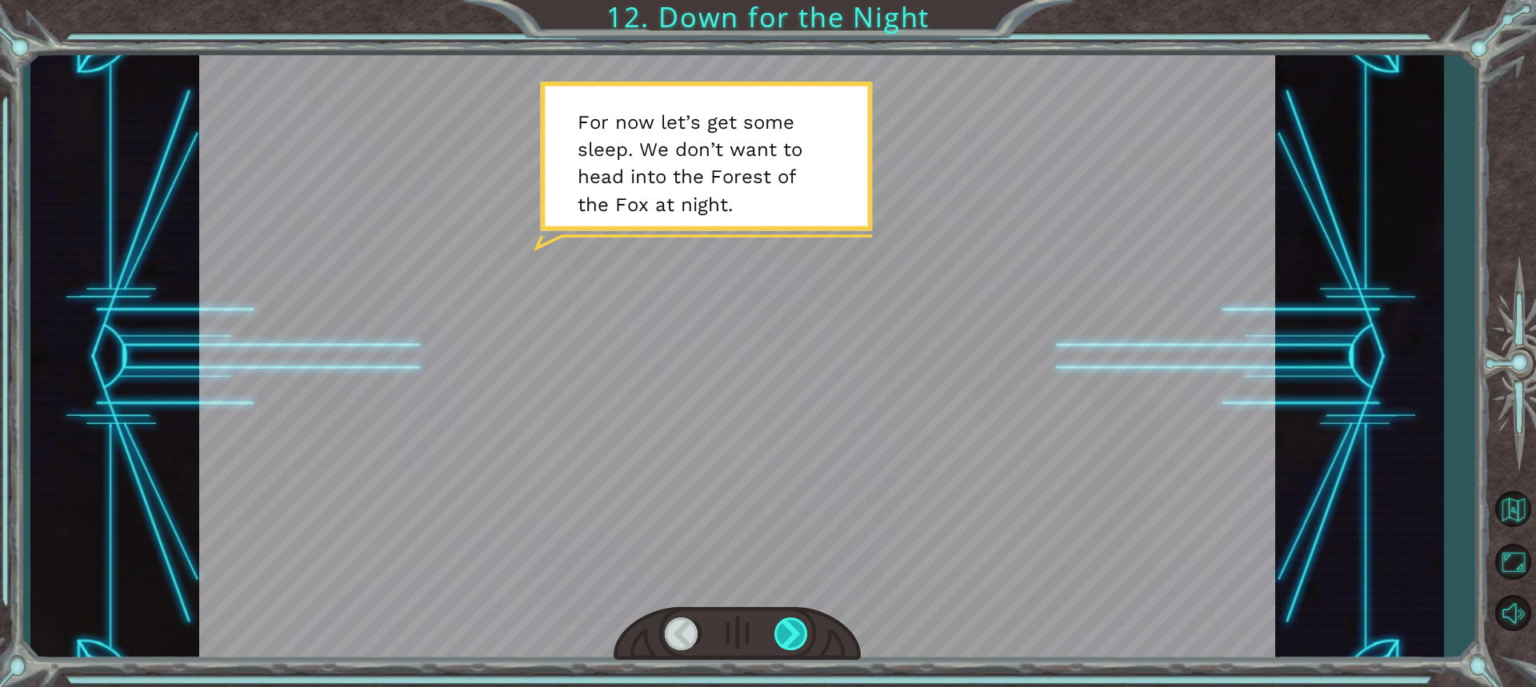
click at [797, 633] on div at bounding box center [791, 633] width 35 height 33
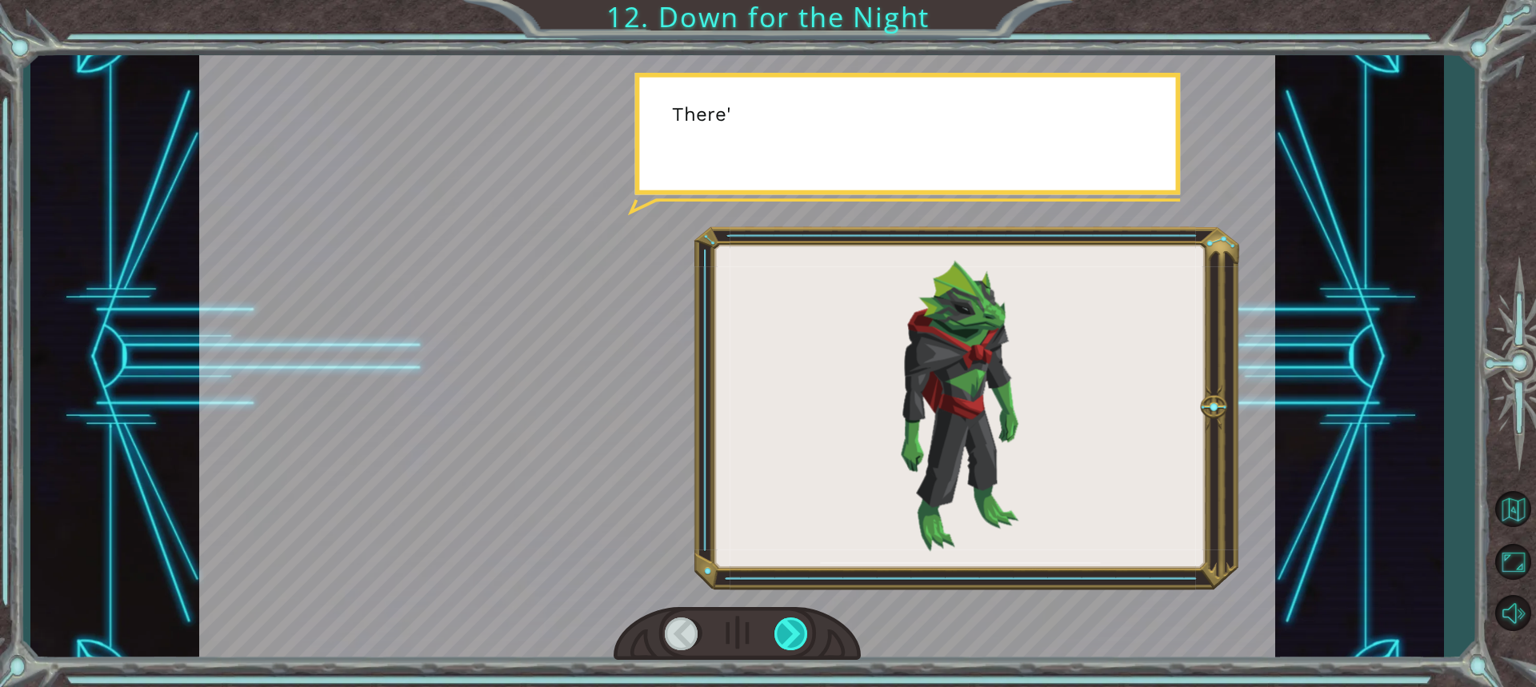
click at [797, 633] on div at bounding box center [791, 633] width 35 height 33
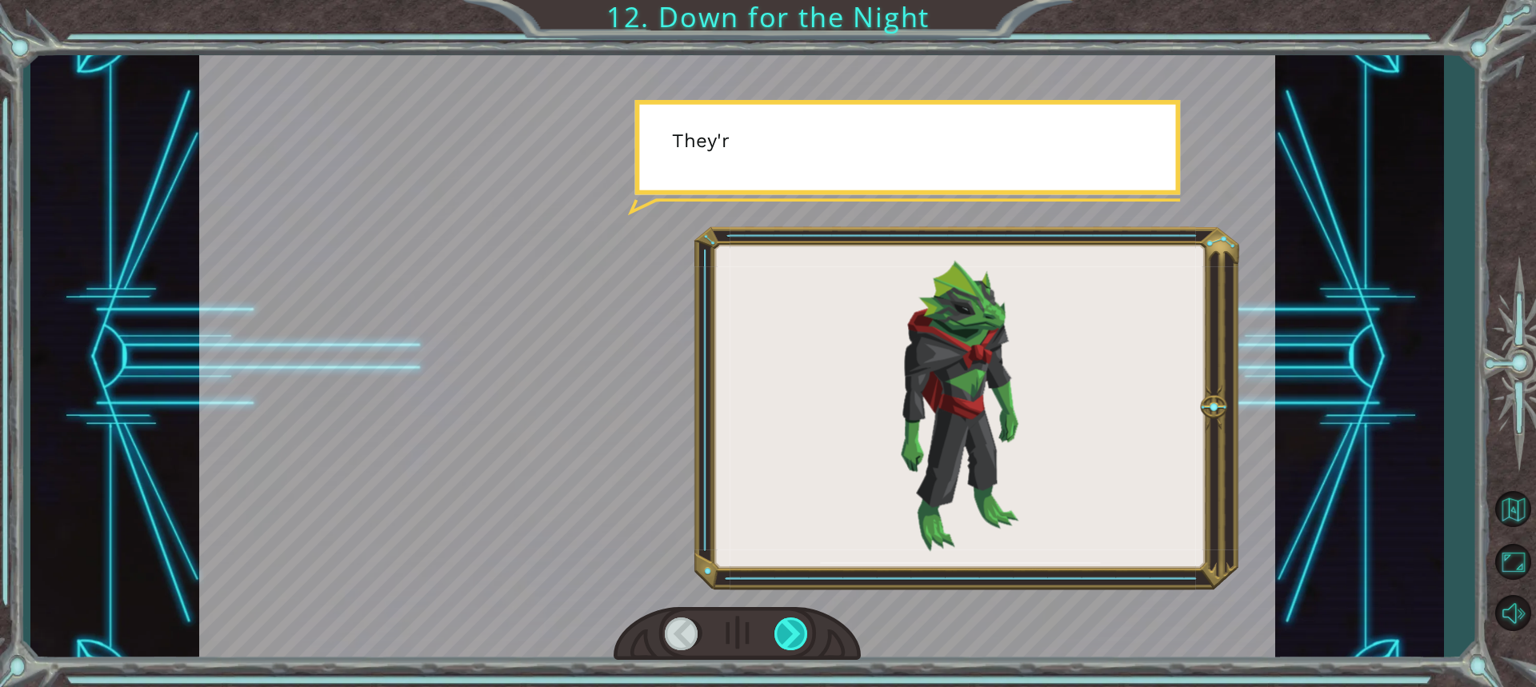
click at [797, 633] on div at bounding box center [791, 633] width 35 height 33
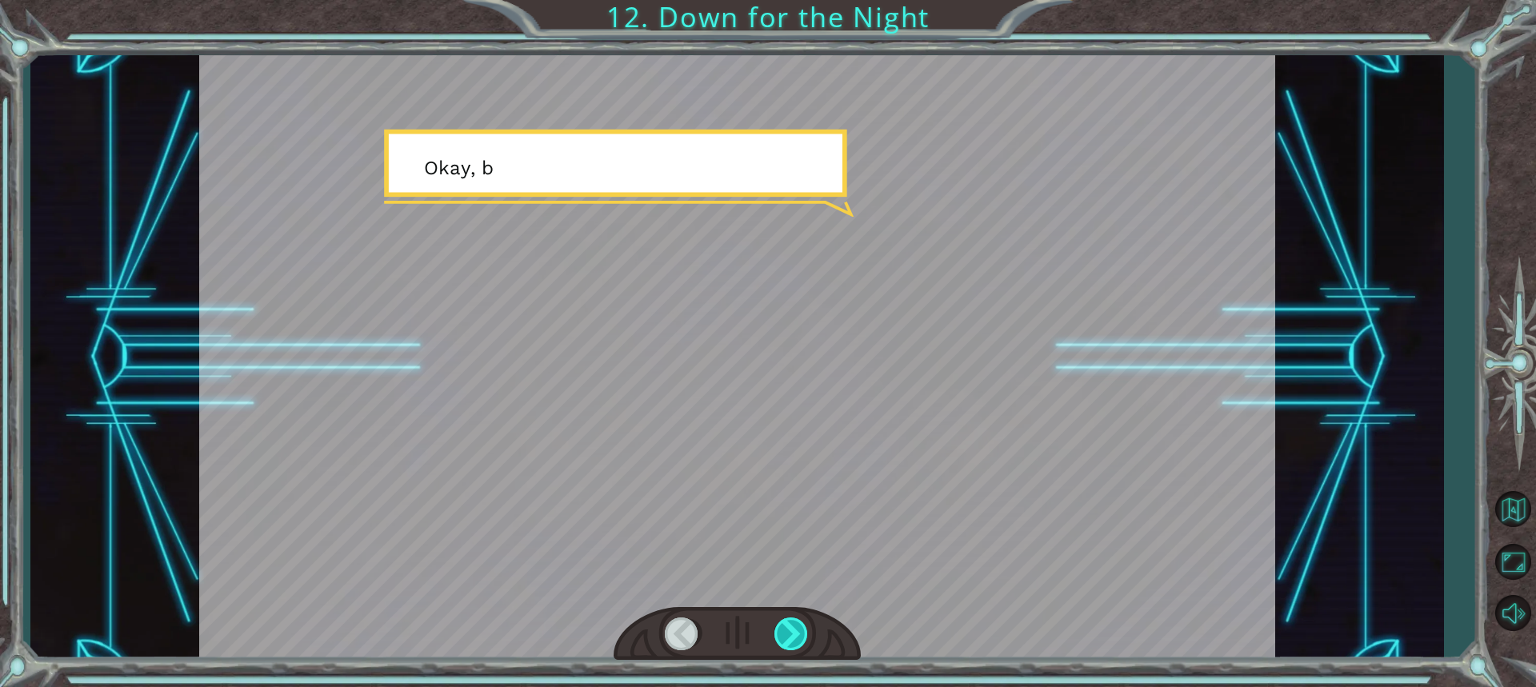
click at [797, 633] on div at bounding box center [791, 633] width 35 height 33
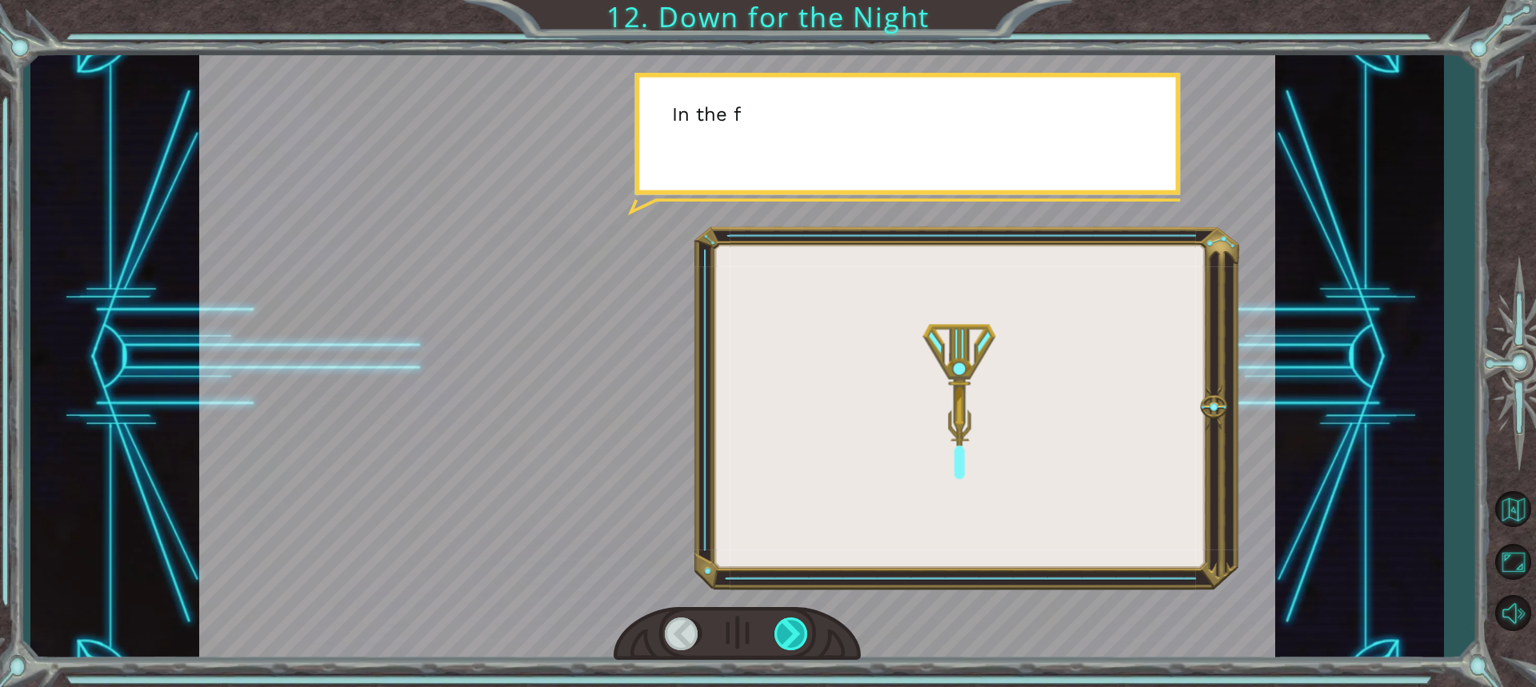
click at [797, 633] on div at bounding box center [791, 633] width 35 height 33
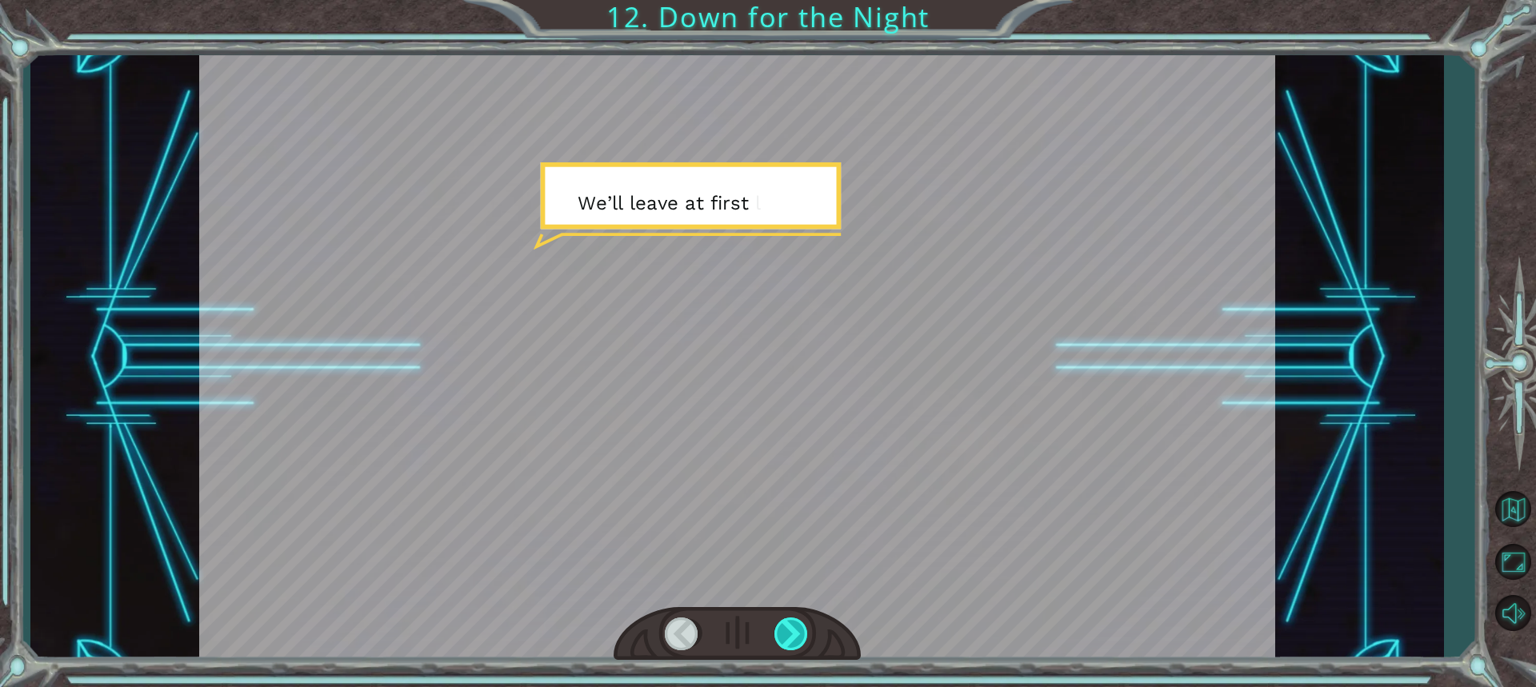
click at [797, 633] on div at bounding box center [791, 633] width 35 height 33
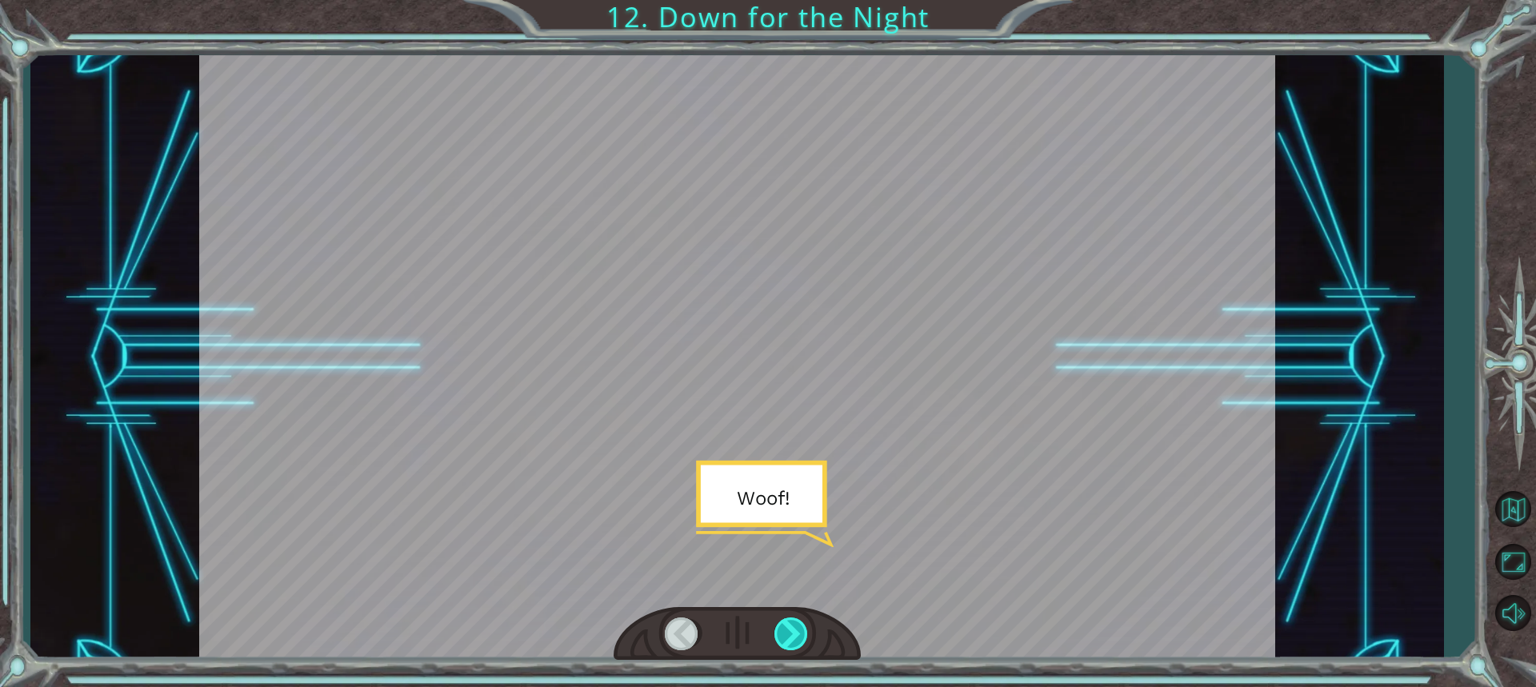
click at [797, 633] on div at bounding box center [791, 633] width 35 height 33
click at [797, 0] on div "F o r n o w l e t ’ s g e t s o m e s l e e p . W e d o n ’ t w a n t t o h e a…" at bounding box center [768, 0] width 1536 height 0
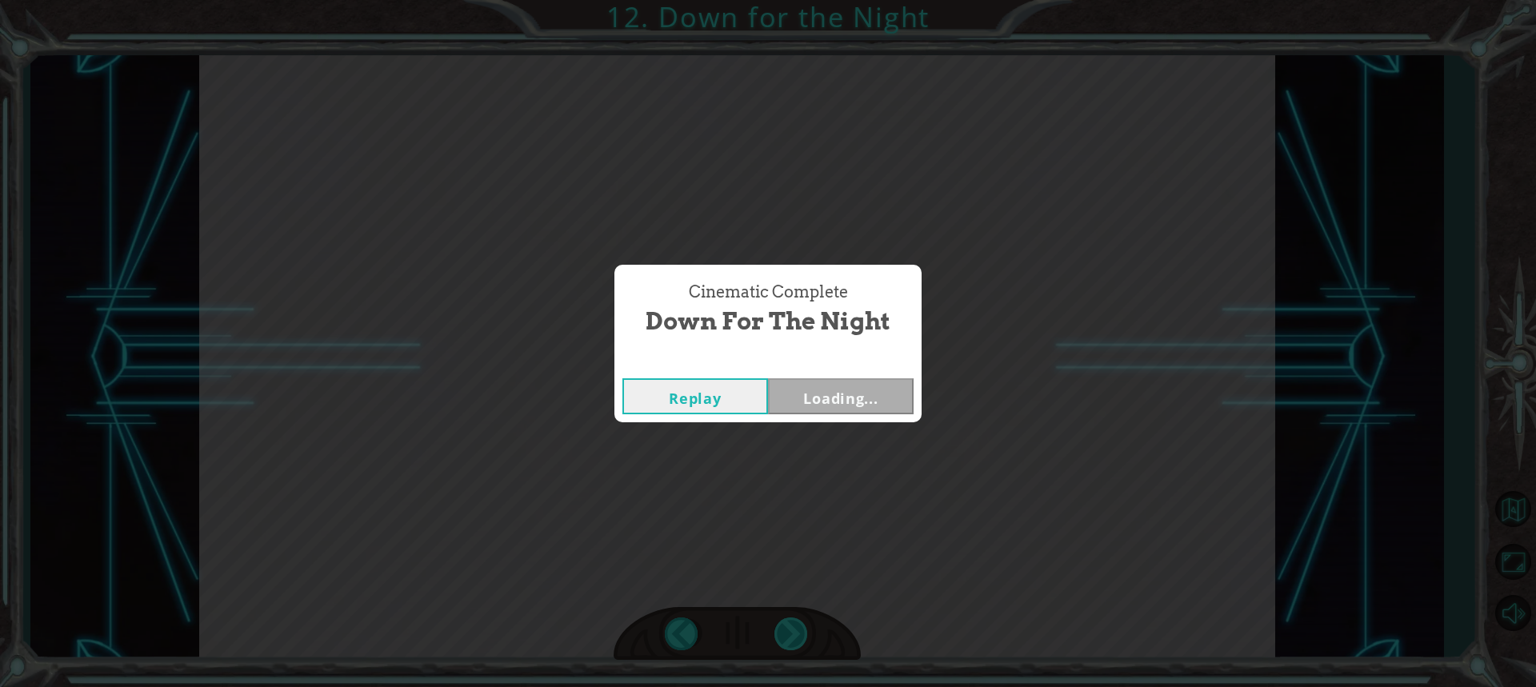
click at [797, 633] on div "Cinematic Complete Down for the Night Replay Loading..." at bounding box center [768, 343] width 1536 height 687
click at [860, 391] on button "Next" at bounding box center [841, 396] width 146 height 36
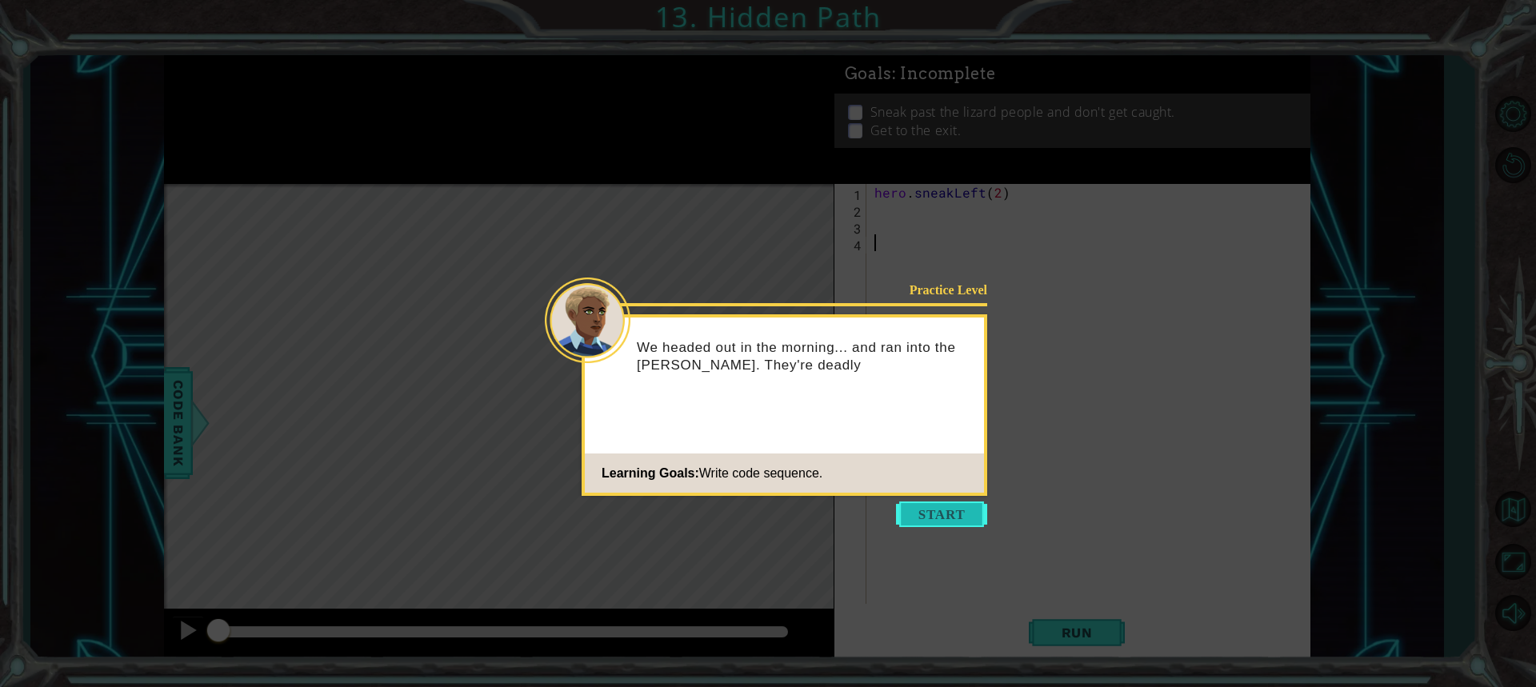
click at [933, 512] on button "Start" at bounding box center [941, 514] width 91 height 26
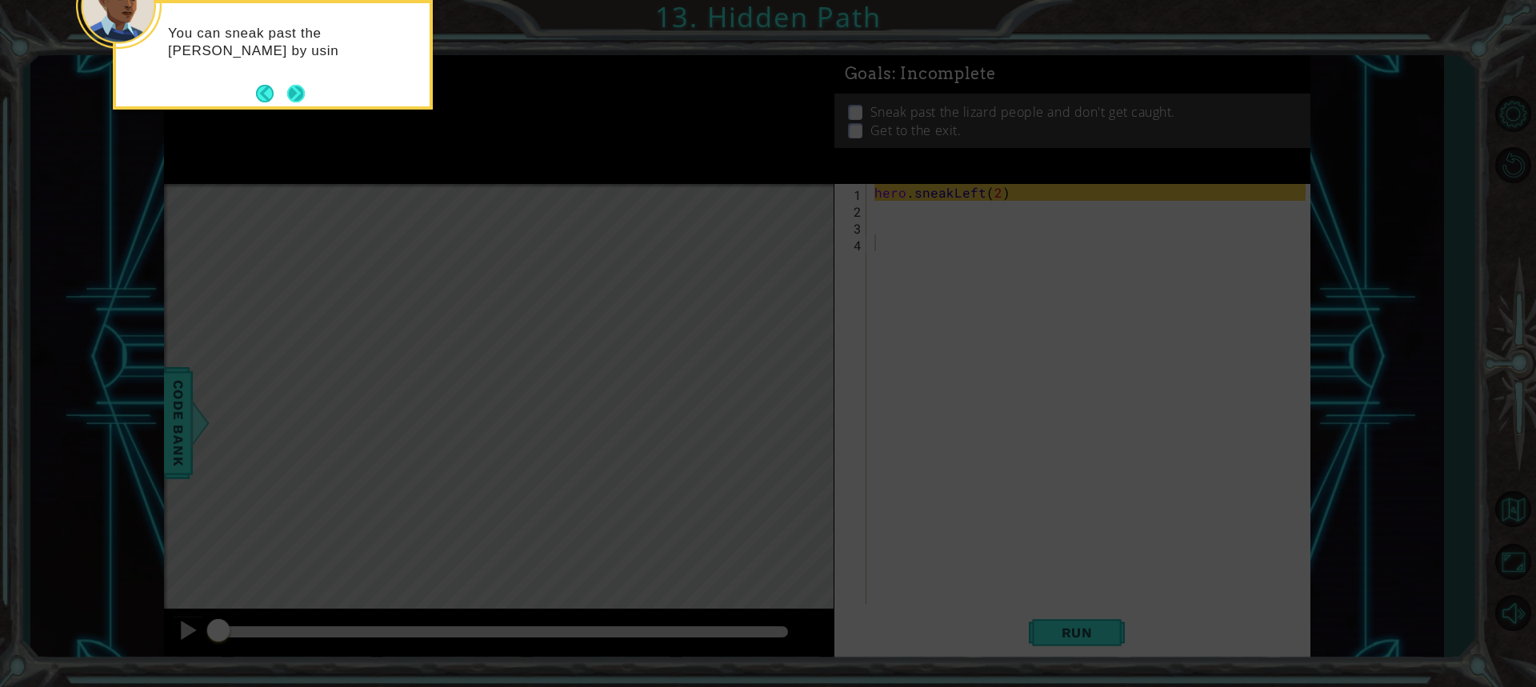
click at [301, 102] on button "Next" at bounding box center [296, 94] width 18 height 18
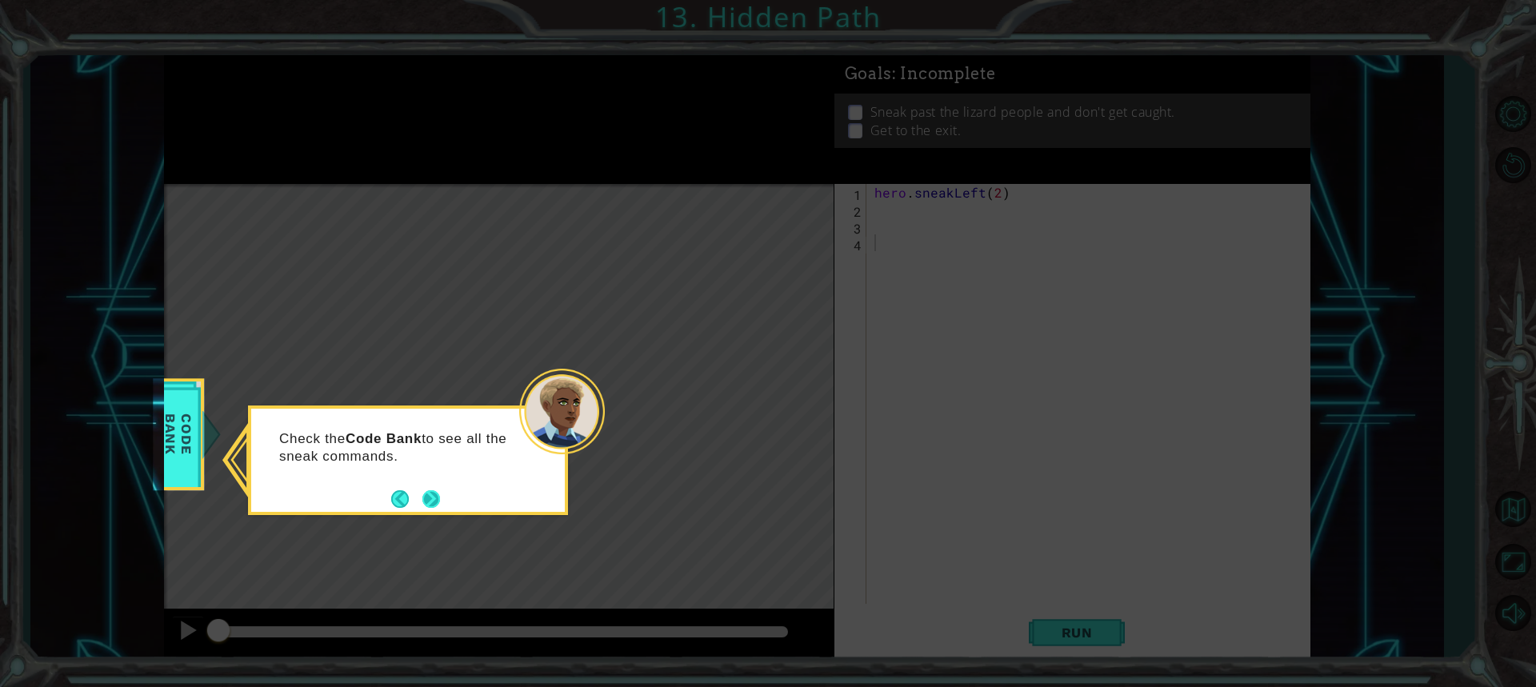
click at [422, 498] on button "Next" at bounding box center [431, 499] width 18 height 18
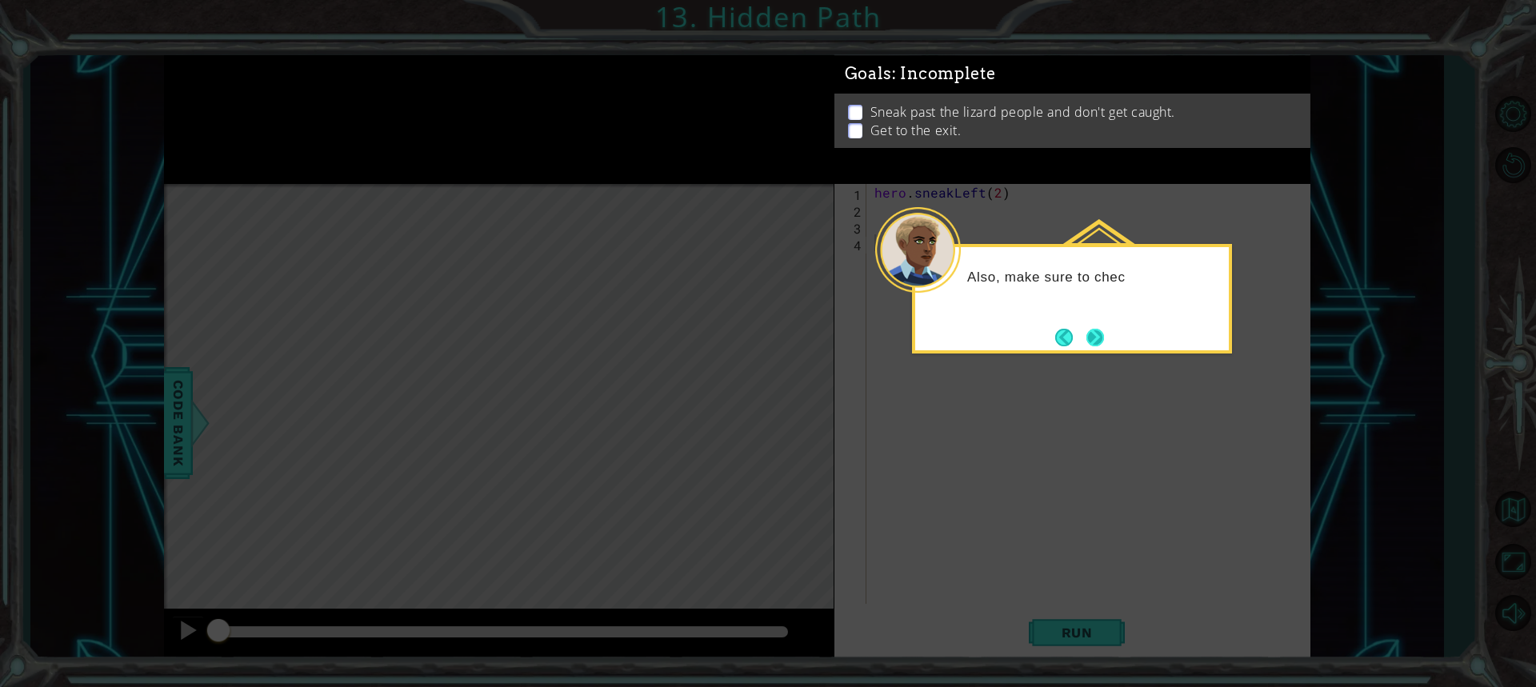
click at [1093, 334] on button "Next" at bounding box center [1095, 338] width 18 height 18
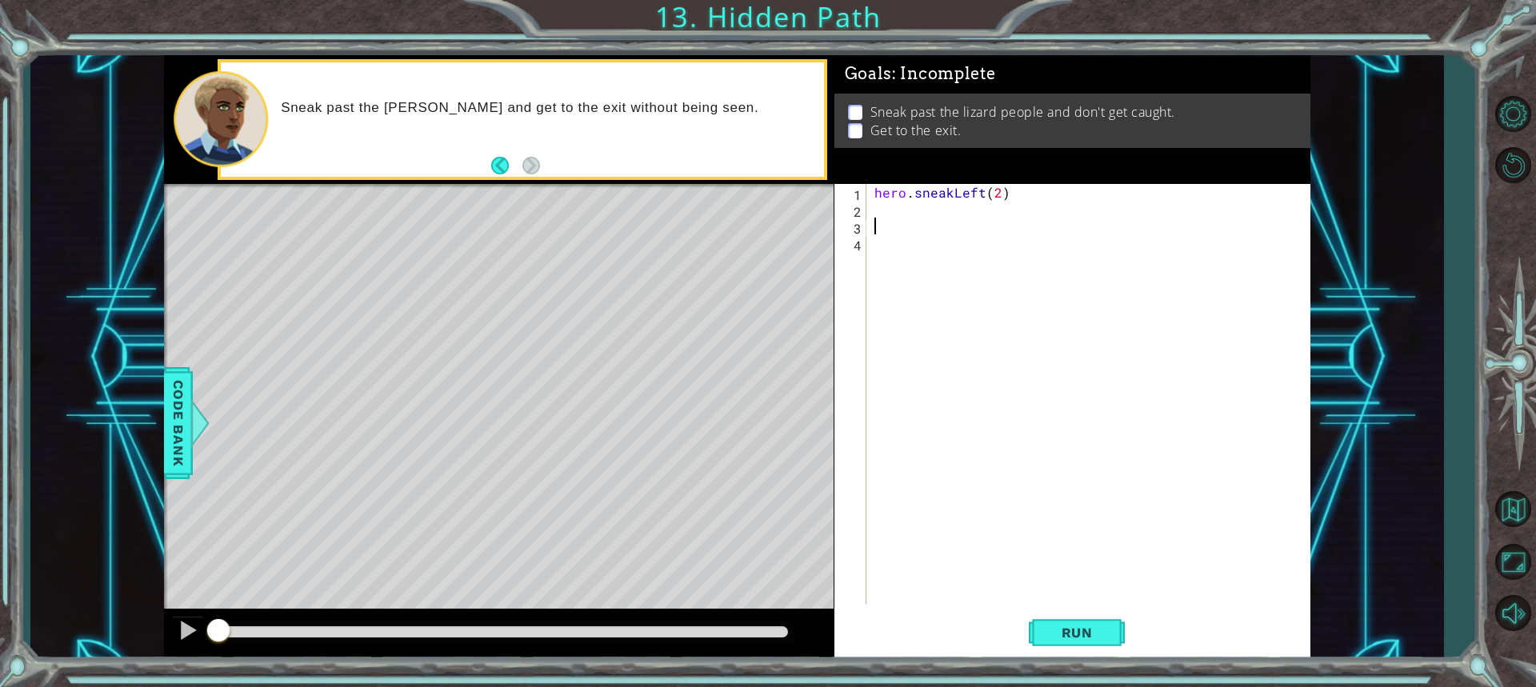
click at [878, 222] on div "hero . sneakLeft ( 2 )" at bounding box center [1092, 411] width 442 height 454
click at [875, 212] on div "hero . sneakLeft ( 2 )" at bounding box center [1092, 411] width 442 height 454
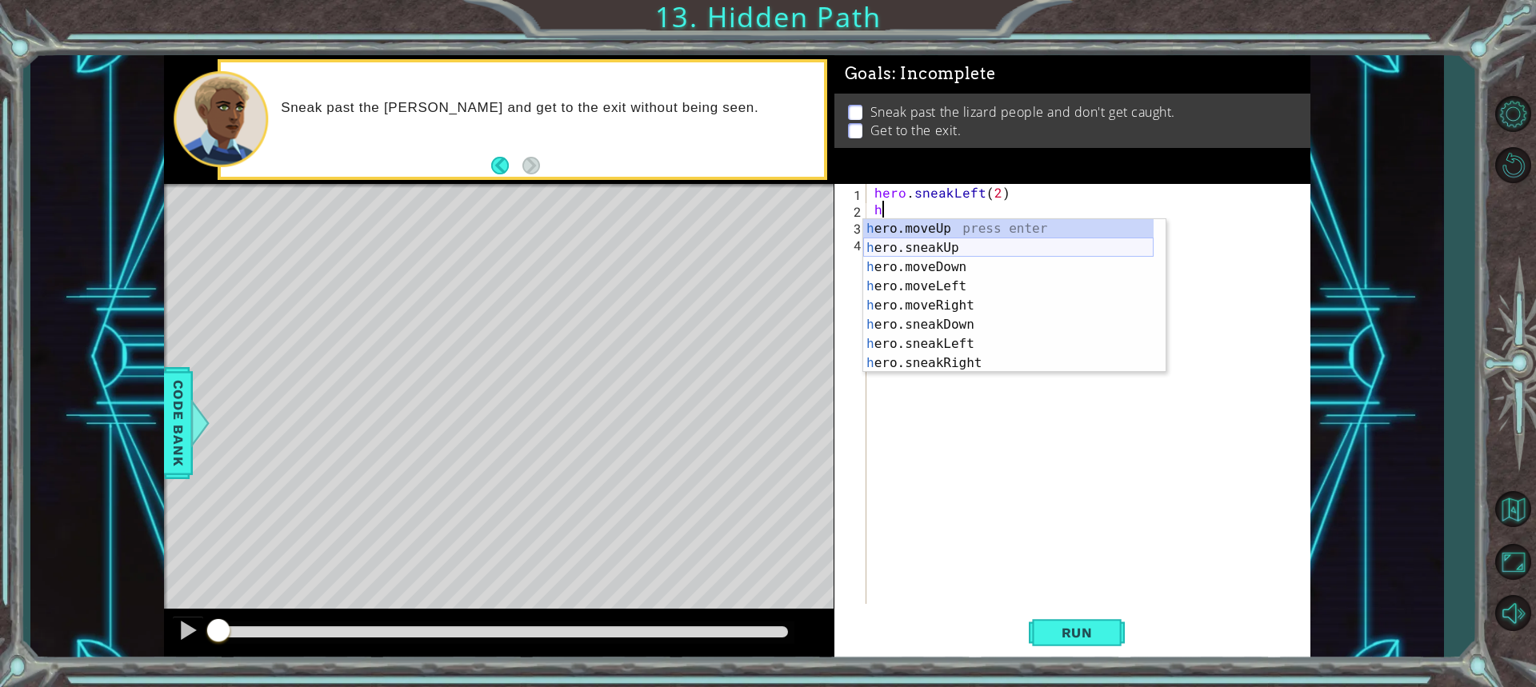
click at [902, 242] on div "h ero.moveUp press enter h ero.sneakUp press enter h ero.moveDown press enter h…" at bounding box center [1008, 315] width 290 height 192
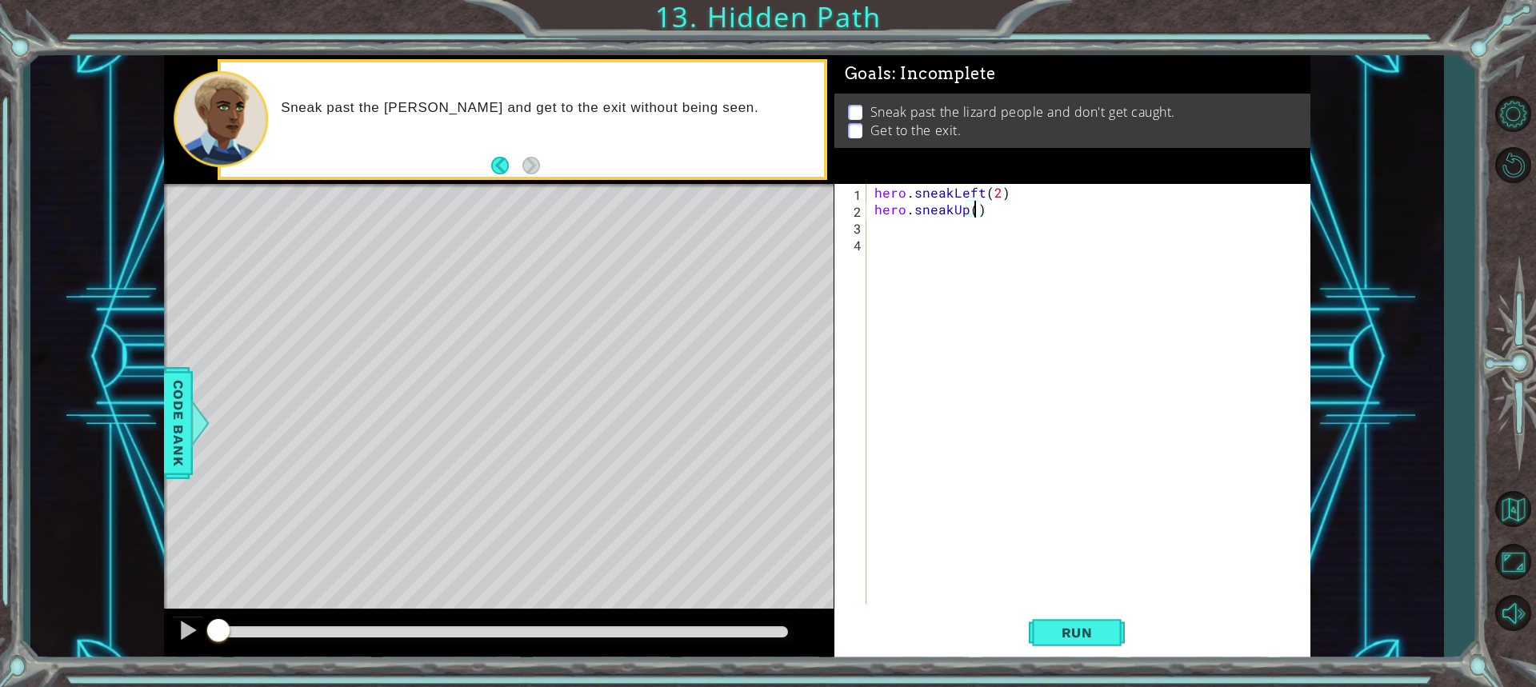
type textarea "hero.sneakUp(2)"
click at [871, 226] on div "hero . sneakLeft ( 2 ) hero . sneakUp ( 2 )" at bounding box center [1088, 394] width 434 height 420
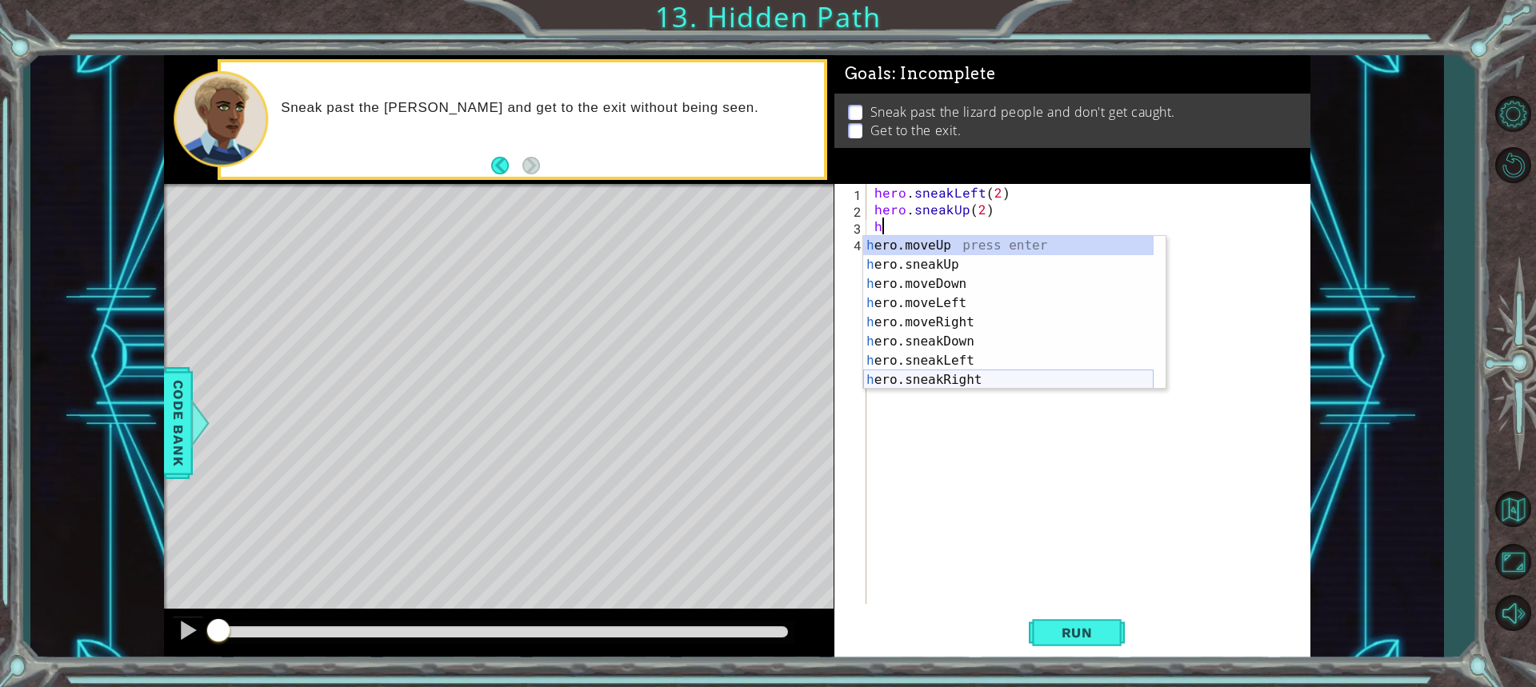
click at [950, 376] on div "h ero.moveUp press enter h ero.sneakUp press enter h ero.moveDown press enter h…" at bounding box center [1008, 332] width 290 height 192
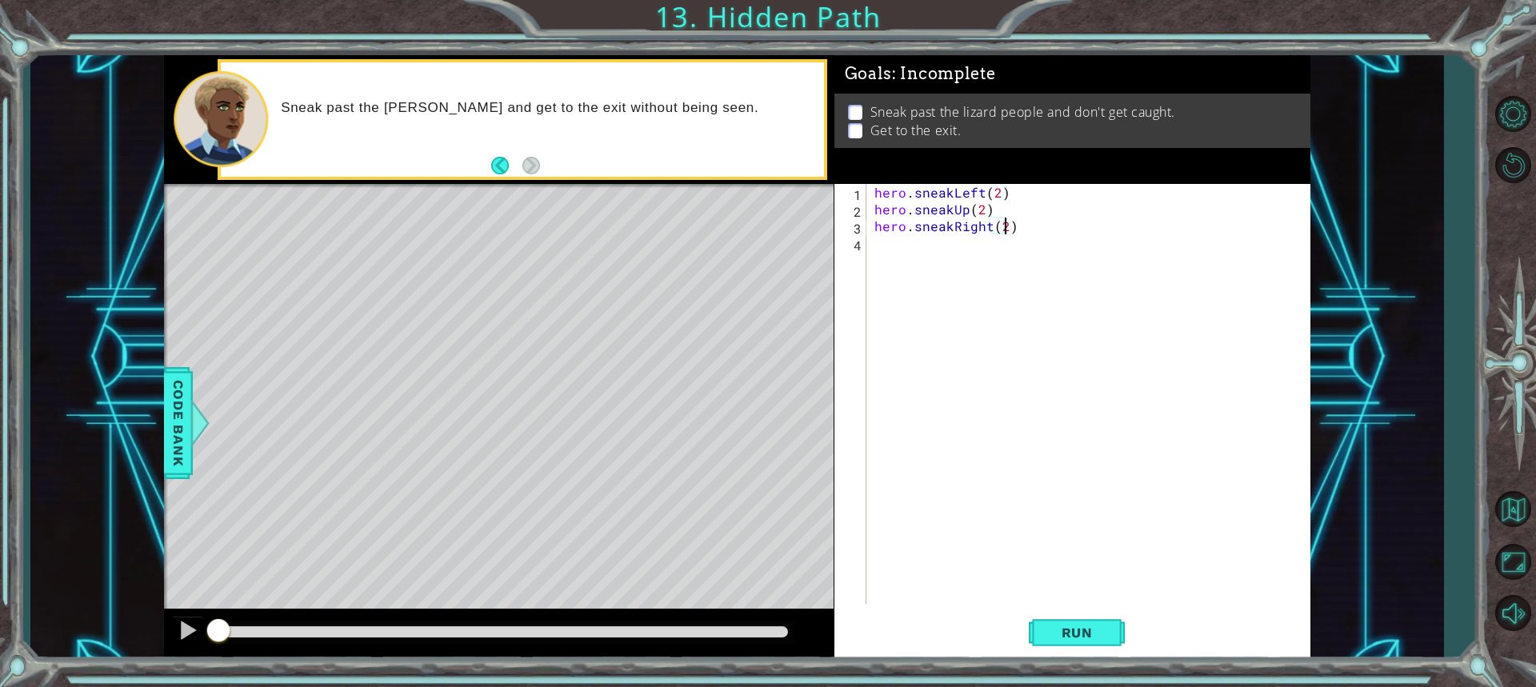
scroll to position [0, 7]
type textarea "hero.sneakRight(2)"
click at [1062, 642] on button "Run" at bounding box center [1077, 632] width 96 height 47
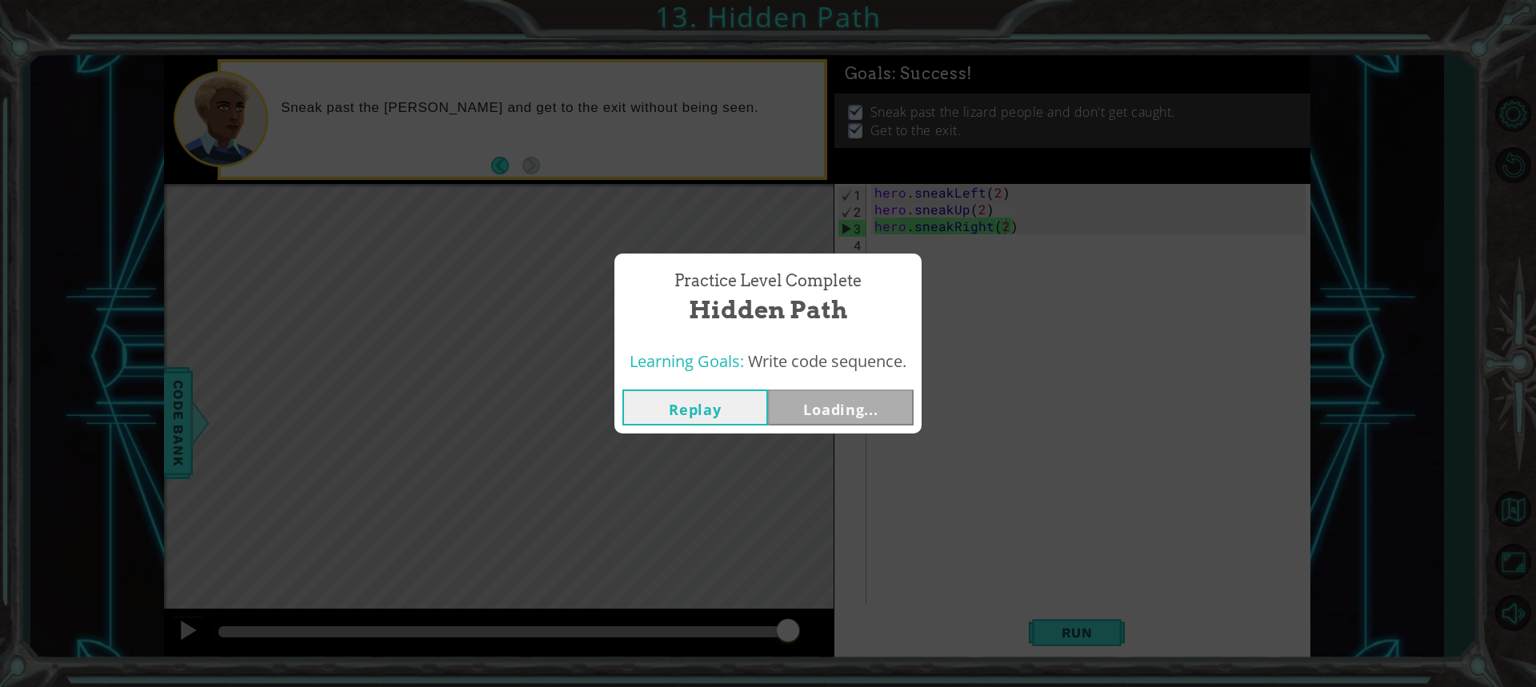
drag, startPoint x: 414, startPoint y: 637, endPoint x: 866, endPoint y: 652, distance: 453.0
click at [866, 652] on body "1 ההההההההההההההההההההההההההההההההההההההההההההההההההההההההההההההההההההההההההההה…" at bounding box center [768, 343] width 1536 height 687
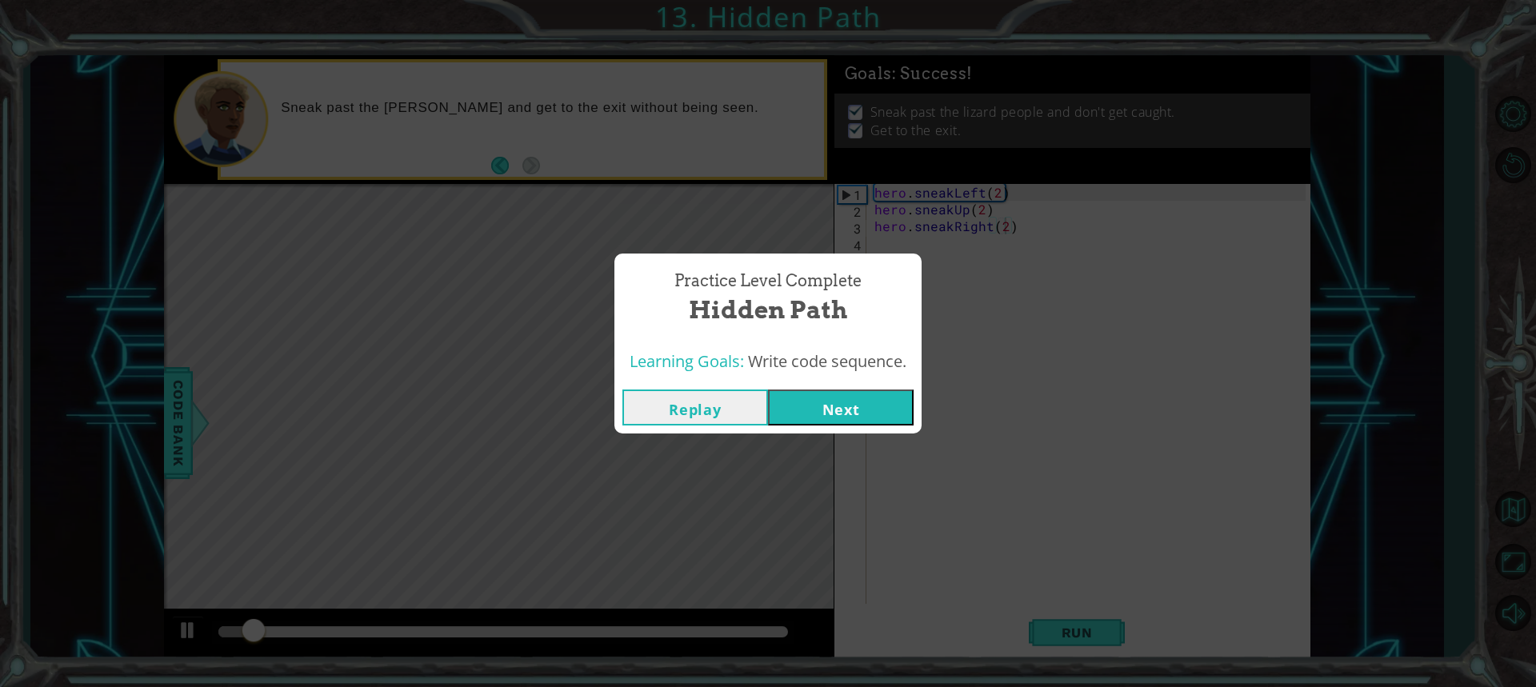
click at [825, 407] on button "Next" at bounding box center [841, 408] width 146 height 36
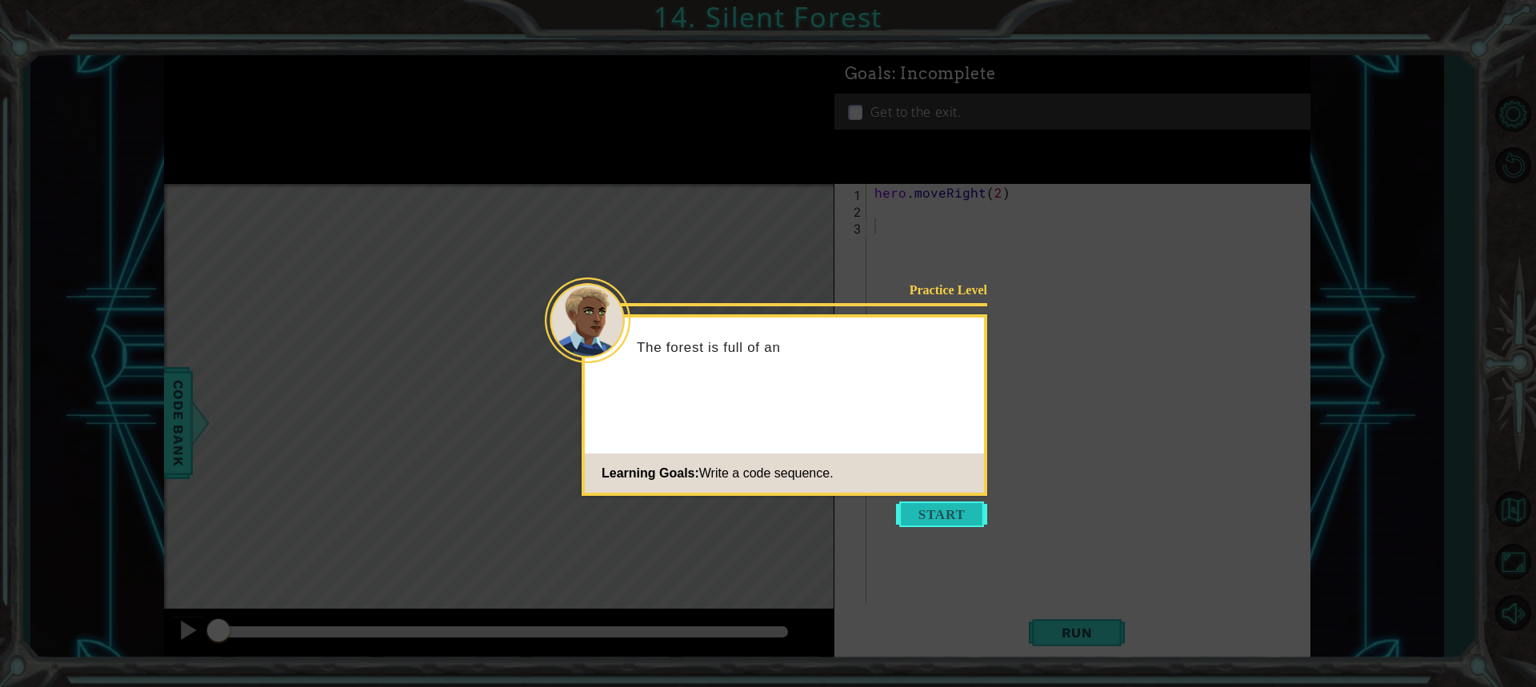
click at [935, 522] on button "Start" at bounding box center [941, 514] width 91 height 26
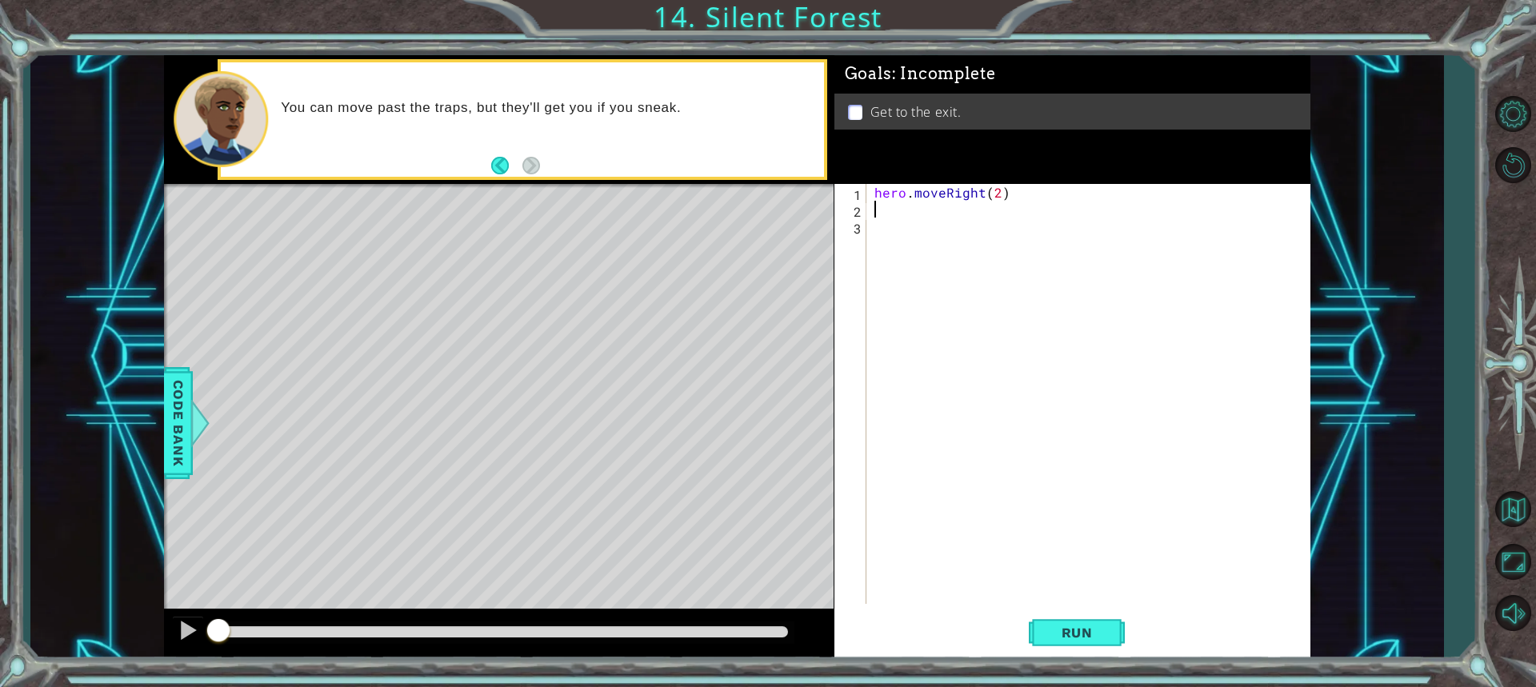
click at [877, 214] on div "hero . moveRight ( 2 )" at bounding box center [1092, 411] width 442 height 454
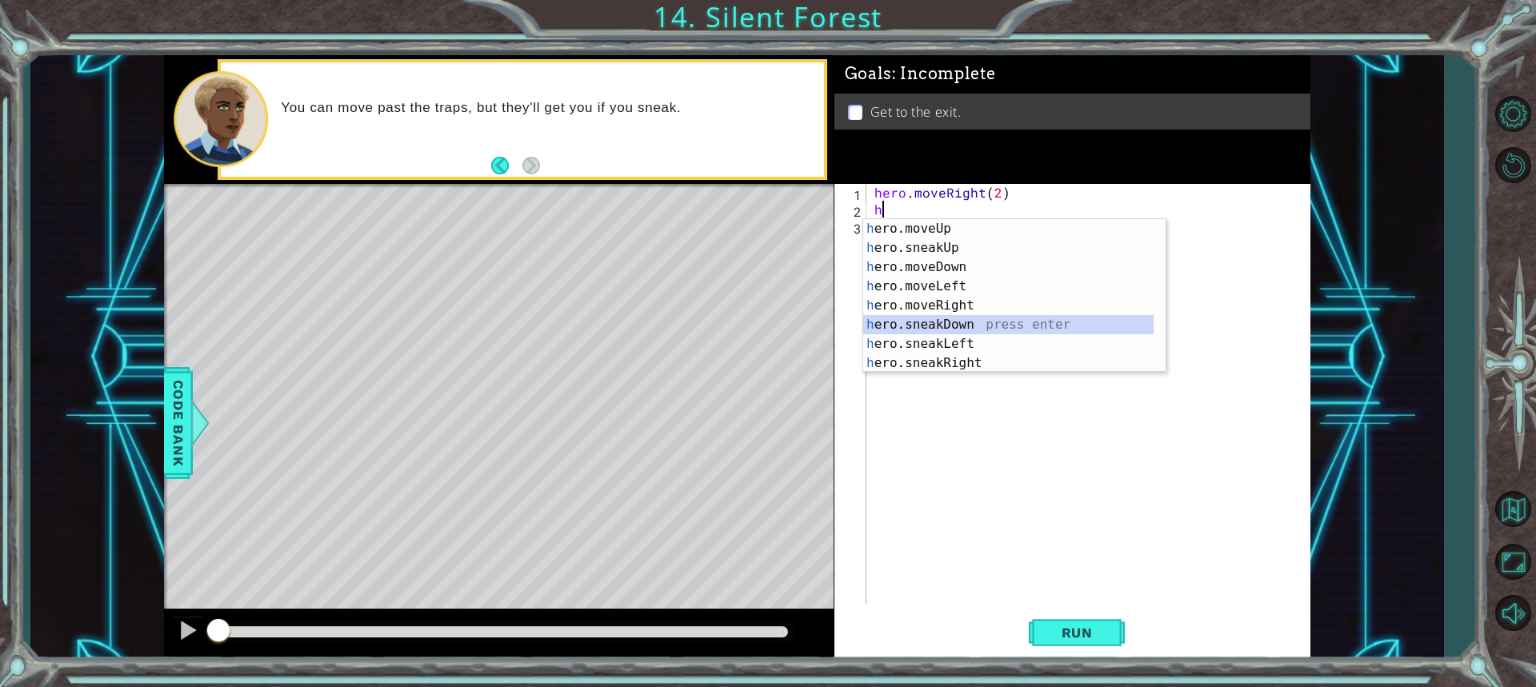
click at [895, 329] on div "h ero.moveUp press enter h ero.sneakUp press enter h ero.moveDown press enter h…" at bounding box center [1008, 315] width 290 height 192
type textarea "hero.sneakDown(1)"
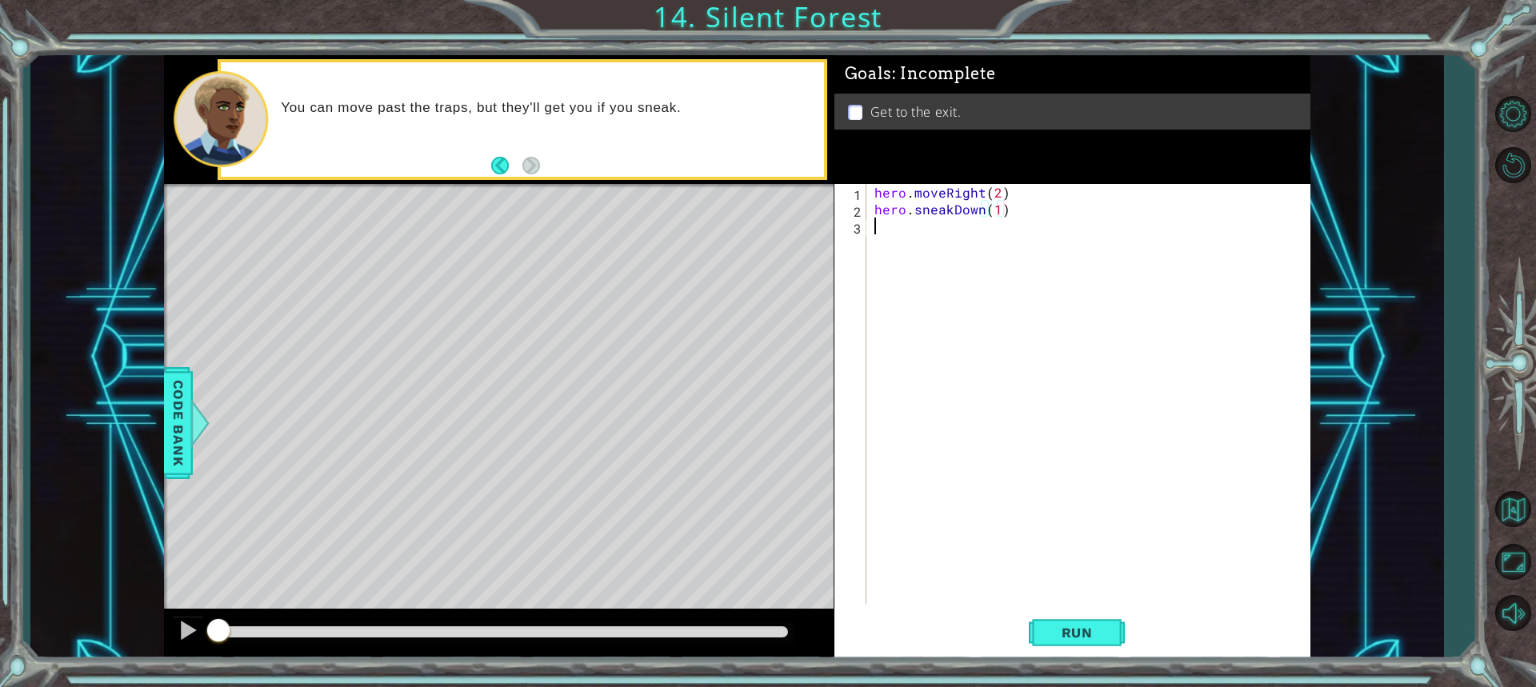
click at [889, 233] on div "hero . moveRight ( 2 ) hero . sneakDown ( 1 )" at bounding box center [1092, 411] width 442 height 454
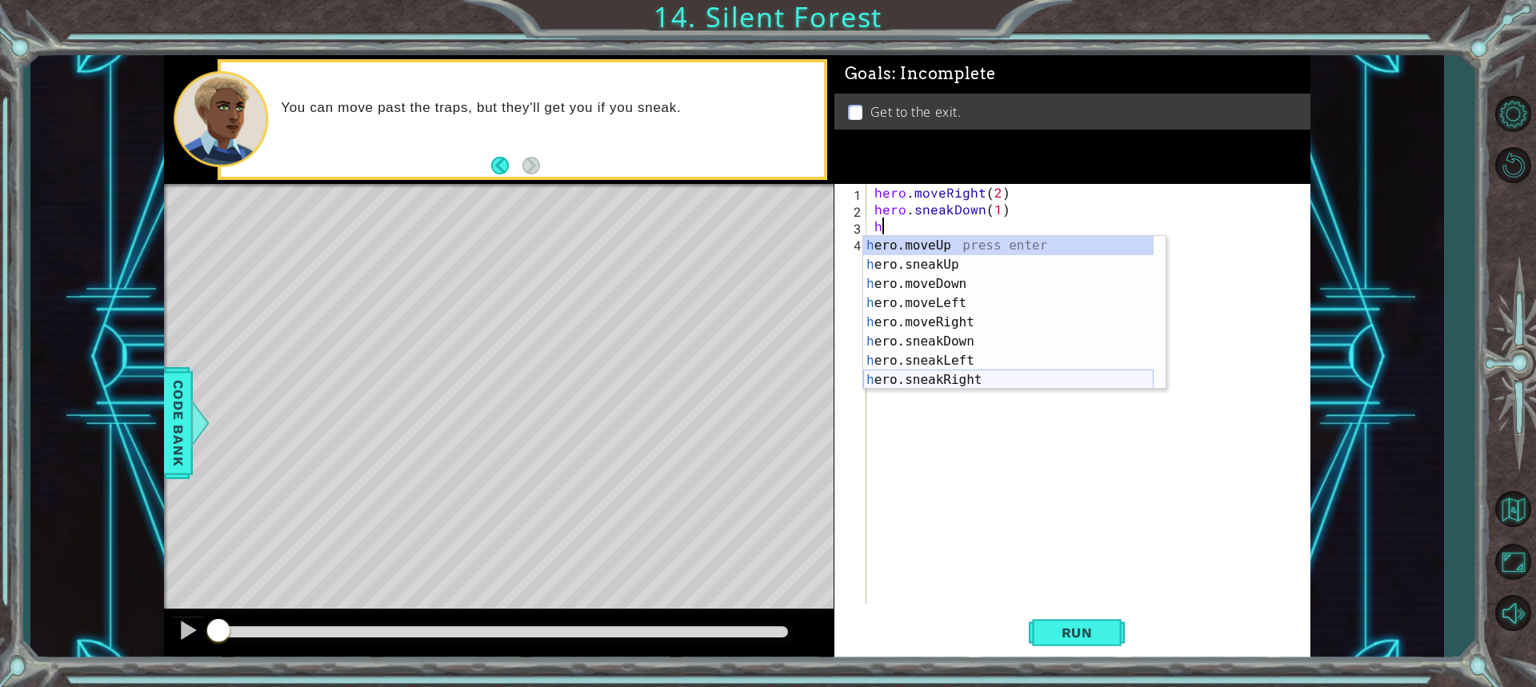
click at [935, 376] on div "h ero.moveUp press enter h ero.sneakUp press enter h ero.moveDown press enter h…" at bounding box center [1008, 332] width 290 height 192
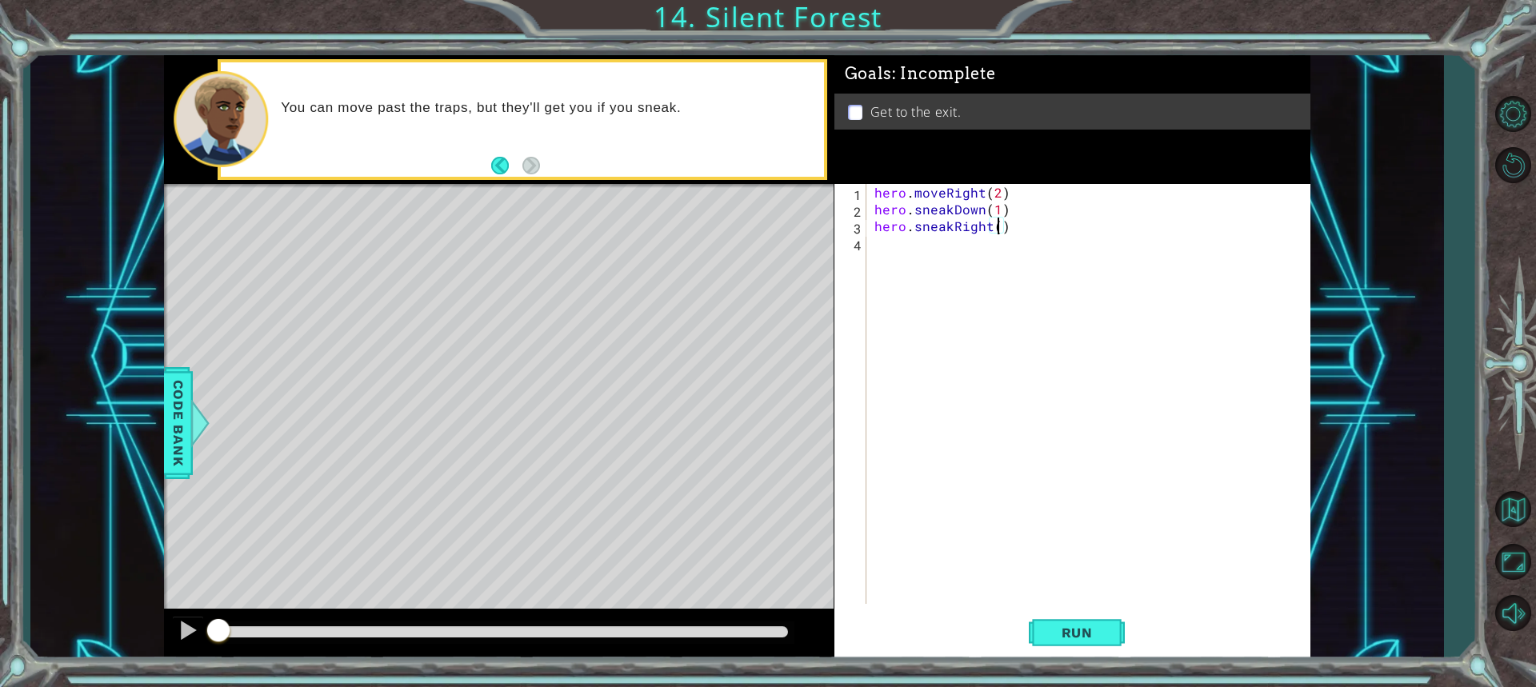
type textarea "hero.sneakRight(2)"
click at [877, 251] on div "hero . moveRight ( 2 ) hero . sneakDown ( 1 ) hero . sneakRight ( 2 )" at bounding box center [1092, 411] width 442 height 454
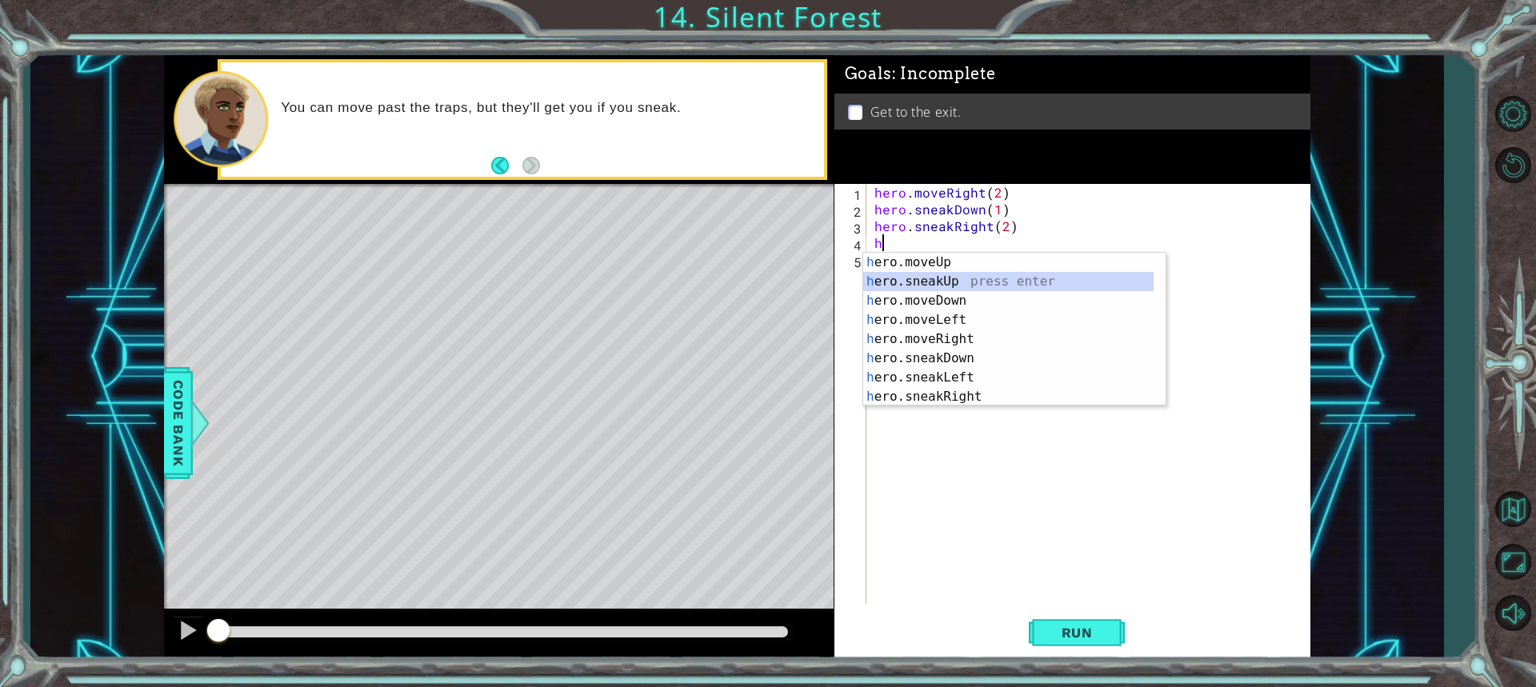
click at [925, 288] on div "h ero.moveUp press enter h ero.sneakUp press enter h ero.moveDown press enter h…" at bounding box center [1008, 349] width 290 height 192
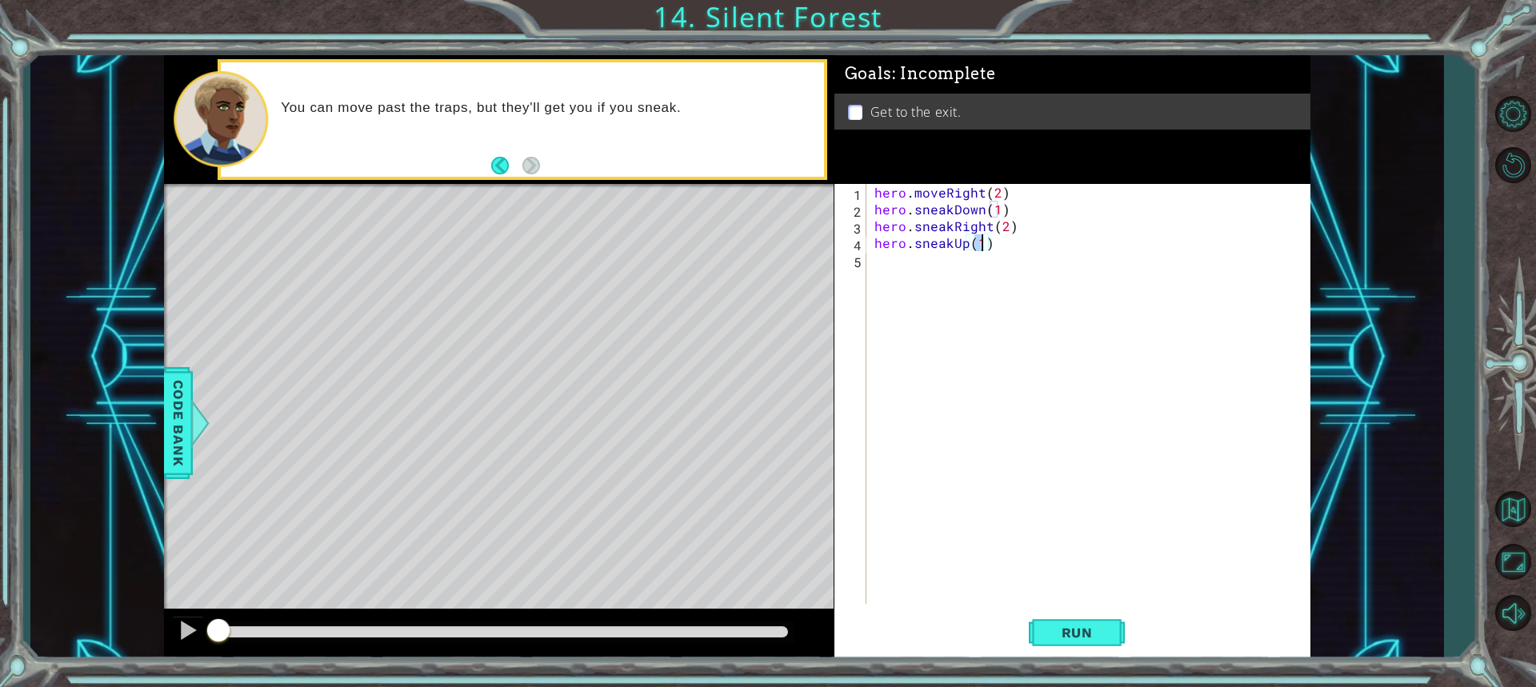
type textarea "hero.sneakUp(h)"
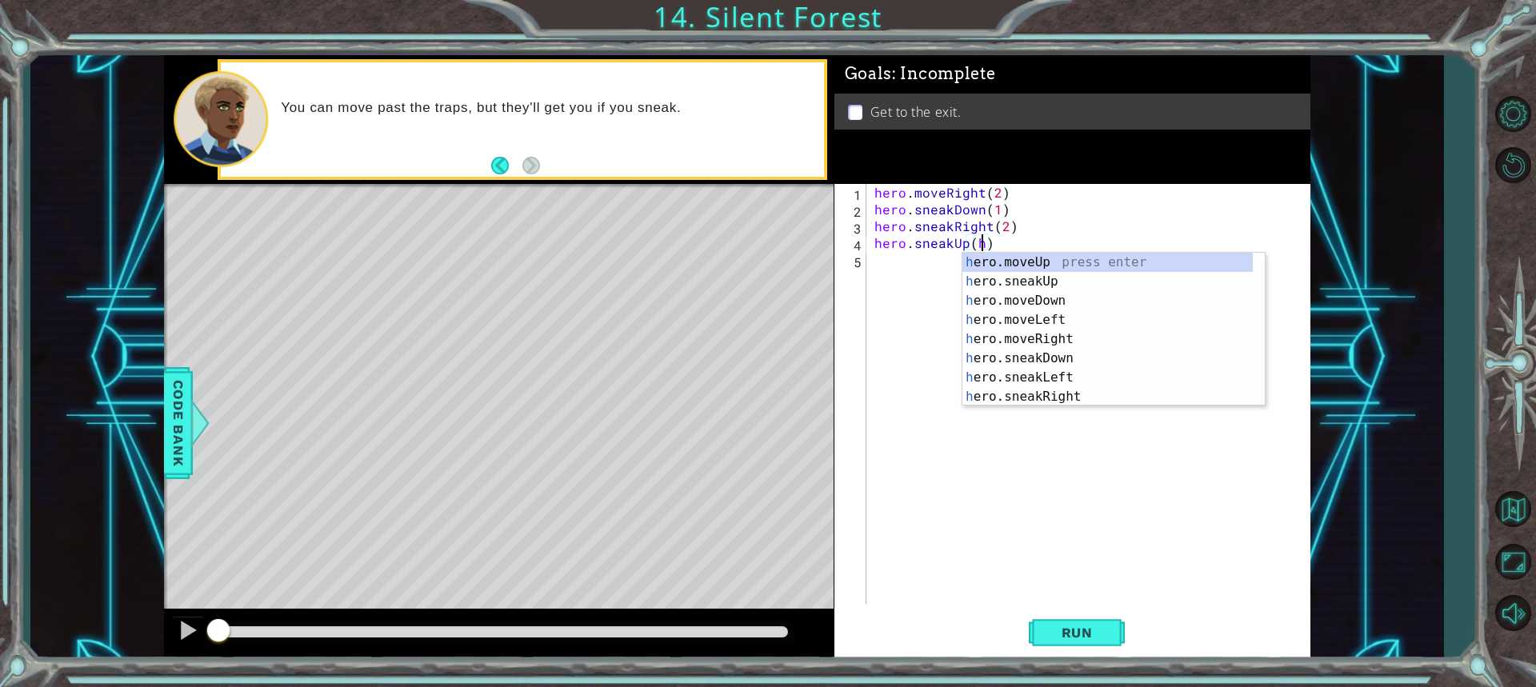
scroll to position [0, 6]
click at [923, 278] on div "hero . moveRight ( 2 ) hero . sneakDown ( 1 ) hero . sneakRight ( 2 ) hero . sn…" at bounding box center [1092, 411] width 442 height 454
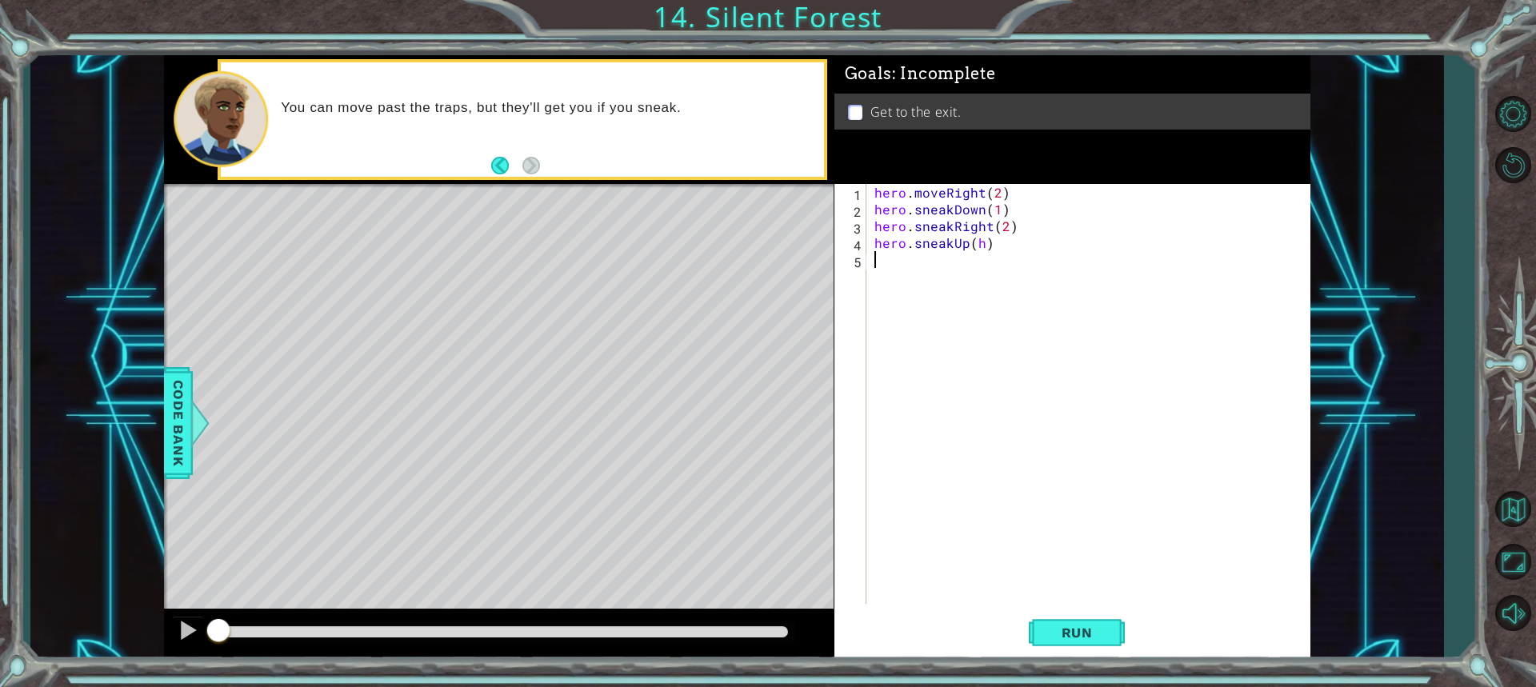
scroll to position [0, 0]
click at [982, 244] on div "hero . moveRight ( 2 ) hero . sneakDown ( 1 ) hero . sneakRight ( 2 ) hero . sn…" at bounding box center [1092, 411] width 442 height 454
type textarea "hero.sneakUp()"
click at [878, 259] on div "hero . moveRight ( 2 ) hero . sneakDown ( 1 ) hero . sneakRight ( 2 ) hero . sn…" at bounding box center [1092, 411] width 442 height 454
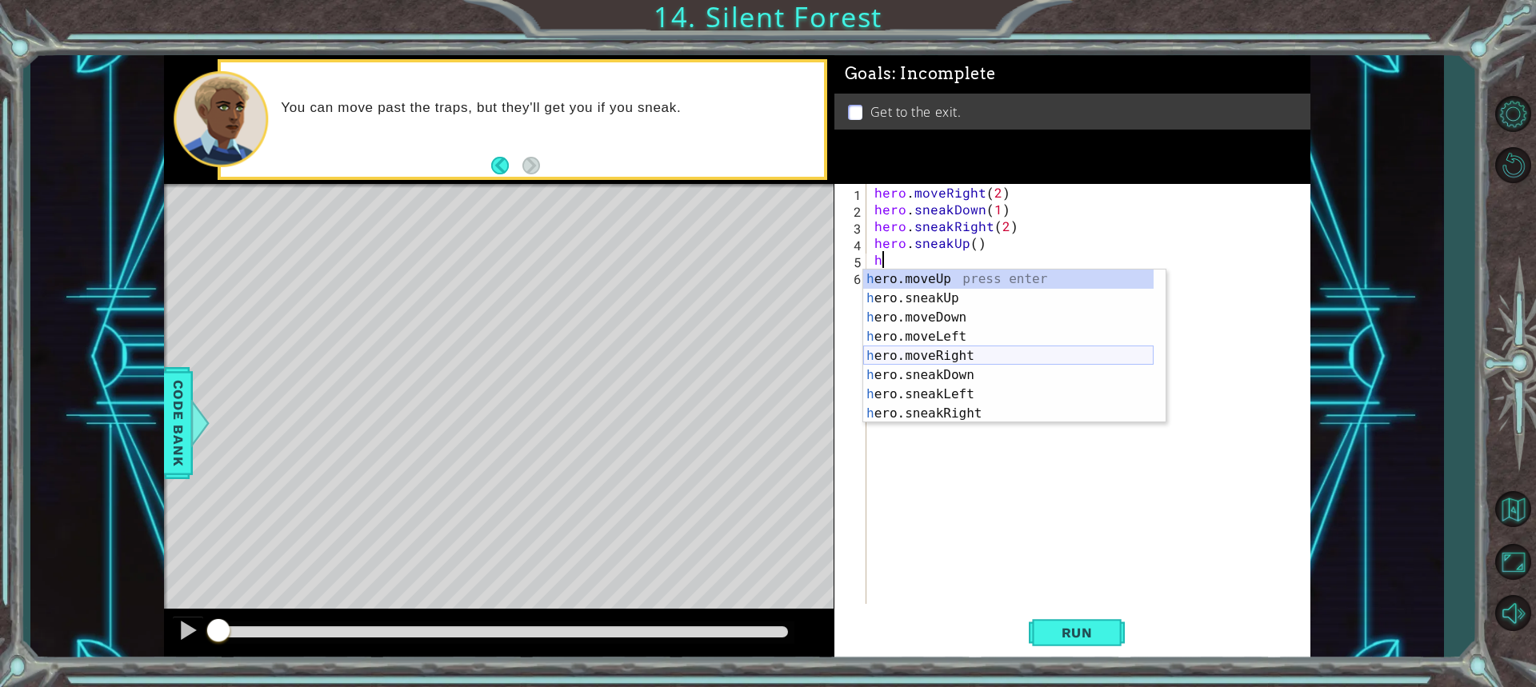
click at [942, 354] on div "h ero.moveUp press enter h ero.sneakUp press enter h ero.moveDown press enter h…" at bounding box center [1008, 366] width 290 height 192
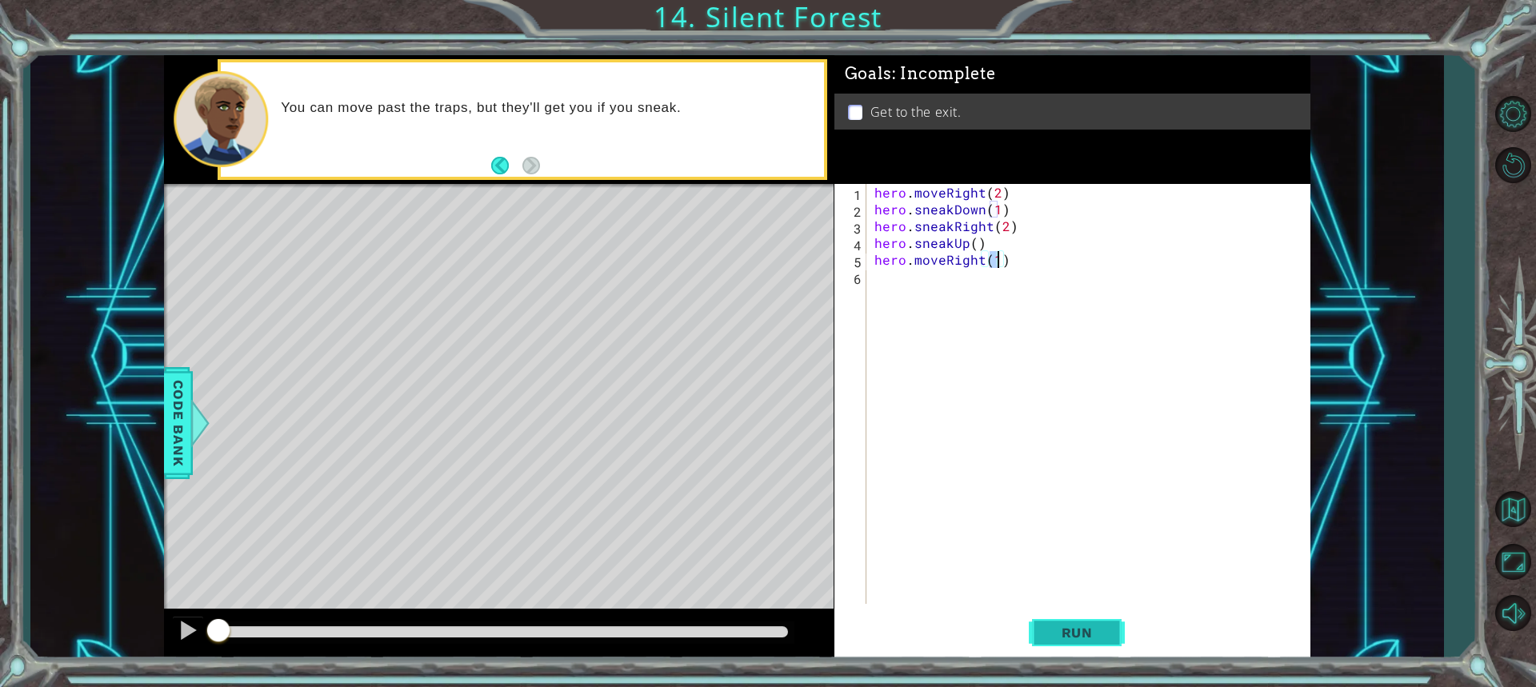
type textarea "hero.moveRight(1)"
click at [1060, 622] on button "Run" at bounding box center [1077, 632] width 96 height 47
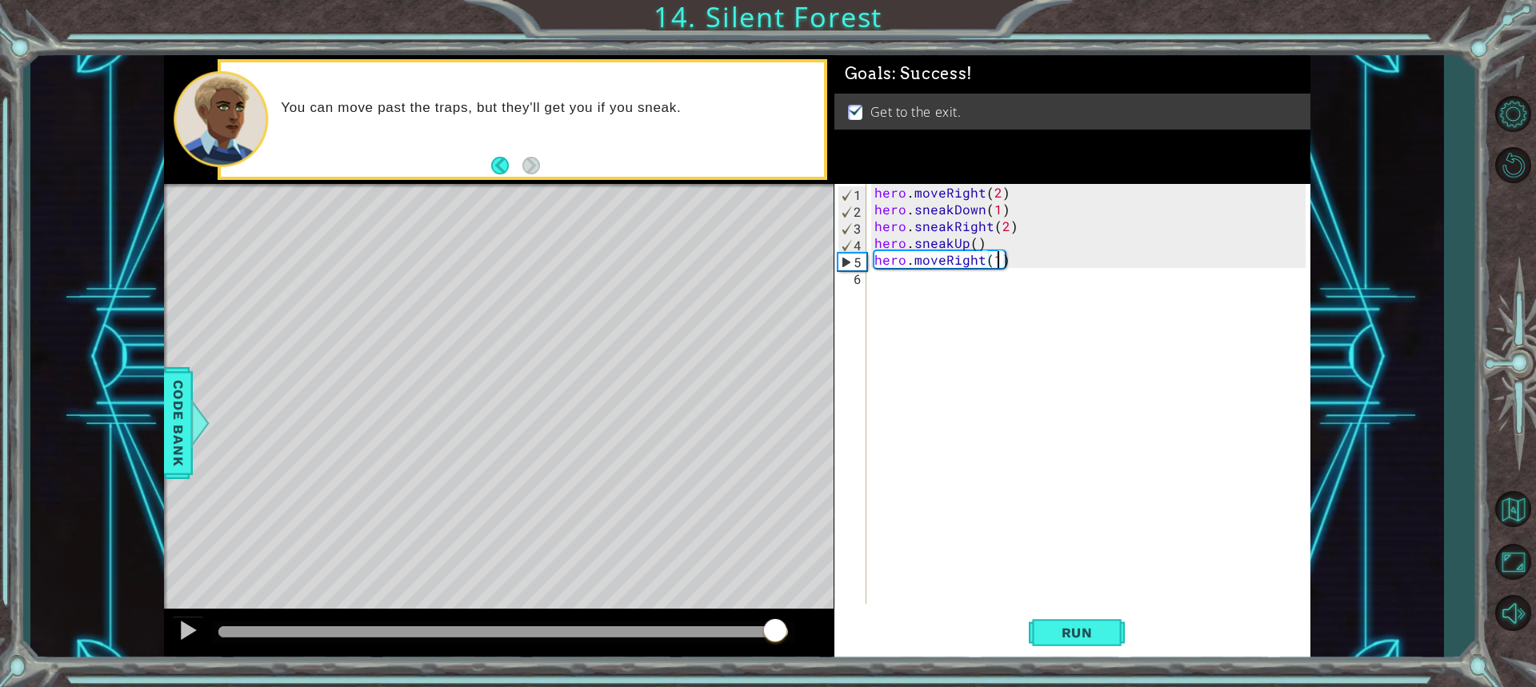
drag, startPoint x: 269, startPoint y: 633, endPoint x: 773, endPoint y: 691, distance: 508.0
click at [773, 686] on html "1 ההההההההההההההההההההההההההההההההההההההההההההההההההההההההההההההההההההההההההההה…" at bounding box center [768, 343] width 1536 height 687
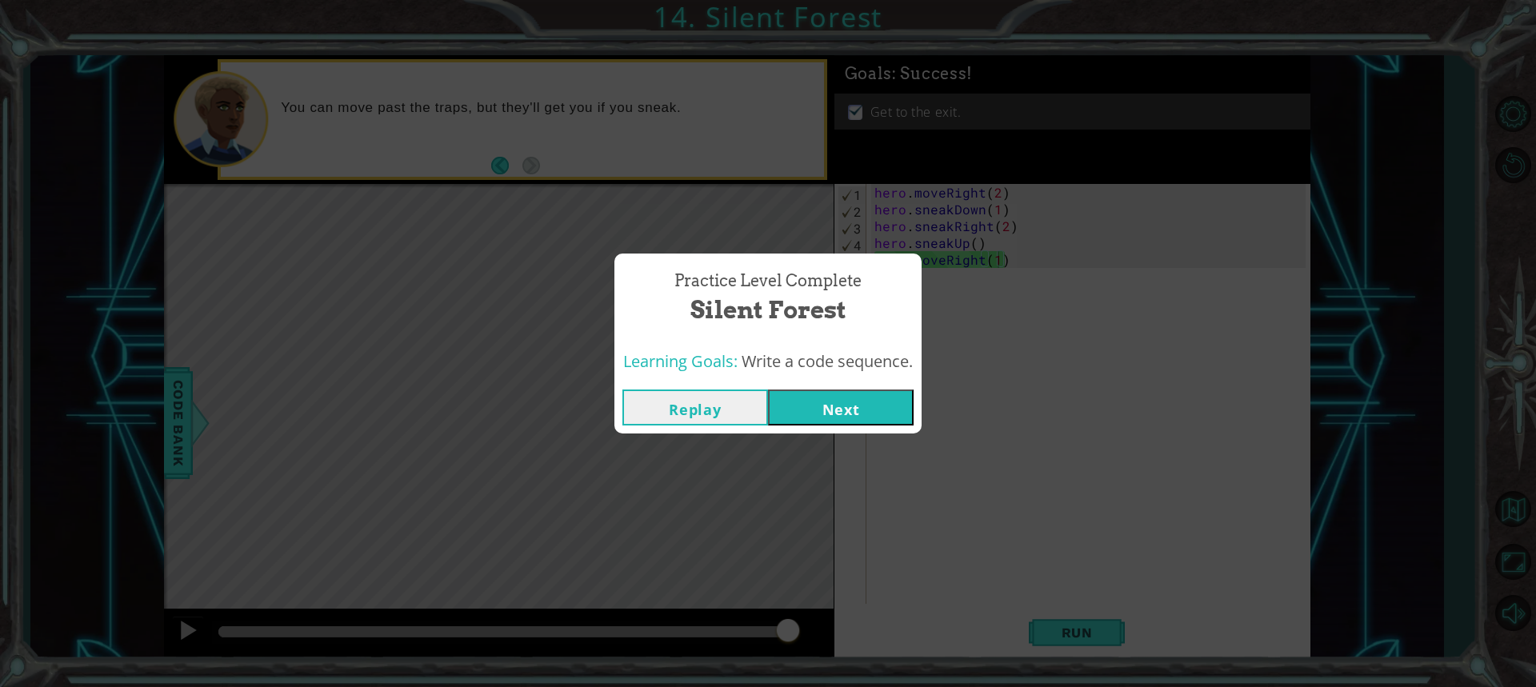
click at [850, 404] on button "Next" at bounding box center [841, 408] width 146 height 36
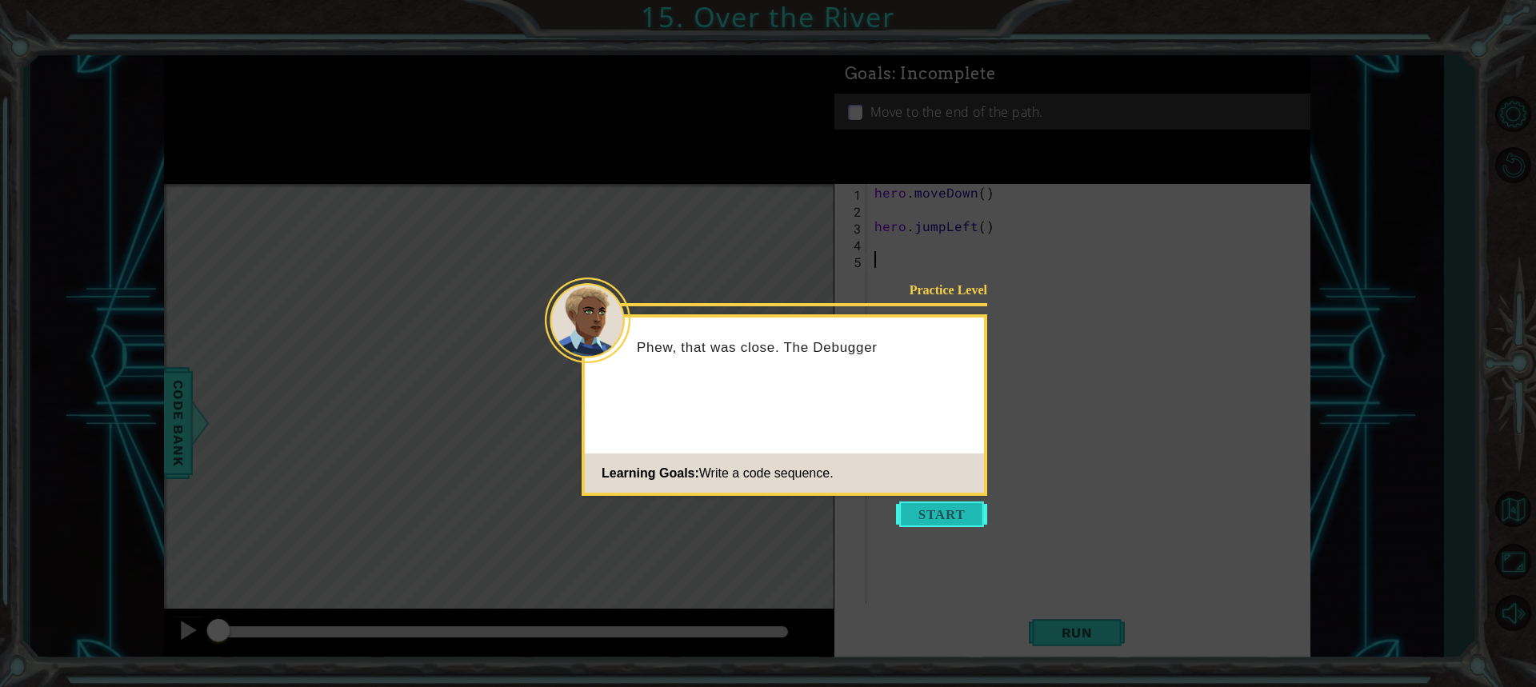
click at [931, 509] on button "Start" at bounding box center [941, 514] width 91 height 26
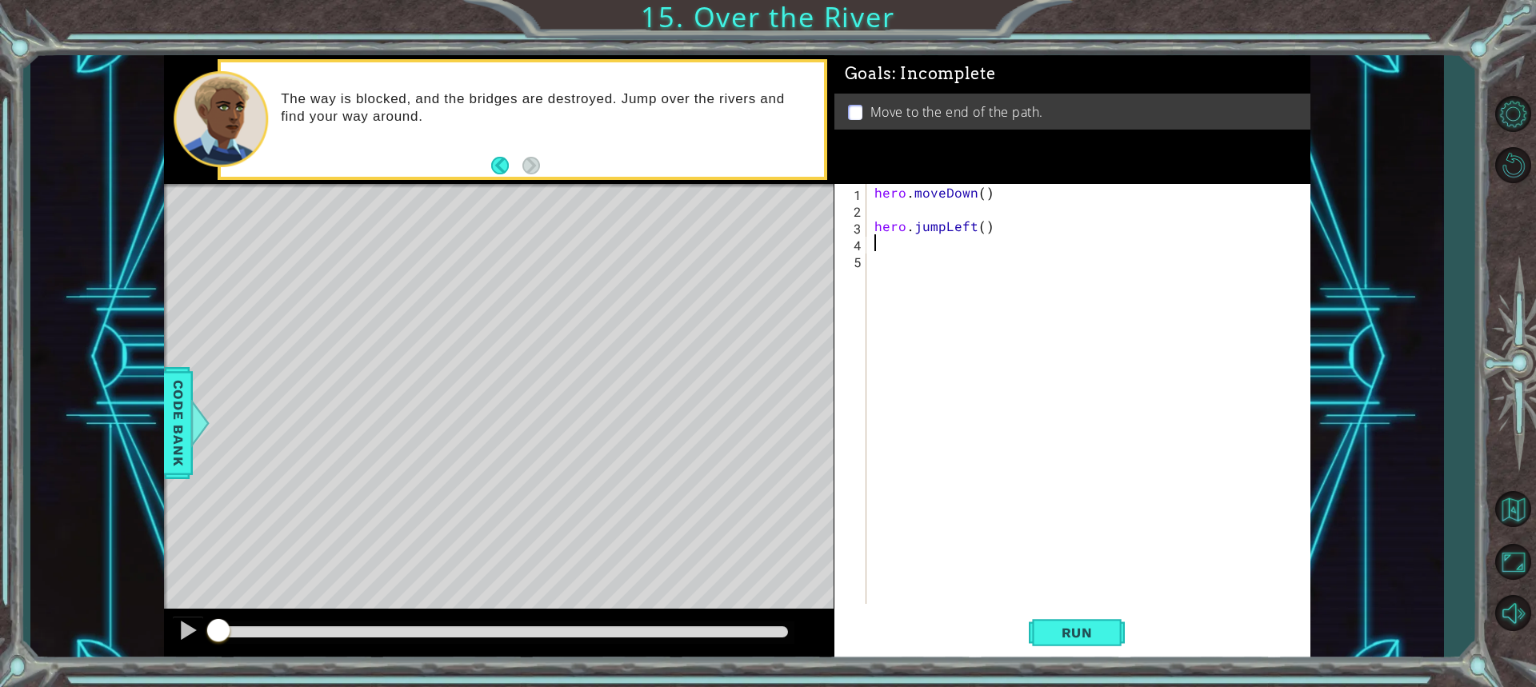
click at [881, 248] on div "hero . moveDown ( ) hero . jumpLeft ( )" at bounding box center [1092, 411] width 442 height 454
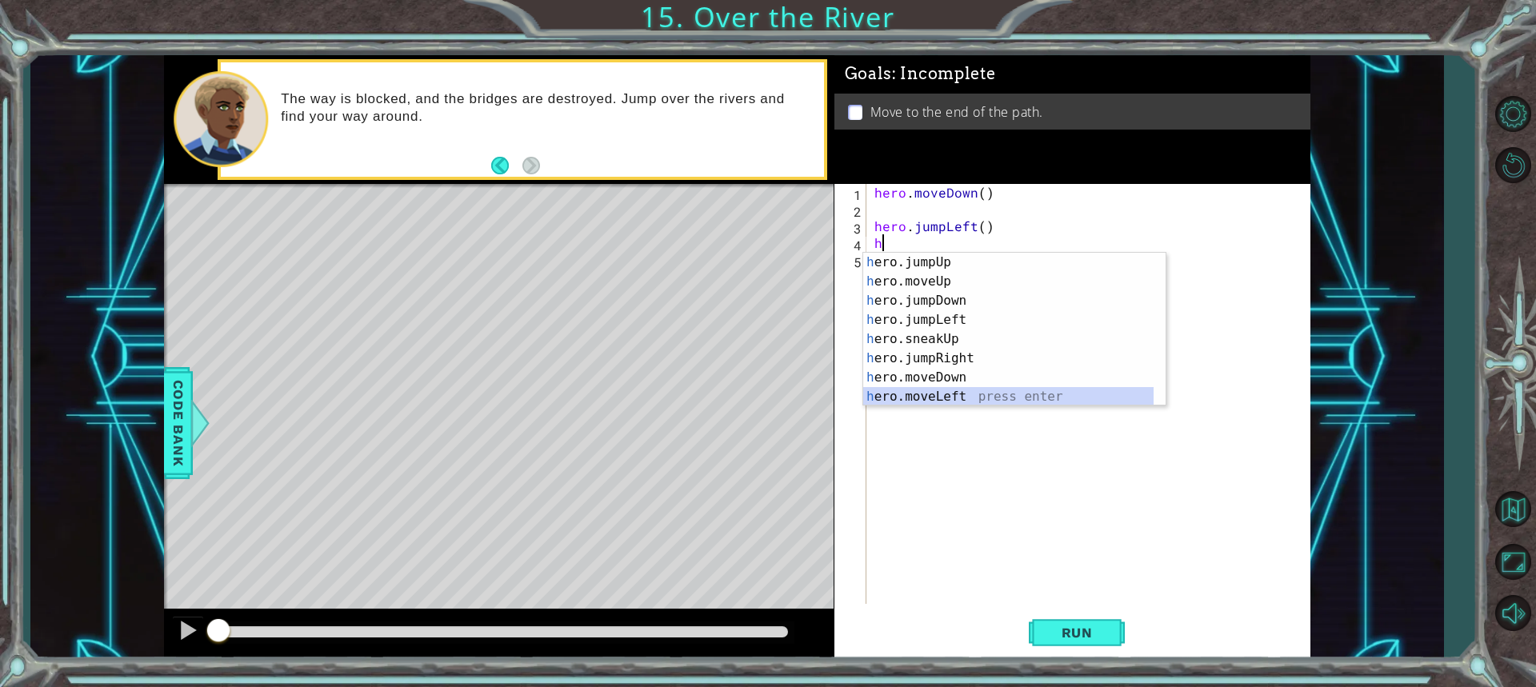
click at [897, 389] on div "h ero.jumpUp press enter h ero.moveUp press enter h ero.jumpDown press enter h …" at bounding box center [1008, 349] width 290 height 192
type textarea "hero.moveLeft(1)"
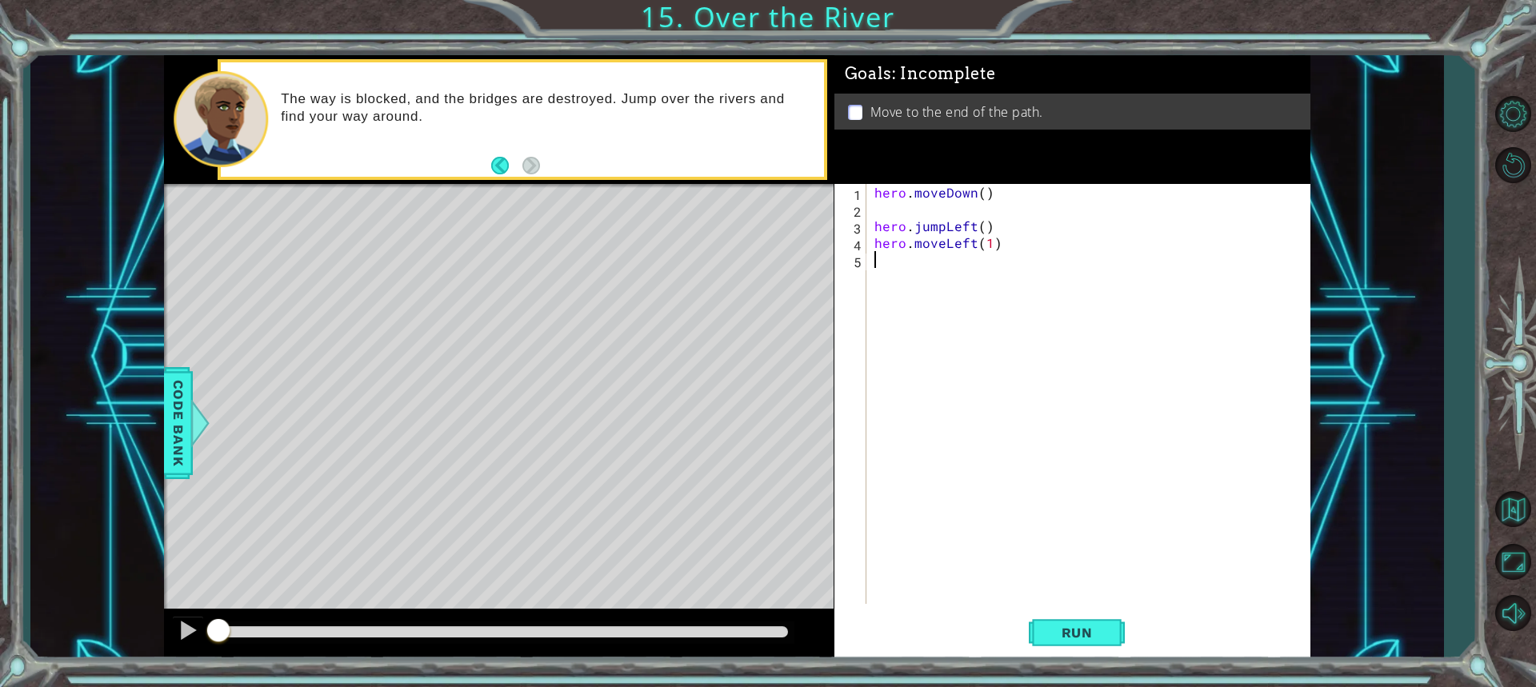
click at [877, 264] on div "hero . moveDown ( ) hero . jumpLeft ( ) hero . moveLeft ( 1 )" at bounding box center [1092, 411] width 442 height 454
type textarea "h"
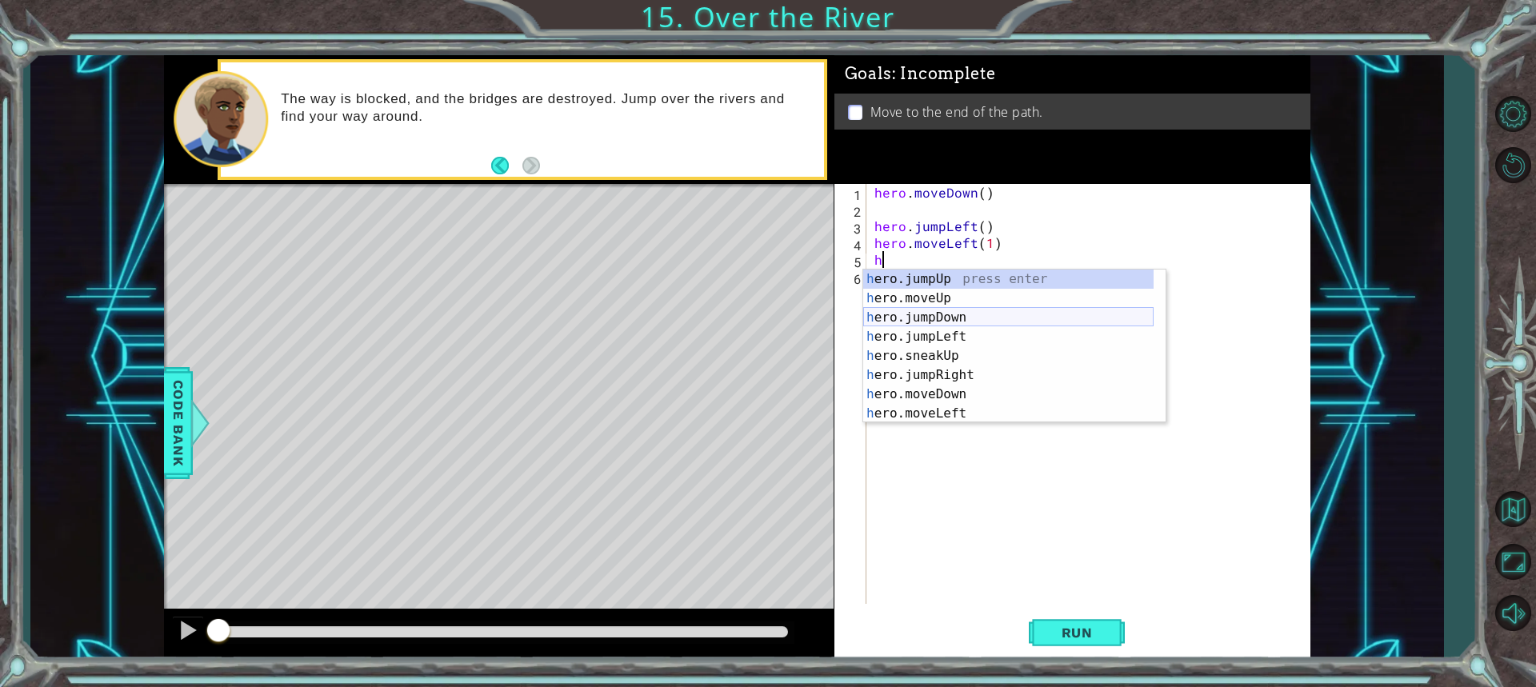
click at [933, 318] on div "h ero.jumpUp press enter h ero.moveUp press enter h ero.jumpDown press enter h …" at bounding box center [1008, 366] width 290 height 192
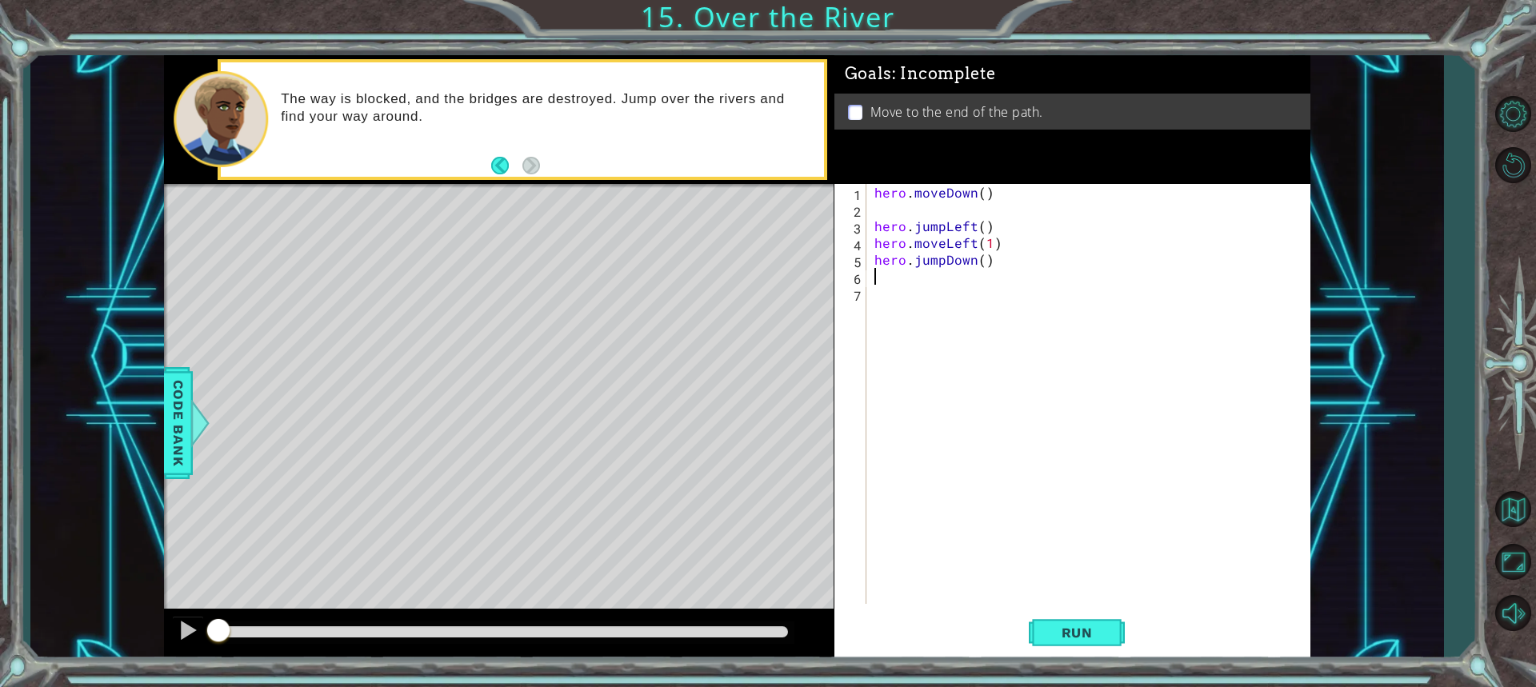
type textarea "h"
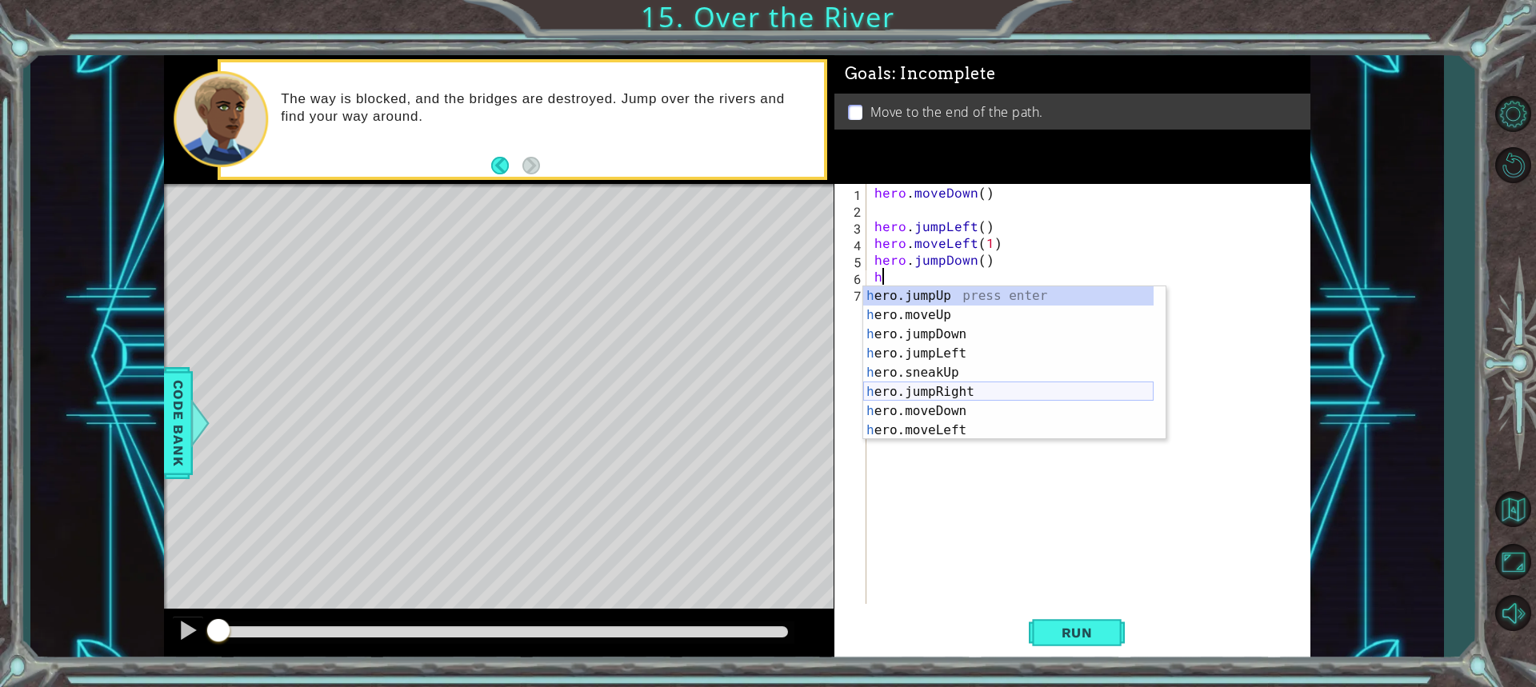
click at [899, 385] on div "h ero.jumpUp press enter h ero.moveUp press enter h ero.jumpDown press enter h …" at bounding box center [1008, 382] width 290 height 192
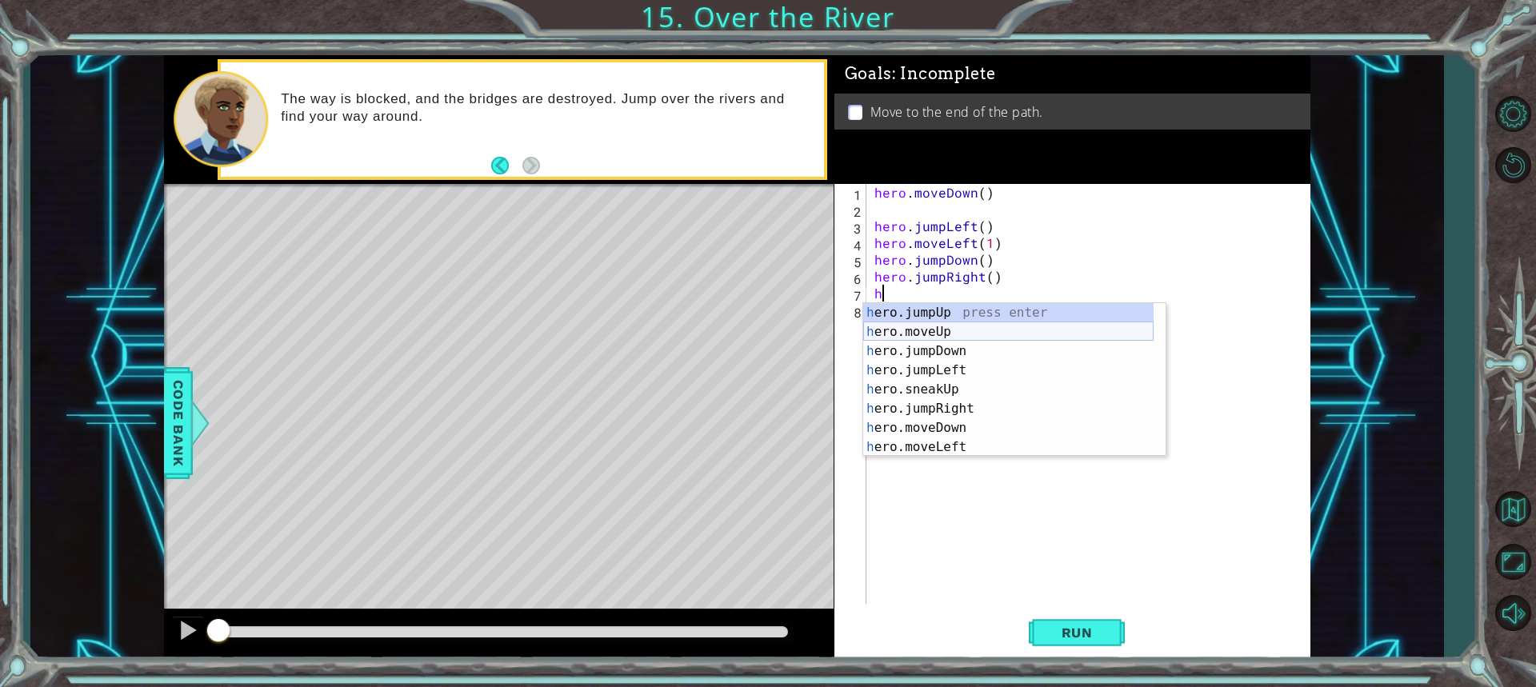
click at [916, 333] on div "h ero.jumpUp press enter h ero.moveUp press enter h ero.jumpDown press enter h …" at bounding box center [1008, 399] width 290 height 192
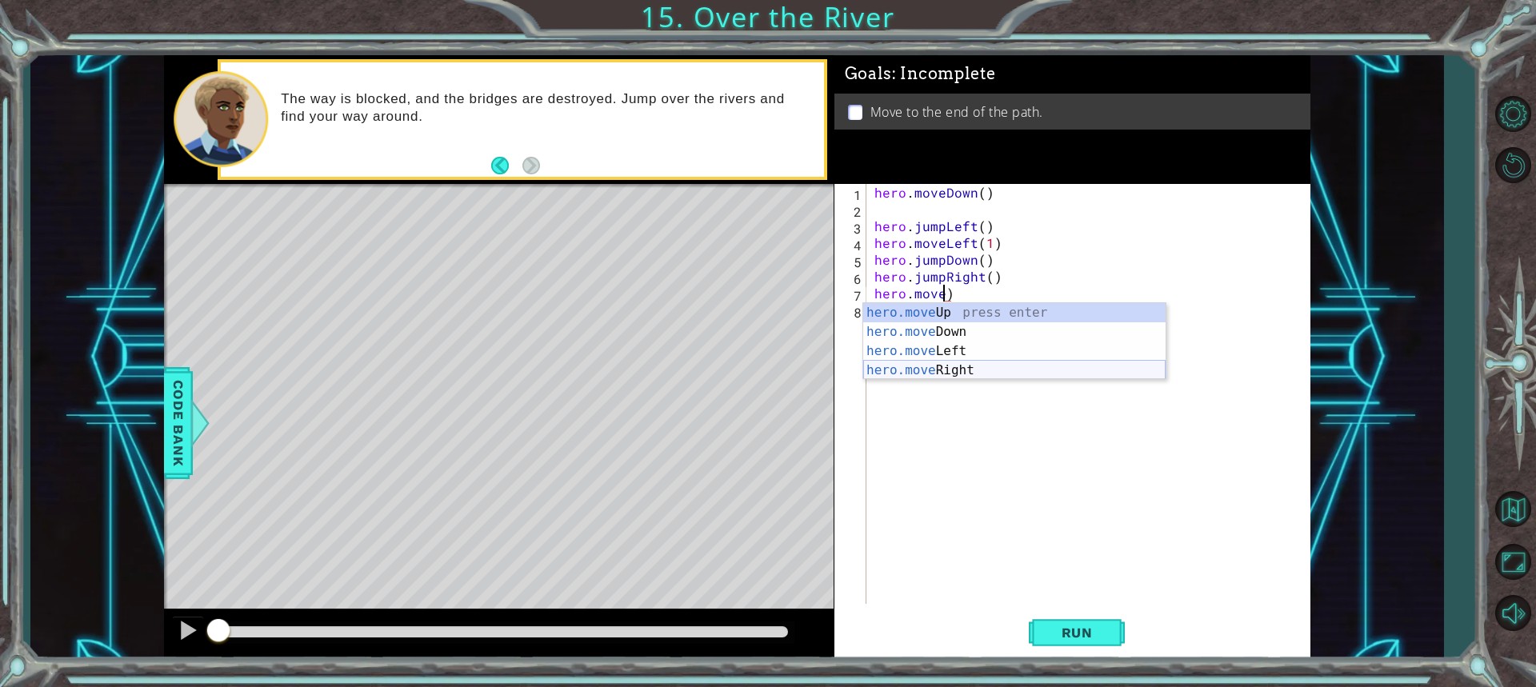
click at [920, 365] on div "hero.move Up press enter hero.move Down press enter hero.move Left press enter …" at bounding box center [1014, 360] width 302 height 115
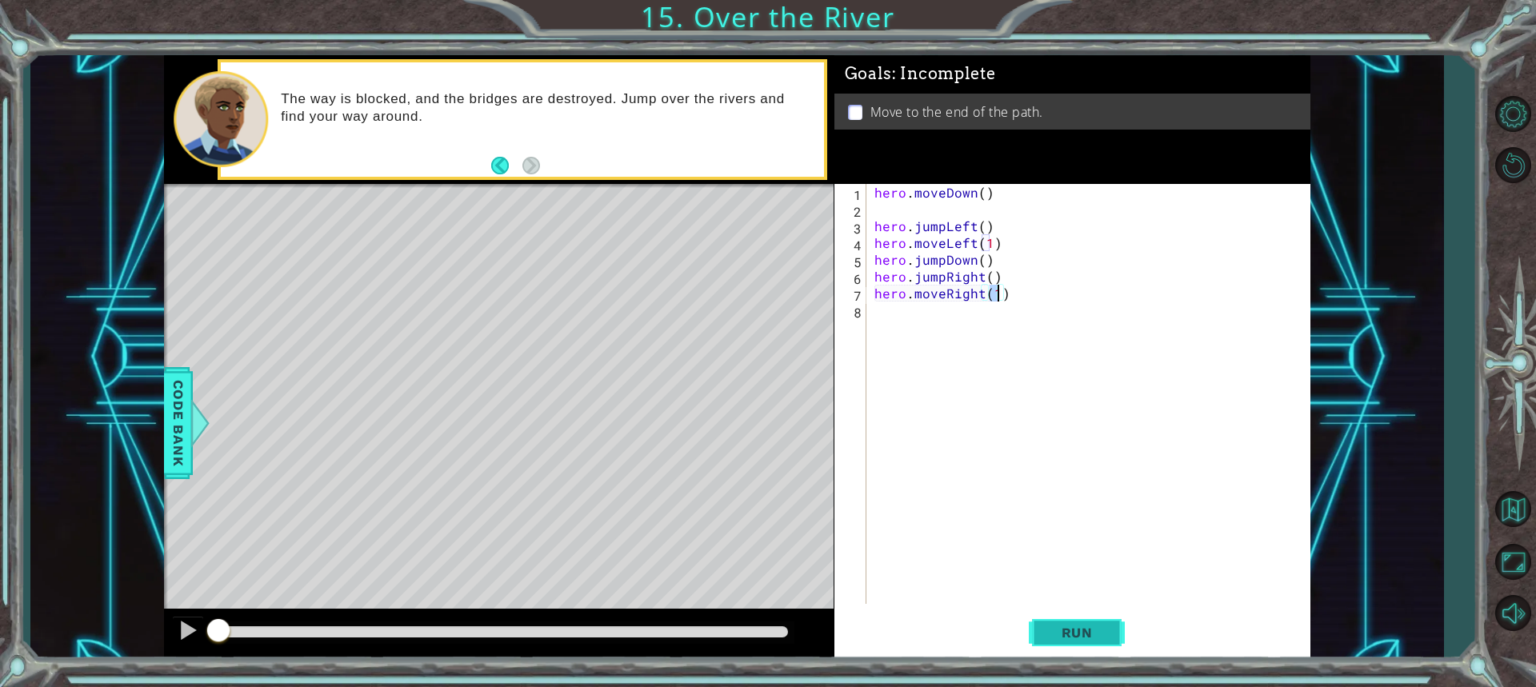
type textarea "hero.moveRight(1)"
click at [1085, 632] on span "Run" at bounding box center [1076, 633] width 63 height 16
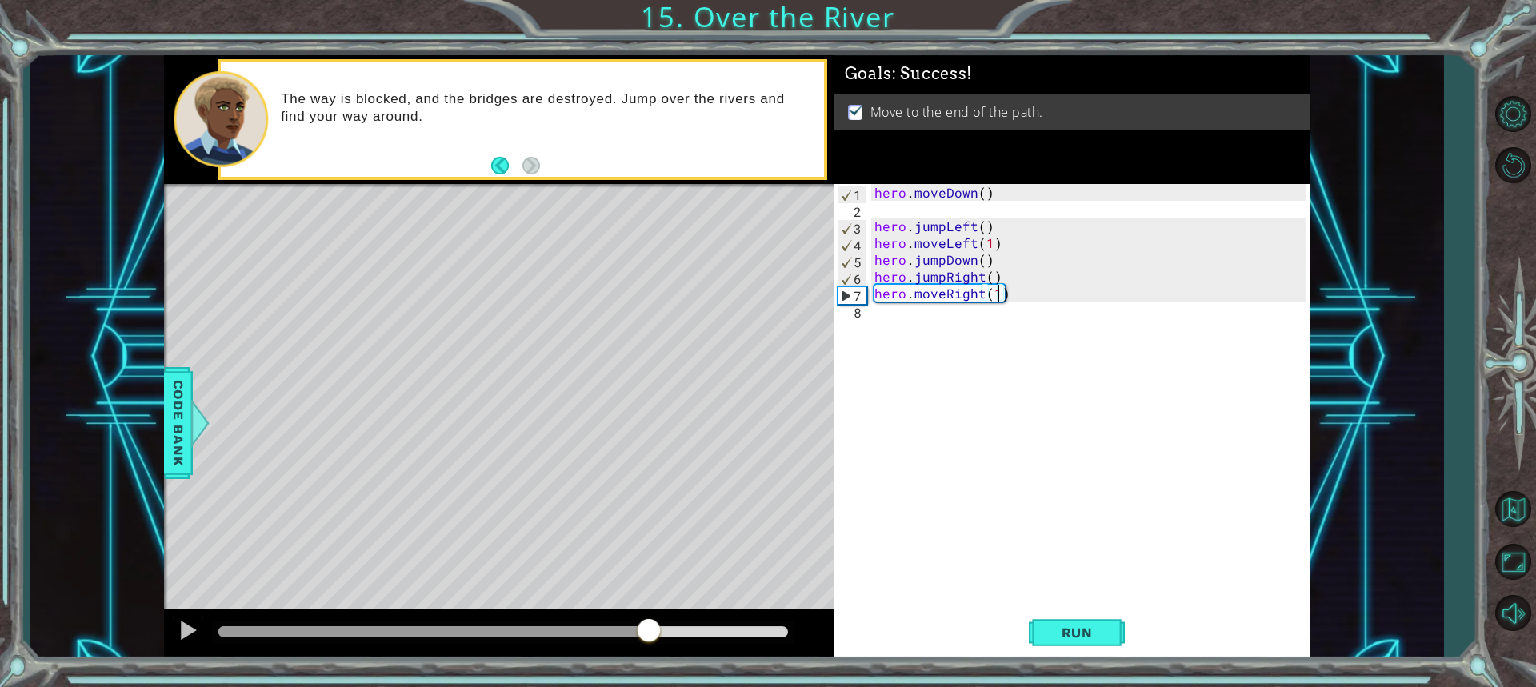
drag, startPoint x: 355, startPoint y: 629, endPoint x: 649, endPoint y: 659, distance: 295.8
click at [649, 659] on div at bounding box center [498, 634] width 669 height 51
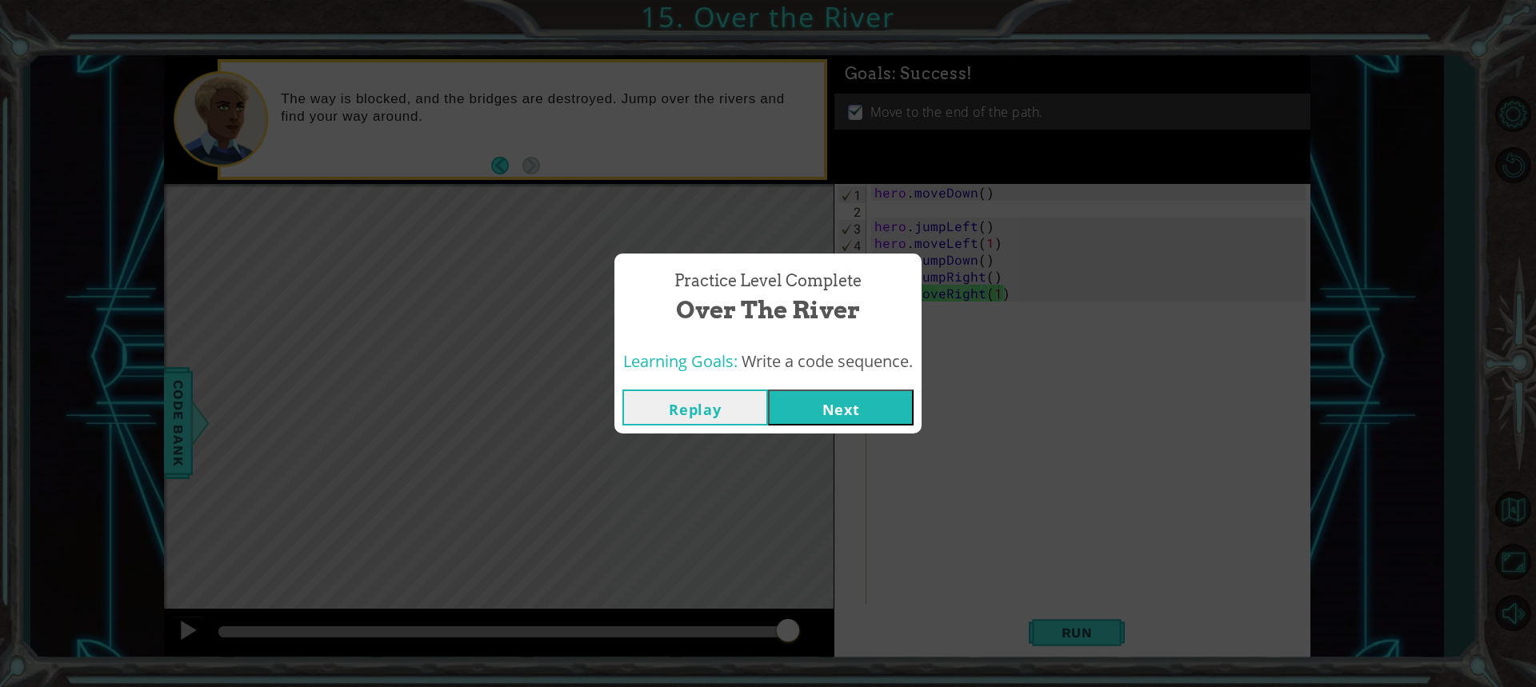
click at [874, 407] on button "Next" at bounding box center [841, 408] width 146 height 36
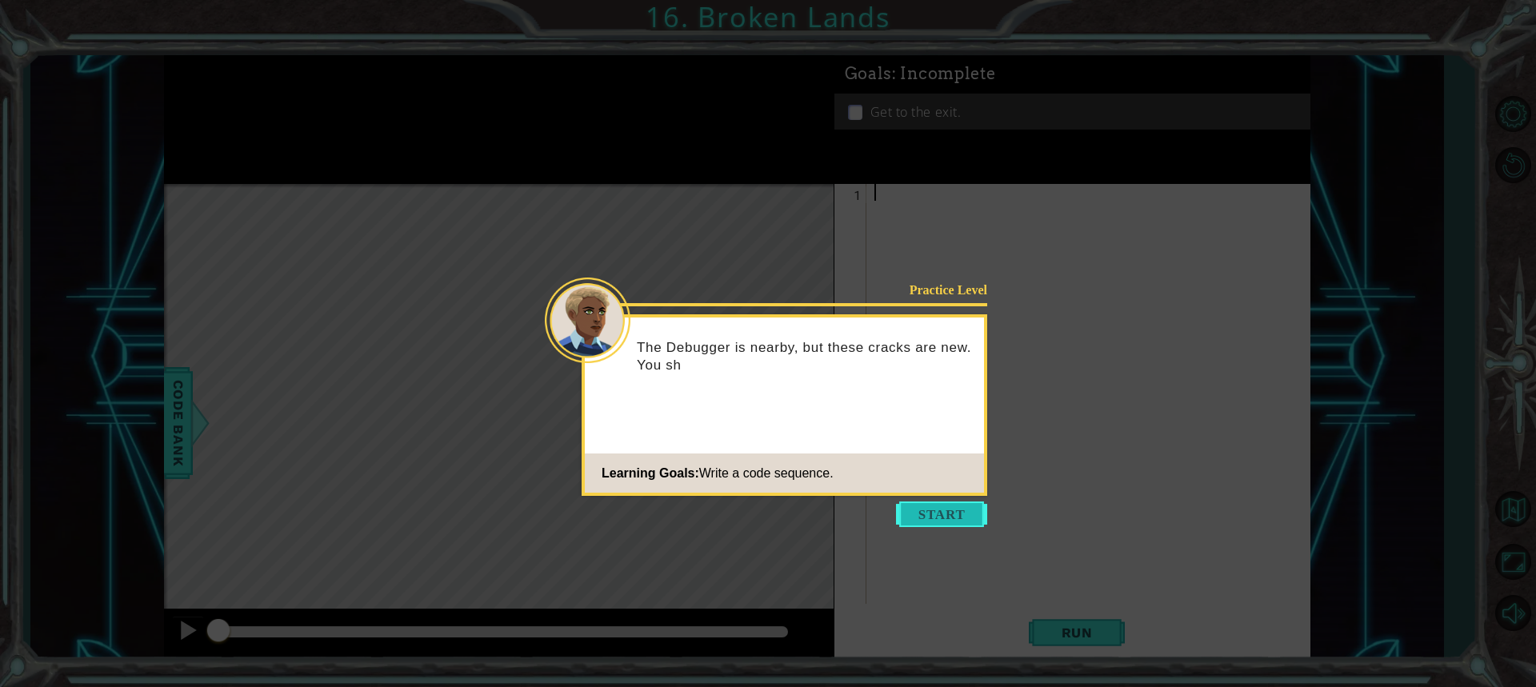
click at [912, 508] on button "Start" at bounding box center [941, 514] width 91 height 26
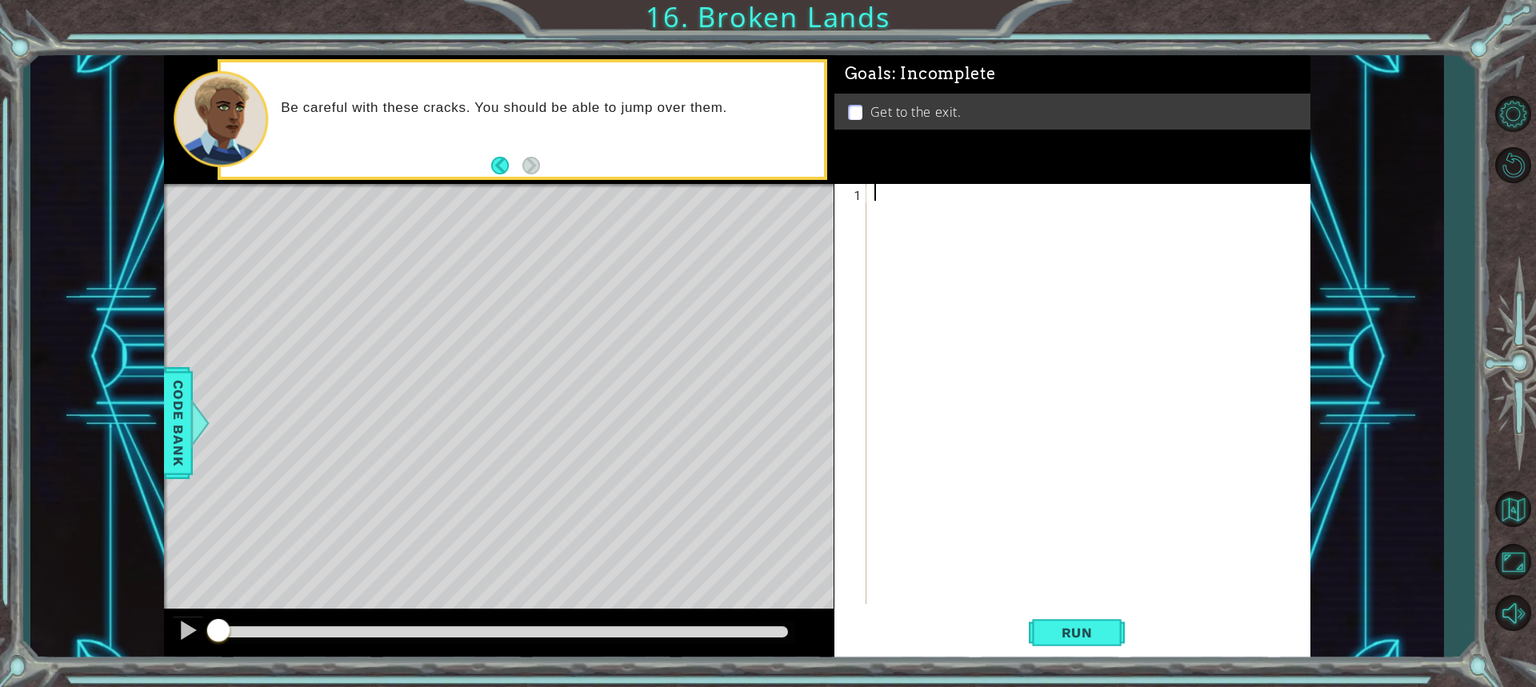
type textarea "h"
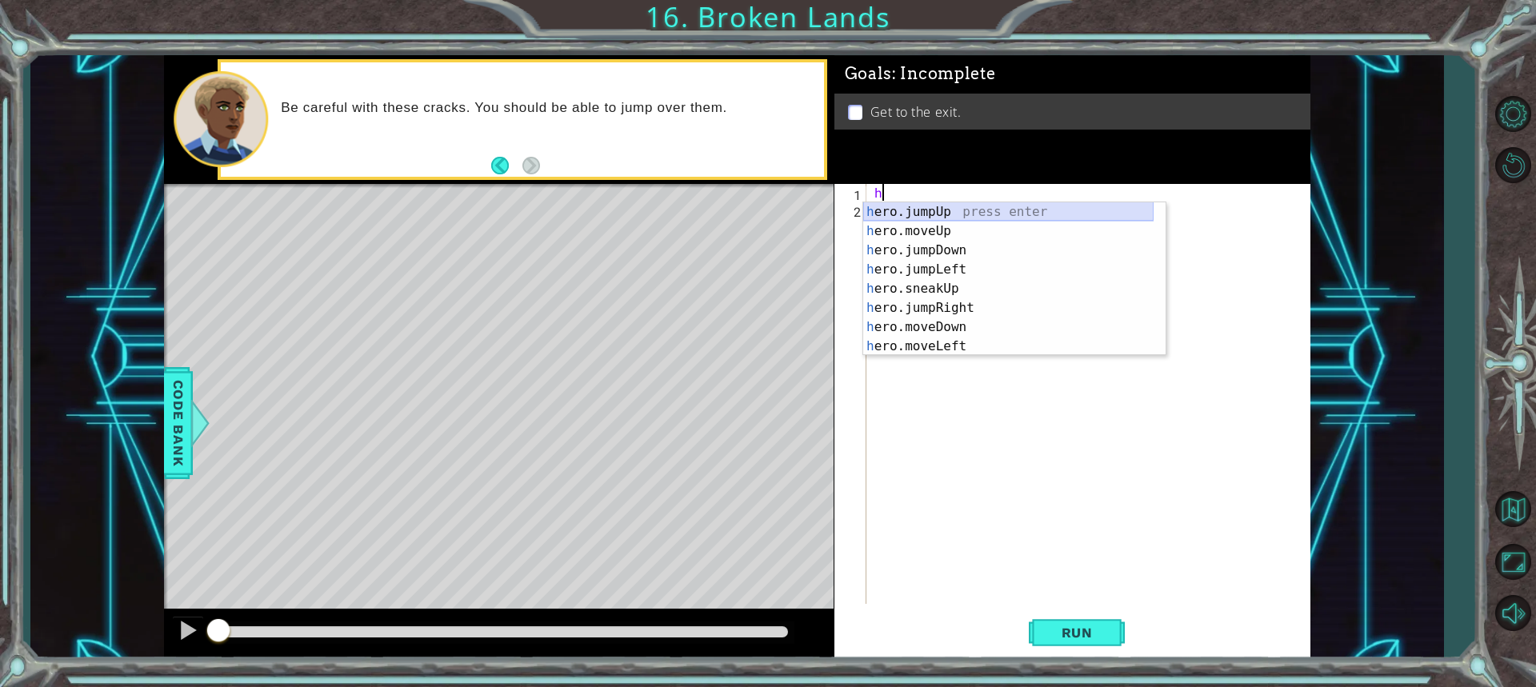
click at [879, 214] on div "h ero.jumpUp press enter h ero.moveUp press enter h ero.jumpDown press enter h …" at bounding box center [1008, 298] width 290 height 192
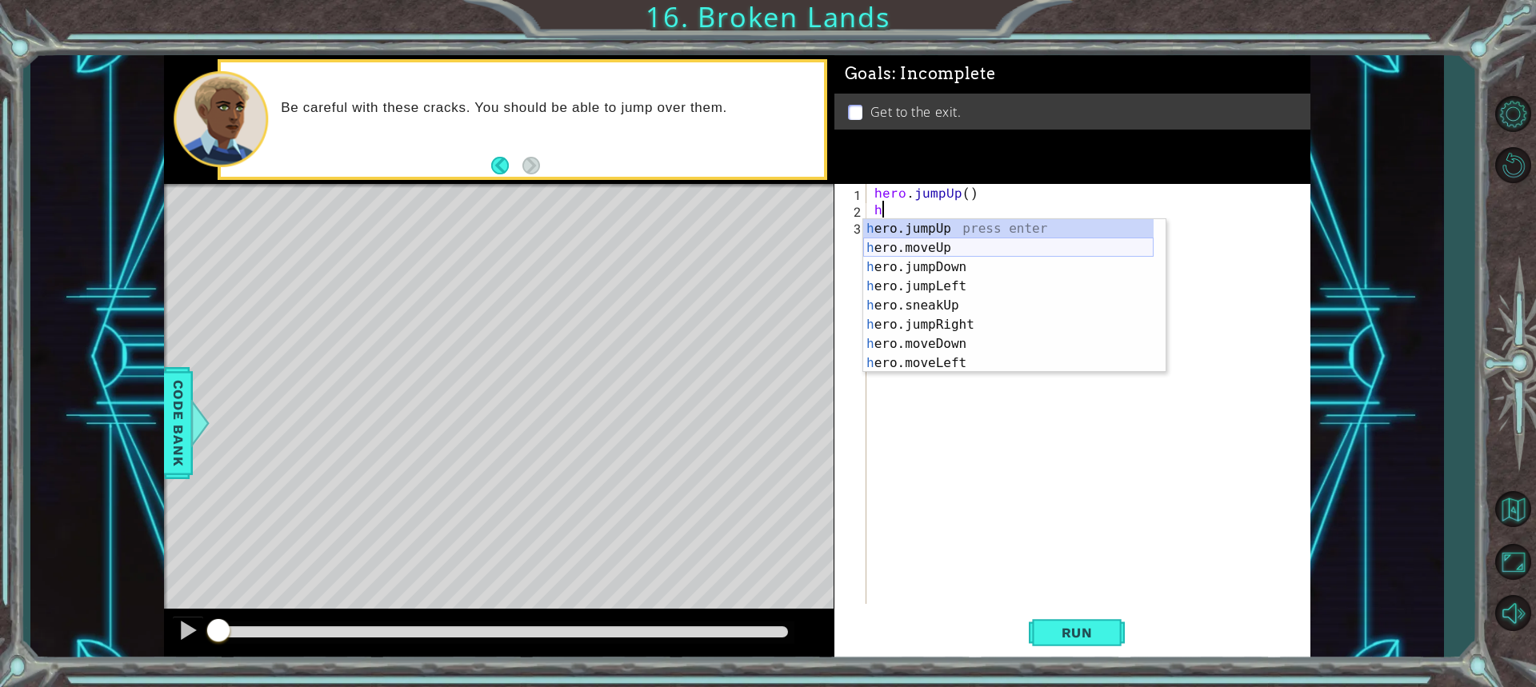
click at [896, 250] on div "h ero.jumpUp press enter h ero.moveUp press enter h ero.jumpDown press enter h …" at bounding box center [1008, 315] width 290 height 192
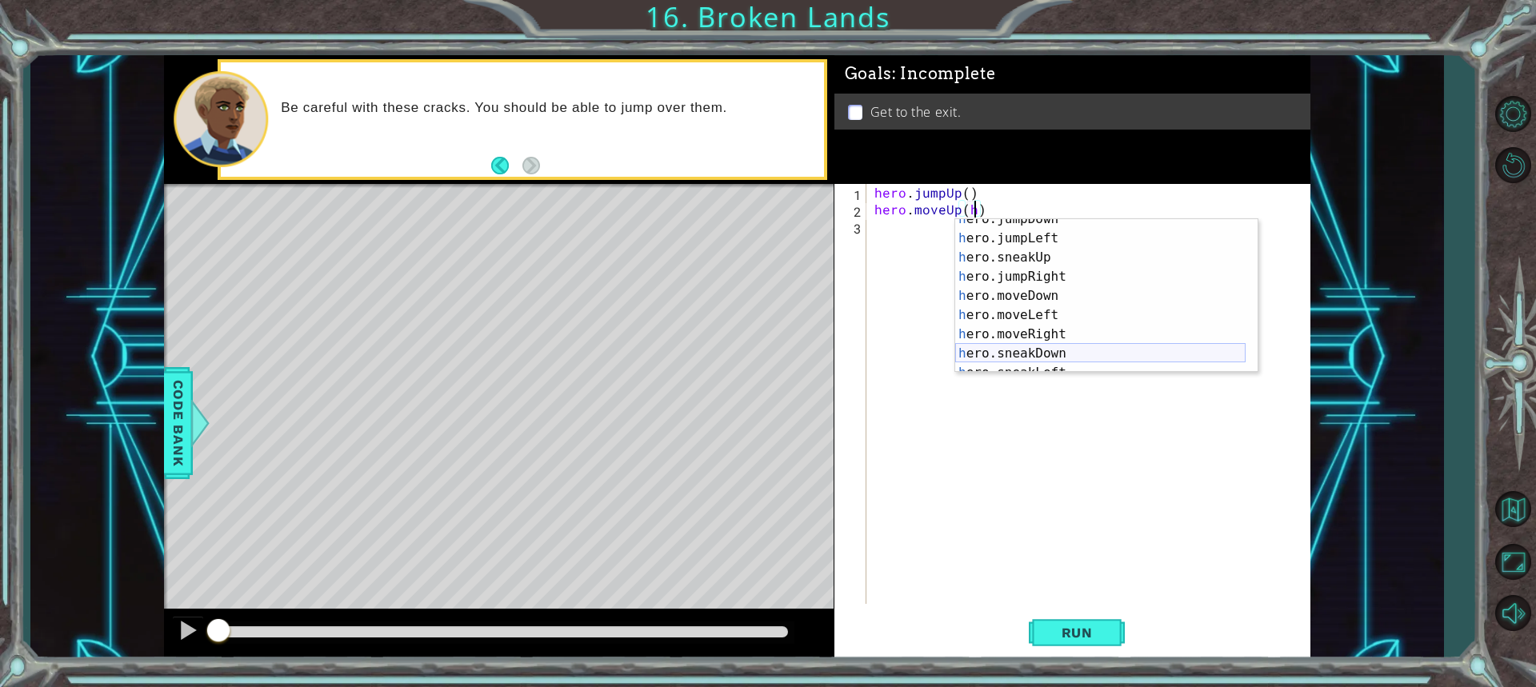
scroll to position [96, 0]
click at [1005, 338] on div "h ero.jumpRight press enter h ero.moveDown press enter h ero.moveLeft press ent…" at bounding box center [1100, 315] width 290 height 192
type textarea "hero.moveUp(hero.sneakRight(1))"
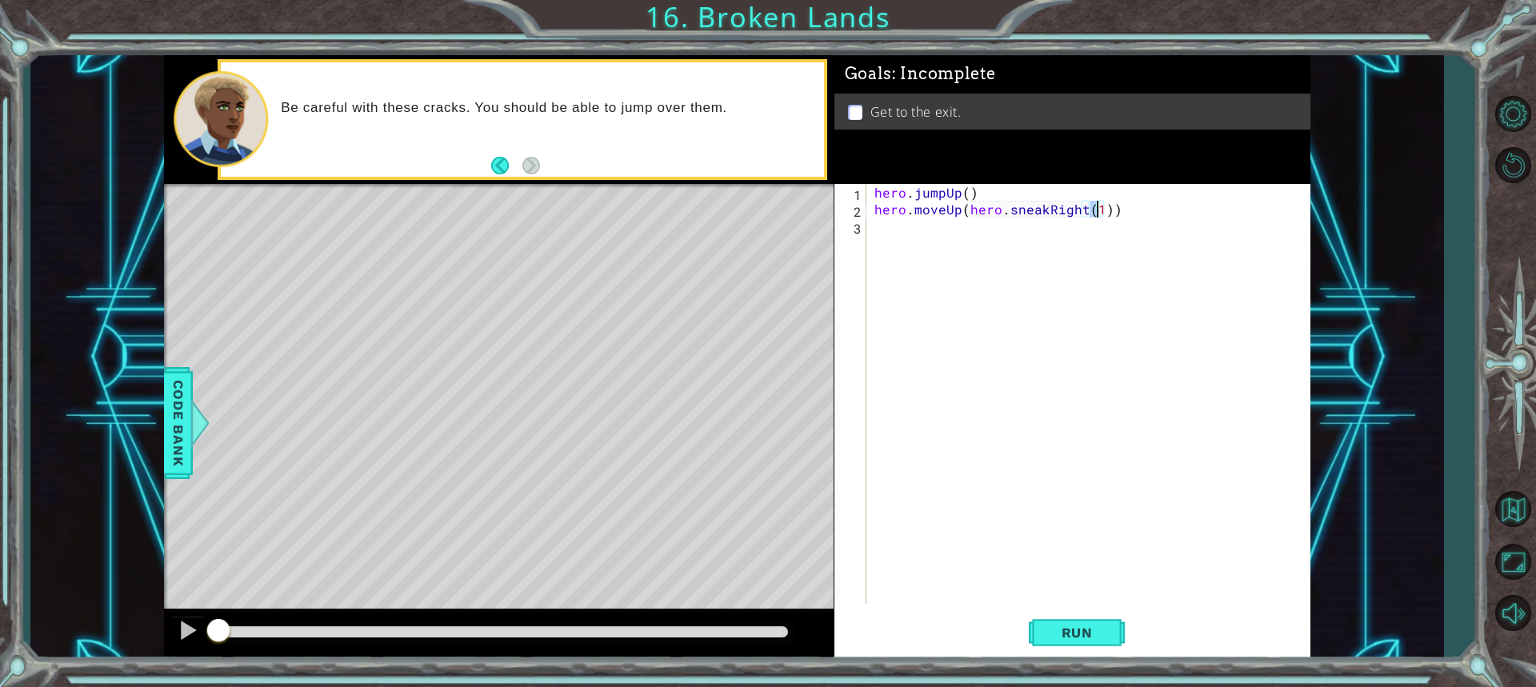
click at [885, 228] on div "hero . jumpUp ( ) hero . moveUp ( hero . sneakRight ( 1 ))" at bounding box center [1092, 411] width 442 height 454
type textarea "h"
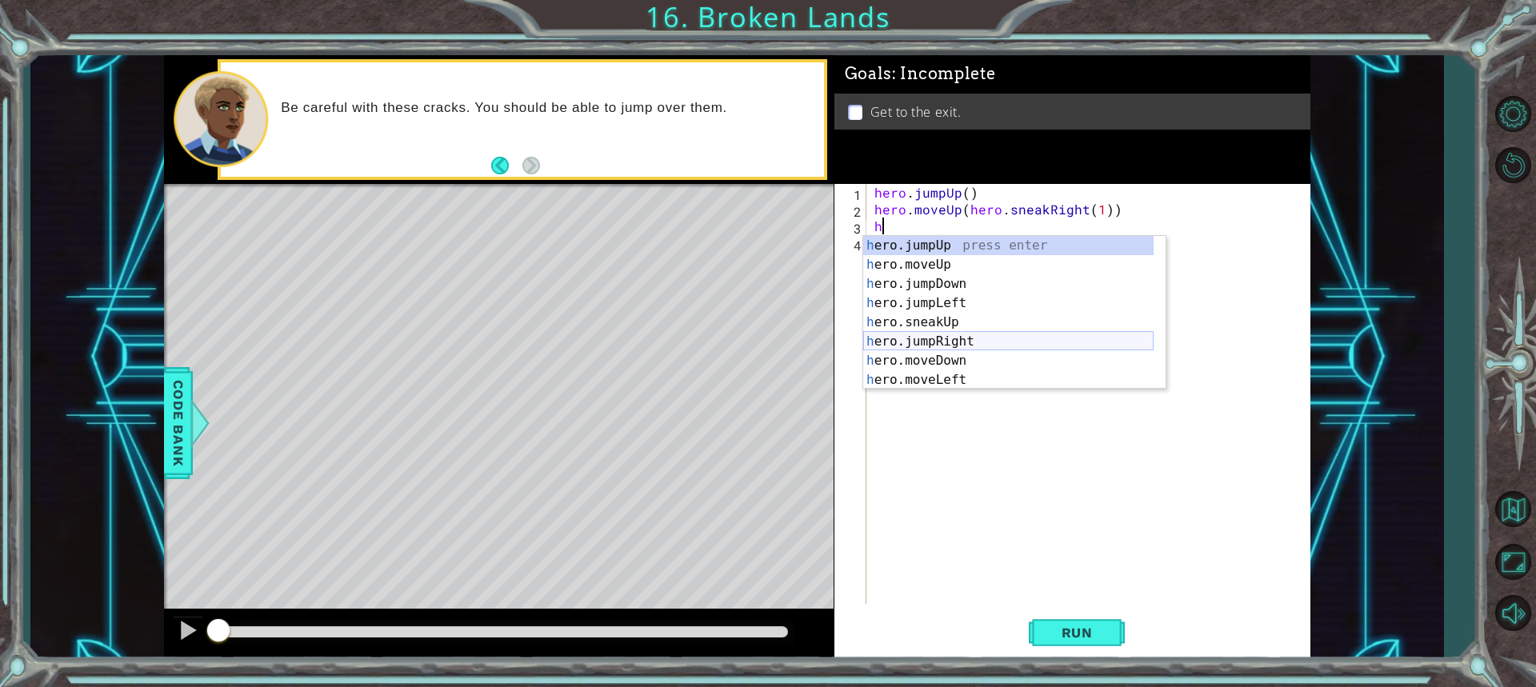
click at [936, 342] on div "h ero.jumpUp press enter h ero.moveUp press enter h ero.jumpDown press enter h …" at bounding box center [1008, 332] width 290 height 192
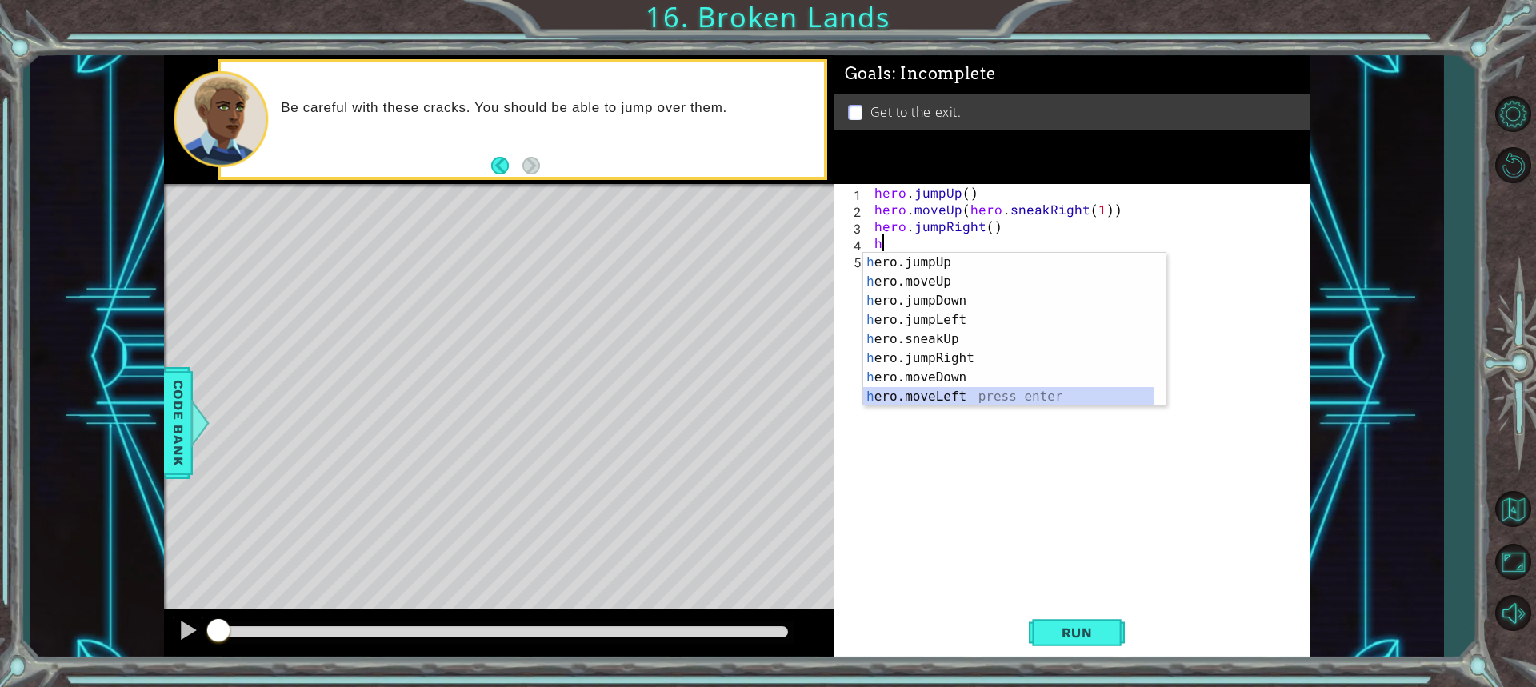
click at [941, 396] on div "h ero.jumpUp press enter h ero.moveUp press enter h ero.jumpDown press enter h …" at bounding box center [1008, 349] width 290 height 192
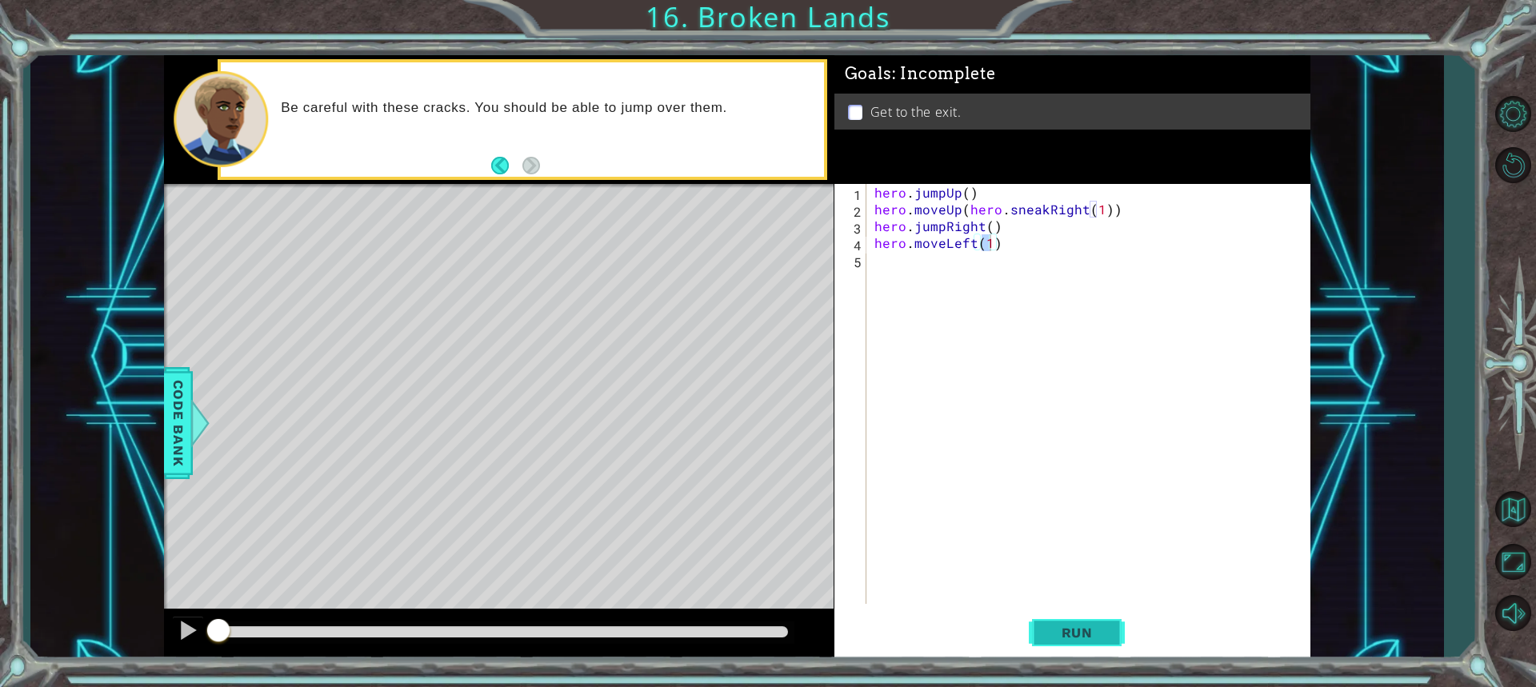
click at [1090, 637] on span "Run" at bounding box center [1076, 633] width 63 height 16
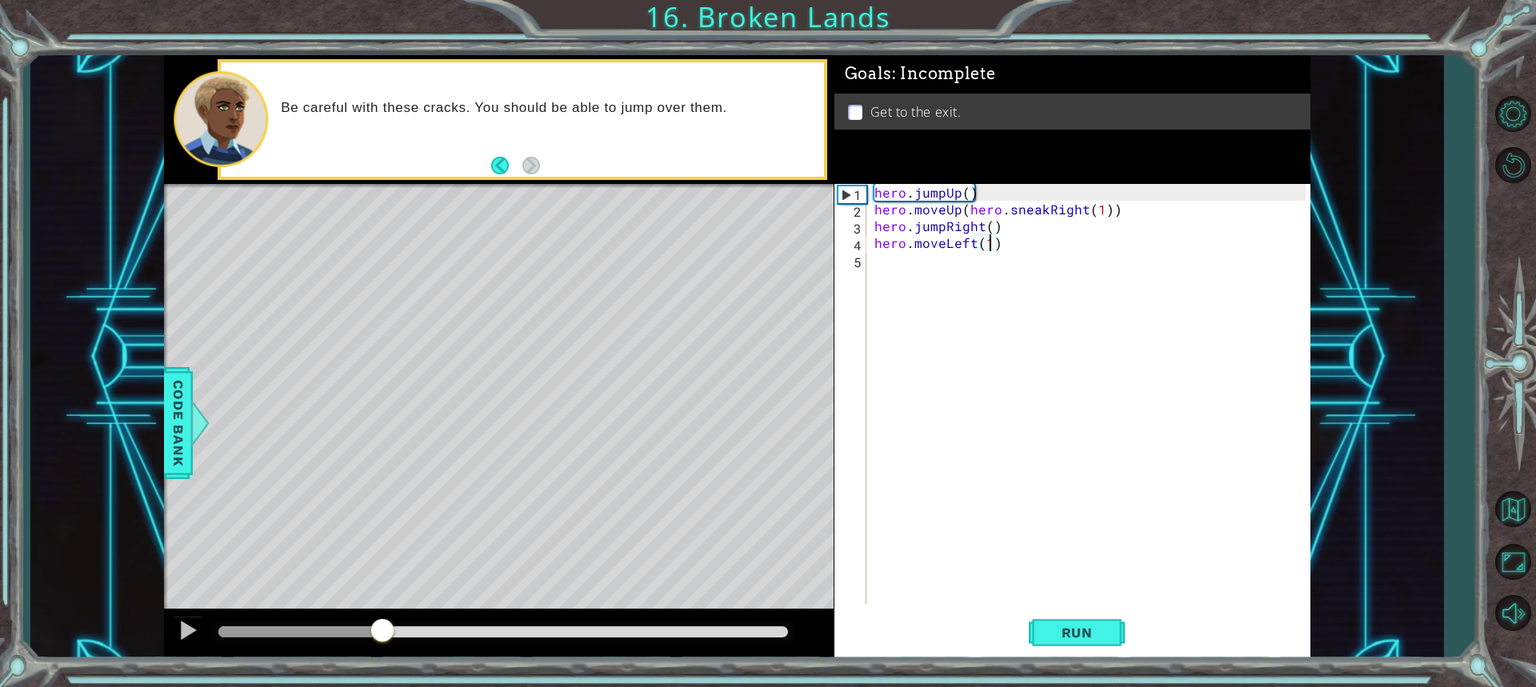
click at [381, 585] on div "methods hero use(thing) moveUp(steps) moveDown(steps) moveLeft(steps) moveRight…" at bounding box center [737, 357] width 1146 height 605
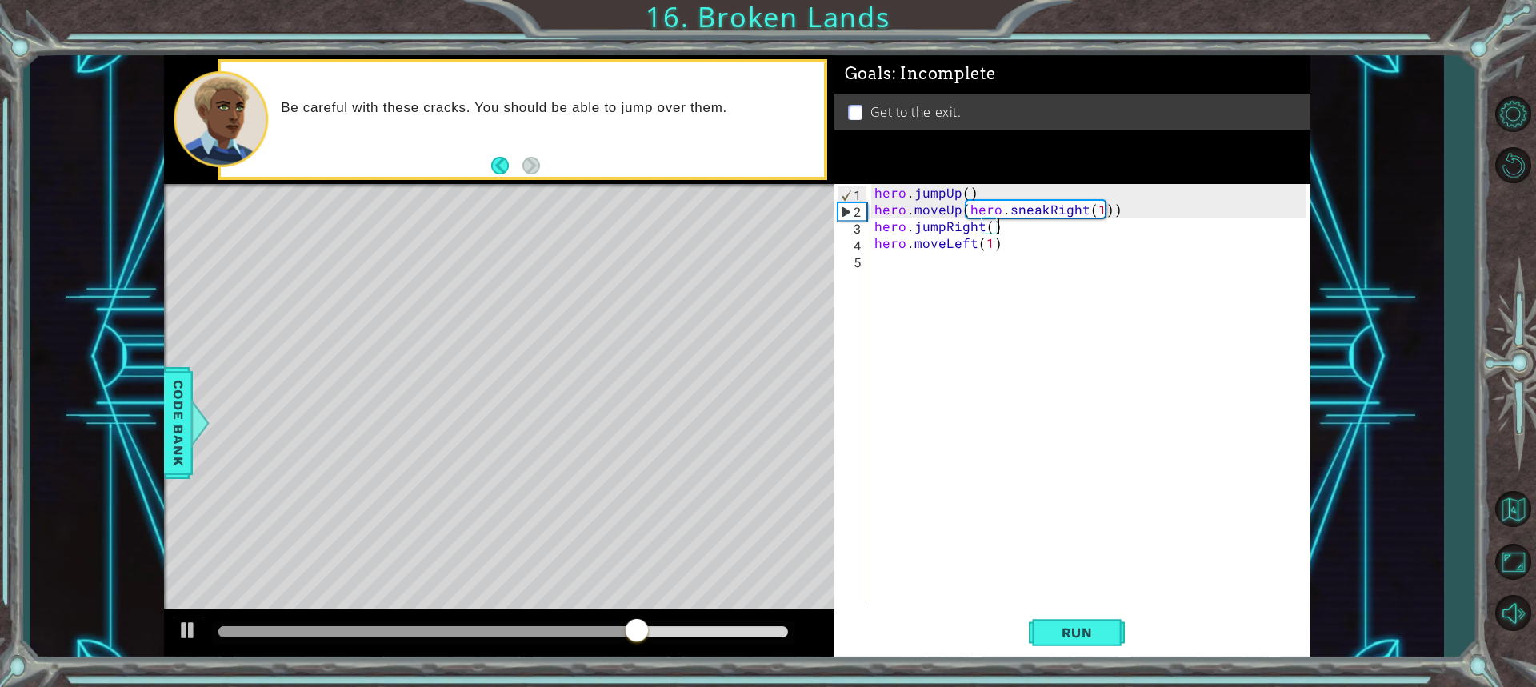
click at [1080, 224] on div "hero . jumpUp ( ) hero . moveUp ( hero . sneakRight ( 1 )) hero . jumpRight ( )…" at bounding box center [1092, 411] width 442 height 454
click at [1107, 214] on div "hero . jumpUp ( ) hero . moveUp ( hero . sneakRight ( 1 )) hero . jumpRight ( )…" at bounding box center [1092, 411] width 442 height 454
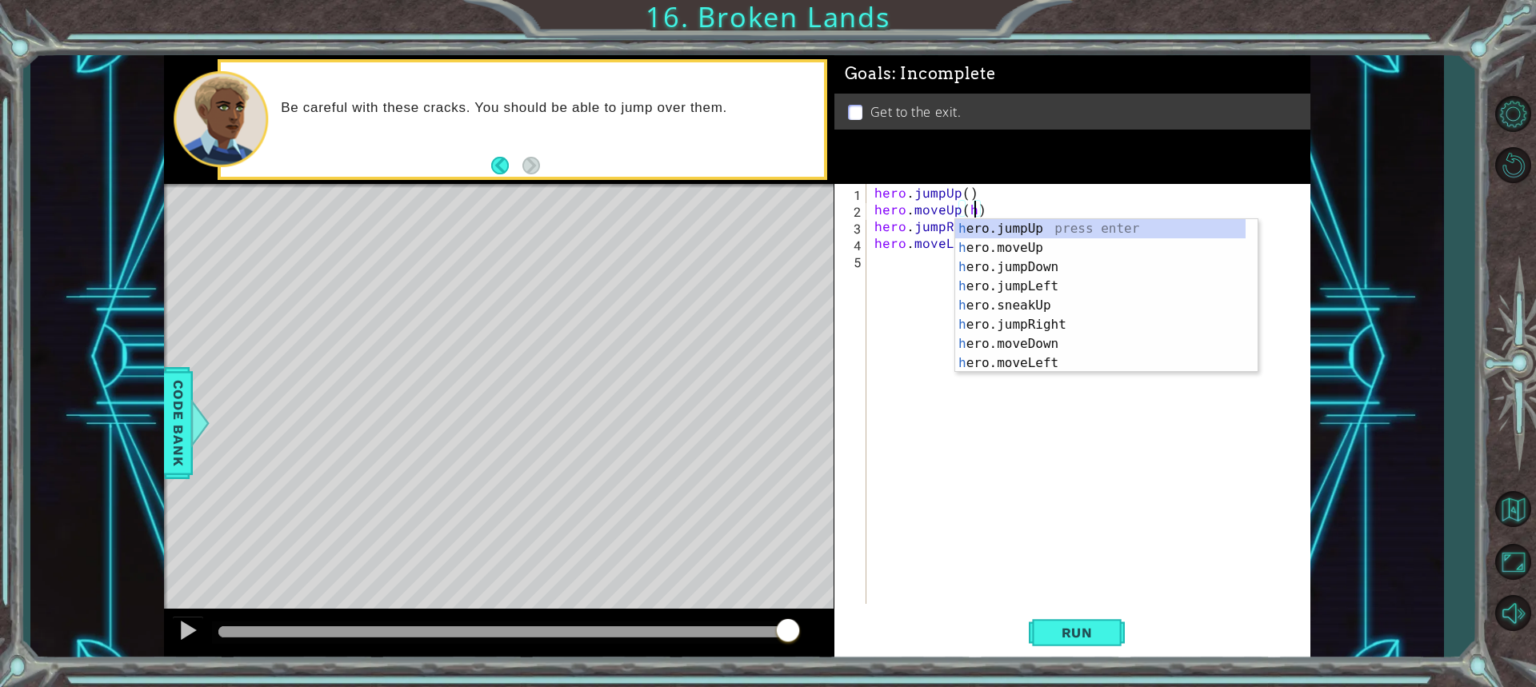
type textarea "hero.moveUp()"
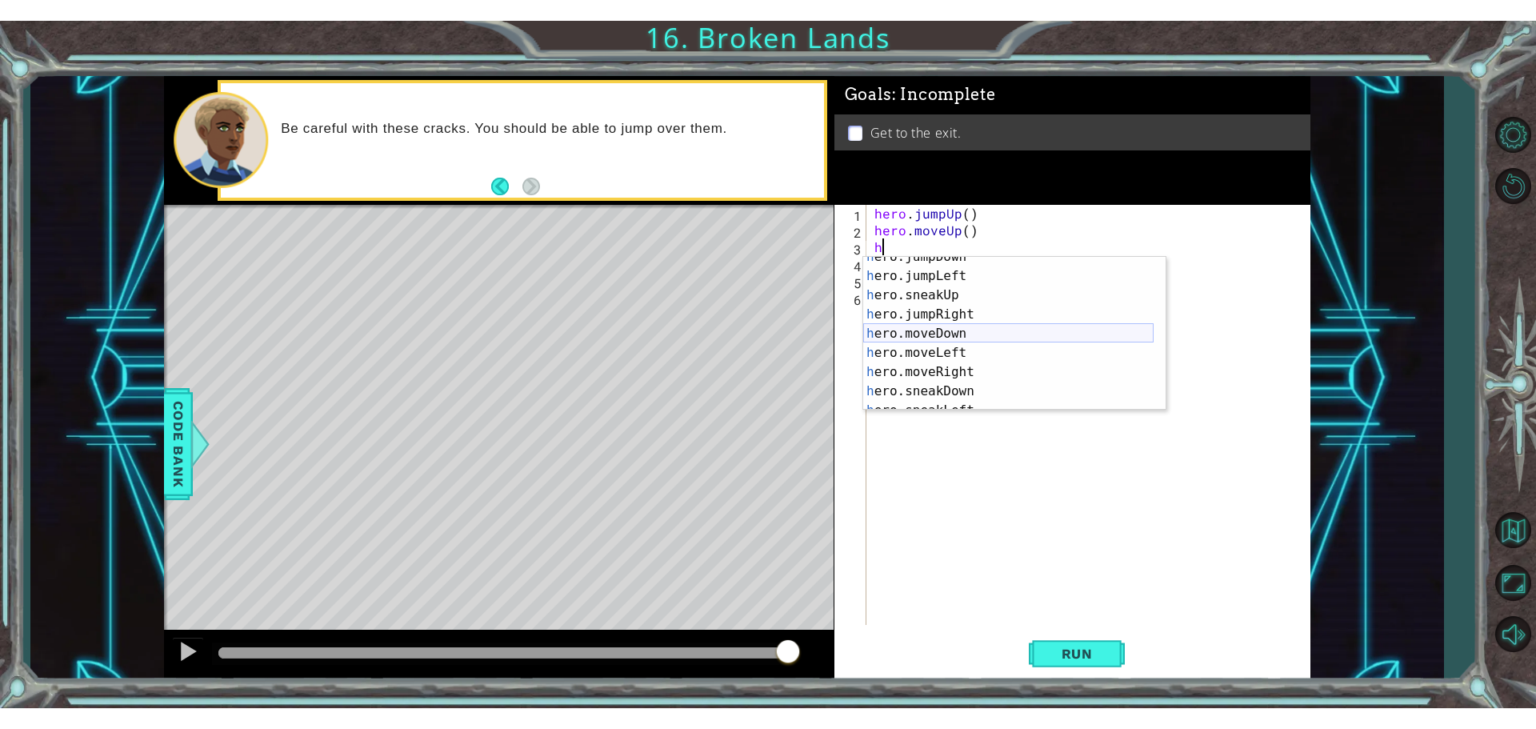
scroll to position [96, 0]
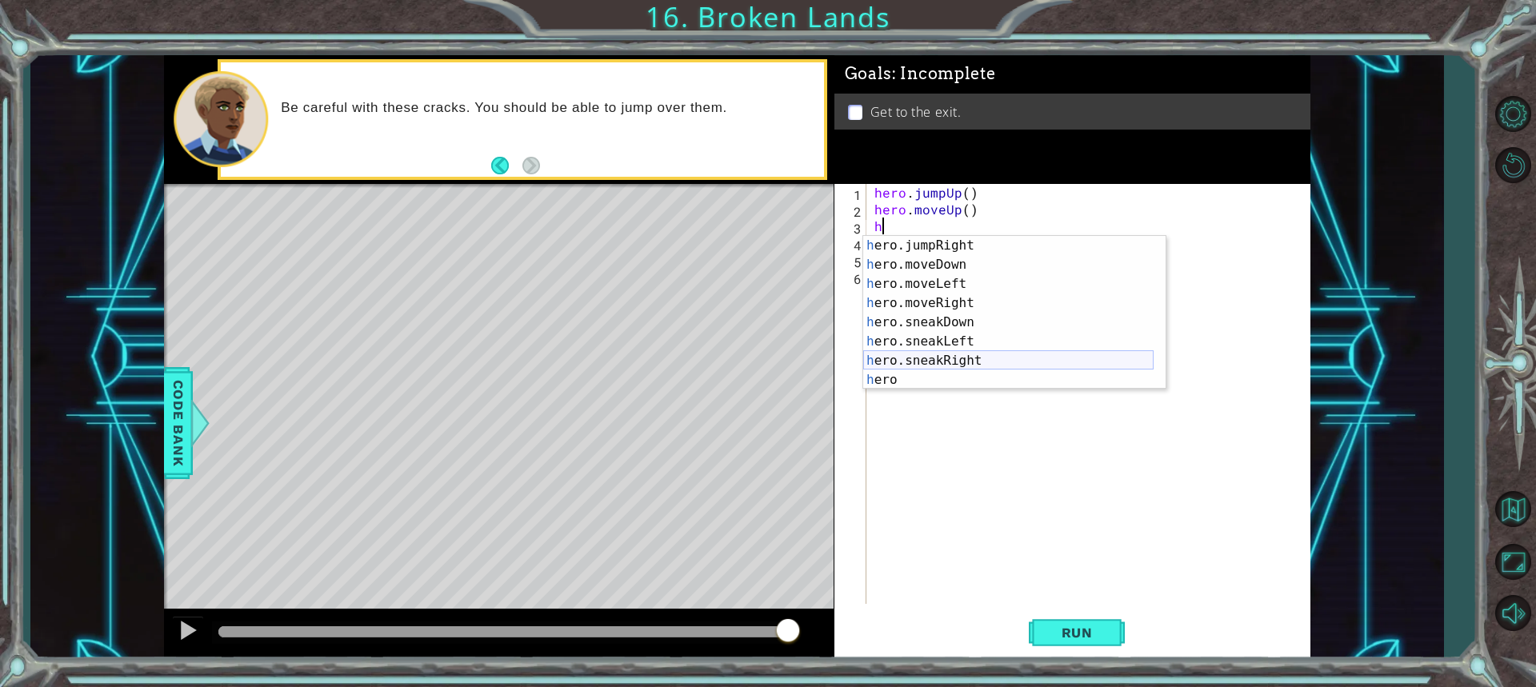
click at [964, 357] on div "h ero.jumpRight press enter h ero.moveDown press enter h ero.moveLeft press ent…" at bounding box center [1008, 332] width 290 height 192
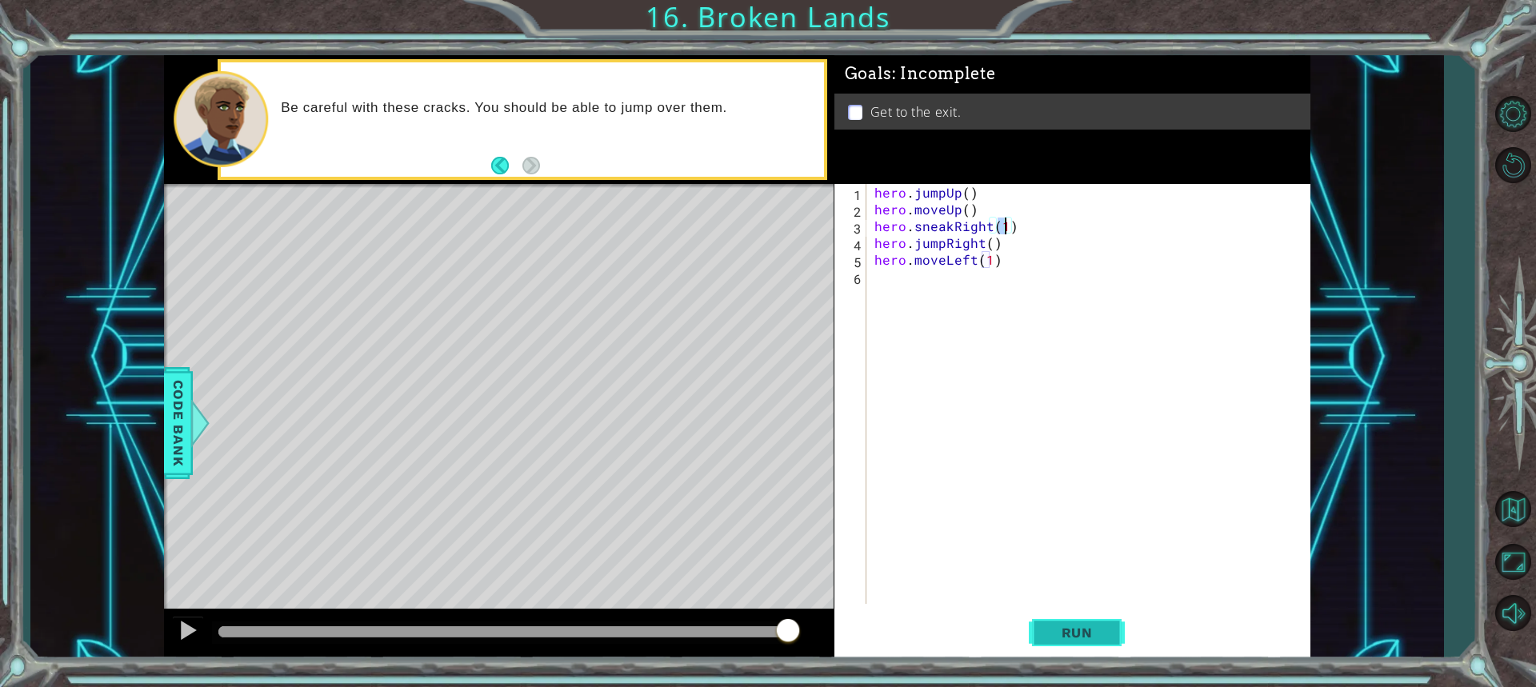
click at [1072, 638] on span "Run" at bounding box center [1076, 633] width 63 height 16
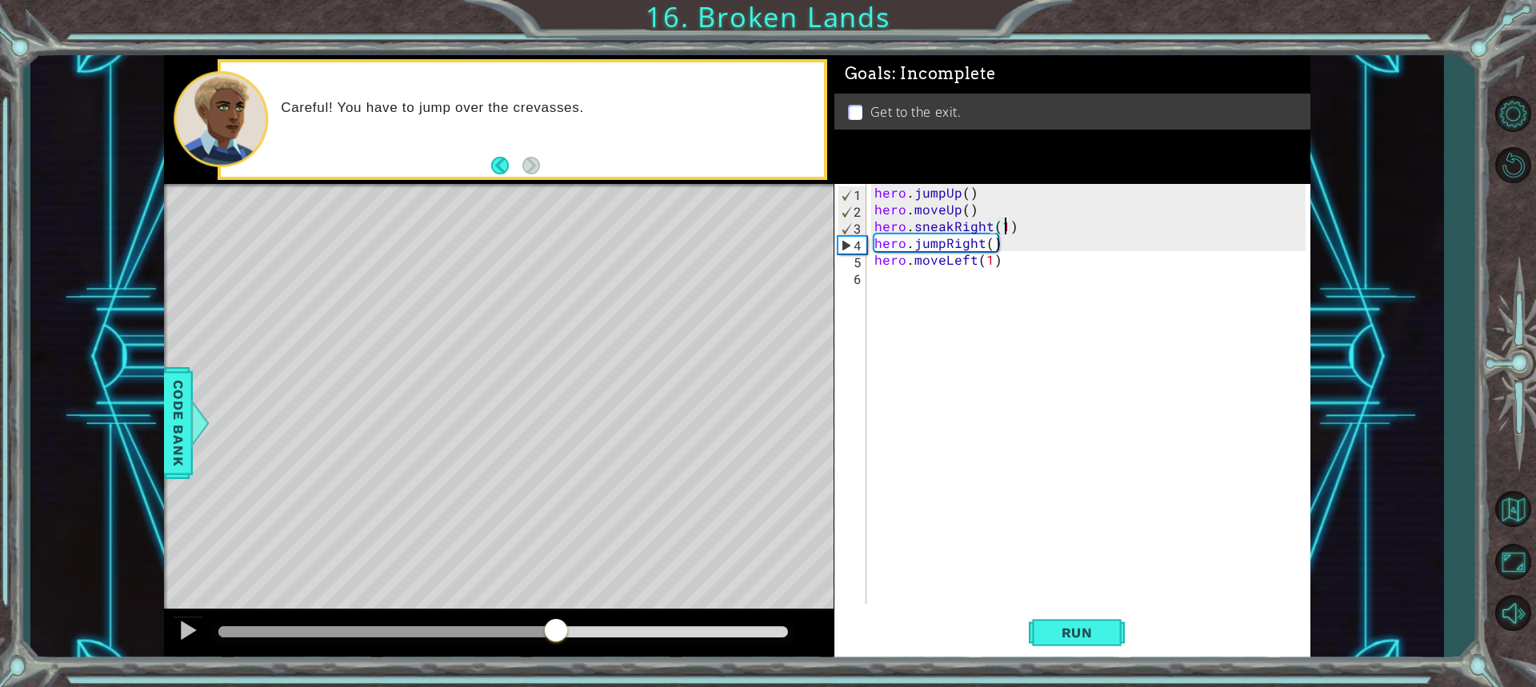
click at [554, 578] on div "methods hero use(thing) moveUp(steps) moveDown(steps) moveLeft(steps) moveRight…" at bounding box center [737, 357] width 1146 height 605
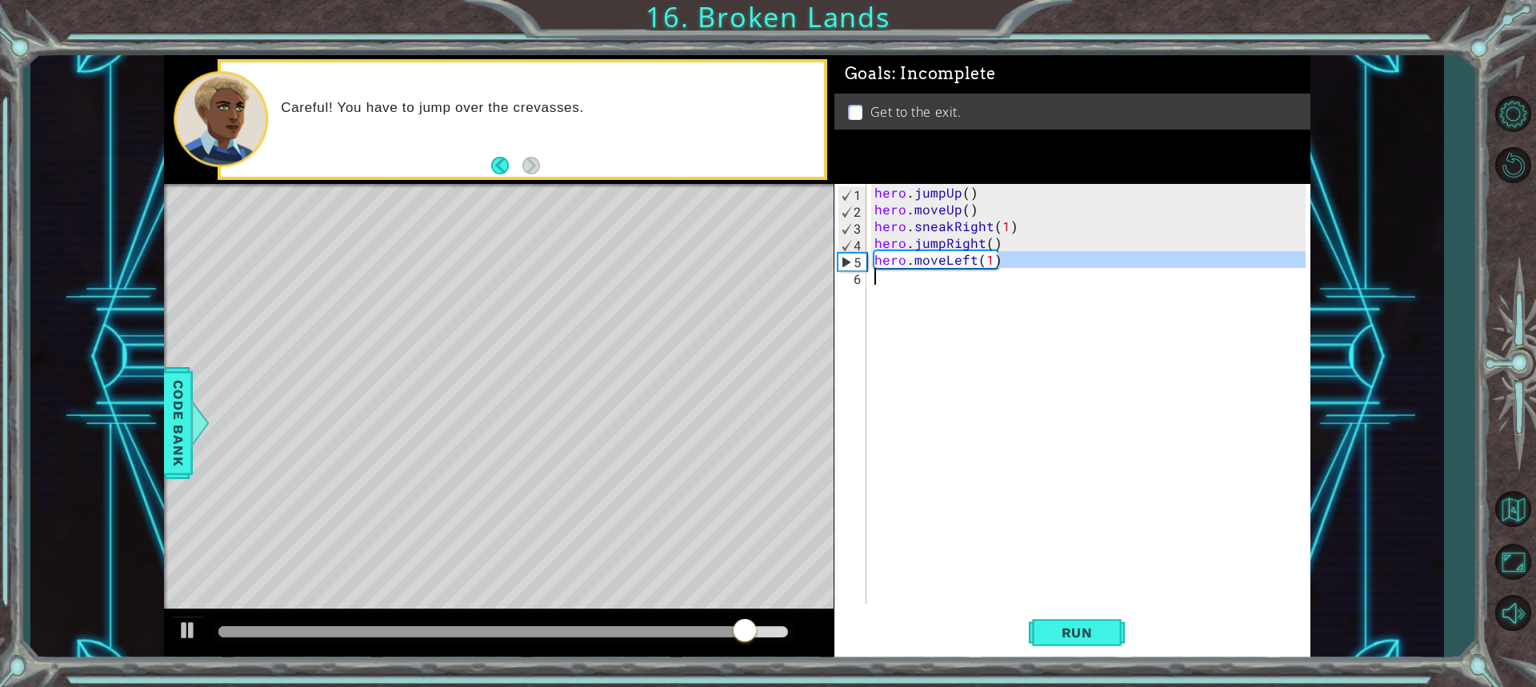
drag, startPoint x: 1005, startPoint y: 267, endPoint x: 951, endPoint y: 267, distance: 53.6
click at [951, 267] on div "hero . jumpUp ( ) hero . moveUp ( ) hero . sneakRight ( 1 ) hero . jumpRight ( …" at bounding box center [1092, 411] width 442 height 454
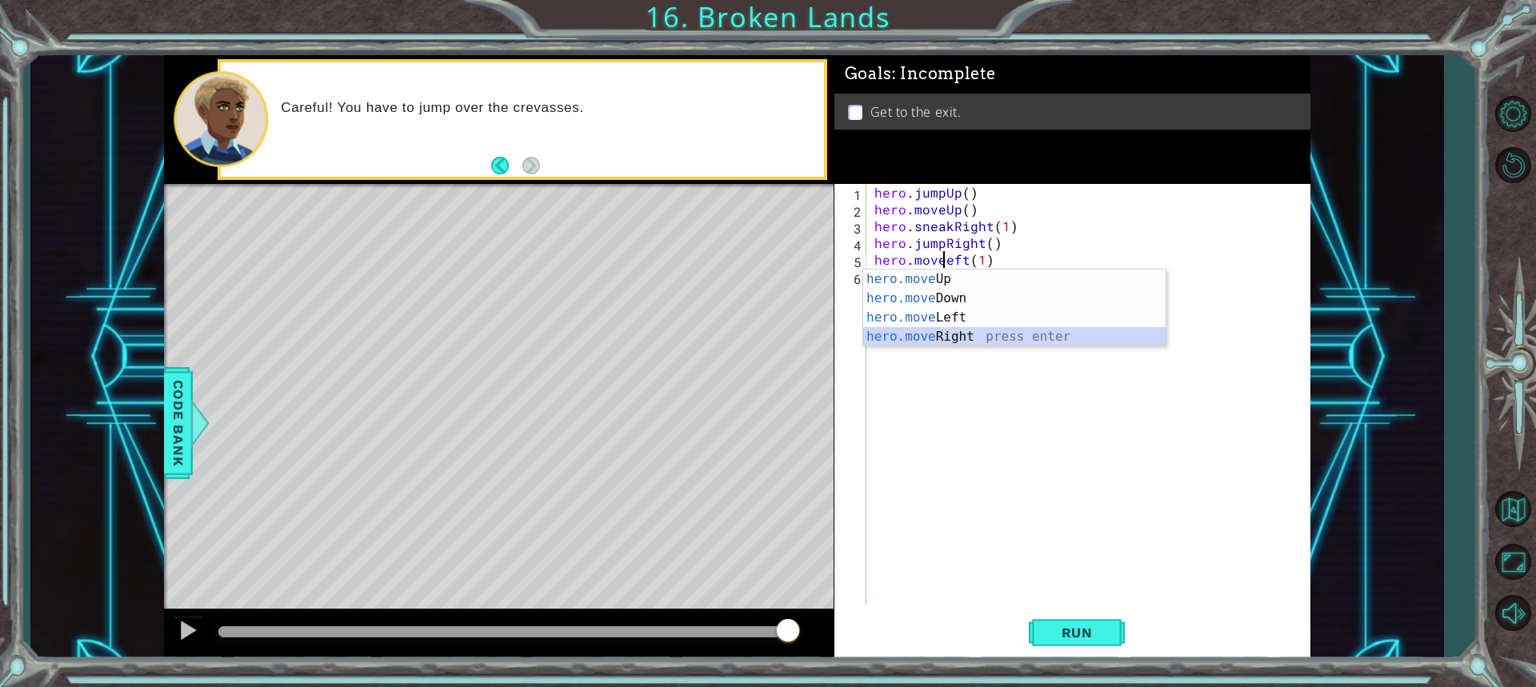
click at [946, 334] on div "hero.move Up press enter hero.move Down press enter hero.move Left press enter …" at bounding box center [1014, 327] width 302 height 115
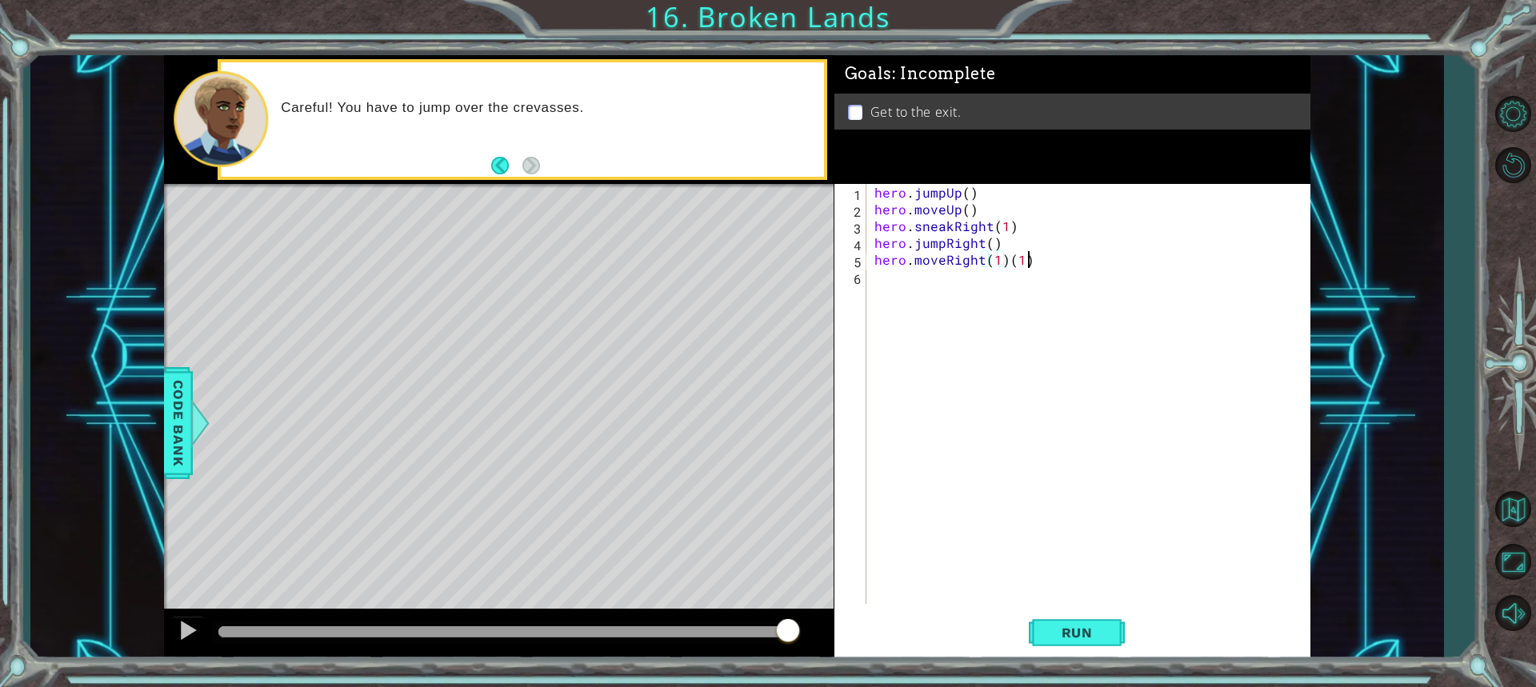
click at [1036, 267] on div "hero . jumpUp ( ) hero . moveUp ( ) hero . sneakRight ( 1 ) hero . jumpRight ( …" at bounding box center [1092, 411] width 442 height 454
type textarea "hero.moveRight(1)"
click at [1053, 631] on span "Run" at bounding box center [1076, 633] width 63 height 16
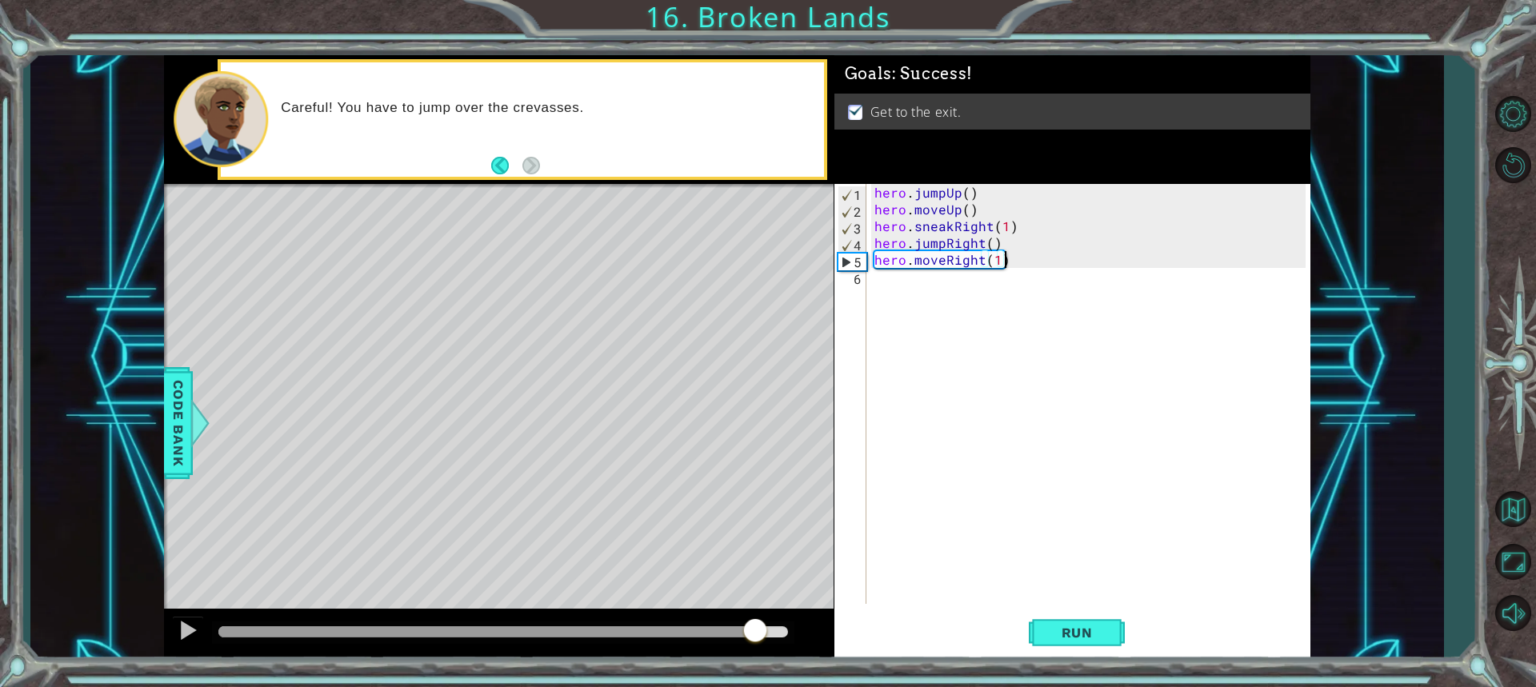
drag, startPoint x: 306, startPoint y: 629, endPoint x: 753, endPoint y: 668, distance: 448.8
click at [753, 668] on div "1 ההההההההההההההההההההההההההההההההההההההההההההההההההההההההההההההההההההההההההההה…" at bounding box center [768, 343] width 1536 height 687
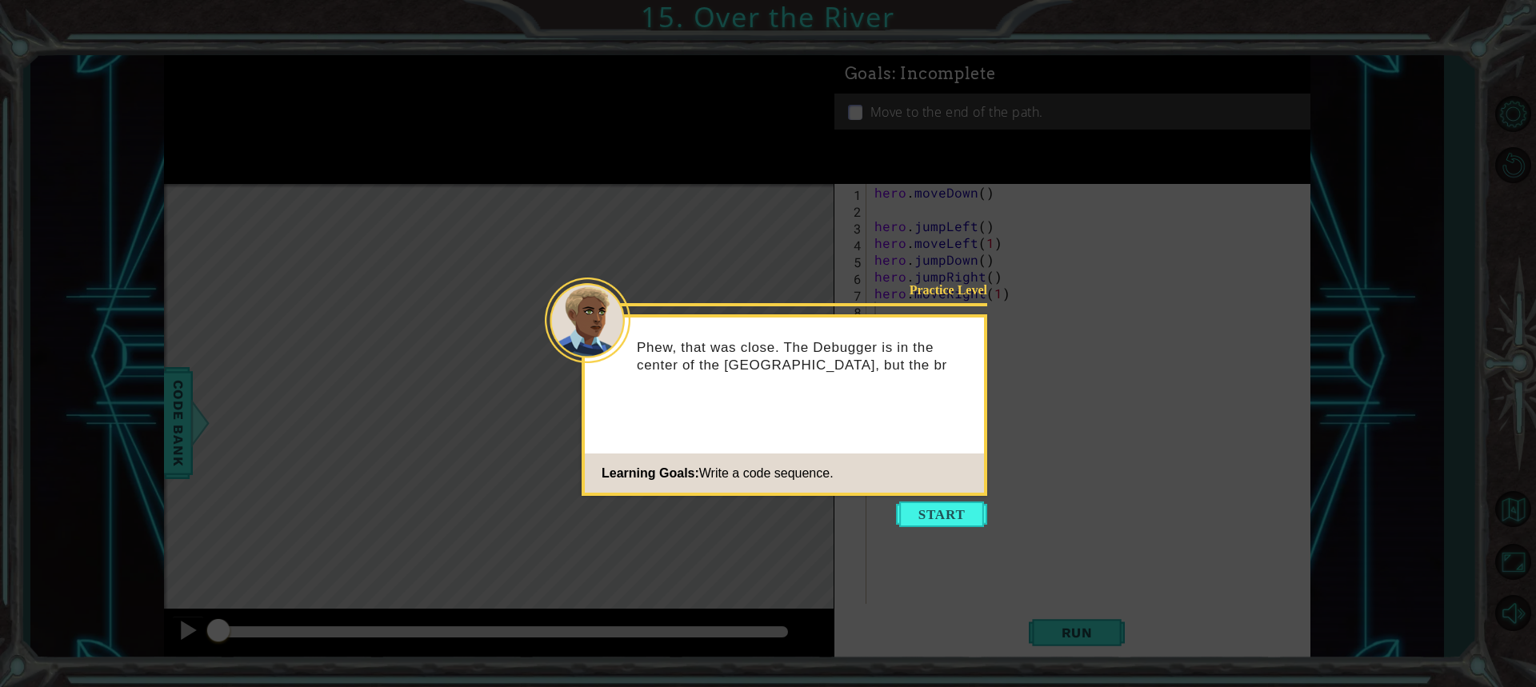
click at [1099, 293] on icon at bounding box center [768, 343] width 1536 height 687
click at [957, 522] on button "Start" at bounding box center [941, 514] width 91 height 26
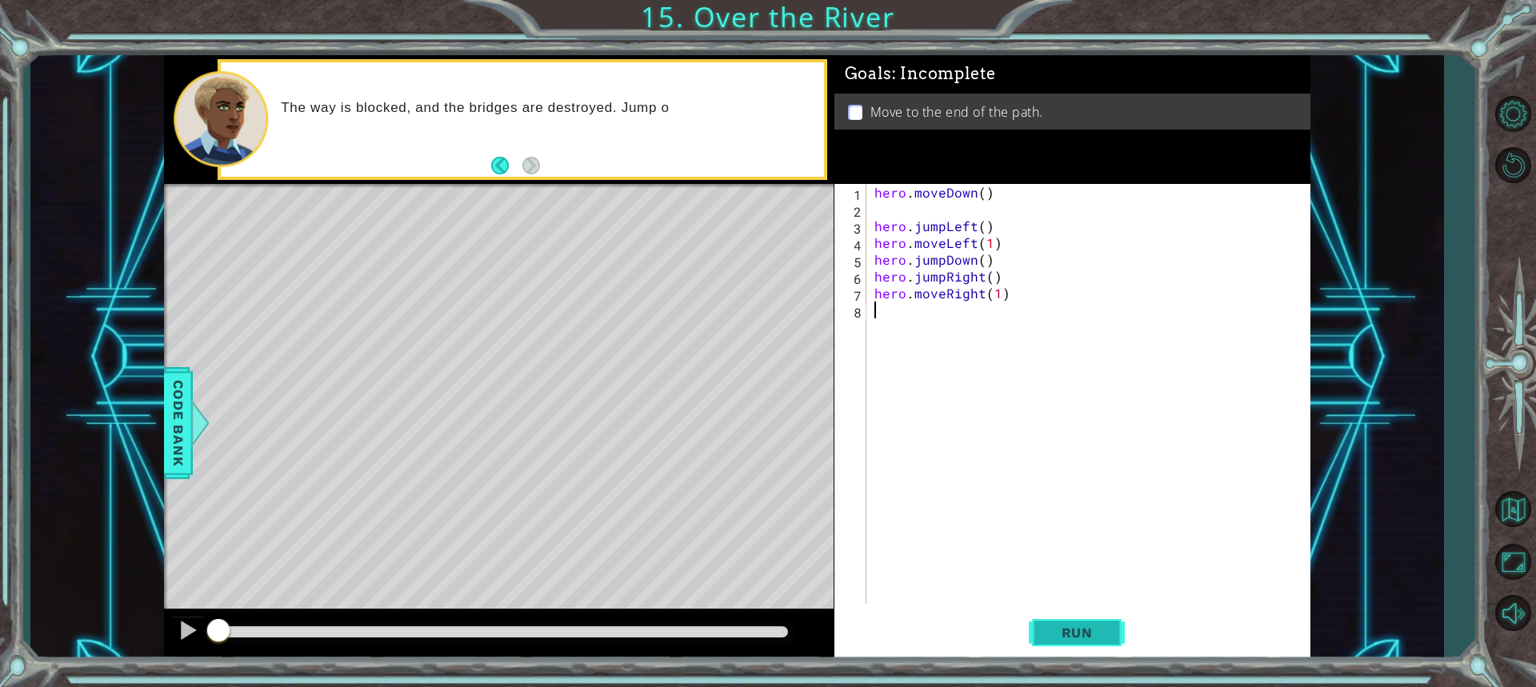
click at [1095, 651] on button "Run" at bounding box center [1077, 632] width 96 height 47
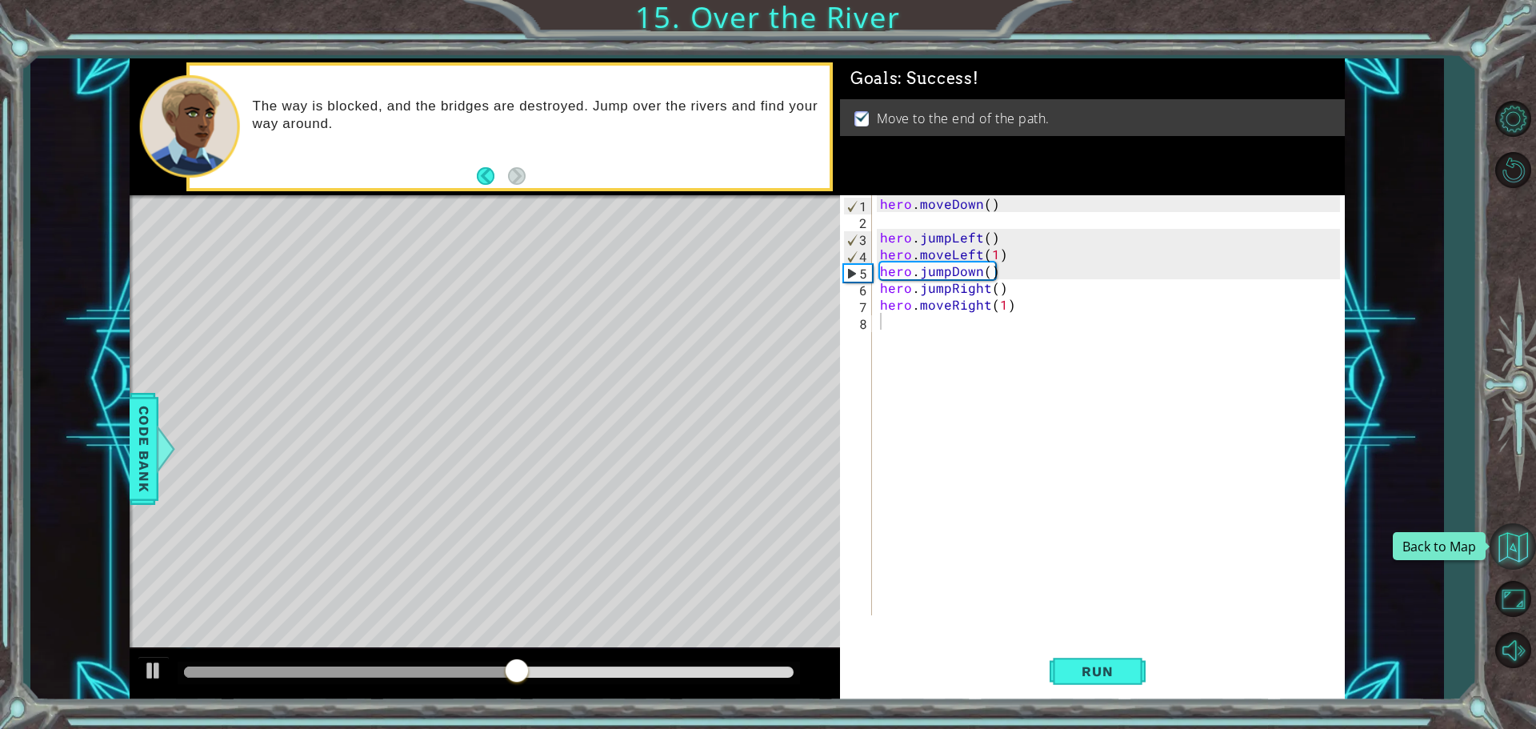
click at [1507, 543] on button "Back to Map" at bounding box center [1512, 546] width 46 height 46
